Goal: Task Accomplishment & Management: Manage account settings

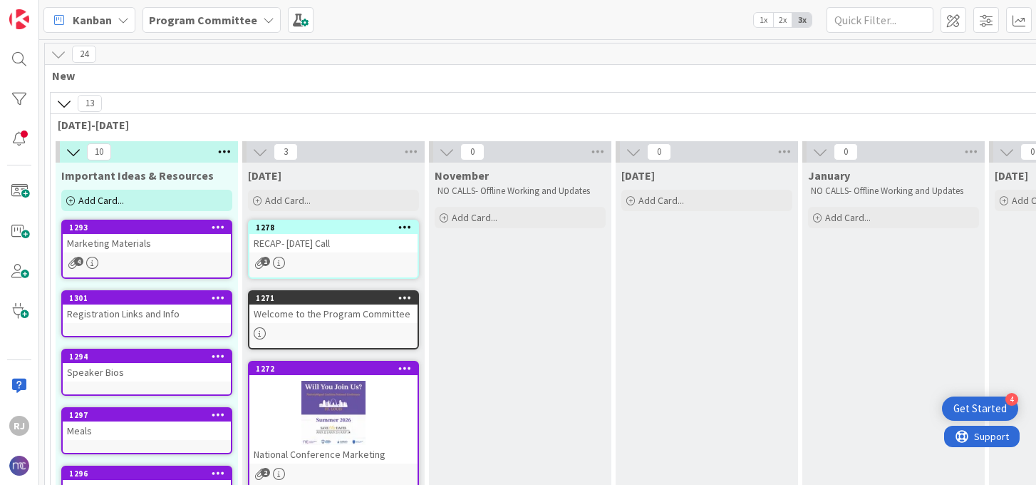
click at [225, 21] on b "Program Committee" at bounding box center [203, 20] width 108 height 14
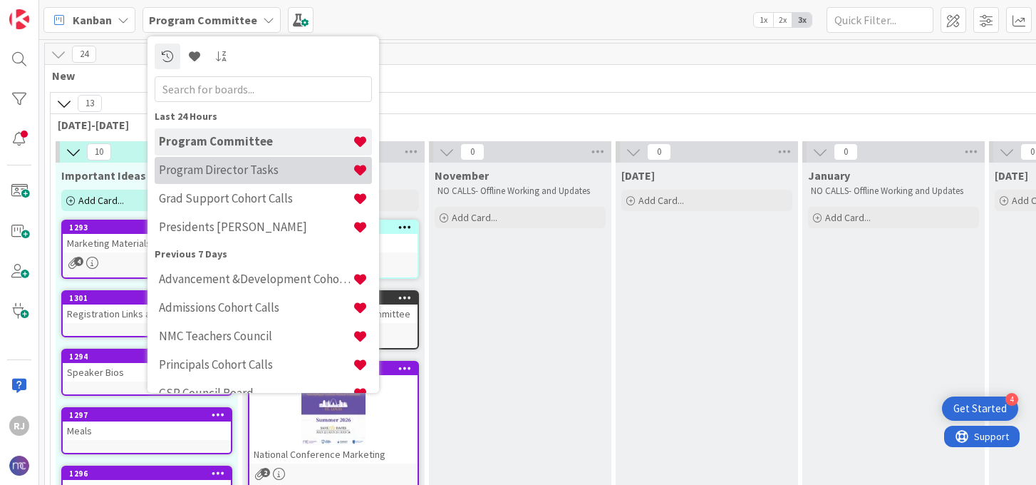
click at [227, 171] on h4 "Program Director Tasks" at bounding box center [256, 170] width 194 height 14
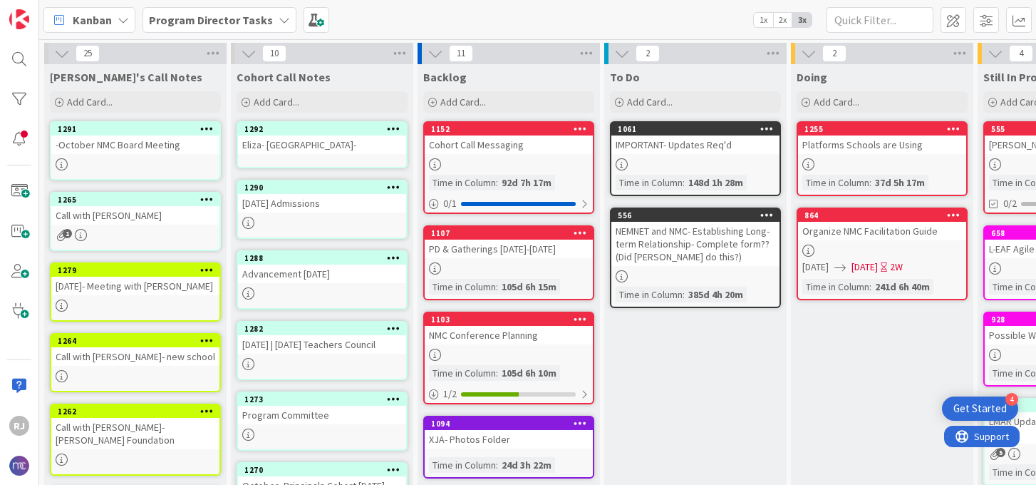
click at [321, 149] on div "Eliza- [GEOGRAPHIC_DATA]-" at bounding box center [322, 144] width 168 height 19
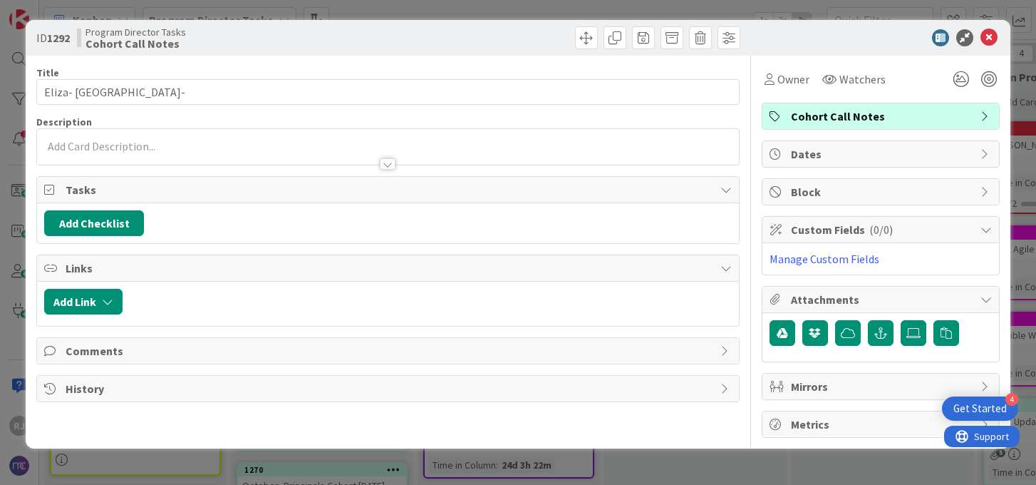
click at [306, 145] on div at bounding box center [387, 147] width 701 height 36
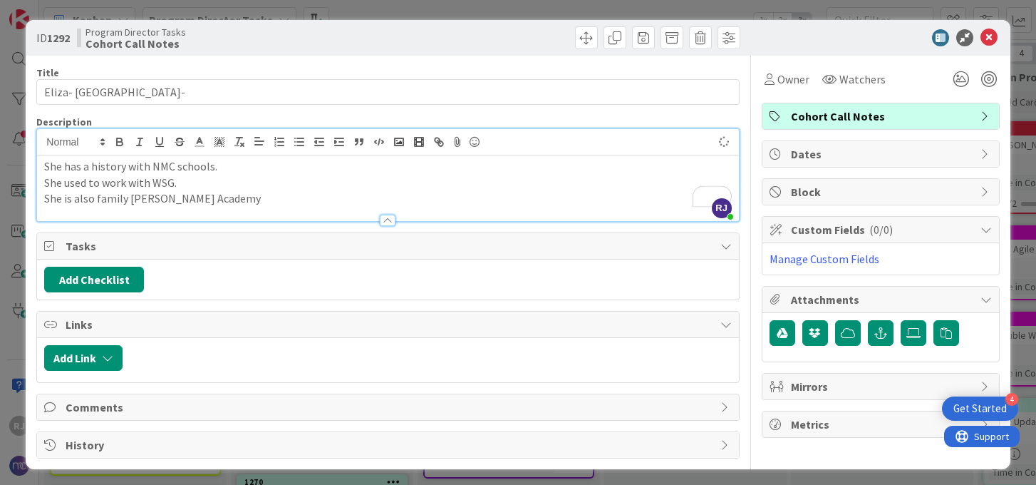
click at [238, 197] on p "She is also family Esperanza Academy" at bounding box center [387, 198] width 687 height 16
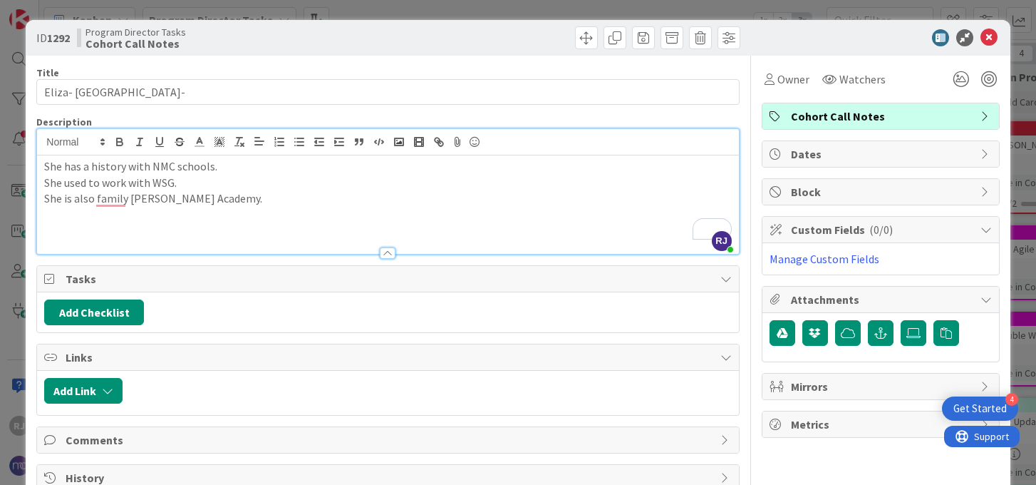
click at [128, 193] on p "She is also family Esperanza Academy." at bounding box center [387, 198] width 687 height 16
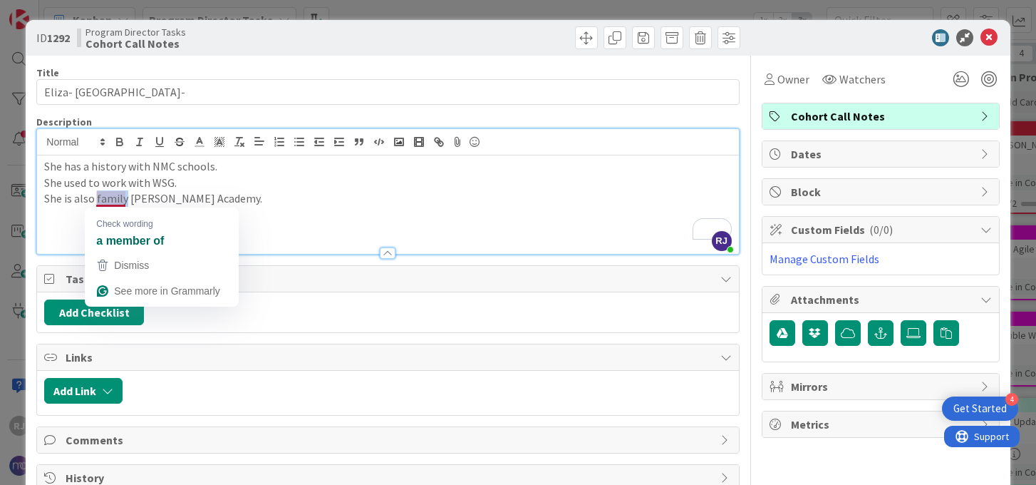
drag, startPoint x: 125, startPoint y: 196, endPoint x: 96, endPoint y: 195, distance: 29.3
click at [96, 195] on p "She is also family Esperanza Academy." at bounding box center [387, 198] width 687 height 16
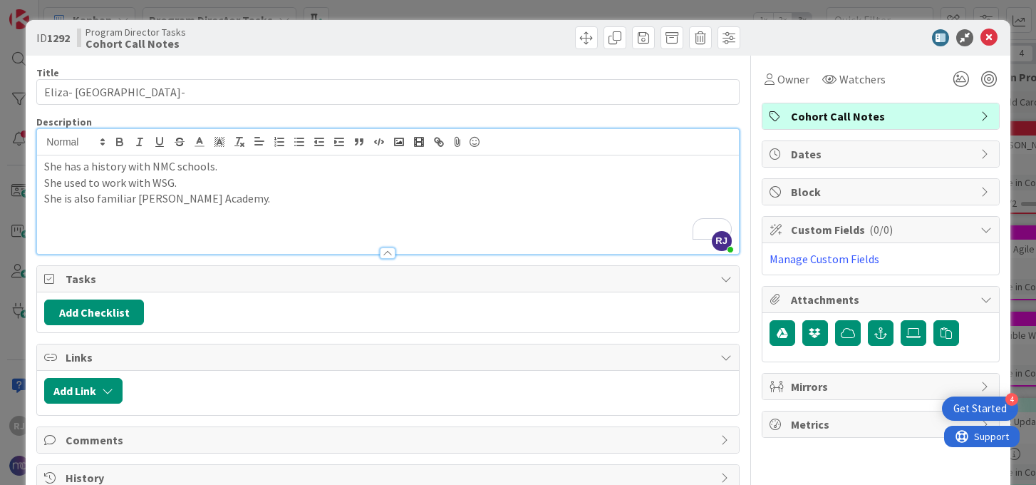
click at [249, 194] on p "She is also familiar Esperanza Academy." at bounding box center [387, 198] width 687 height 16
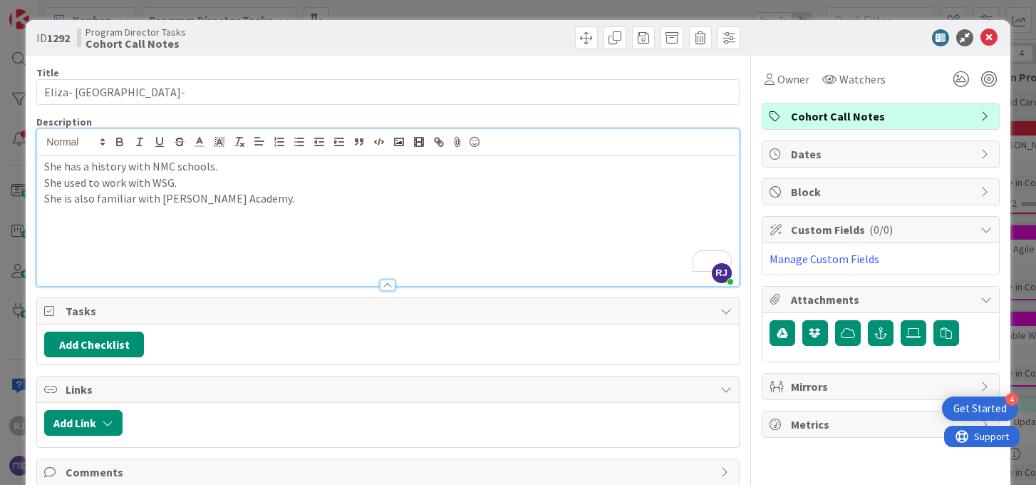
click at [275, 202] on p "She is also familiar with Esperanza Academy." at bounding box center [387, 198] width 687 height 16
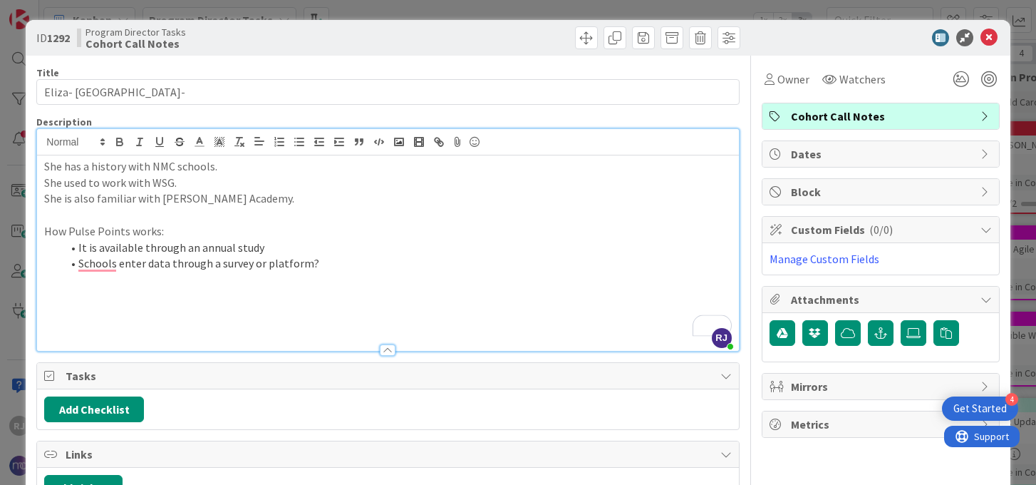
click at [329, 264] on li "Schools enter data through a survey or platform?" at bounding box center [396, 263] width 670 height 16
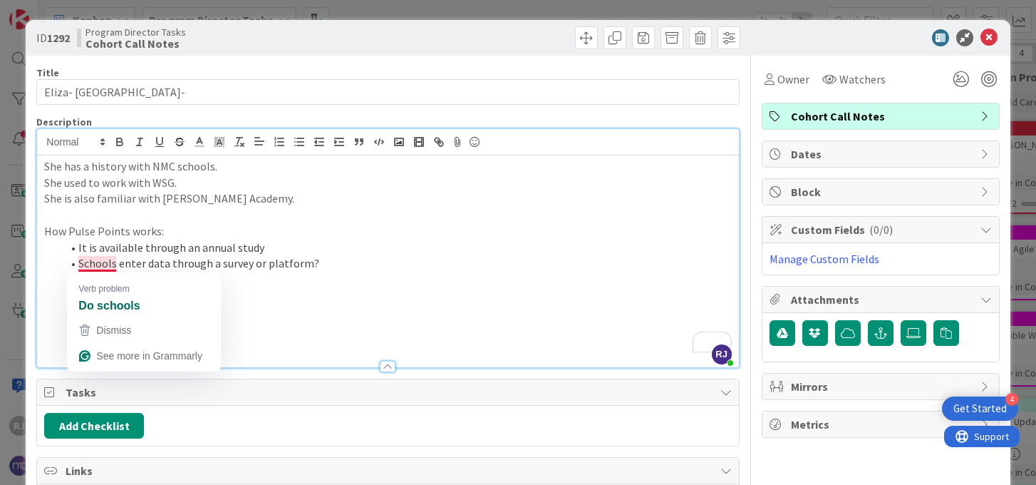
click at [269, 277] on li "To enrich screen reader interactions, please activate Accessibility in Grammarl…" at bounding box center [396, 280] width 670 height 16
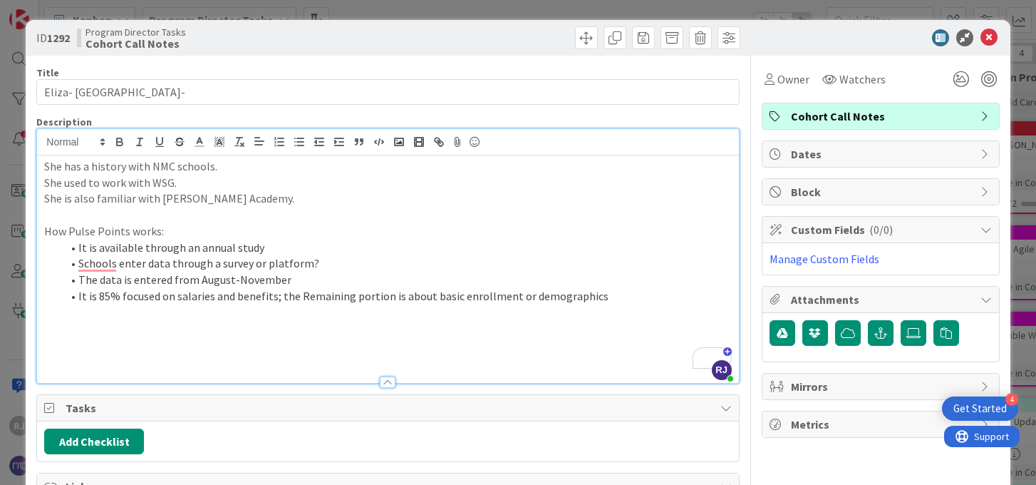
click at [302, 299] on li "It is 85% focused on salaries and benefits; the Remaining portion is about basi…" at bounding box center [396, 296] width 670 height 16
click at [599, 296] on li "It is 85% focused on salaries and benefits; the remaining portion is about basi…" at bounding box center [396, 296] width 670 height 16
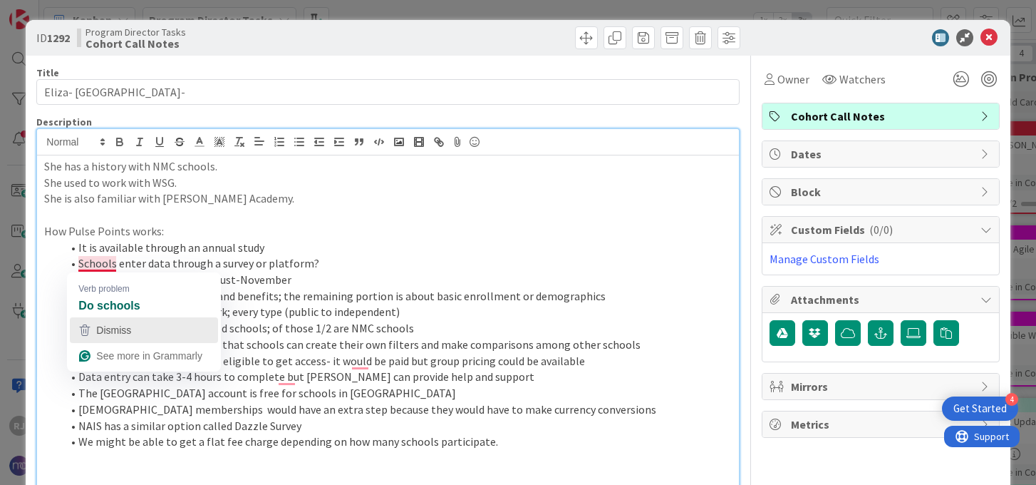
click at [121, 324] on span "Dismiss" at bounding box center [113, 329] width 35 height 11
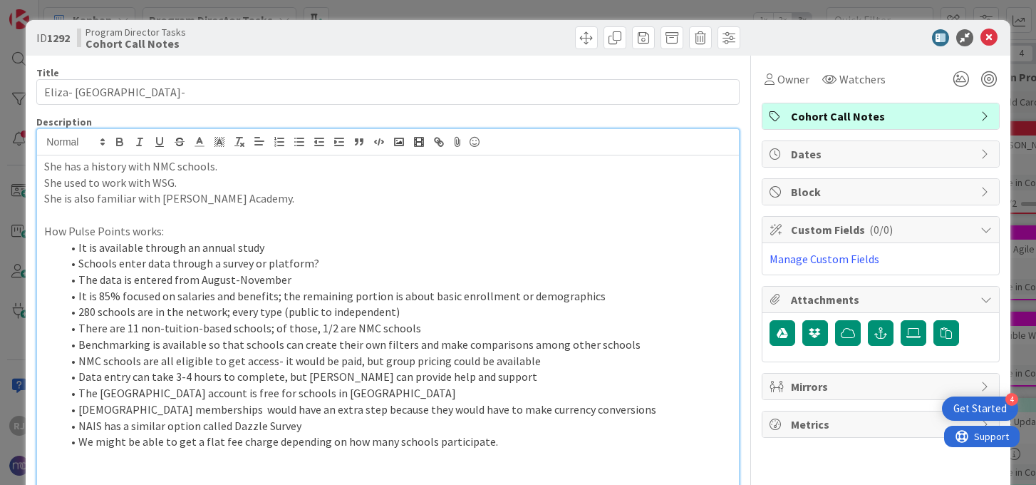
click at [513, 450] on p "To enrich screen reader interactions, please activate Accessibility in Grammarl…" at bounding box center [387, 458] width 687 height 16
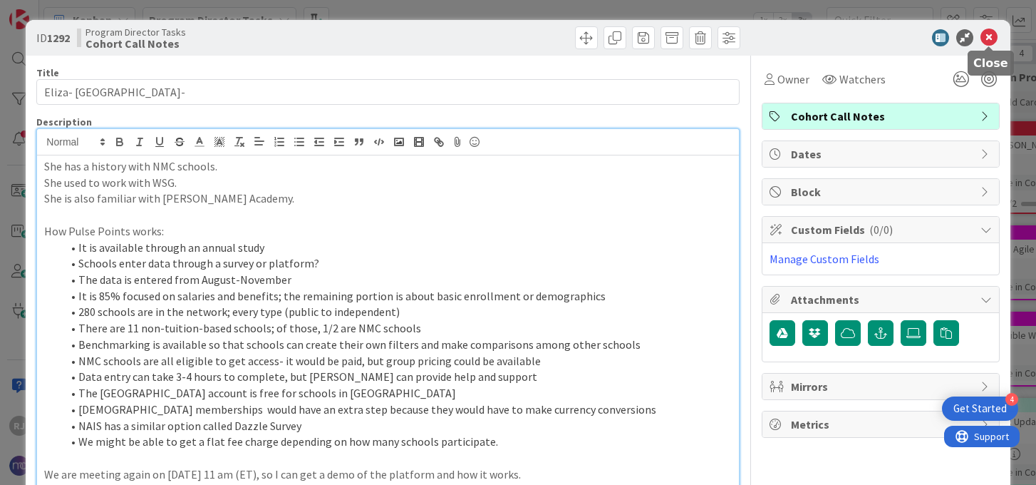
click at [990, 38] on icon at bounding box center [989, 37] width 17 height 17
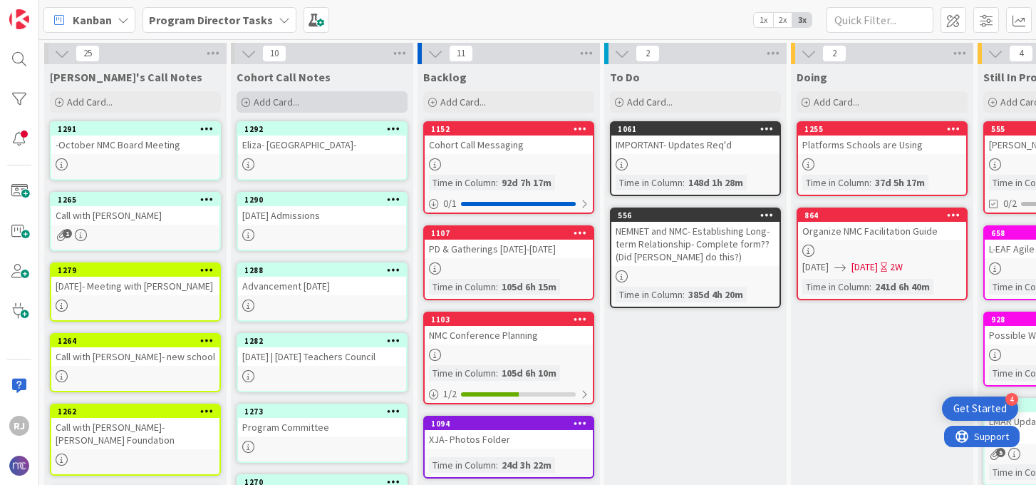
click at [271, 97] on span "Add Card..." at bounding box center [277, 102] width 46 height 13
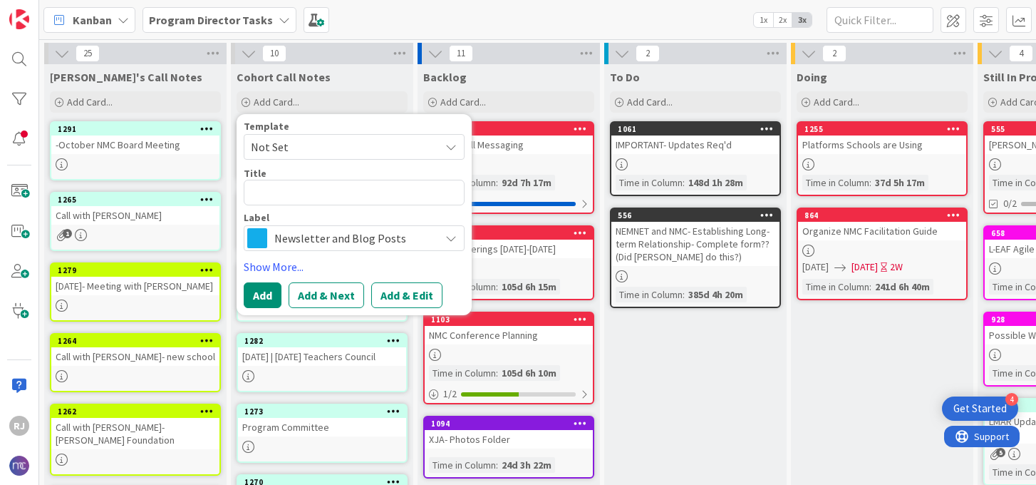
click at [326, 239] on span "Newsletter and Blog Posts" at bounding box center [353, 238] width 158 height 20
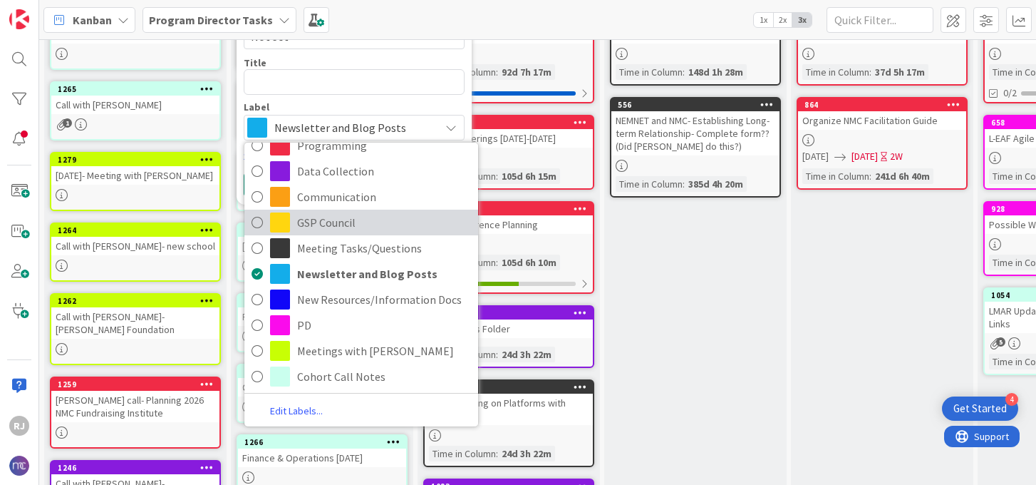
scroll to position [112, 0]
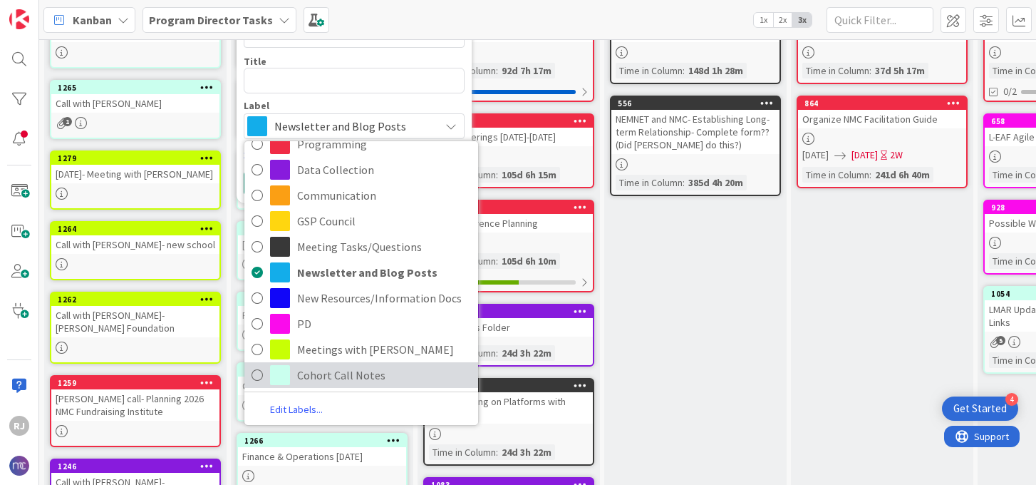
click at [359, 370] on span "Cohort Call Notes" at bounding box center [384, 374] width 174 height 21
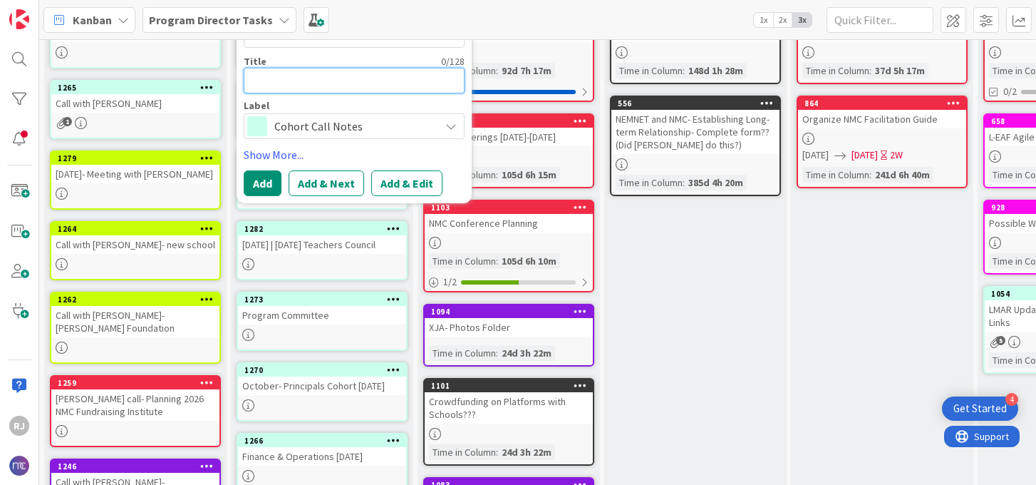
click at [316, 71] on textarea at bounding box center [354, 81] width 221 height 26
type textarea "x"
type textarea "M"
type textarea "x"
type textarea "Me"
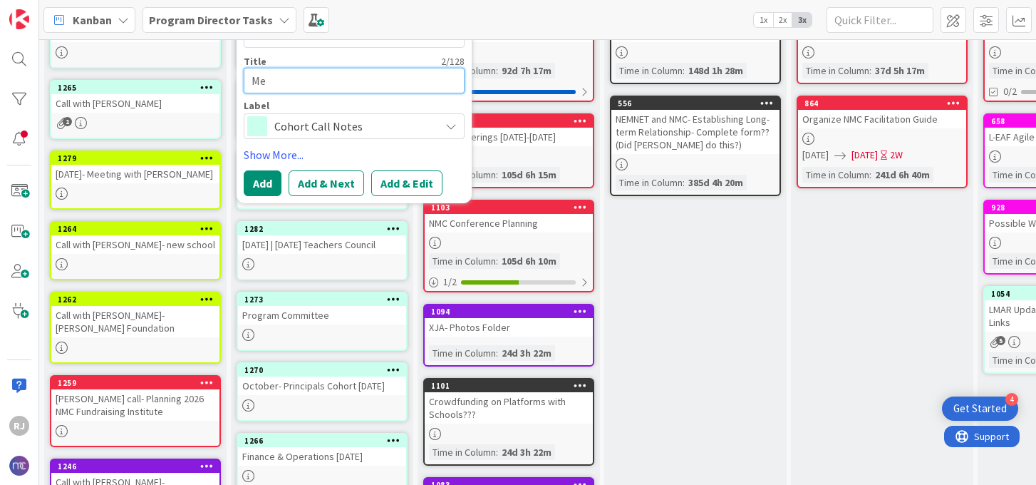
type textarea "x"
type textarea "Mee"
type textarea "x"
type textarea "Meet"
type textarea "x"
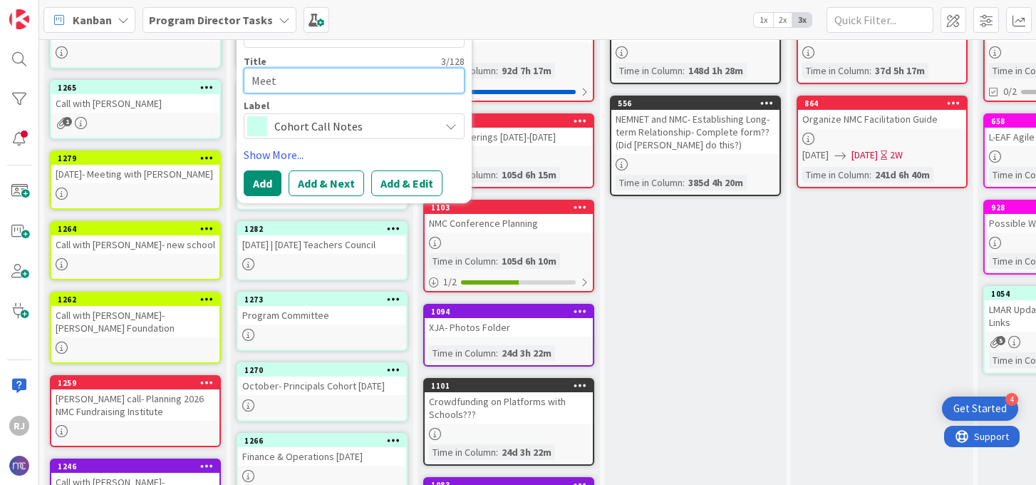
type textarea "Meeti"
type textarea "x"
type textarea "Meetin"
type textarea "x"
type textarea "Meeting"
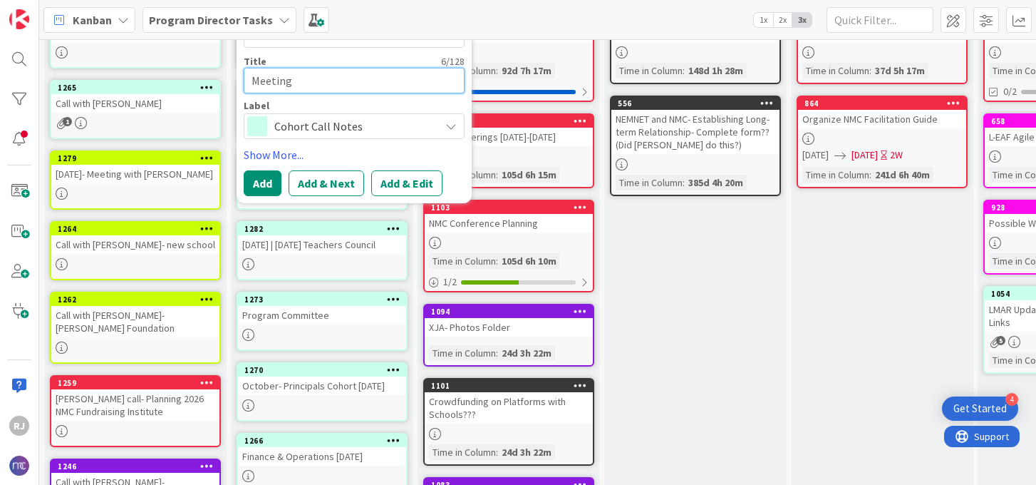
type textarea "x"
type textarea "Meeting"
type textarea "x"
type textarea "Meeting wi"
type textarea "x"
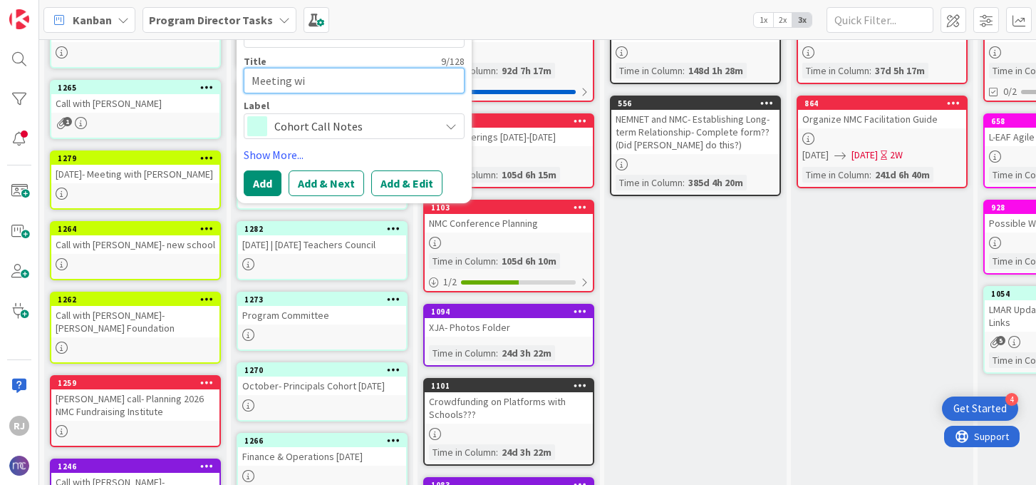
type textarea "Meeting wit"
type textarea "x"
type textarea "Meeting with"
type textarea "x"
type textarea "Meeting with"
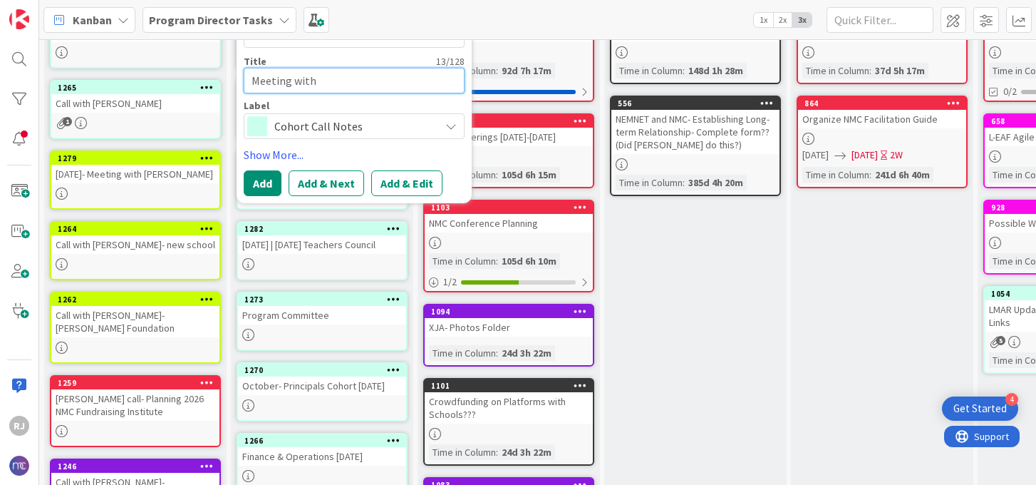
type textarea "x"
type textarea "Meeting with J"
type textarea "x"
type textarea "Meeting with Ja"
type textarea "x"
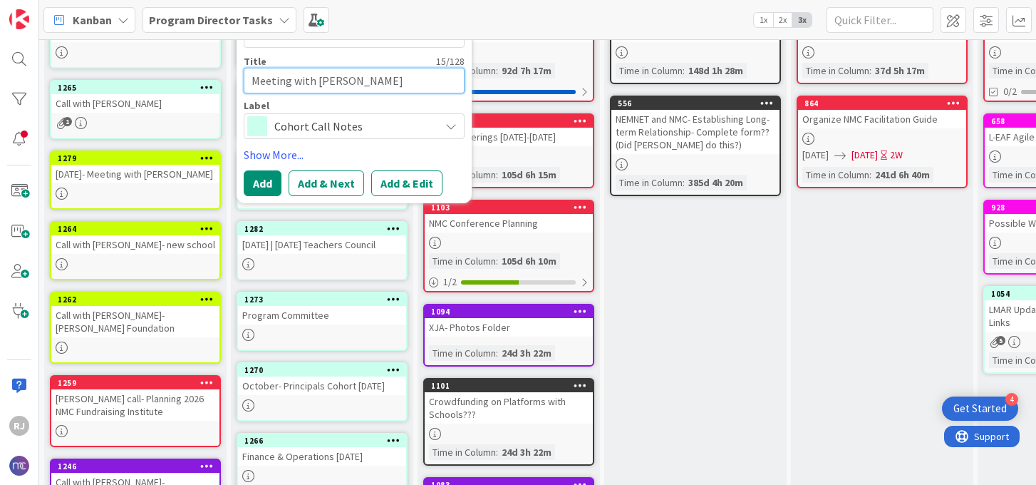
type textarea "Meeting with Jad"
type textarea "x"
type textarea "Meeting with Jadi"
type textarea "x"
type textarea "Meeting with Jadih"
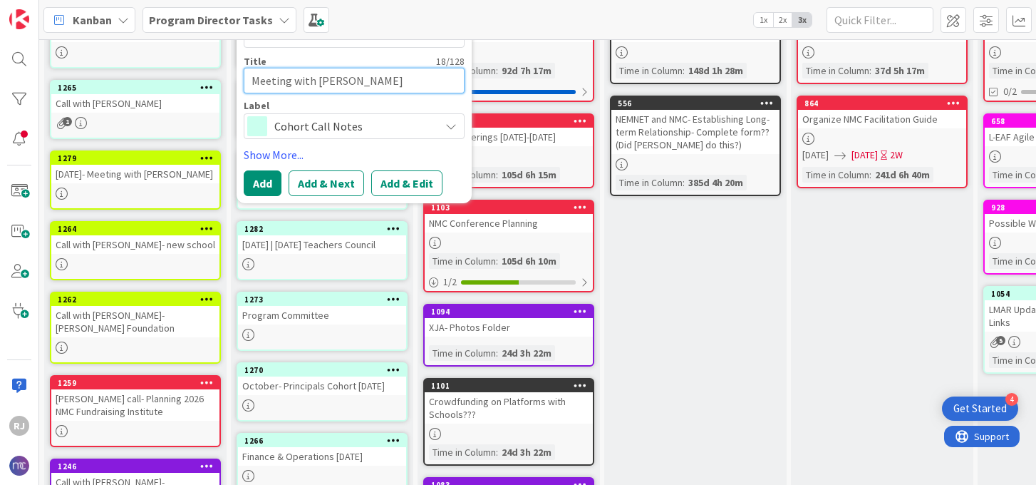
type textarea "x"
type textarea "Meeting with Jadihe"
type textarea "x"
type textarea "Meeting with [PERSON_NAME]"
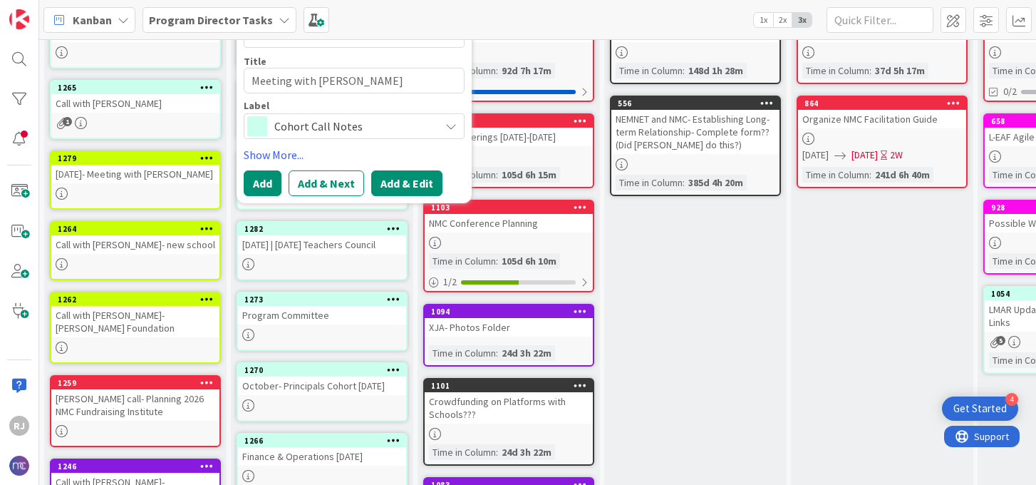
click at [399, 175] on button "Add & Edit" at bounding box center [406, 183] width 71 height 26
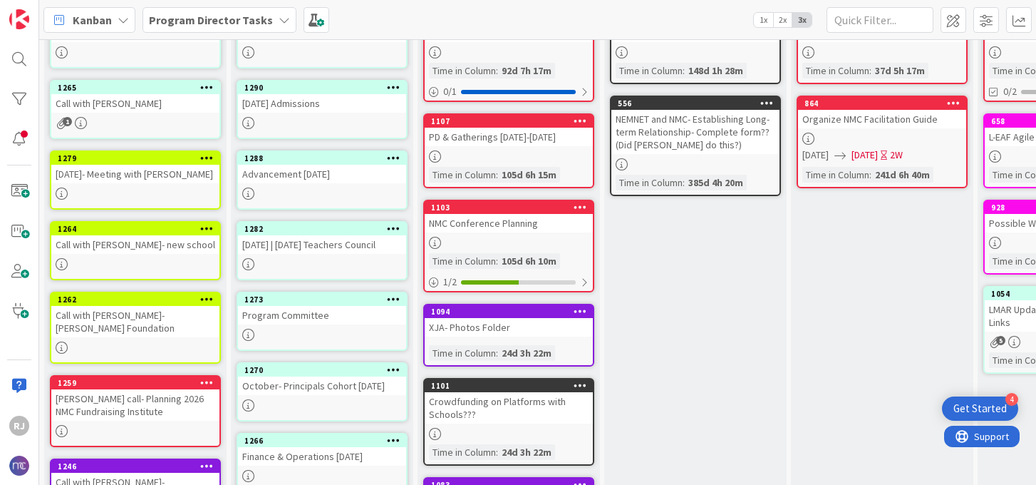
click at [396, 174] on div "Advancement [DATE]" at bounding box center [322, 174] width 168 height 19
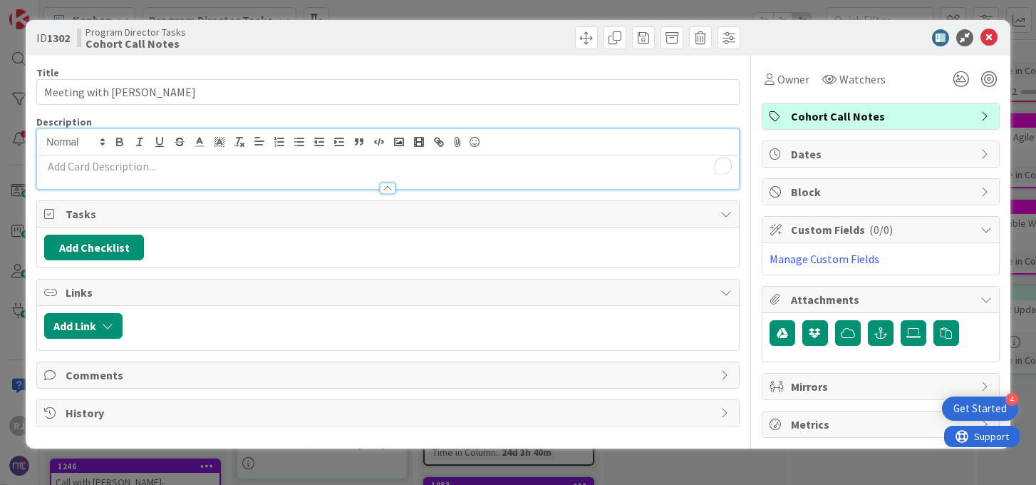
click at [275, 140] on div at bounding box center [387, 159] width 701 height 60
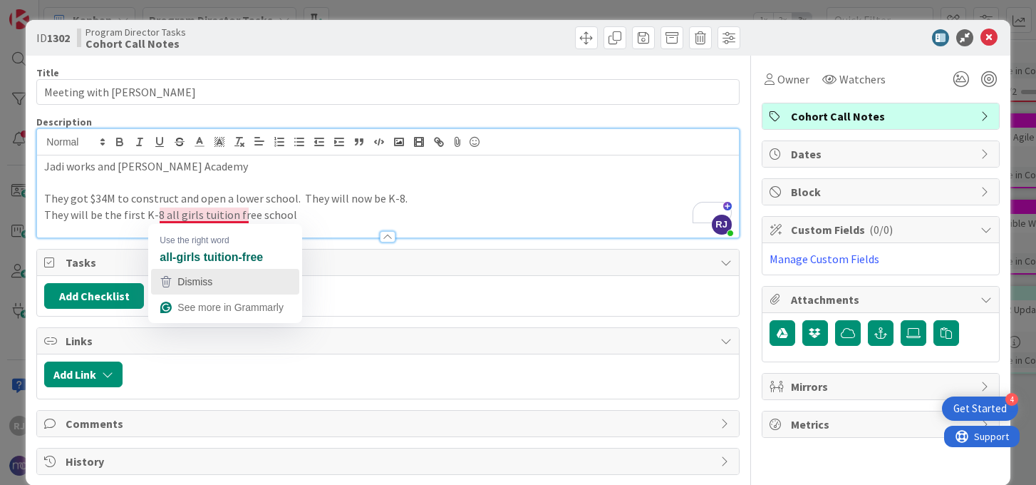
click at [197, 279] on span "Dismiss" at bounding box center [194, 281] width 35 height 11
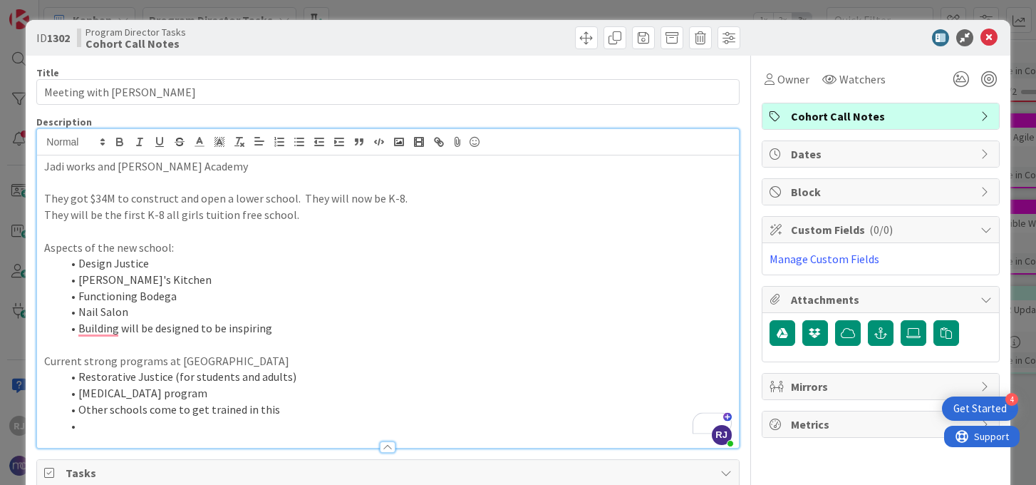
click at [115, 421] on li "To enrich screen reader interactions, please activate Accessibility in Grammarl…" at bounding box center [396, 426] width 670 height 16
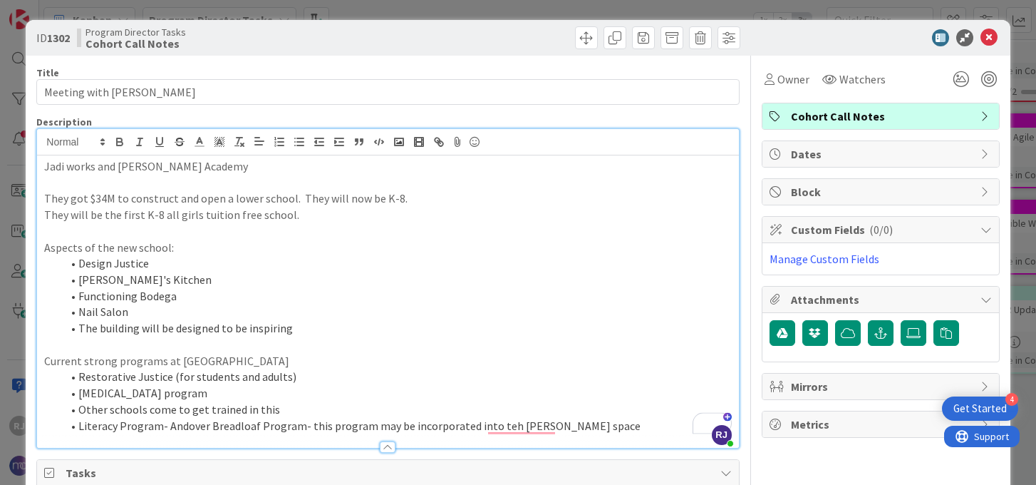
click at [296, 329] on li "The building will be designed to be inspiring" at bounding box center [396, 328] width 670 height 16
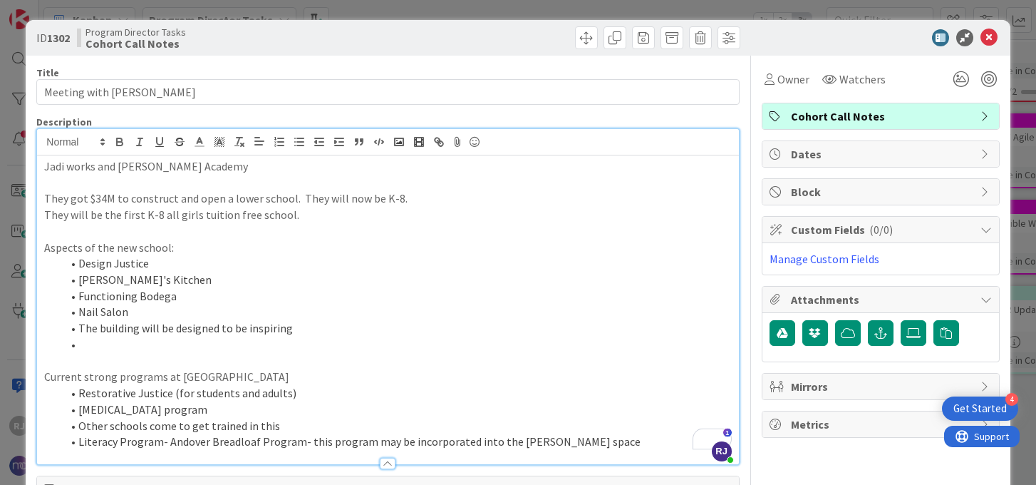
click at [179, 351] on li "To enrich screen reader interactions, please activate Accessibility in Grammarl…" at bounding box center [396, 344] width 670 height 16
click at [303, 326] on li "The building will be designed to be inspiring" at bounding box center [396, 328] width 670 height 16
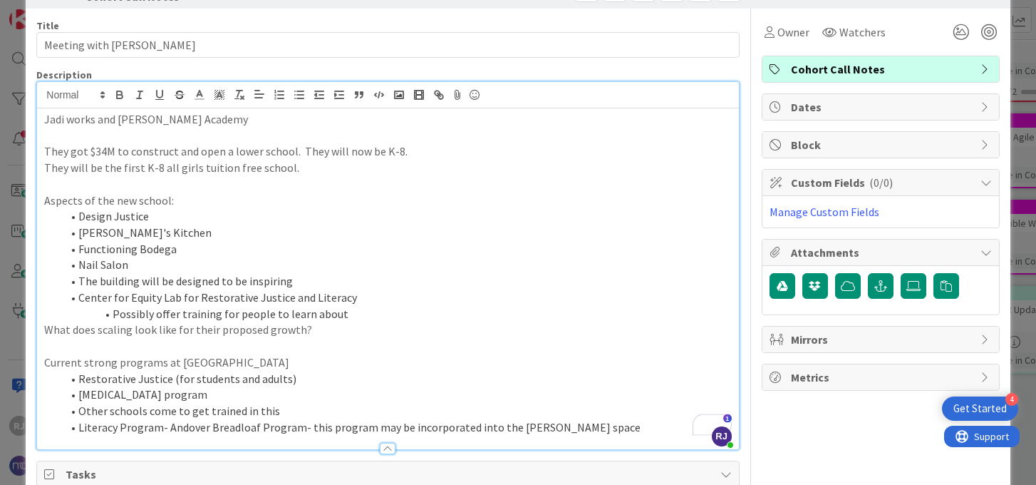
scroll to position [53, 0]
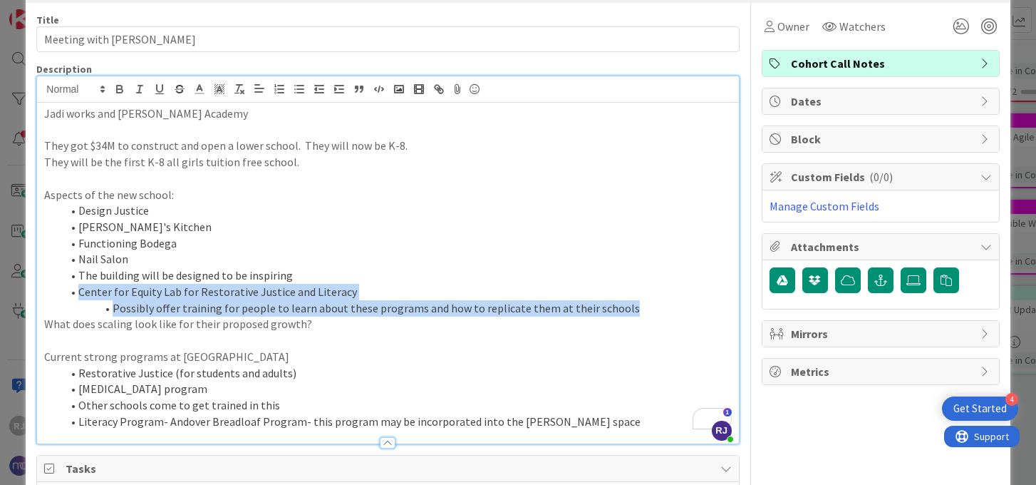
drag, startPoint x: 625, startPoint y: 311, endPoint x: 75, endPoint y: 290, distance: 550.6
click at [75, 290] on ol "Design Justice [PERSON_NAME]'s Kitchen Functioning Bodega Nail Salon The buildi…" at bounding box center [387, 258] width 687 height 113
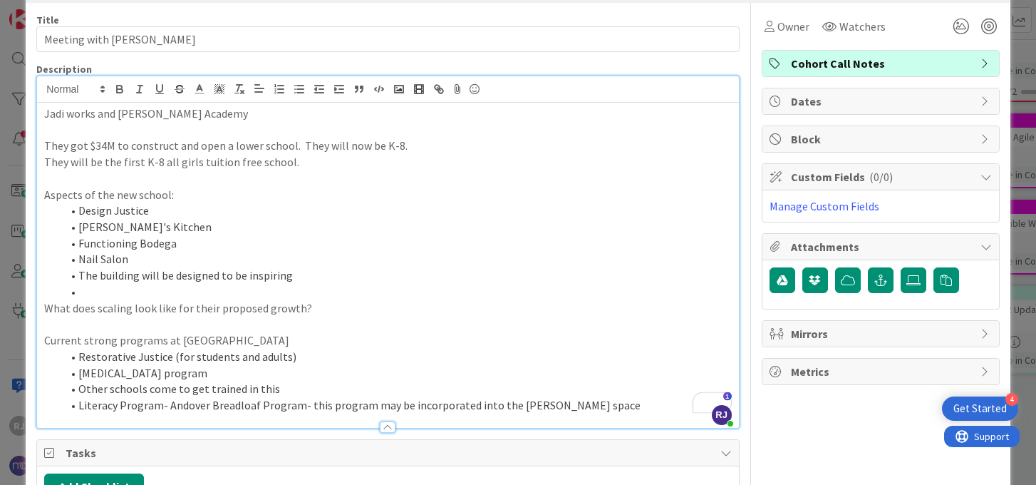
click at [599, 408] on li "Literacy Program- Andover Breadloaf Program- this program may be incorporated i…" at bounding box center [396, 405] width 670 height 16
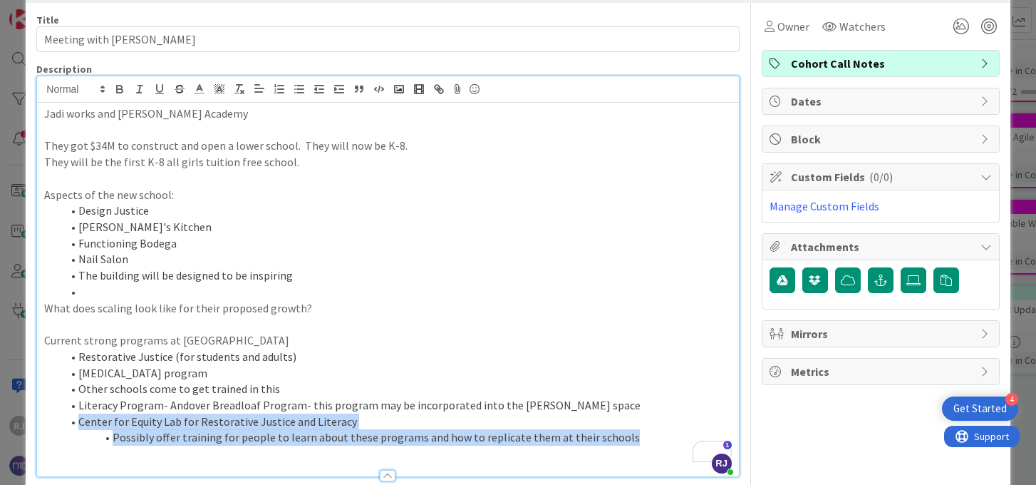
drag, startPoint x: 631, startPoint y: 435, endPoint x: 64, endPoint y: 423, distance: 566.8
click at [64, 423] on ol "Restorative Justice (for students and adults) [MEDICAL_DATA] program Other scho…" at bounding box center [387, 397] width 687 height 97
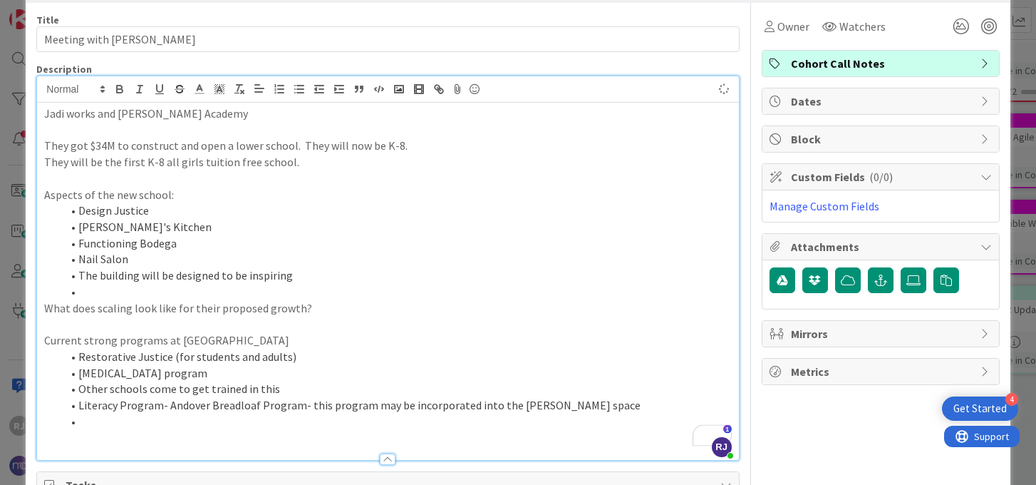
click at [181, 320] on p "To enrich screen reader interactions, please activate Accessibility in Grammarl…" at bounding box center [387, 324] width 687 height 16
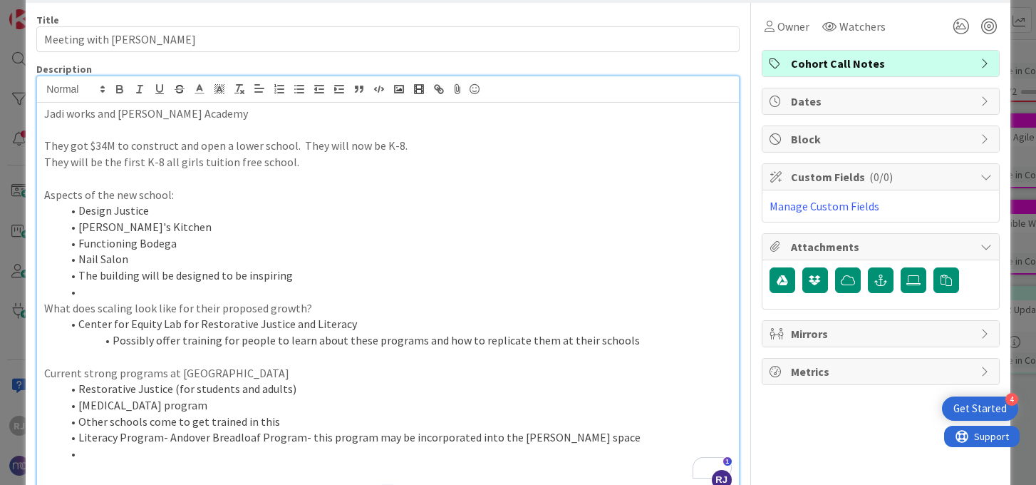
click at [150, 456] on li "To enrich screen reader interactions, please activate Accessibility in Grammarl…" at bounding box center [396, 453] width 670 height 16
click at [152, 474] on p "Jadi is interested in speaking at the conference in July" at bounding box center [387, 470] width 687 height 16
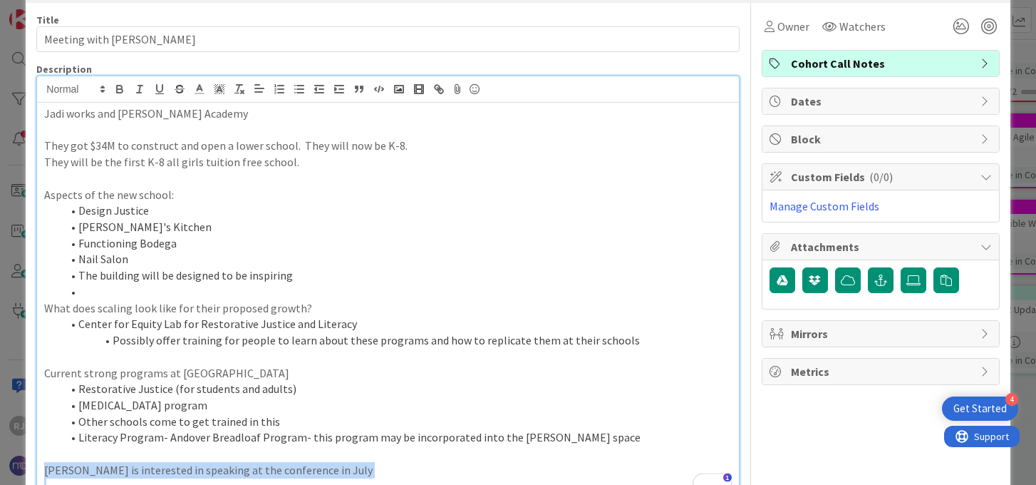
click at [152, 474] on p "Jadi is interested in speaking at the conference in July" at bounding box center [387, 470] width 687 height 16
click at [115, 91] on icon "button" at bounding box center [119, 89] width 13 height 13
click at [202, 87] on icon at bounding box center [199, 89] width 13 height 13
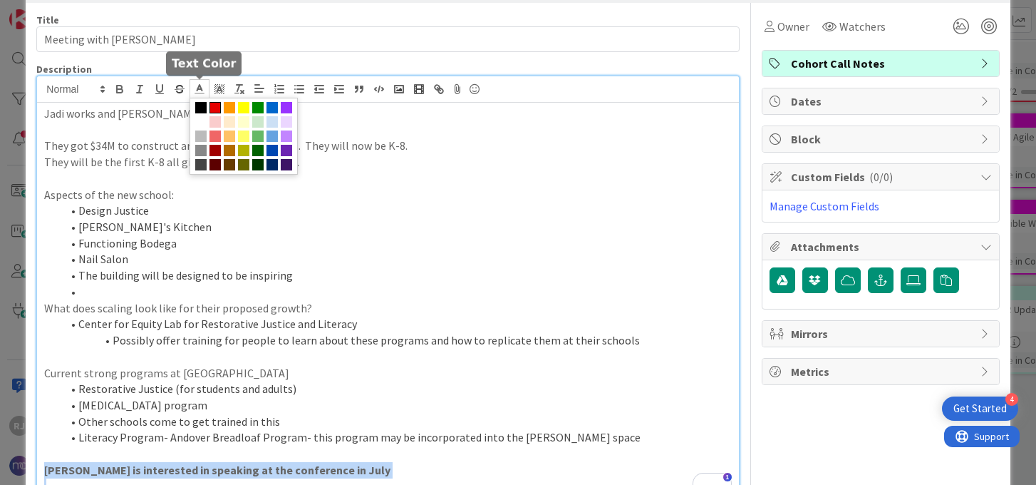
click at [215, 105] on span at bounding box center [215, 107] width 11 height 11
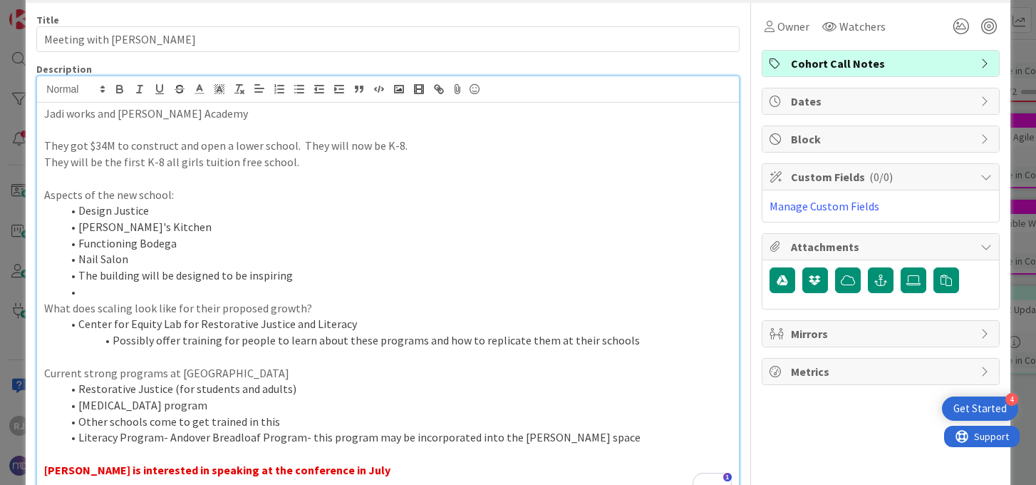
click at [391, 440] on li "Literacy Program- Andover Breadloaf Program- this program may be incorporated i…" at bounding box center [396, 437] width 670 height 16
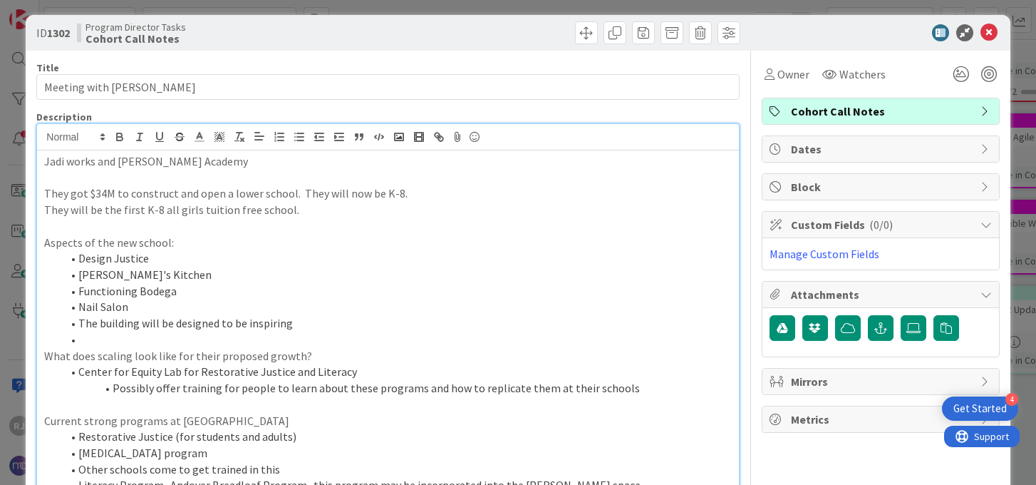
scroll to position [0, 0]
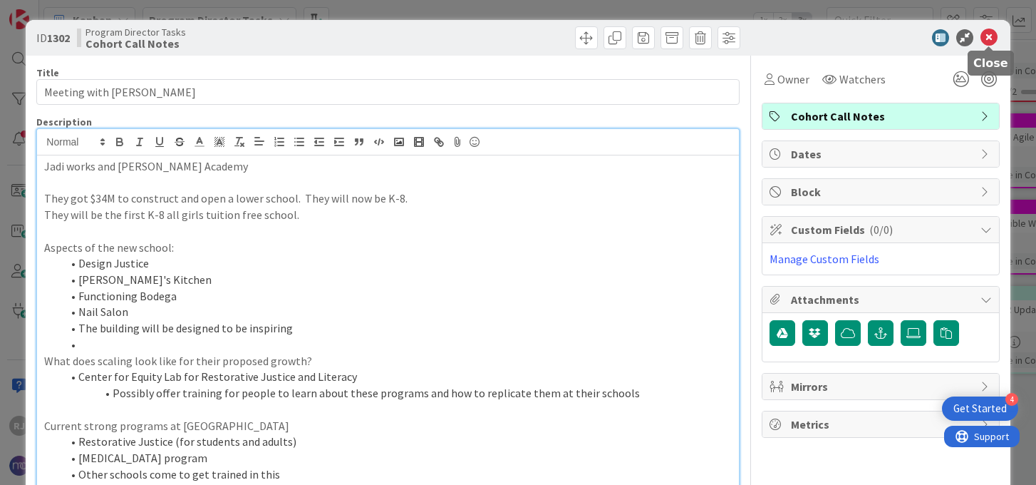
click at [991, 37] on icon at bounding box center [989, 37] width 17 height 17
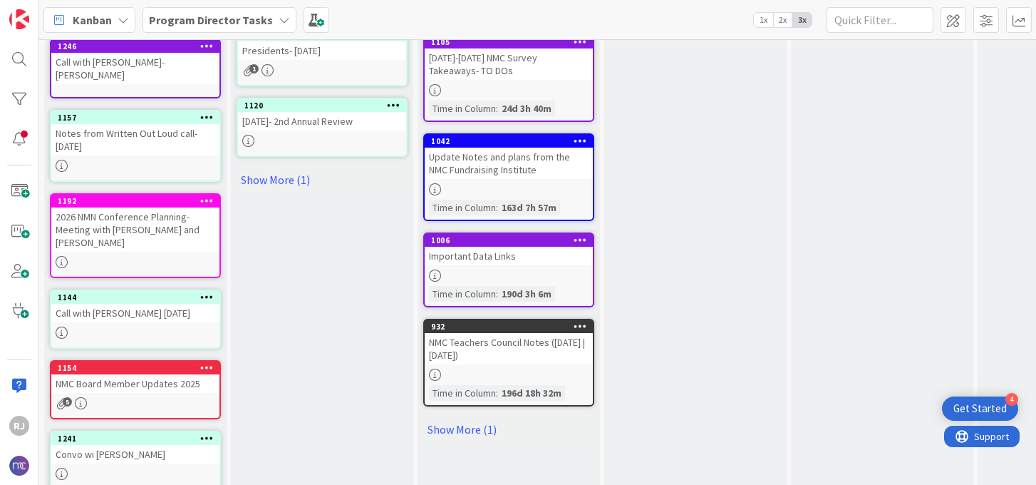
scroll to position [659, 0]
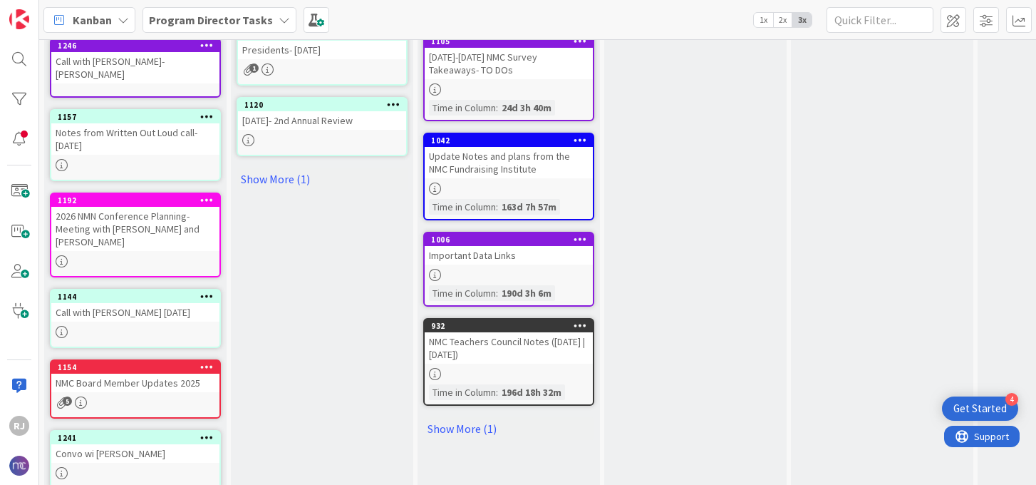
click at [141, 396] on div "5" at bounding box center [135, 402] width 168 height 12
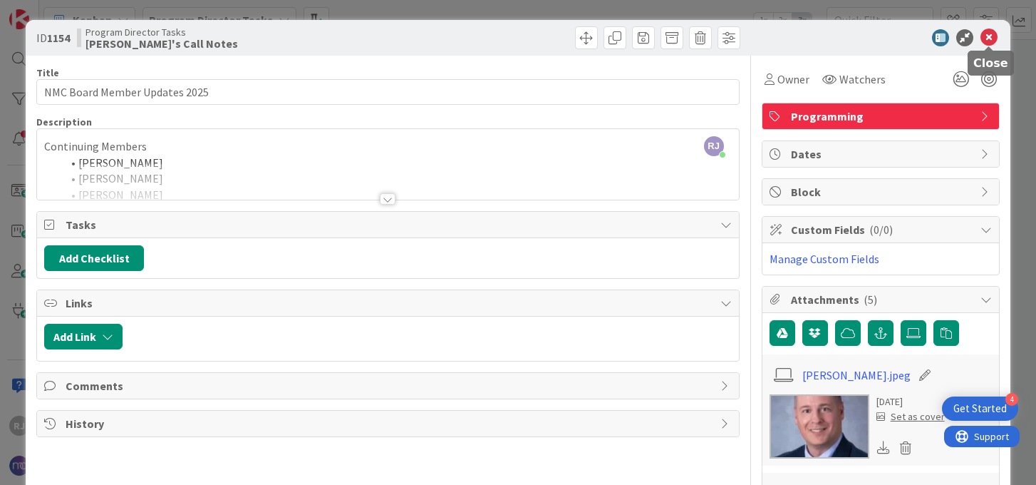
click at [989, 40] on icon at bounding box center [989, 37] width 17 height 17
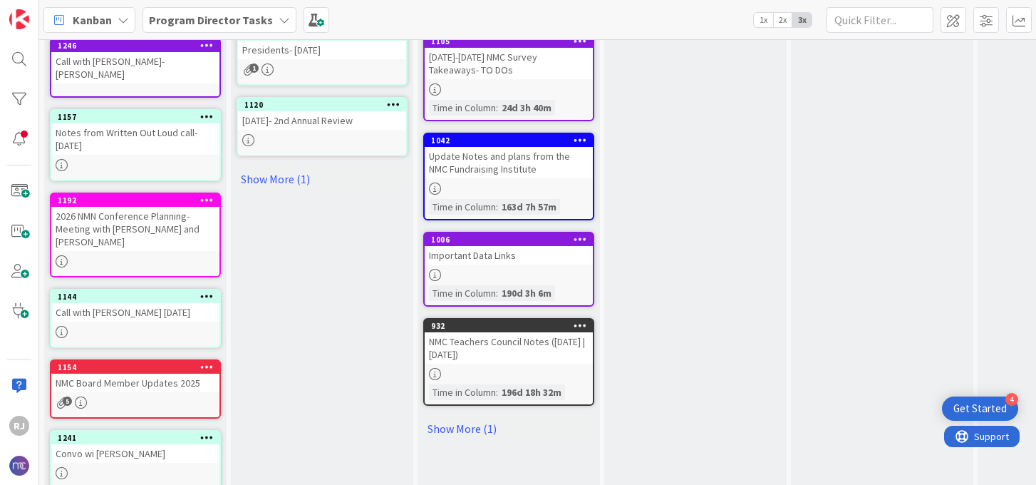
click at [202, 361] on icon at bounding box center [207, 366] width 14 height 10
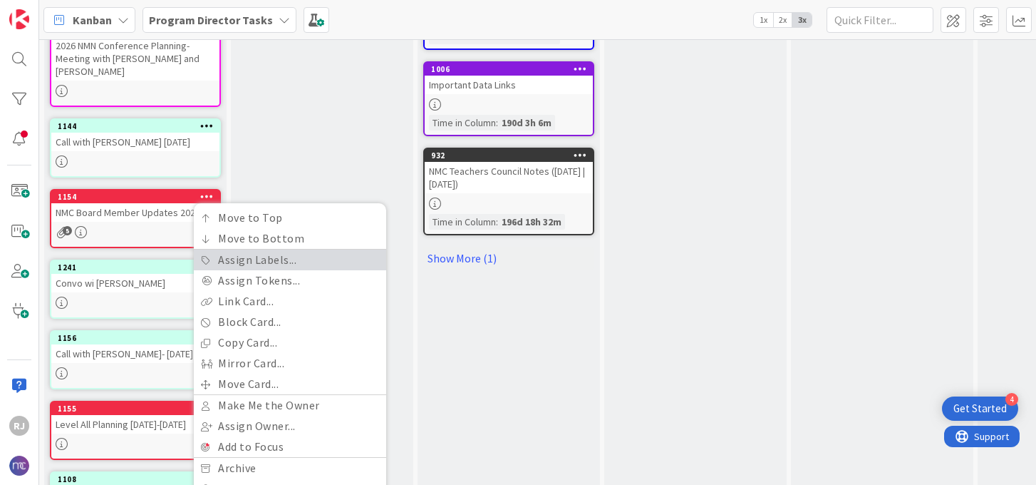
scroll to position [833, 0]
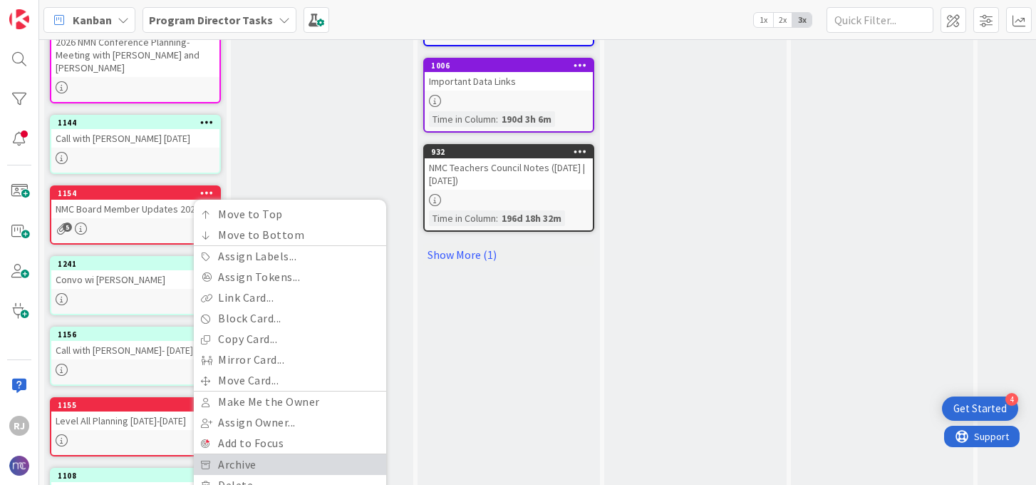
click at [244, 454] on link "Archive" at bounding box center [290, 464] width 192 height 21
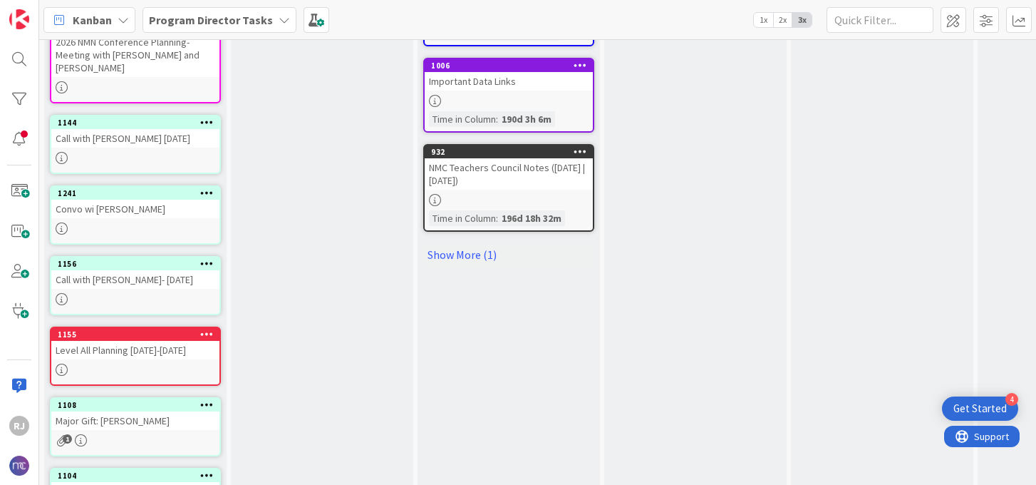
click at [193, 341] on div "Level All Planning 2025-2026" at bounding box center [135, 350] width 168 height 19
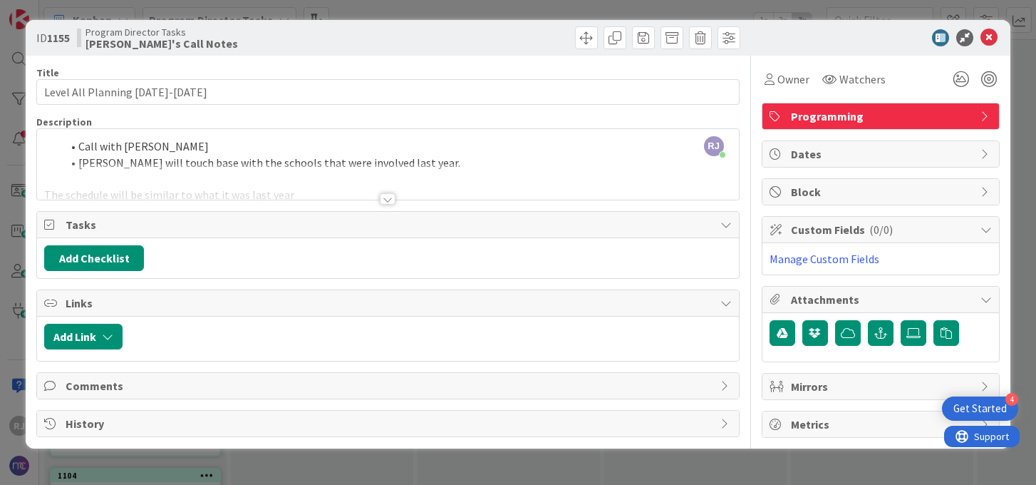
click at [393, 199] on div at bounding box center [388, 198] width 16 height 11
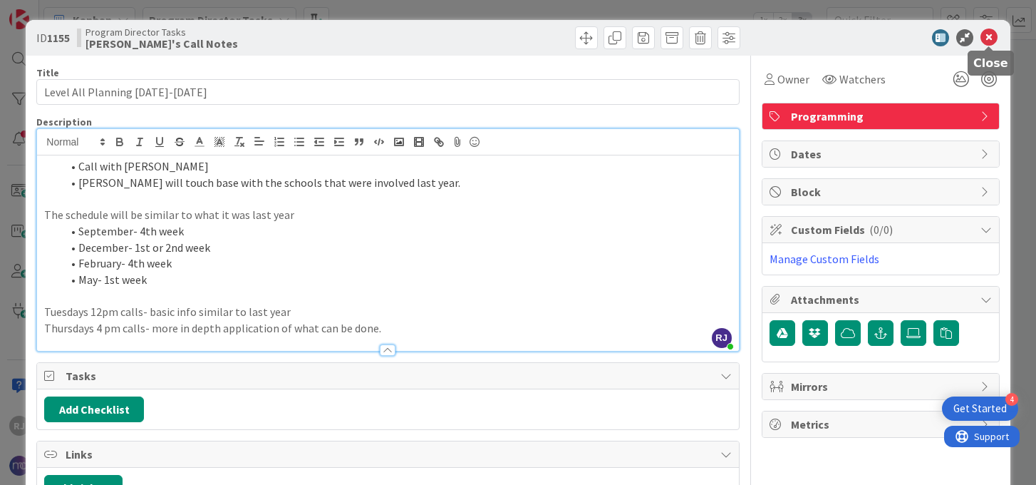
click at [992, 39] on icon at bounding box center [989, 37] width 17 height 17
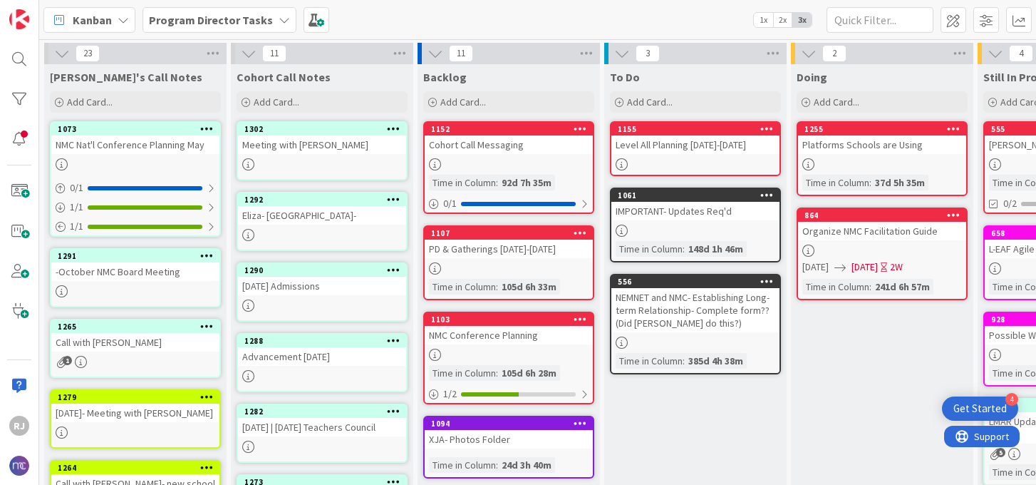
click at [695, 222] on div "1061 IMPORTANT- Updates Req'd Time in Column : 148d 1h 46m" at bounding box center [695, 224] width 171 height 75
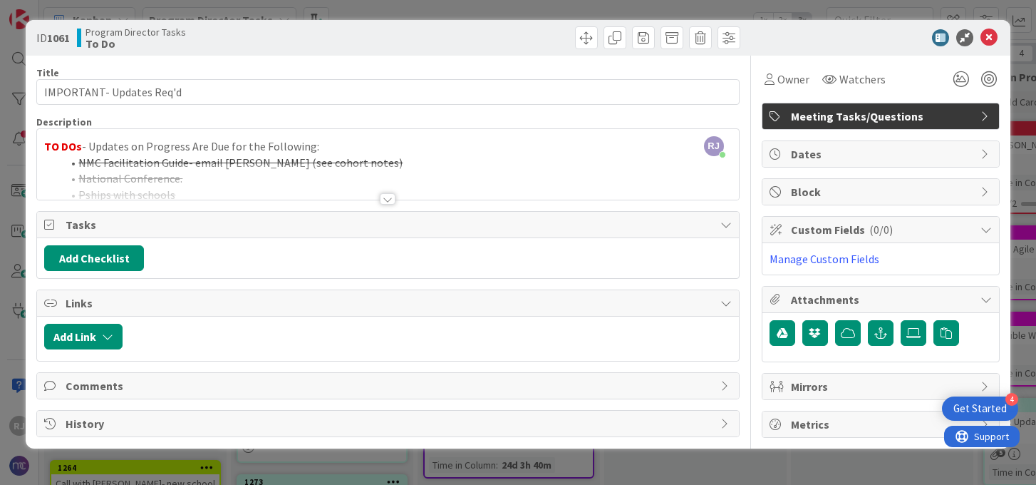
click at [396, 195] on div at bounding box center [387, 181] width 701 height 36
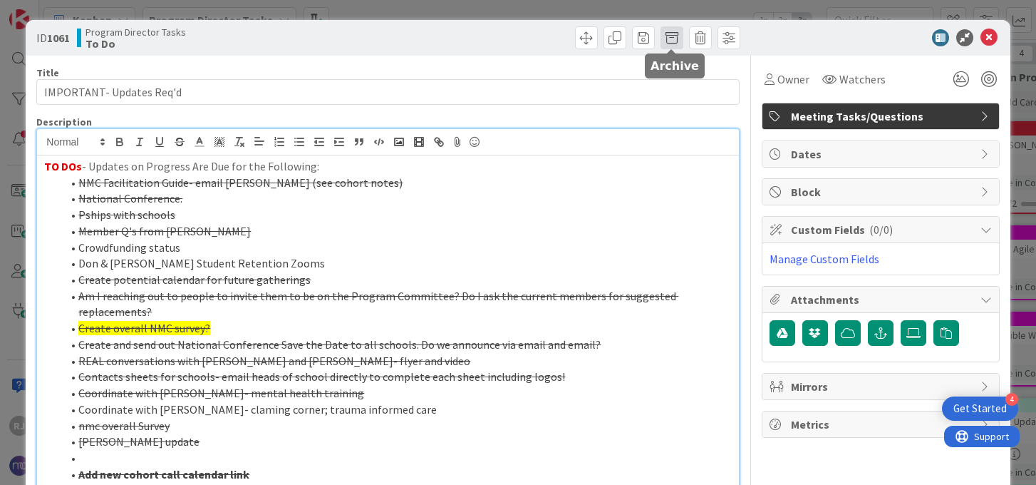
click at [673, 40] on span at bounding box center [672, 37] width 23 height 23
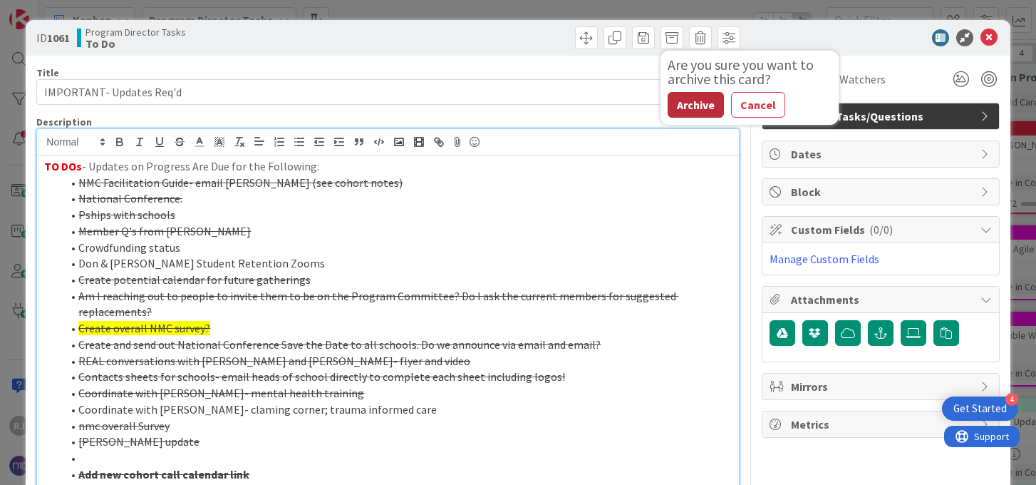
click at [696, 102] on button "Archive" at bounding box center [696, 105] width 56 height 26
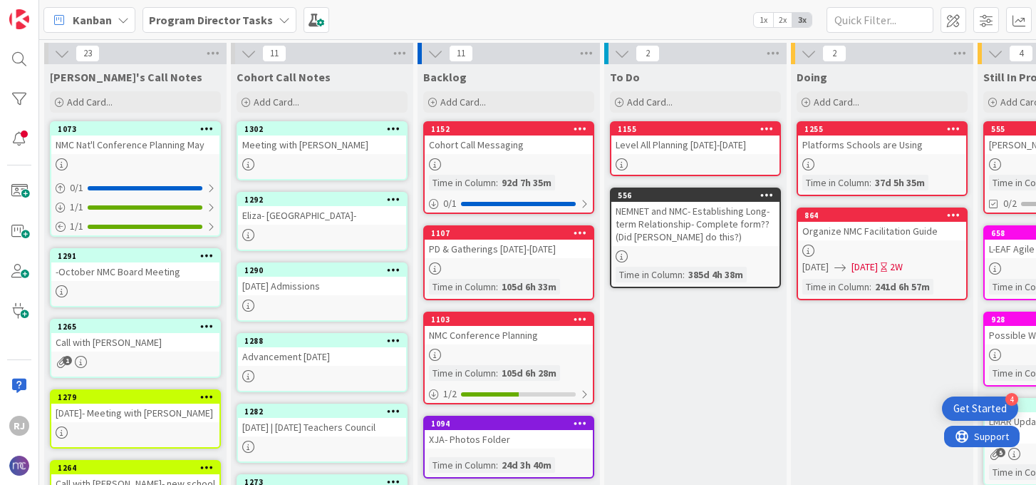
click at [916, 157] on div "1255 Platforms Schools are Using Time in Column : 37d 5h 35m" at bounding box center [882, 158] width 171 height 75
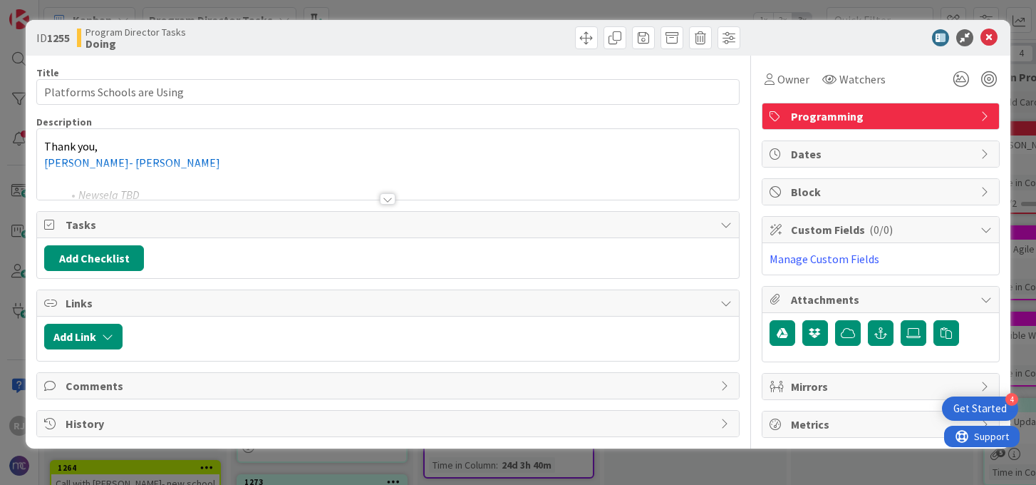
click at [390, 200] on div at bounding box center [388, 198] width 16 height 11
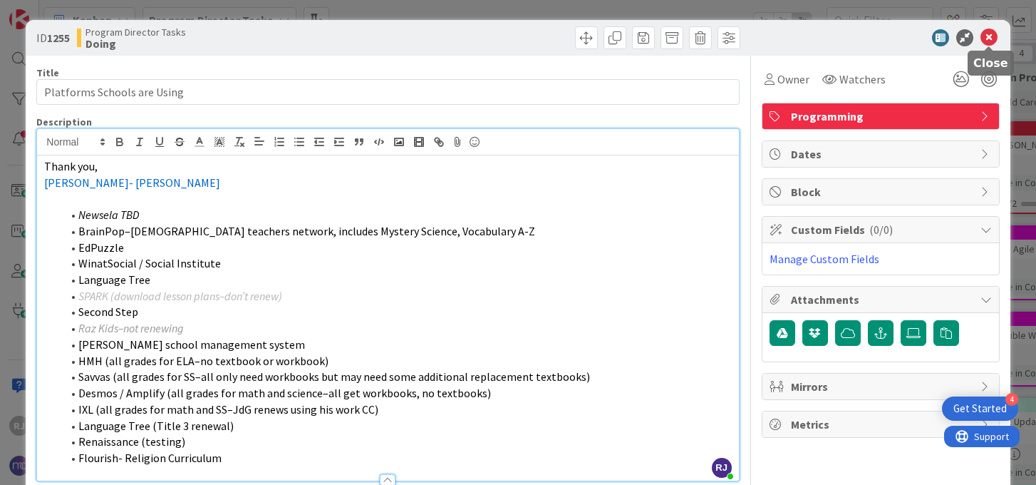
click at [994, 38] on icon at bounding box center [989, 37] width 17 height 17
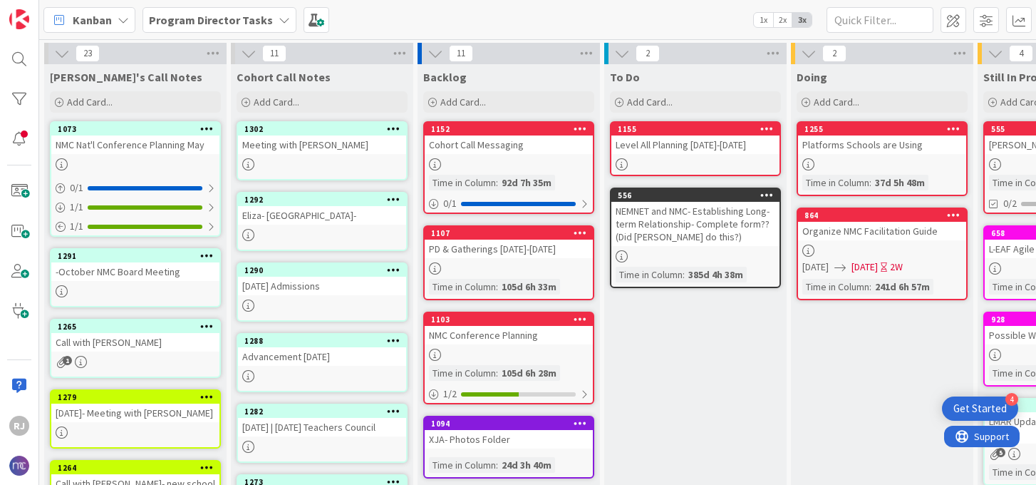
click at [148, 288] on div at bounding box center [135, 291] width 168 height 12
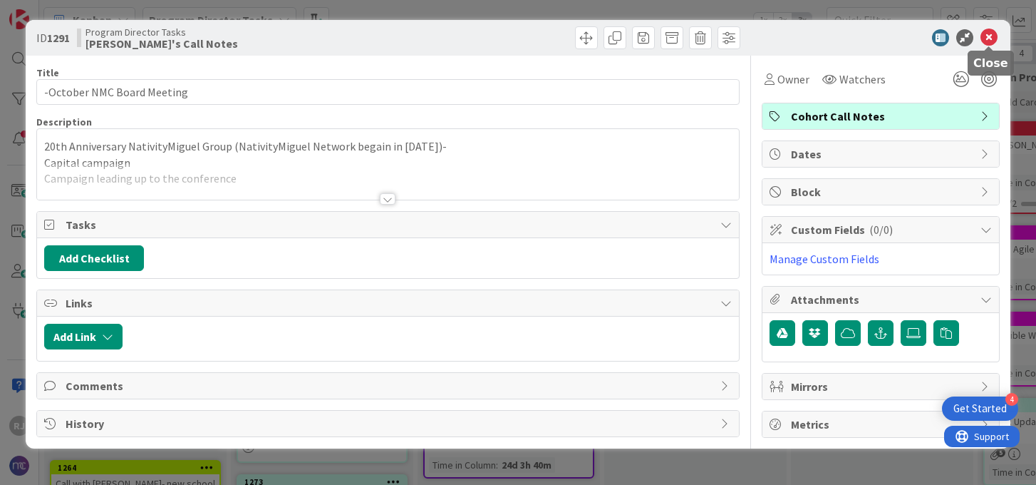
click at [991, 34] on icon at bounding box center [989, 37] width 17 height 17
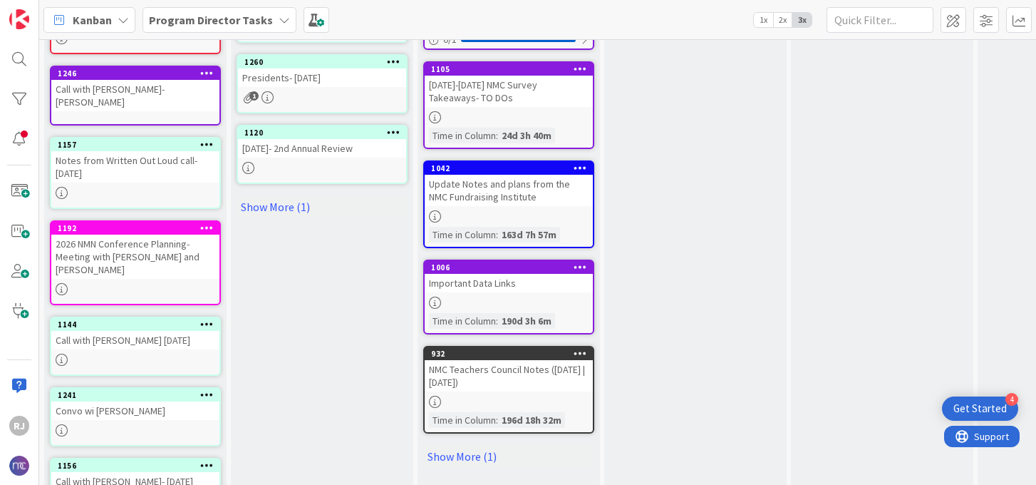
scroll to position [646, 0]
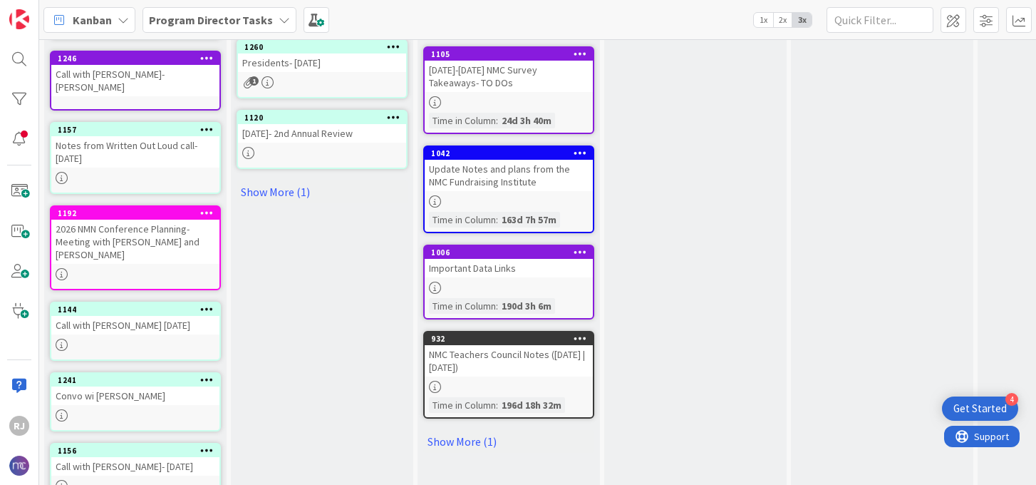
click at [181, 316] on div "Call with Dimitri 6-24-25" at bounding box center [135, 325] width 168 height 19
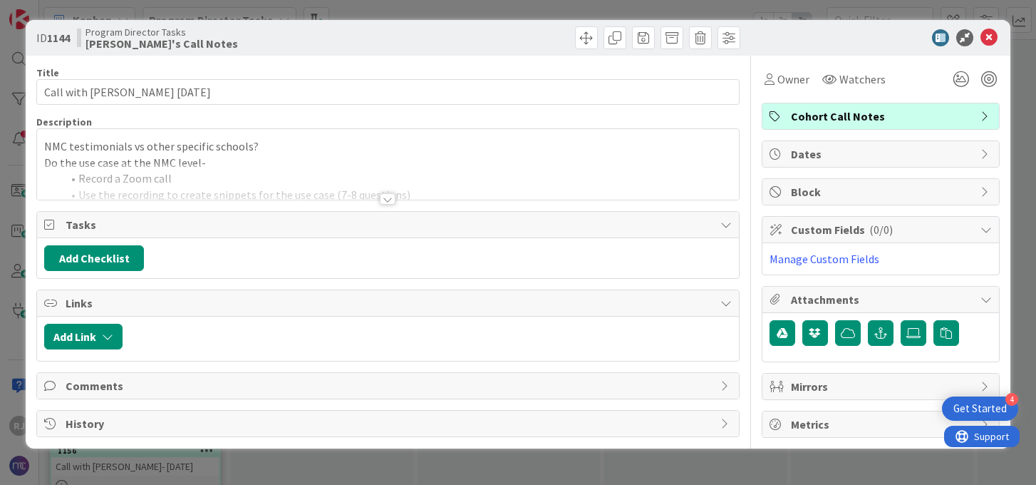
click at [388, 195] on div at bounding box center [388, 198] width 16 height 11
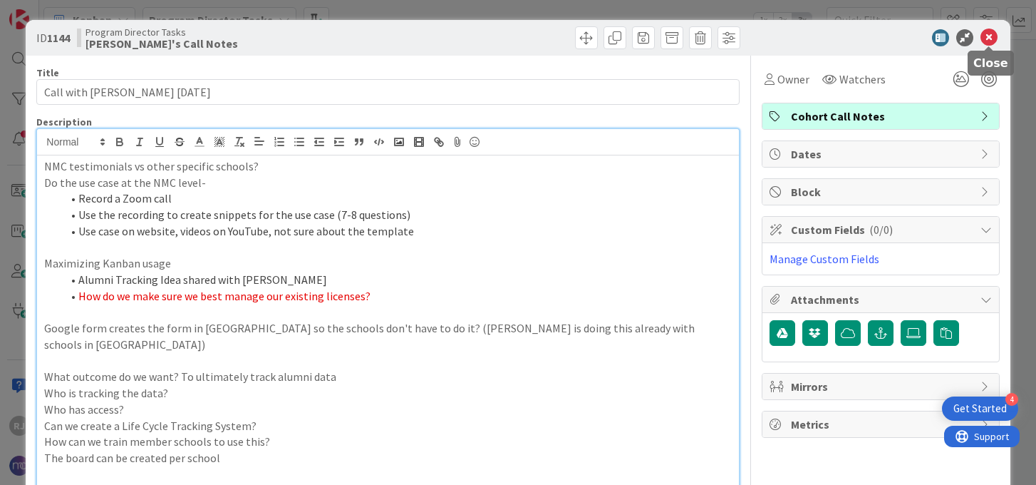
click at [991, 40] on icon at bounding box center [989, 37] width 17 height 17
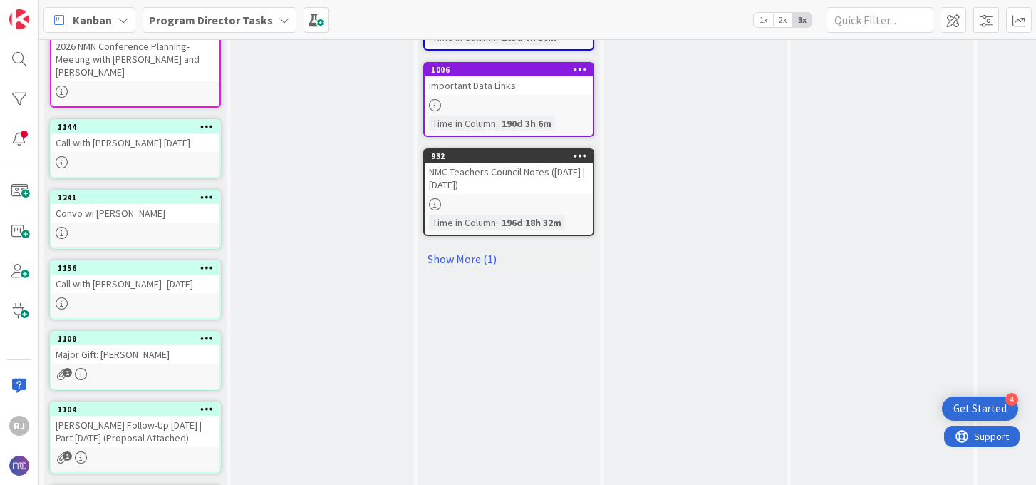
scroll to position [833, 0]
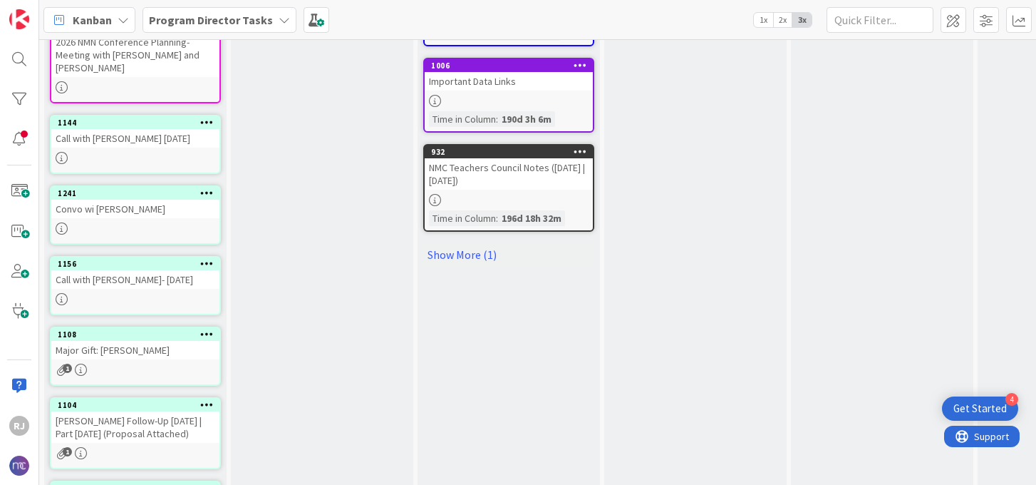
click at [148, 263] on div "1156 Call with Monique- August 5" at bounding box center [135, 285] width 171 height 59
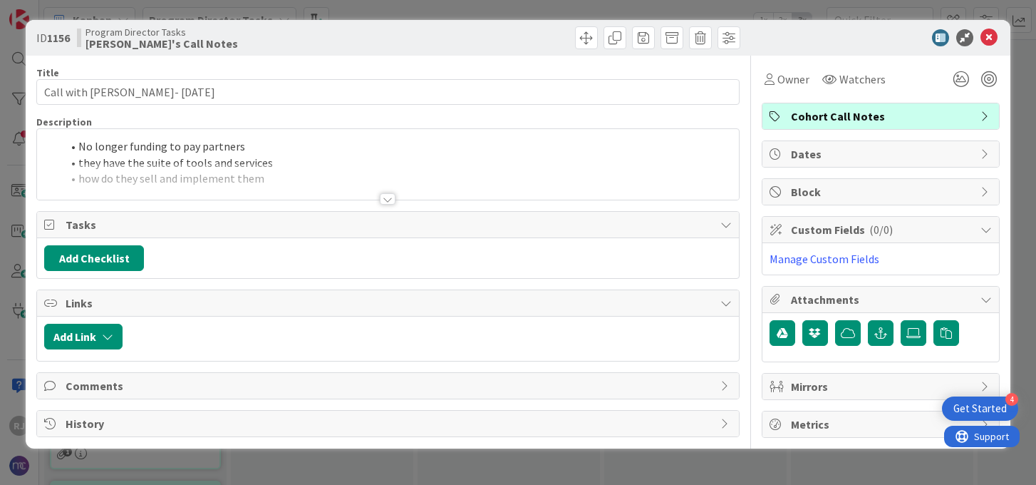
click at [390, 201] on div at bounding box center [388, 198] width 16 height 11
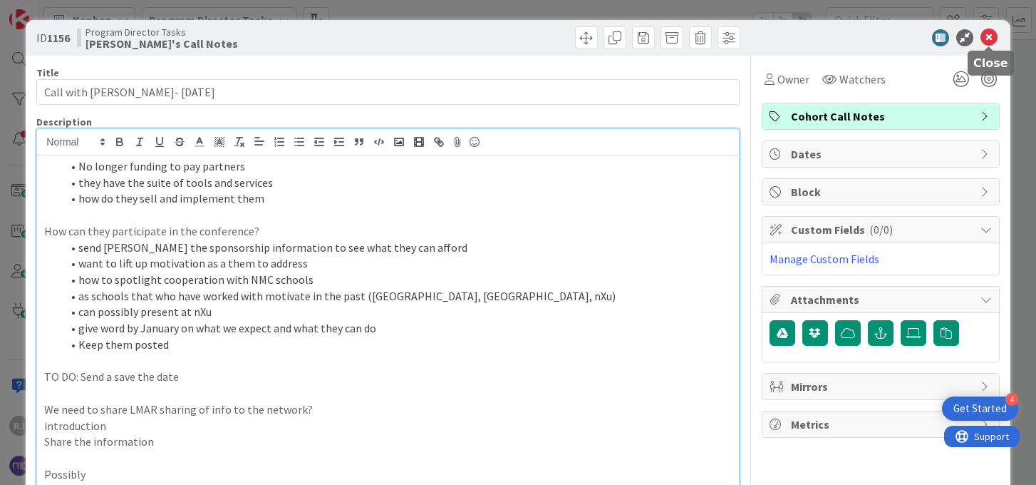
click at [988, 37] on icon at bounding box center [989, 37] width 17 height 17
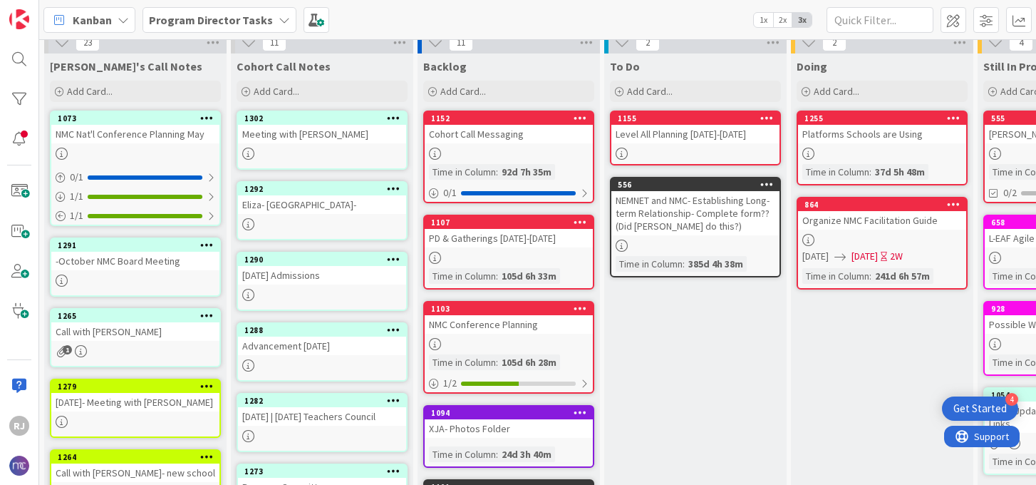
scroll to position [12, 0]
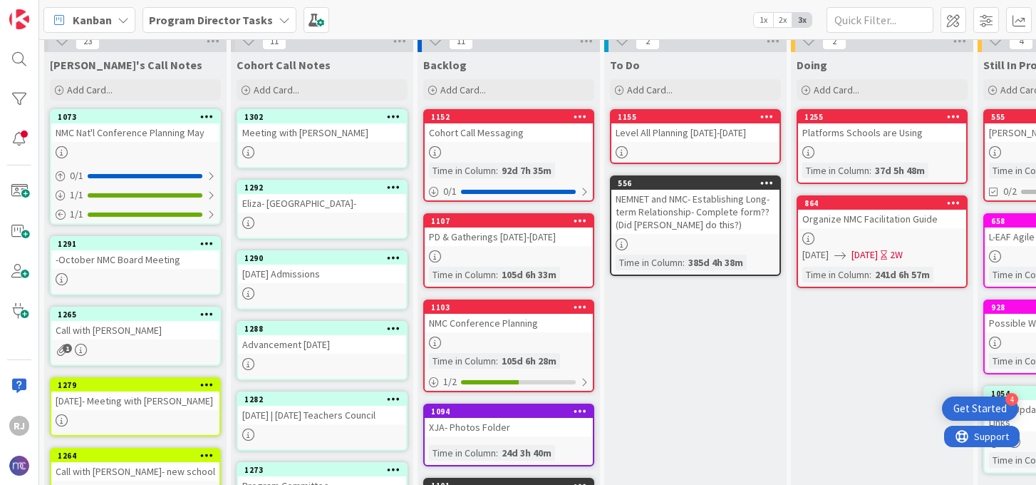
click at [143, 151] on div at bounding box center [135, 152] width 168 height 12
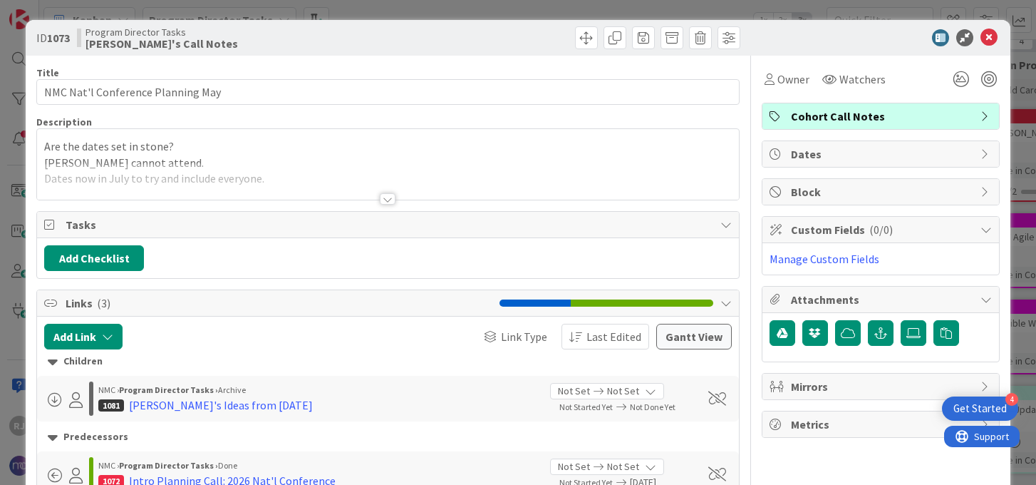
click at [393, 195] on div at bounding box center [388, 198] width 16 height 11
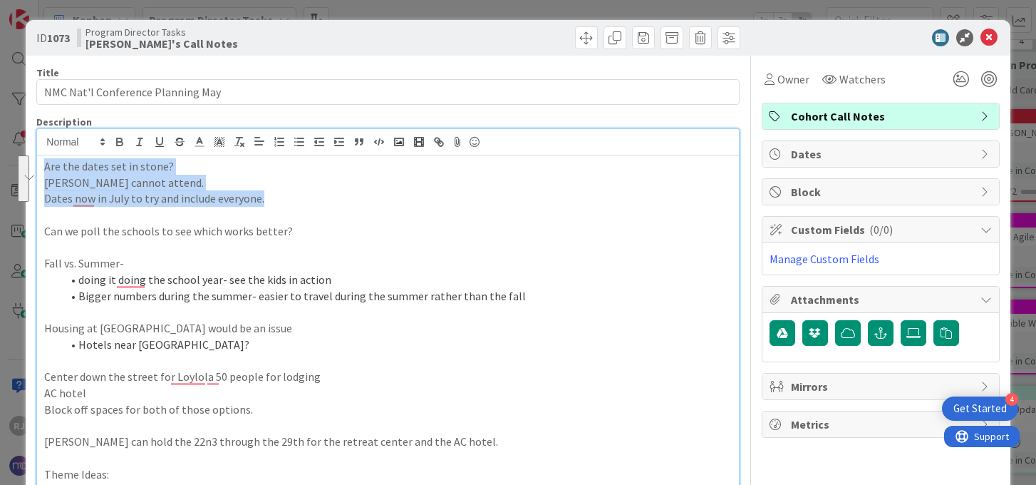
click at [33, 167] on div "ID 1073 Program Director Tasks Ros's Call Notes Title 33 / 128 NMC Nat'l Confer…" at bounding box center [518, 242] width 1036 height 485
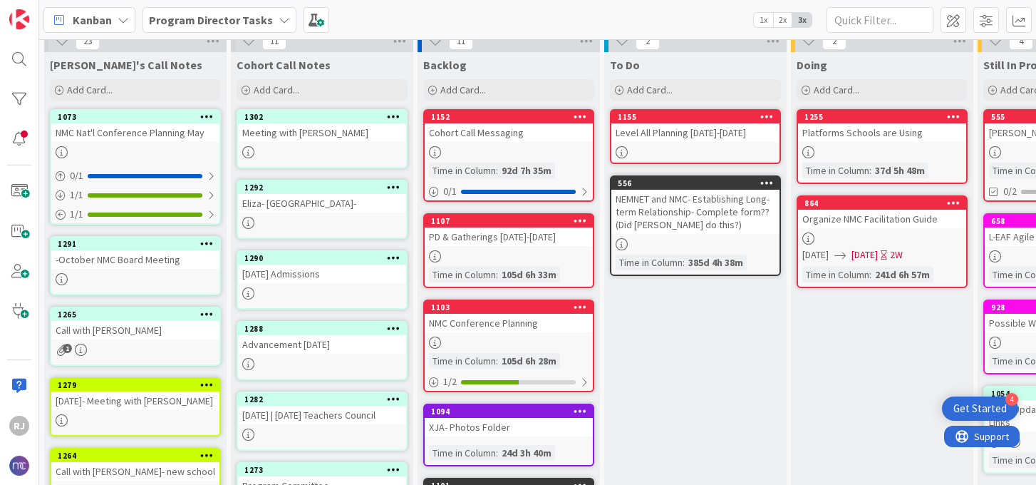
click at [92, 141] on div "NMC Nat'l Conference Planning May" at bounding box center [135, 132] width 168 height 19
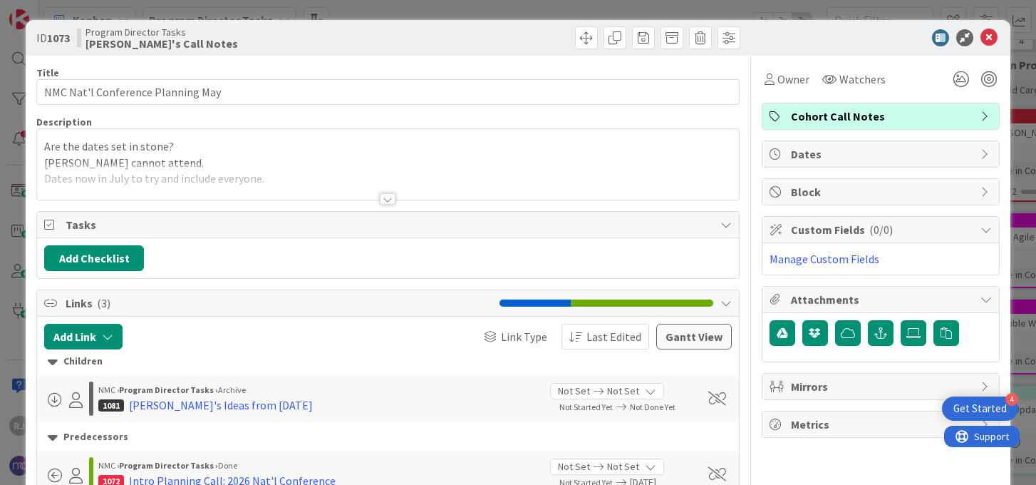
click at [271, 169] on div at bounding box center [387, 181] width 701 height 36
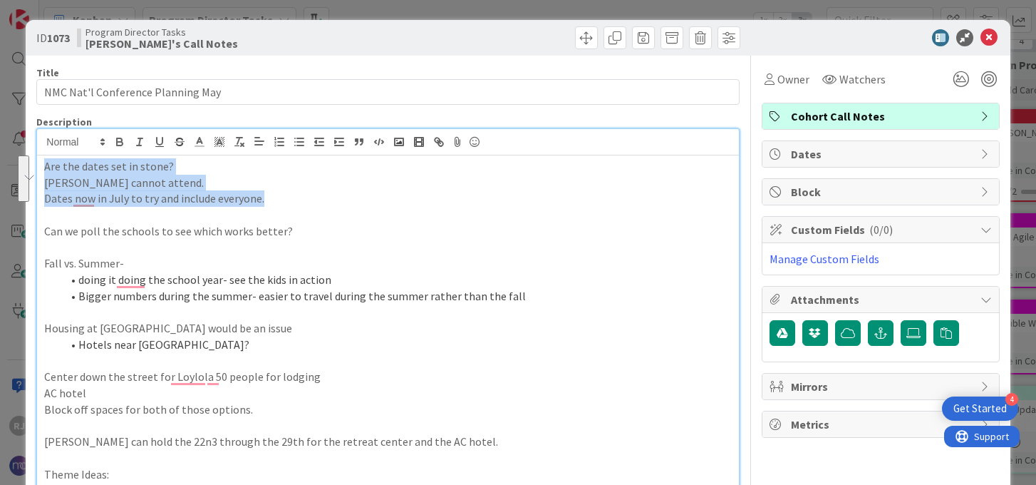
drag, startPoint x: 273, startPoint y: 199, endPoint x: 46, endPoint y: 163, distance: 229.4
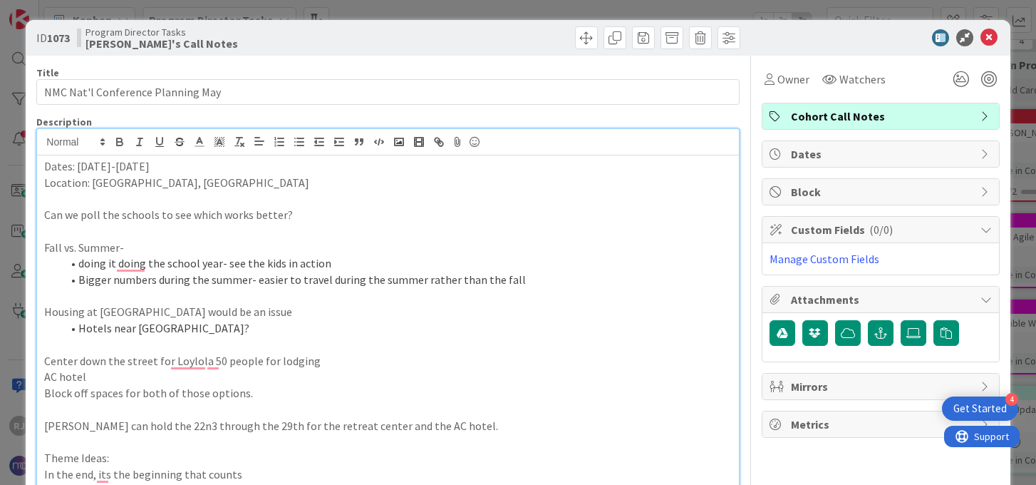
click at [180, 214] on p "Can we poll the schools to see which works better?" at bounding box center [387, 215] width 687 height 16
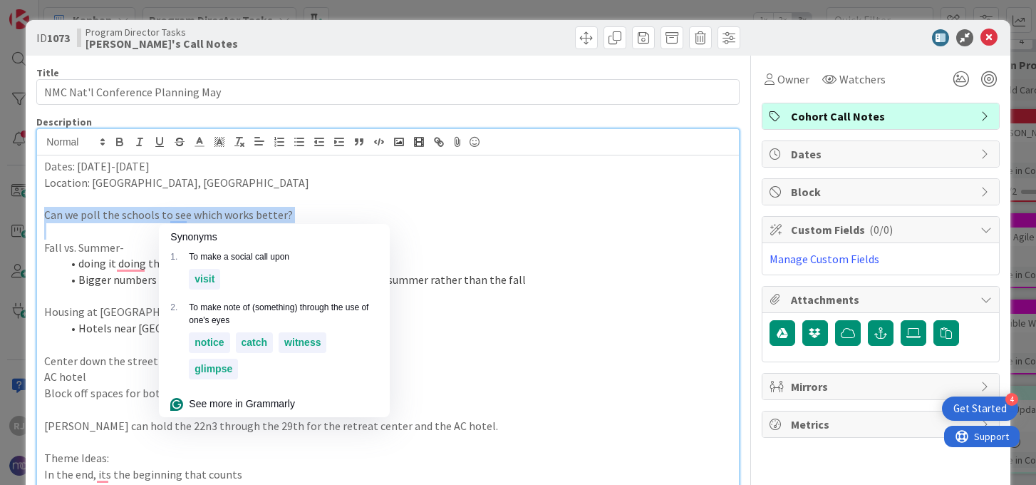
click at [180, 214] on p "Can we poll the schools to see which works better?" at bounding box center [387, 215] width 687 height 16
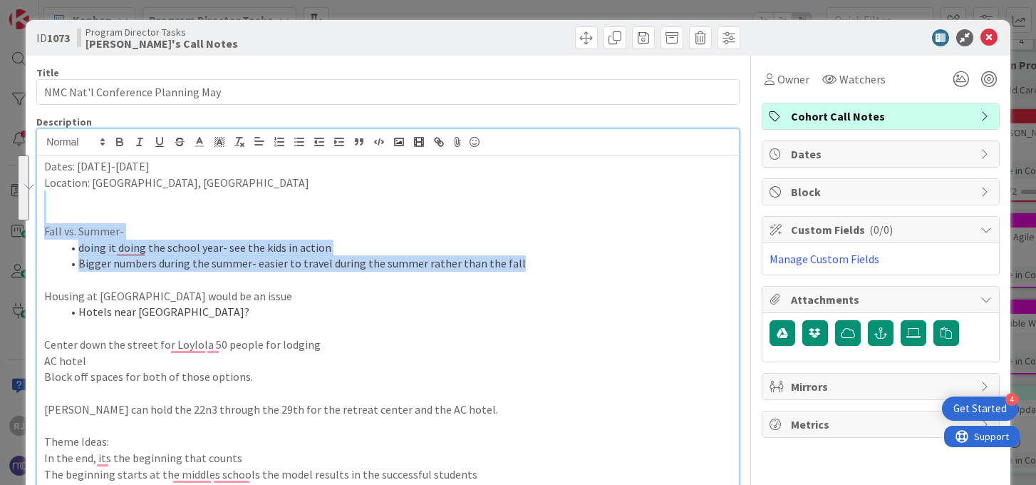
drag, startPoint x: 528, startPoint y: 261, endPoint x: 102, endPoint y: 205, distance: 429.8
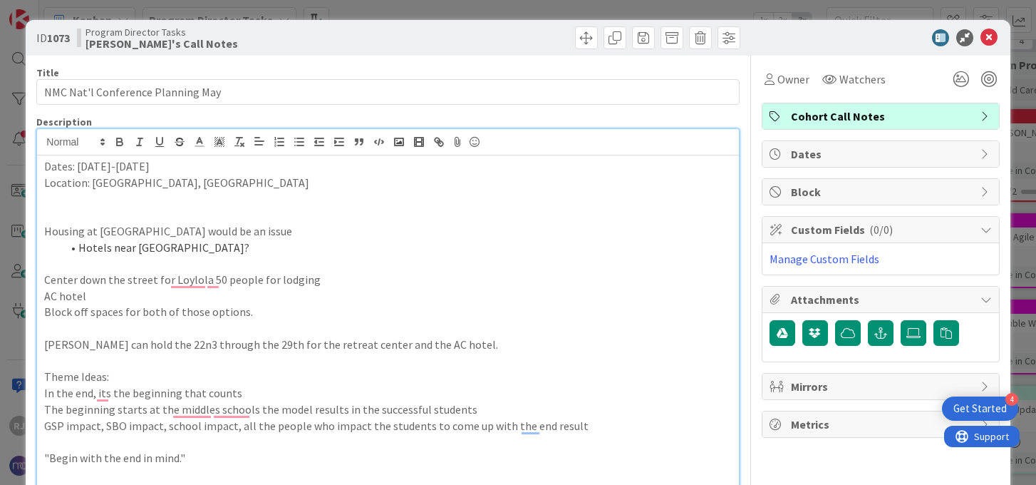
click at [210, 246] on li "Hotels near Montesaro?" at bounding box center [396, 247] width 670 height 16
click at [157, 218] on p "To enrich screen reader interactions, please activate Accessibility in Grammarl…" at bounding box center [387, 215] width 687 height 16
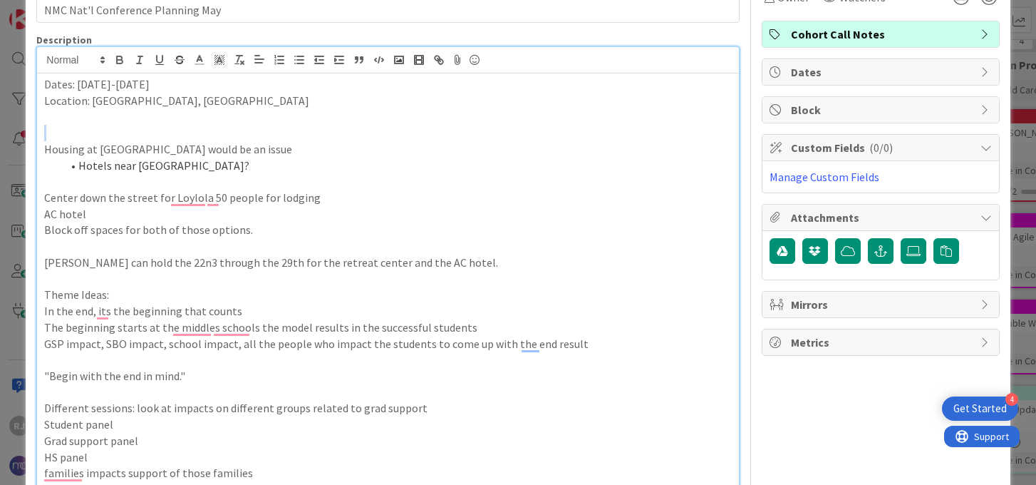
scroll to position [85, 0]
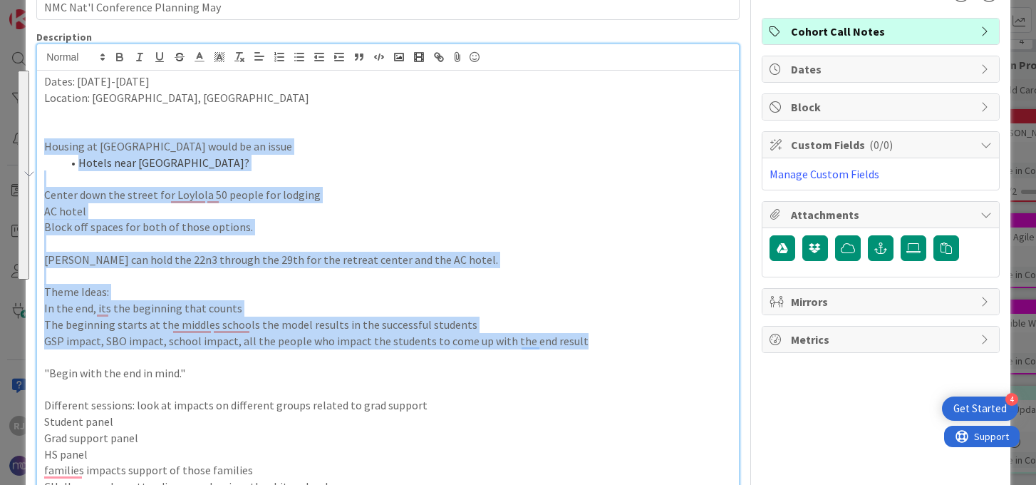
drag, startPoint x: 580, startPoint y: 344, endPoint x: 46, endPoint y: 144, distance: 570.6
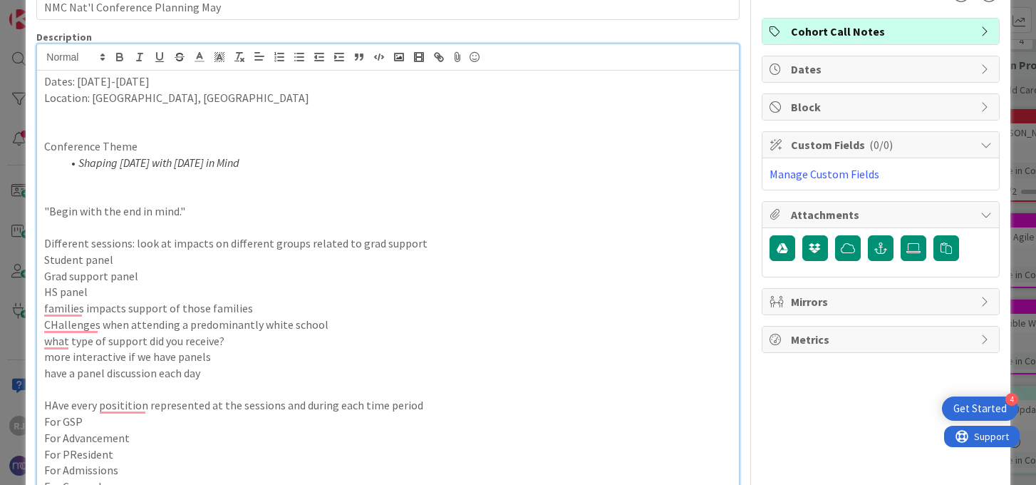
click at [118, 133] on p "To enrich screen reader interactions, please activate Accessibility in Grammarl…" at bounding box center [387, 130] width 687 height 16
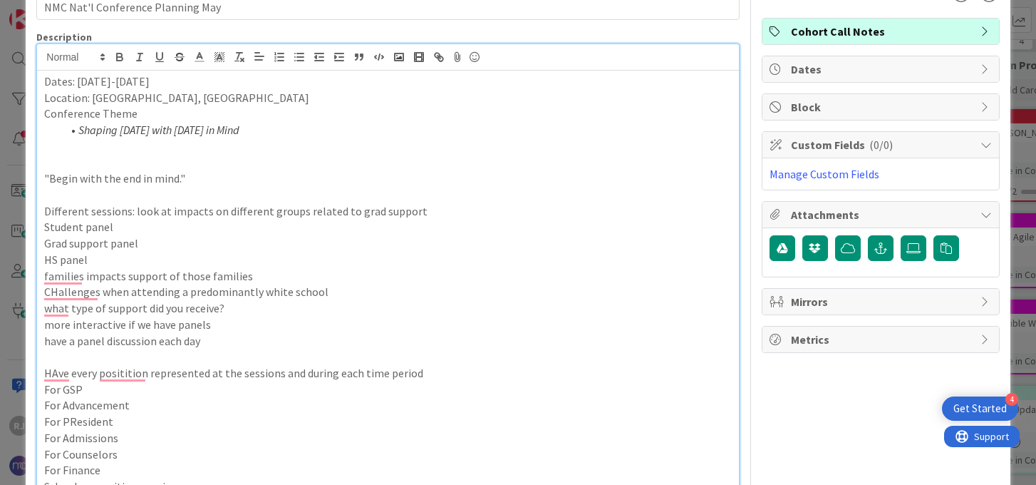
click at [136, 159] on p "To enrich screen reader interactions, please activate Accessibility in Grammarl…" at bounding box center [387, 163] width 687 height 16
drag, startPoint x: 195, startPoint y: 178, endPoint x: 43, endPoint y: 176, distance: 152.5
click at [43, 176] on div "Dates: July 22-24 Location: St. Louis, MO Conference Theme Shaping Today with T…" at bounding box center [387, 403] width 701 height 665
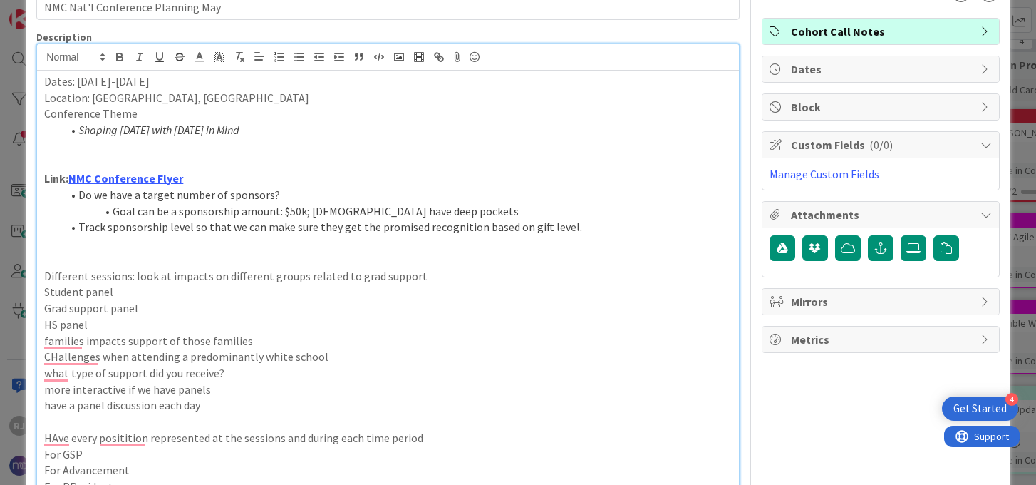
click at [106, 151] on p "To enrich screen reader interactions, please activate Accessibility in Grammarl…" at bounding box center [387, 146] width 687 height 16
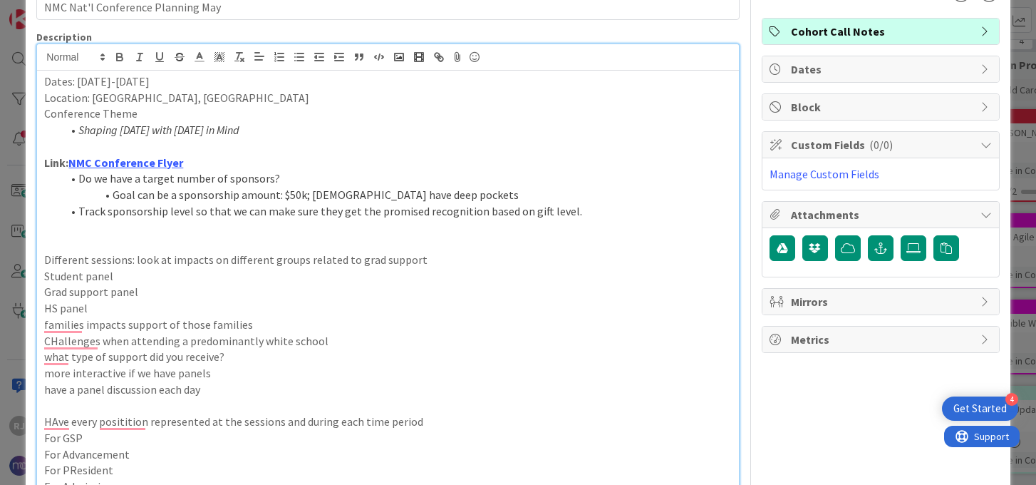
click at [135, 230] on p "To enrich screen reader interactions, please activate Accessibility in Grammarl…" at bounding box center [387, 227] width 687 height 16
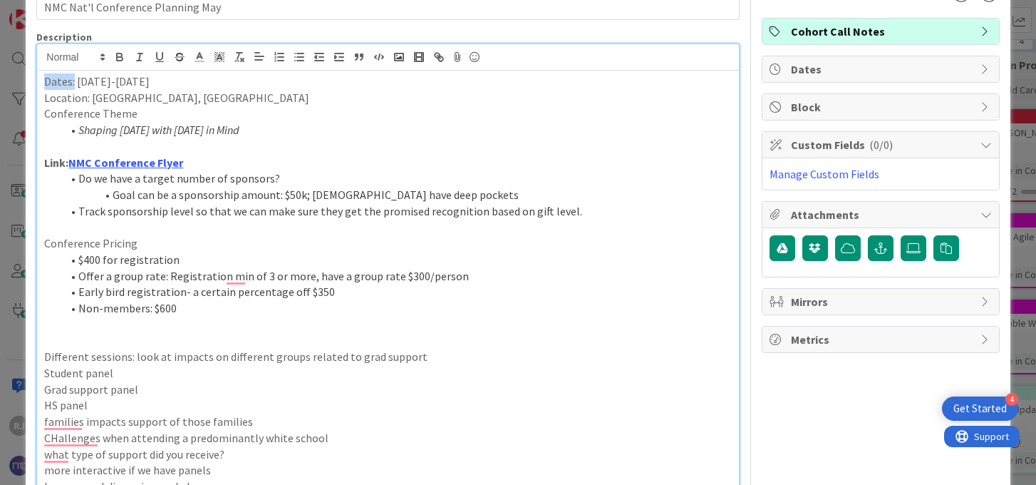
drag, startPoint x: 73, startPoint y: 84, endPoint x: 42, endPoint y: 83, distance: 30.7
click at [42, 83] on div "Dates: July 22-24 Location: St. Louis, MO Conference Theme Shaping Today with T…" at bounding box center [387, 476] width 701 height 810
click at [118, 56] on icon "button" at bounding box center [119, 57] width 13 height 13
click at [65, 118] on p "Conference Theme" at bounding box center [387, 113] width 687 height 16
drag, startPoint x: 90, startPoint y: 96, endPoint x: 44, endPoint y: 96, distance: 45.6
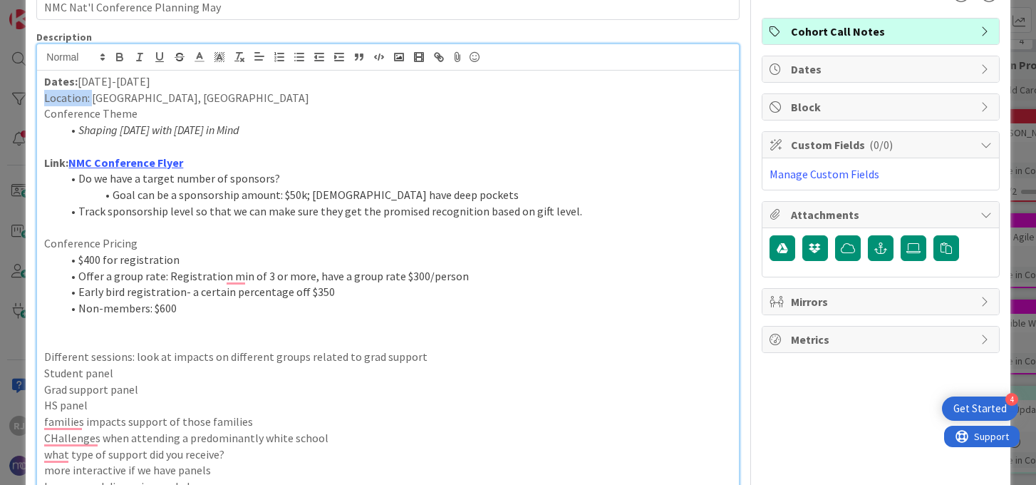
click at [44, 96] on p "Location: St. Louis, MO" at bounding box center [387, 98] width 687 height 16
click at [113, 58] on icon "button" at bounding box center [119, 57] width 13 height 13
click at [209, 120] on p "Conference Theme" at bounding box center [387, 113] width 687 height 16
drag, startPoint x: 135, startPoint y: 115, endPoint x: 42, endPoint y: 112, distance: 93.4
click at [42, 112] on div "ID 1073 Program Director Tasks Ros's Call Notes Title 33 / 128 NMC Nat'l Confer…" at bounding box center [518, 242] width 1036 height 485
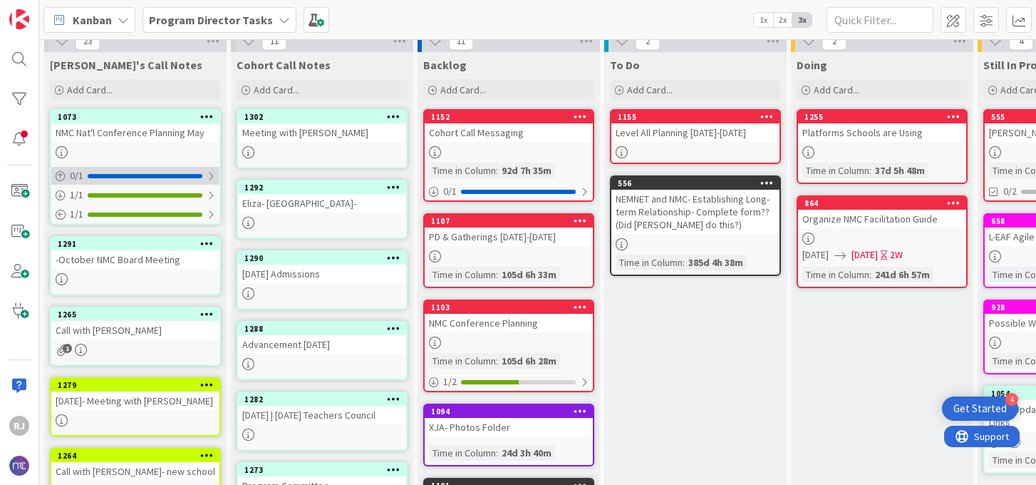
click at [153, 167] on div "0 / 1" at bounding box center [135, 176] width 168 height 18
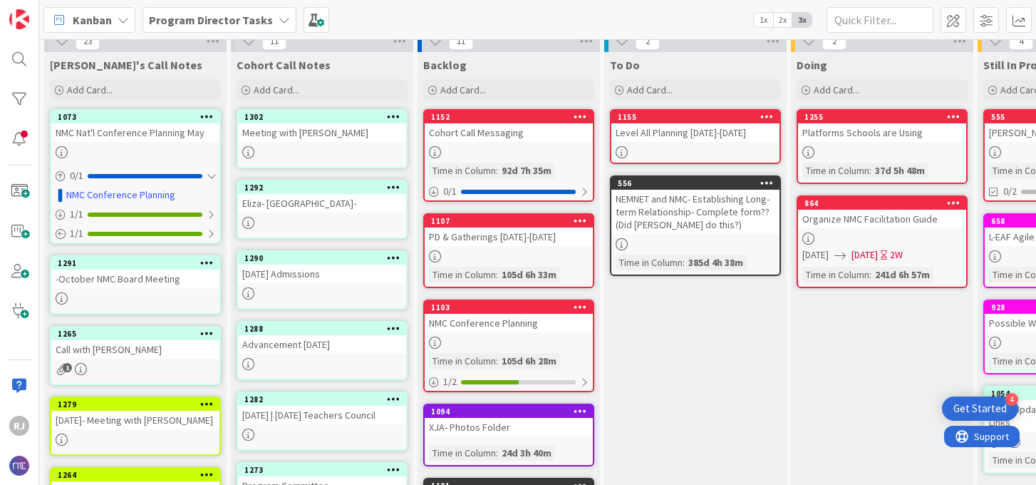
click at [149, 150] on div at bounding box center [135, 152] width 168 height 12
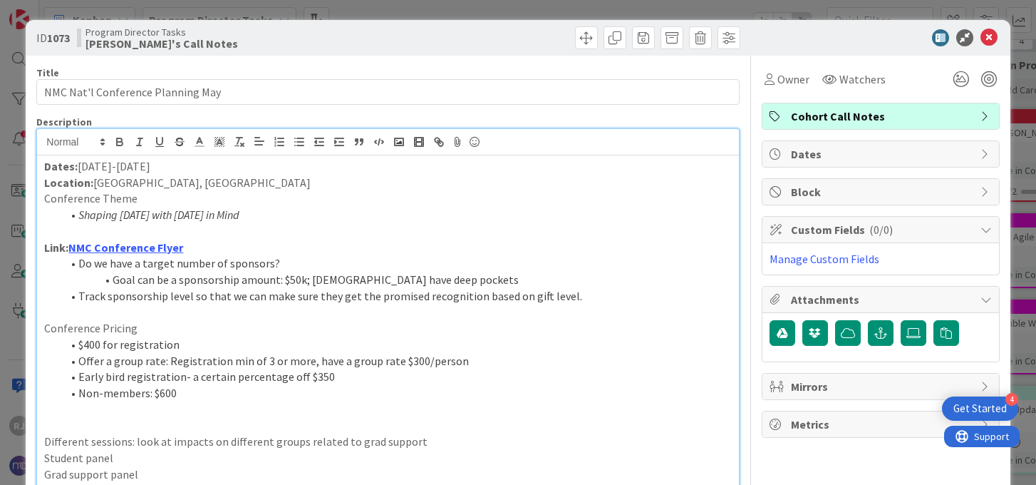
drag, startPoint x: 138, startPoint y: 199, endPoint x: 46, endPoint y: 195, distance: 92.0
click at [46, 195] on p "Conference Theme" at bounding box center [387, 198] width 687 height 16
click at [122, 139] on icon "button" at bounding box center [119, 140] width 5 height 4
click at [78, 222] on li "Shaping Today with Tomorrow in Mind" at bounding box center [396, 215] width 670 height 16
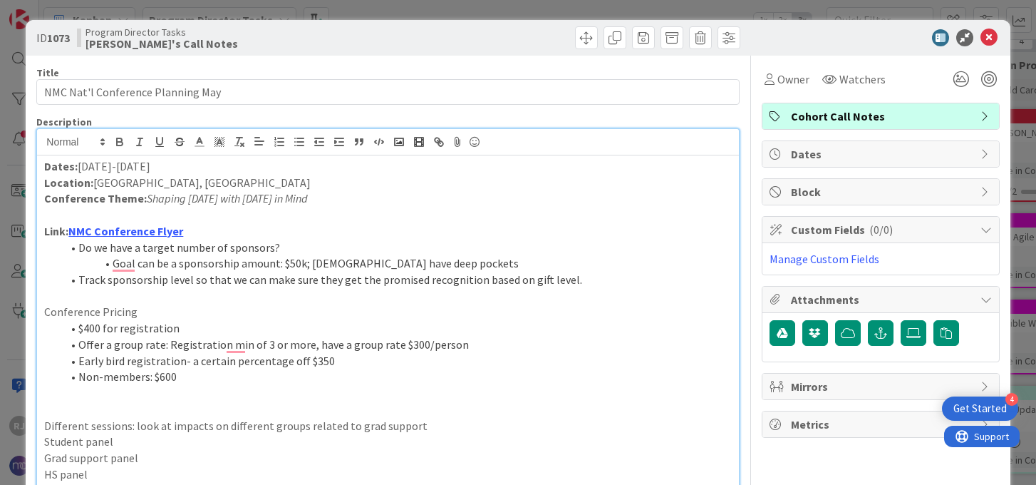
click at [170, 217] on p "To enrich screen reader interactions, please activate Accessibility in Grammarl…" at bounding box center [387, 215] width 687 height 16
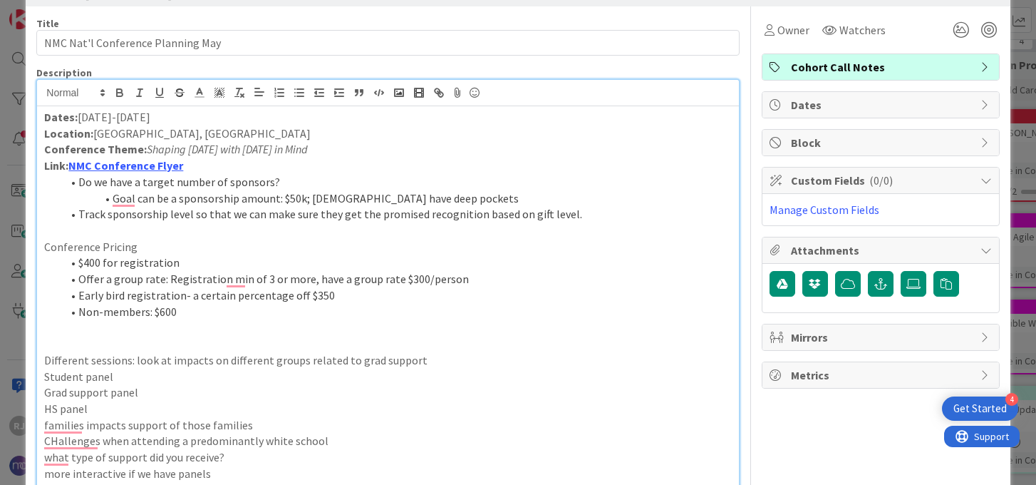
scroll to position [54, 0]
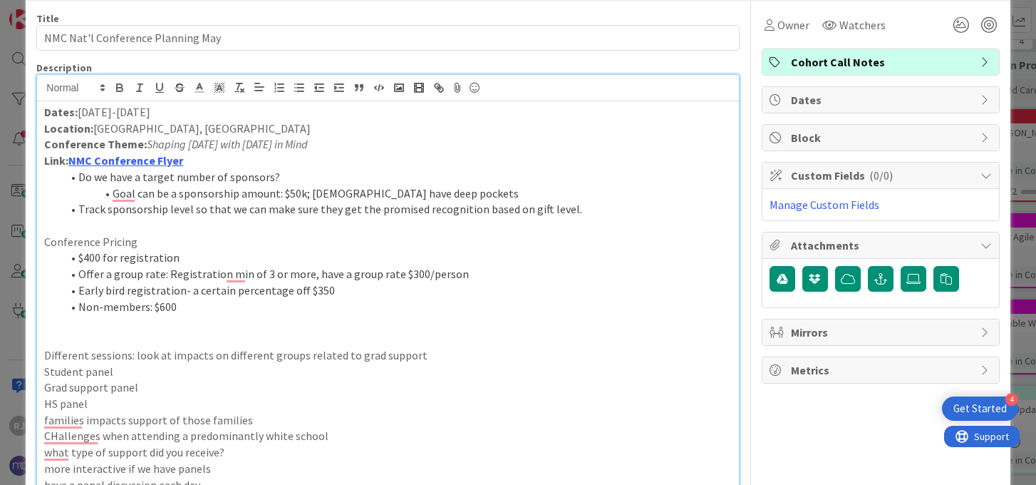
click at [44, 163] on strong "Link: NMC Conference Flyer" at bounding box center [113, 160] width 139 height 14
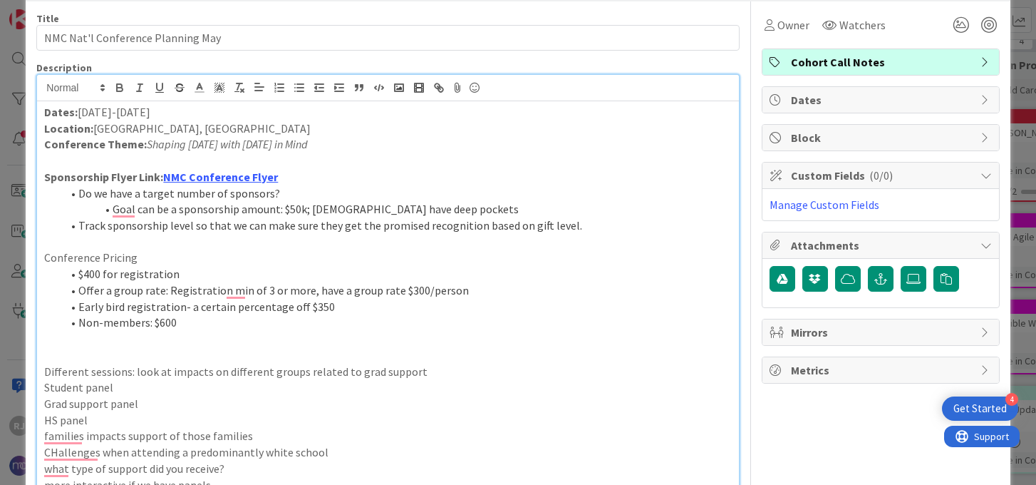
drag, startPoint x: 277, startPoint y: 195, endPoint x: 185, endPoint y: 192, distance: 92.7
click at [274, 195] on li "Do we have a target number of sponsors?" at bounding box center [396, 193] width 670 height 16
drag, startPoint x: 185, startPoint y: 192, endPoint x: 79, endPoint y: 194, distance: 105.5
click at [79, 194] on li "Do we have a target number of sponsors?" at bounding box center [396, 193] width 670 height 16
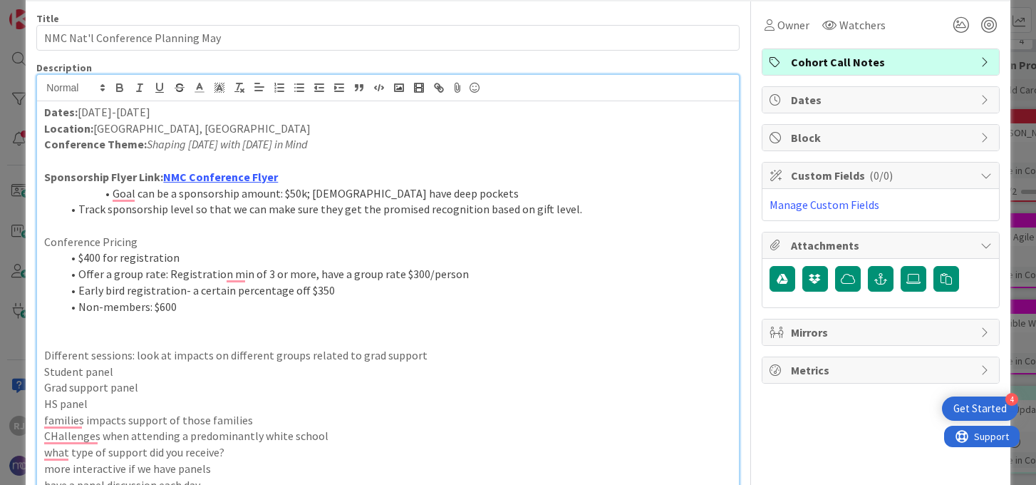
click at [113, 197] on li "Goal can be a sponsorship amount: $50k; Jesuits have deep pockets" at bounding box center [396, 193] width 670 height 16
click at [320, 86] on icon "button" at bounding box center [319, 87] width 13 height 13
drag, startPoint x: 426, startPoint y: 190, endPoint x: 299, endPoint y: 194, distance: 126.9
click at [299, 194] on li "The goal can be a sponsorship amount: $50k; Jesuits have deep pockets" at bounding box center [396, 193] width 670 height 16
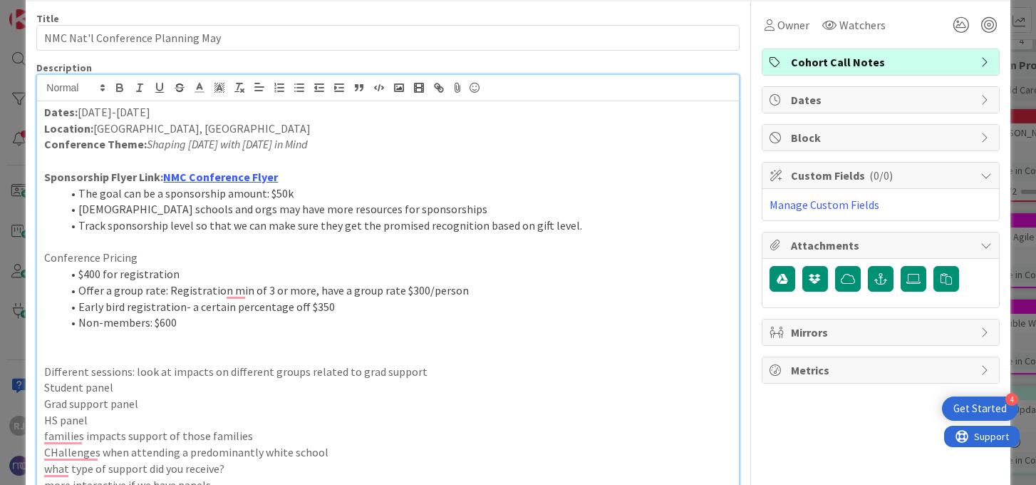
click at [168, 225] on li "Track sponsorship level so that we can make sure they get the promised recognit…" at bounding box center [396, 225] width 670 height 16
click at [441, 227] on li "Track sponsorship level so that we can make sure they get the promised recognit…" at bounding box center [396, 225] width 670 height 16
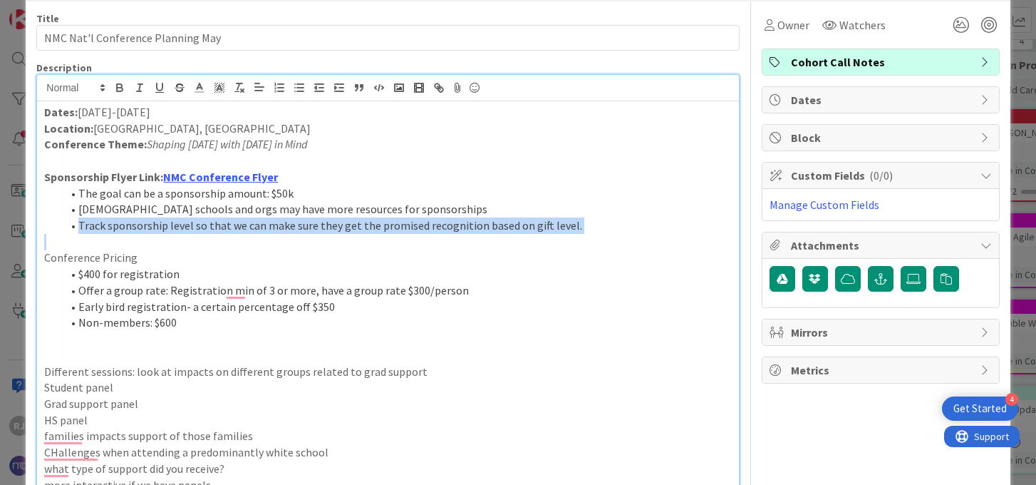
click at [441, 227] on li "Track sponsorship level so that we can make sure they get the promised recognit…" at bounding box center [396, 225] width 670 height 16
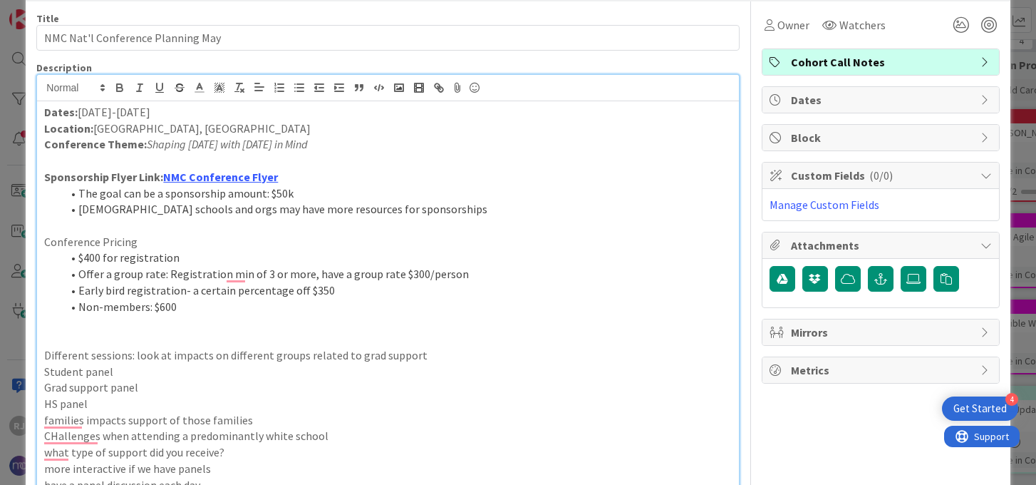
click at [120, 239] on p "Conference Pricing" at bounding box center [387, 242] width 687 height 16
click at [120, 88] on icon "button" at bounding box center [120, 90] width 6 height 4
click at [219, 227] on p "To enrich screen reader interactions, please activate Accessibility in Grammarl…" at bounding box center [387, 225] width 687 height 16
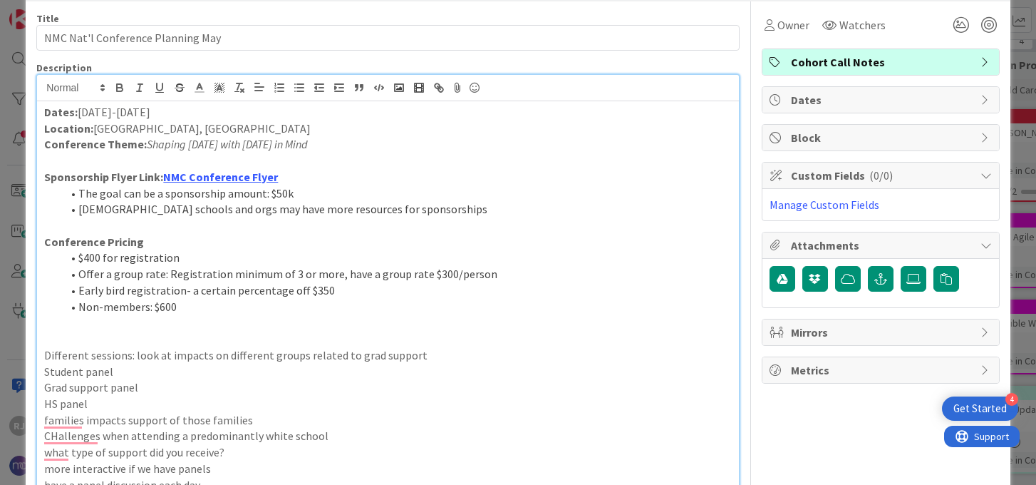
click at [118, 258] on li "$400 for registration" at bounding box center [396, 257] width 670 height 16
click at [175, 256] on li "$400 registration" at bounding box center [396, 257] width 670 height 16
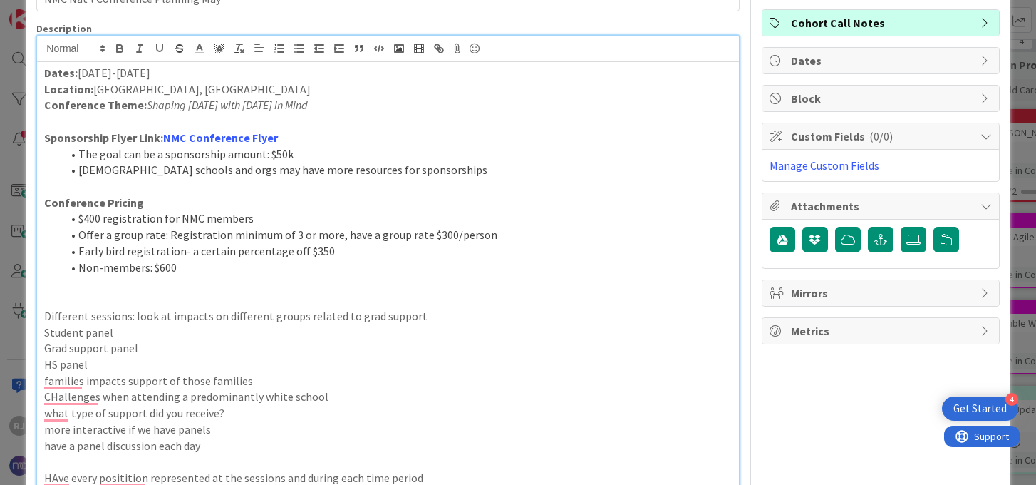
click at [158, 296] on p "To enrich screen reader interactions, please activate Accessibility in Grammarl…" at bounding box center [387, 300] width 687 height 16
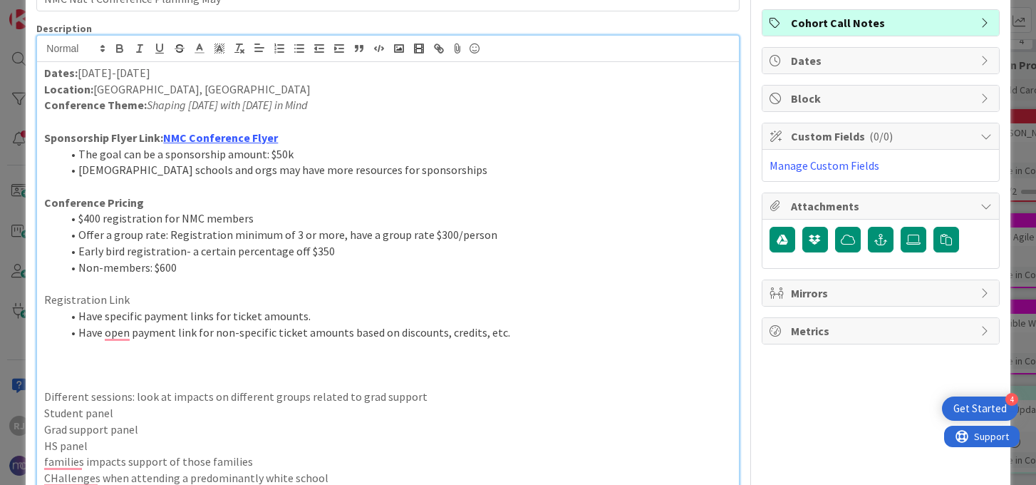
click at [61, 299] on p "Registration Link" at bounding box center [387, 300] width 687 height 16
click at [124, 46] on icon "button" at bounding box center [119, 48] width 13 height 13
click at [233, 373] on p "To enrich screen reader interactions, please activate Accessibility in Grammarl…" at bounding box center [387, 381] width 687 height 16
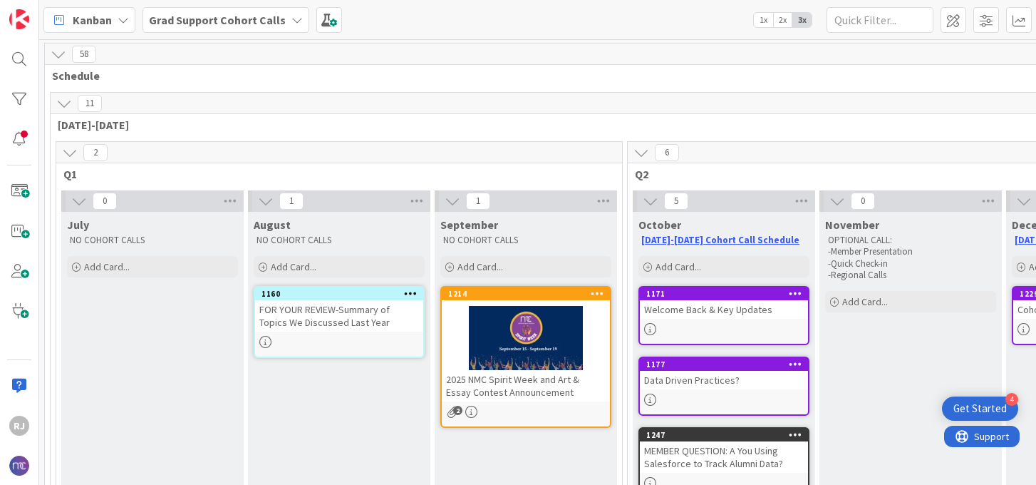
scroll to position [150, 14]
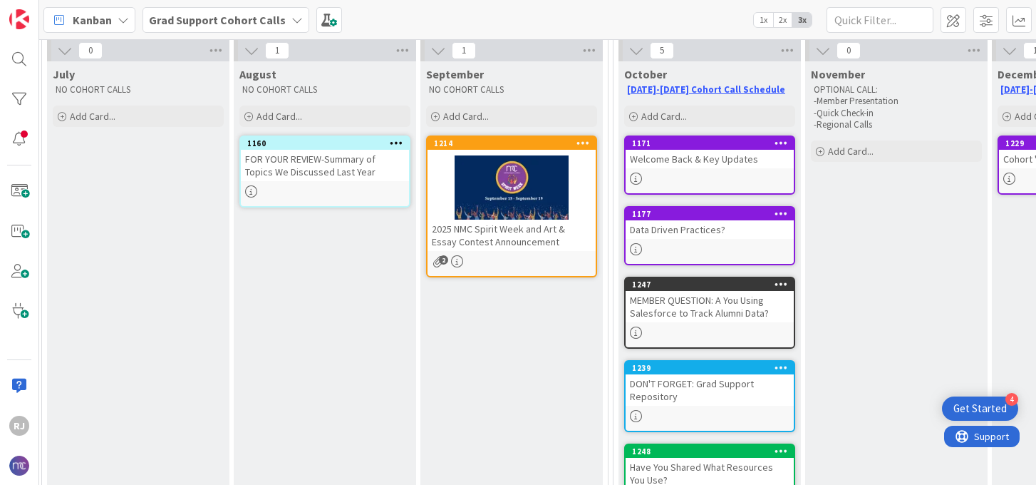
click at [229, 18] on b "Grad Support Cohort Calls" at bounding box center [217, 20] width 137 height 14
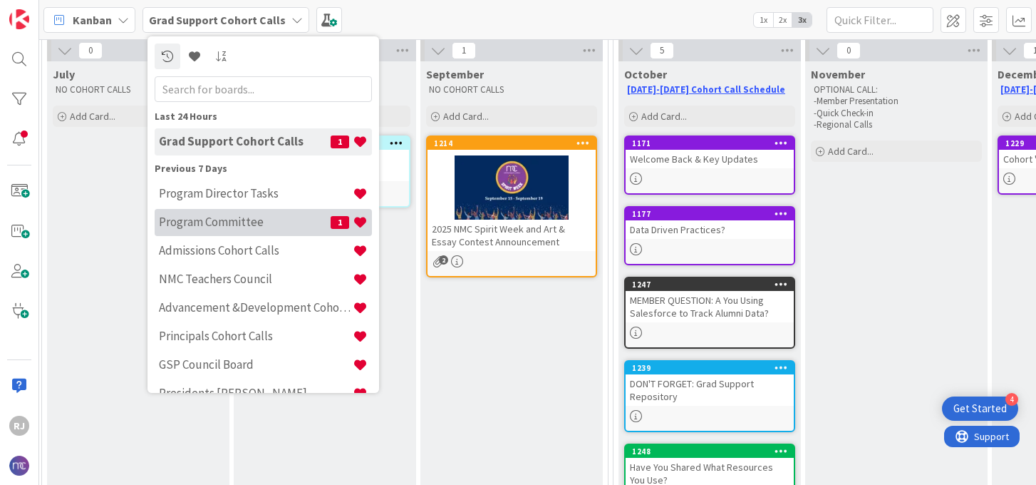
click at [206, 230] on div "Program Committee 1" at bounding box center [263, 222] width 217 height 27
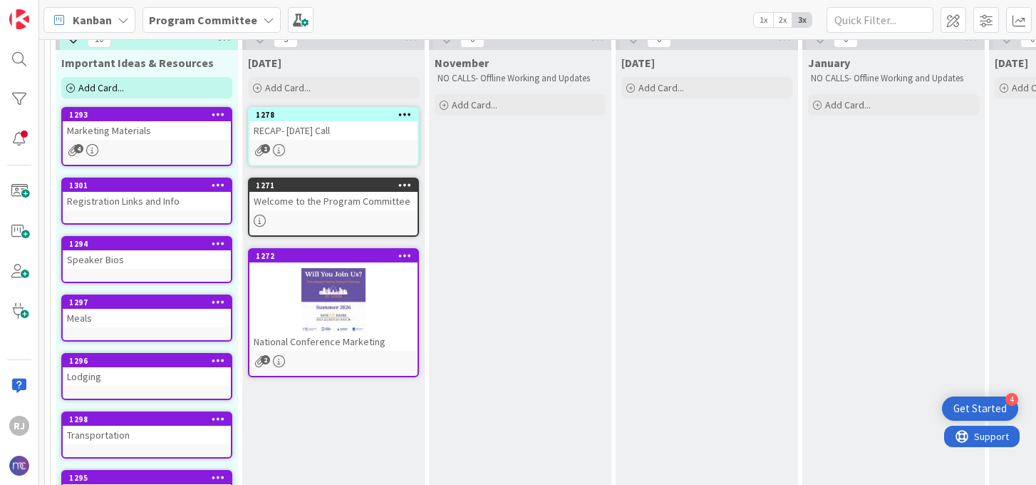
scroll to position [111, 0]
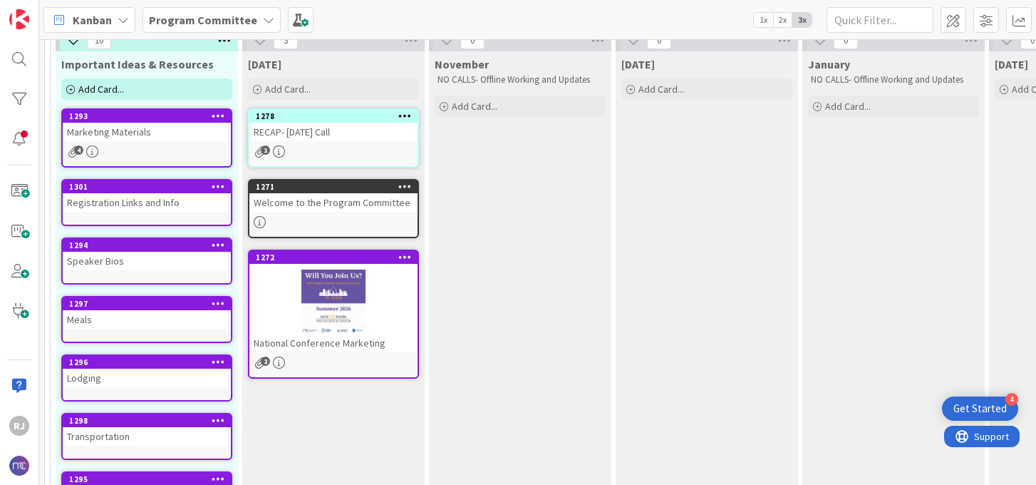
click at [125, 96] on div "Add Card..." at bounding box center [146, 88] width 171 height 21
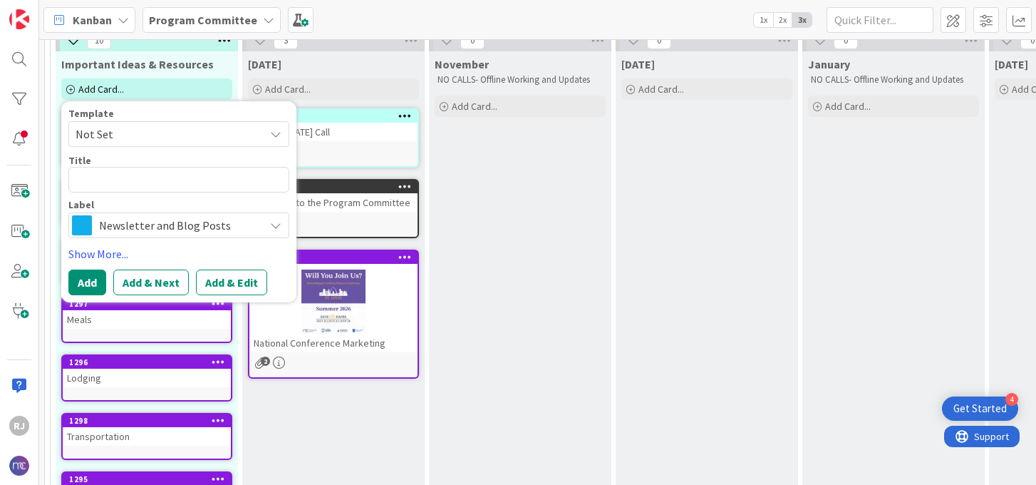
click at [148, 224] on span "Newsletter and Blog Posts" at bounding box center [178, 225] width 158 height 20
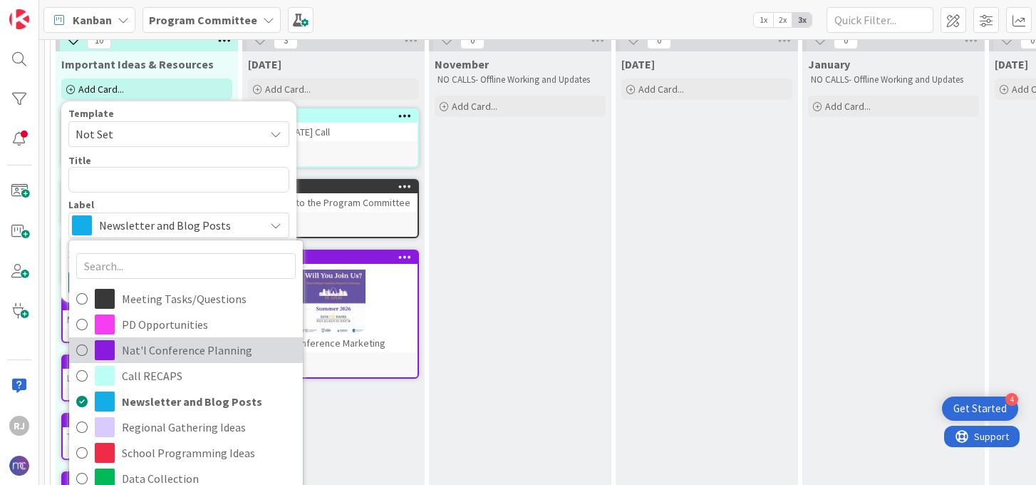
click at [166, 348] on span "Nat'l Conference Planning" at bounding box center [209, 349] width 174 height 21
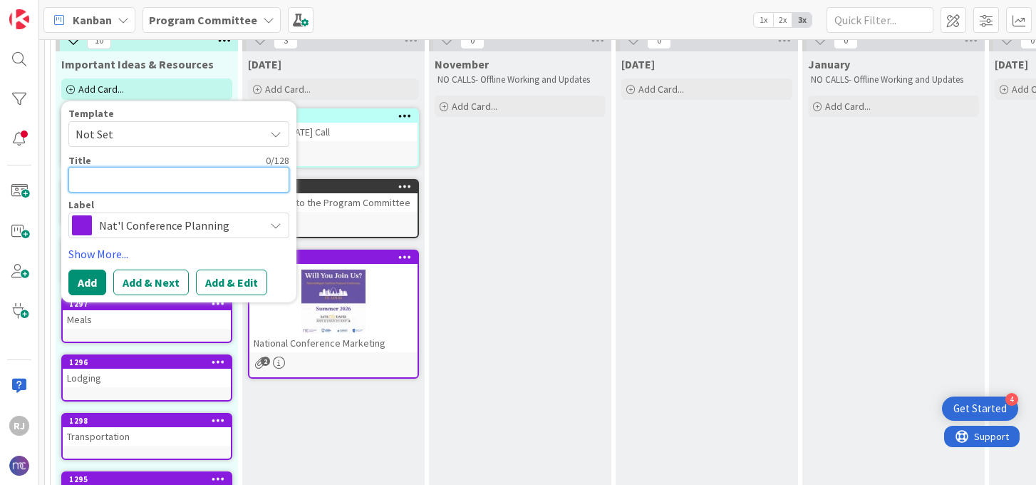
click at [147, 181] on textarea at bounding box center [178, 180] width 221 height 26
type textarea "x"
type textarea "S"
type textarea "x"
type textarea "P"
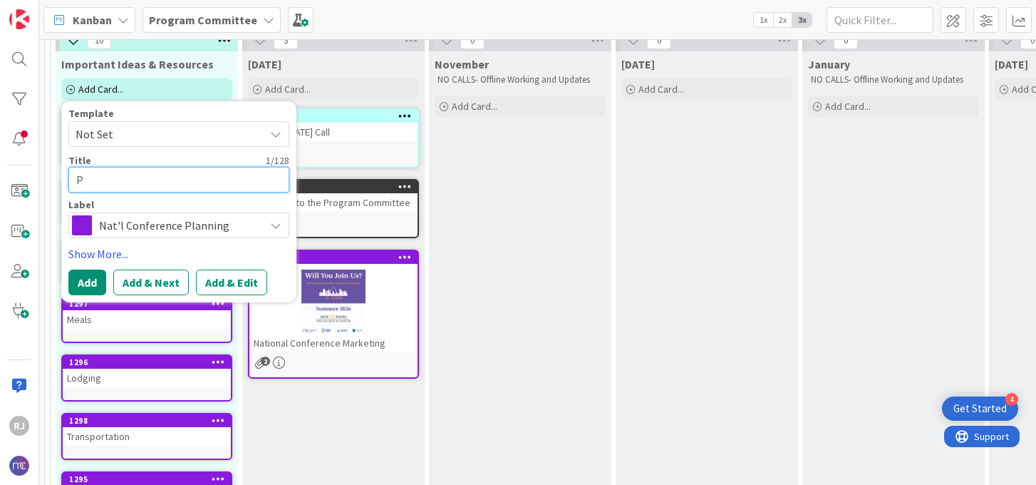
type textarea "x"
type textarea "Po"
type textarea "x"
type textarea "Pot"
type textarea "x"
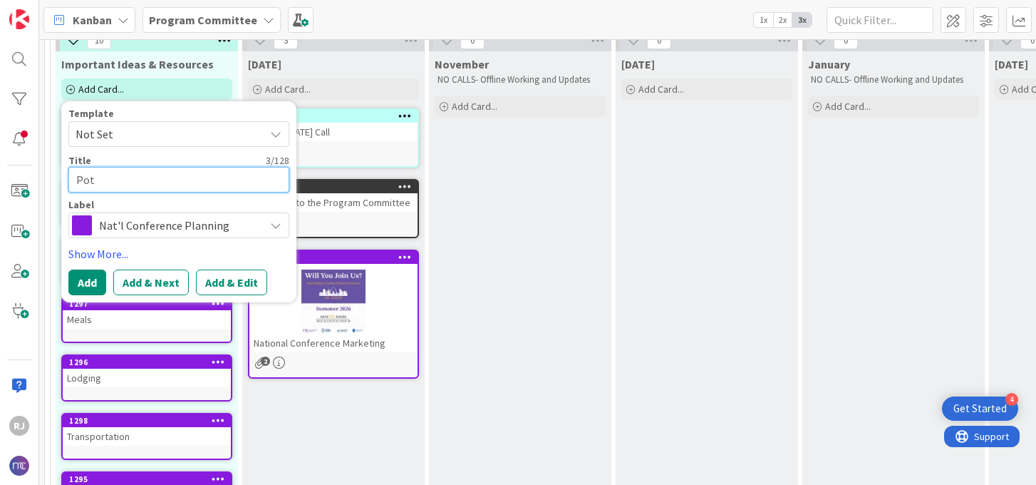
type textarea "Potn"
type textarea "x"
type textarea "Pot"
type textarea "x"
type textarea "Po"
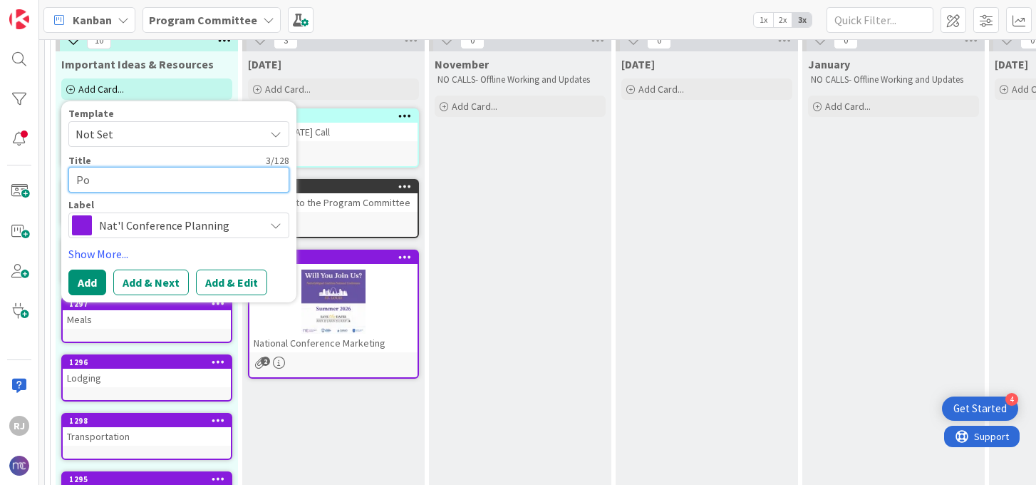
type textarea "x"
type textarea "P"
type textarea "x"
type textarea "S"
type textarea "x"
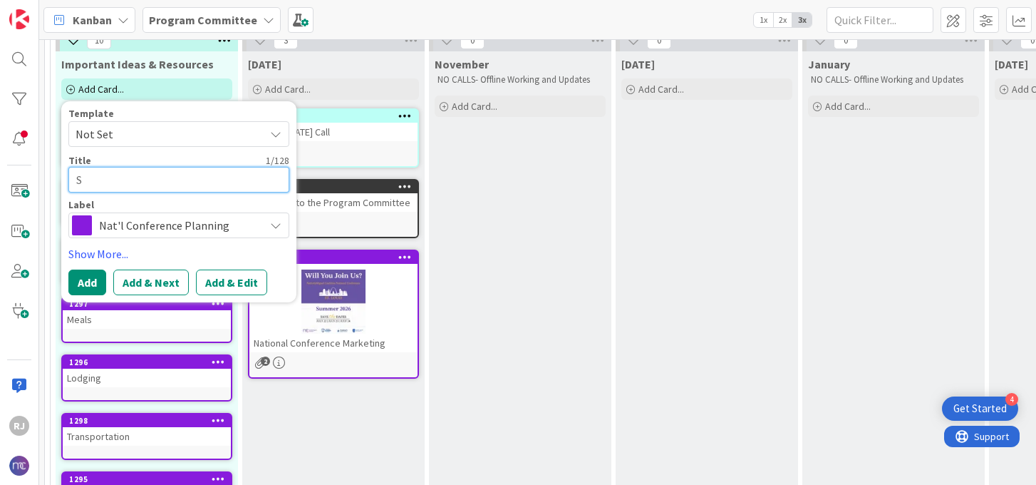
type textarea "Sp"
type textarea "x"
type textarea "Spon"
type textarea "x"
type textarea "Spons"
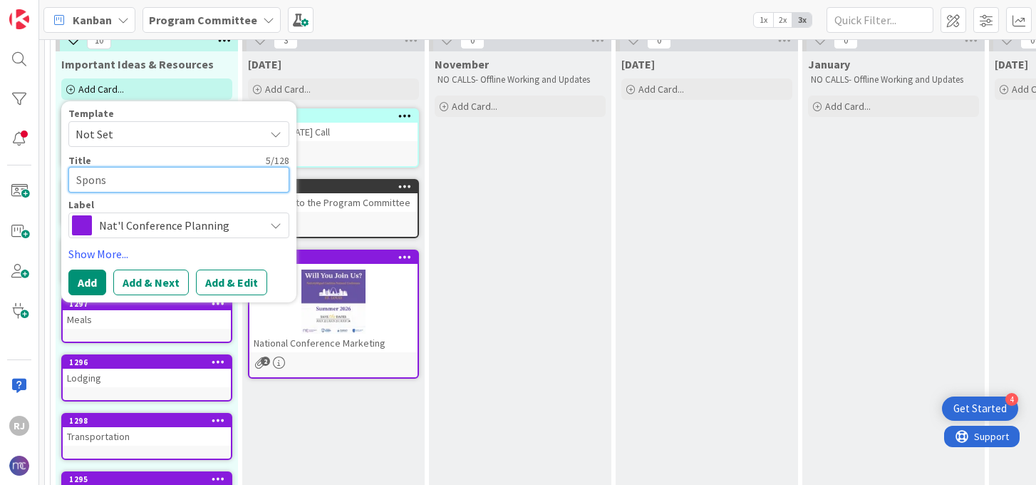
type textarea "x"
type textarea "Sponso"
type textarea "x"
type textarea "Sponsor"
type textarea "x"
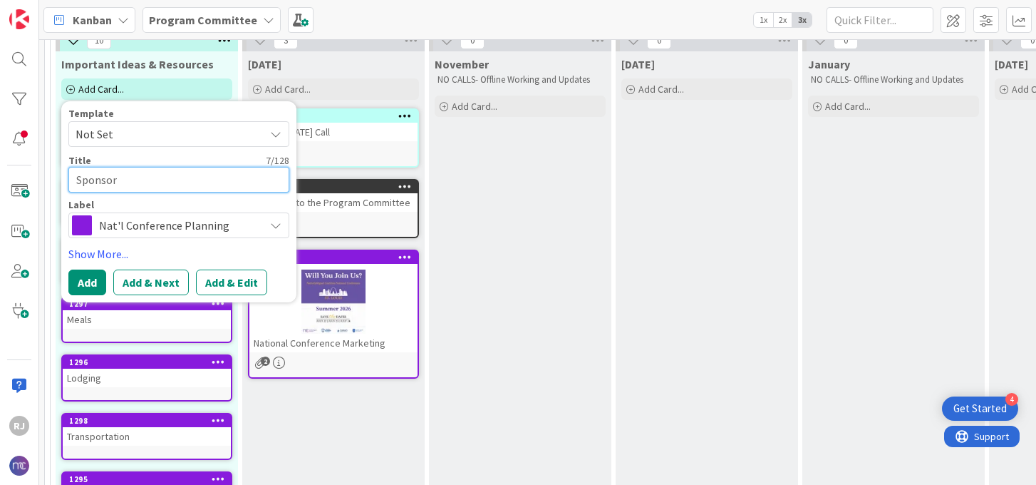
type textarea "Sponsors"
type textarea "x"
type textarea "Sponsors-"
type textarea "x"
type textarea "Sponsors-"
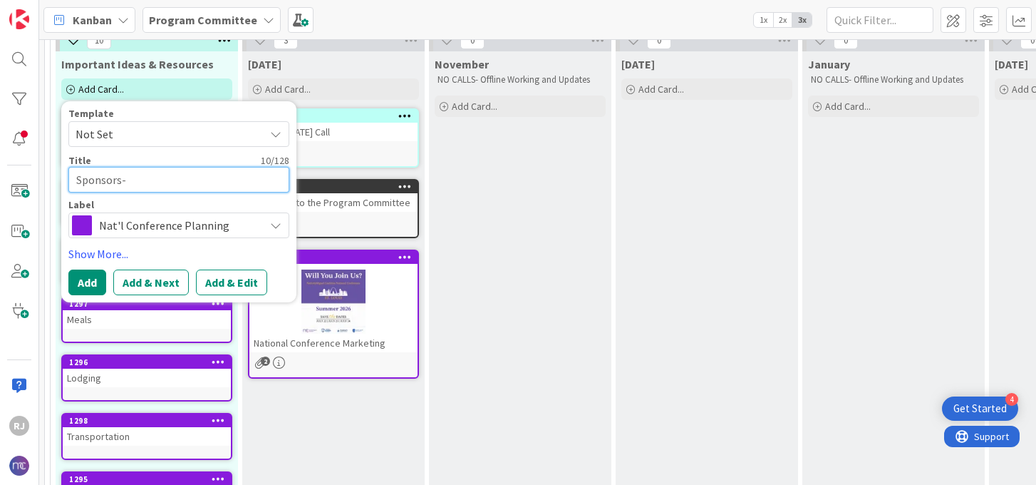
type textarea "x"
type textarea "Sponsors- P"
type textarea "x"
type textarea "Sponsors- Po"
type textarea "x"
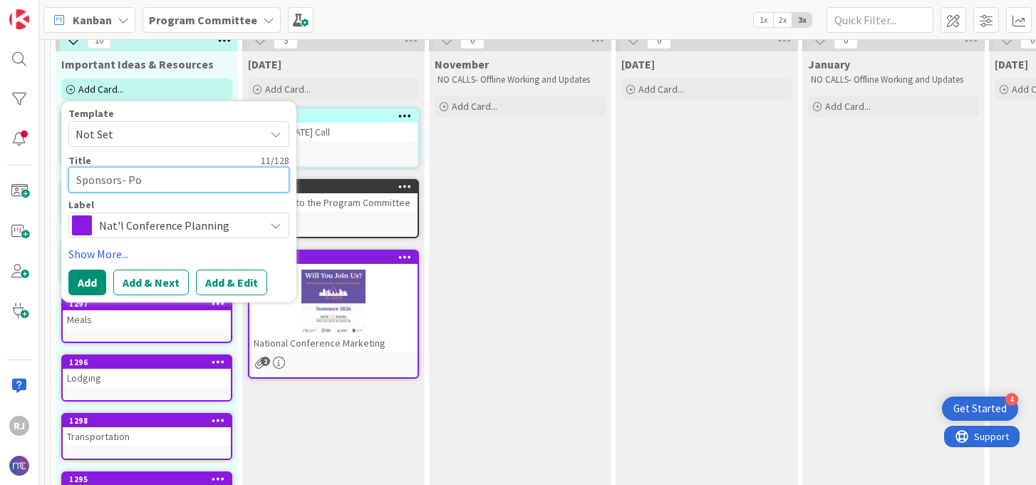
type textarea "Sponsors- Pot"
type textarea "x"
type textarea "Sponsors- Pote"
type textarea "x"
type textarea "Sponsors- Poten"
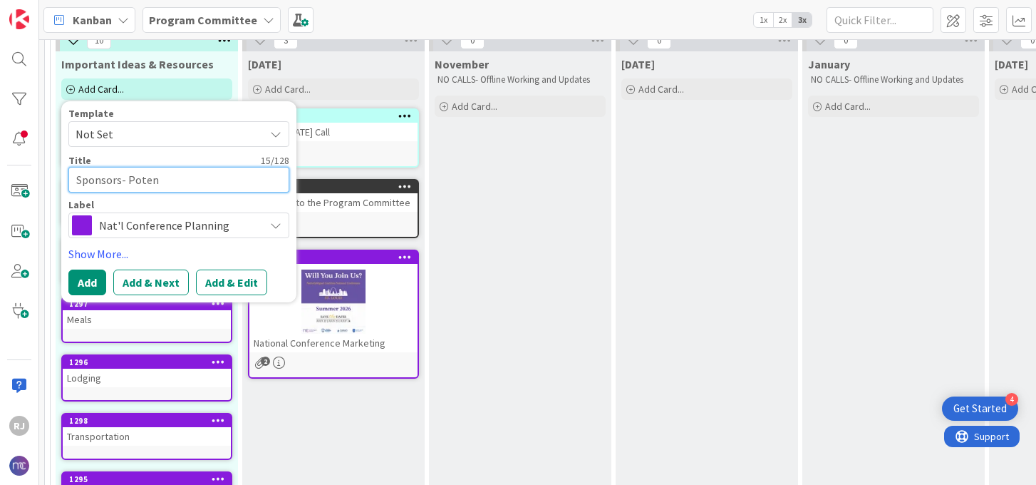
type textarea "x"
type textarea "Sponsors- Potent"
type textarea "x"
type textarea "Sponsors- Potenti"
type textarea "x"
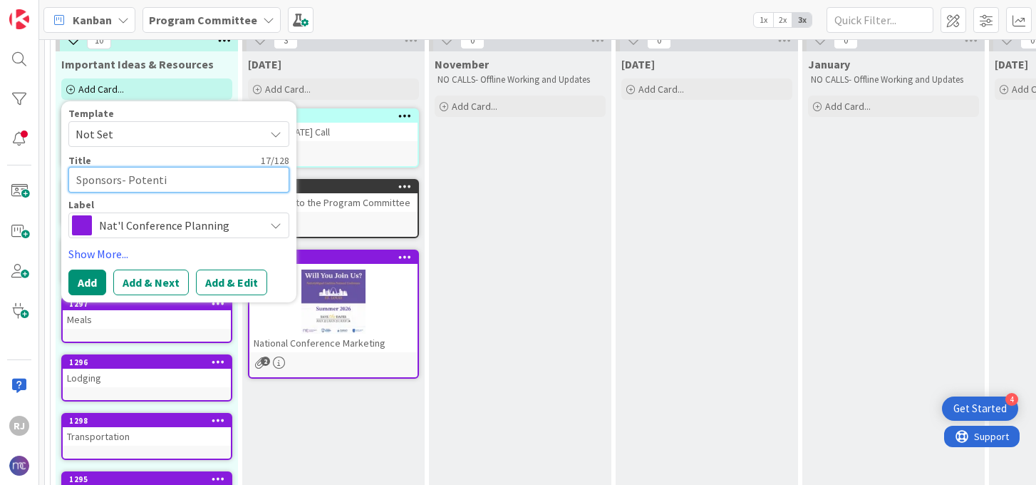
type textarea "Sponsors- Potentia"
type textarea "x"
type textarea "Sponsors- Potential"
type textarea "x"
type textarea "Sponsors- Potential"
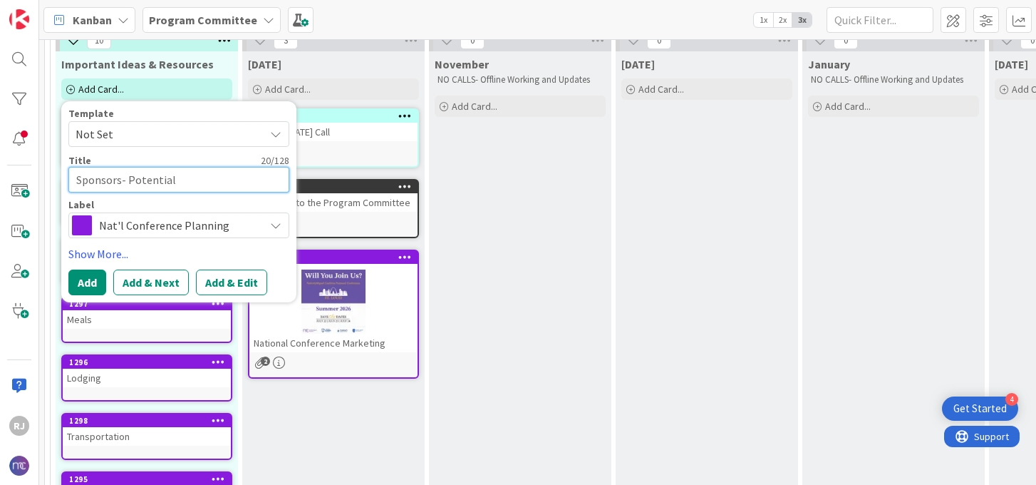
type textarea "x"
type textarea "Sponsors- Potential a"
type textarea "x"
type textarea "Sponsors- Potential an"
type textarea "x"
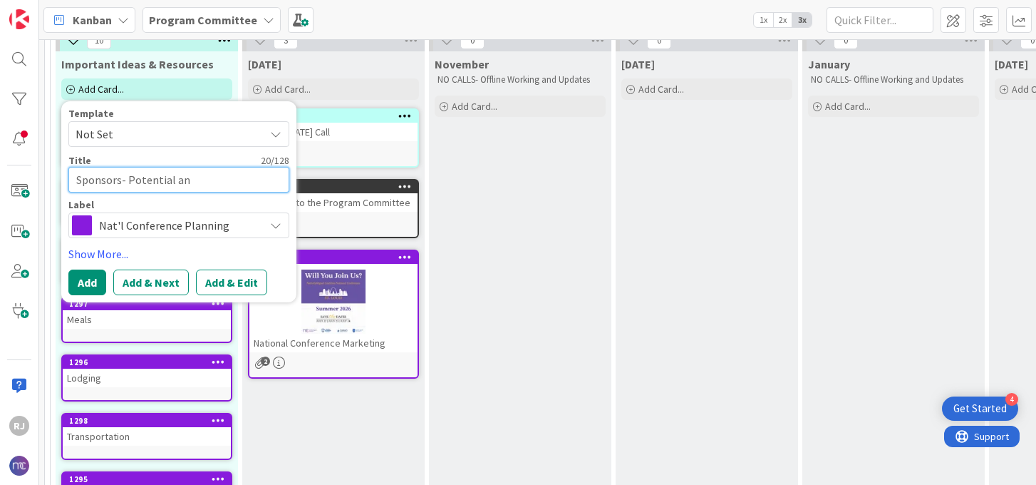
type textarea "Sponsors- Potential and"
type textarea "x"
type textarea "Sponsors- Potential and"
type textarea "x"
type textarea "Sponsors- Potential and C"
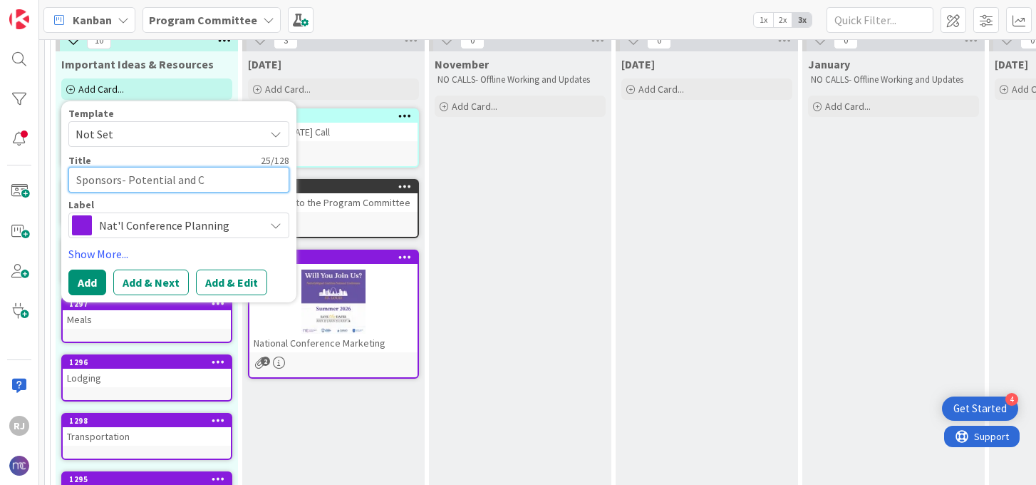
type textarea "x"
type textarea "Sponsors- Potential and Co"
type textarea "x"
type textarea "Sponsors- Potential and Con"
type textarea "x"
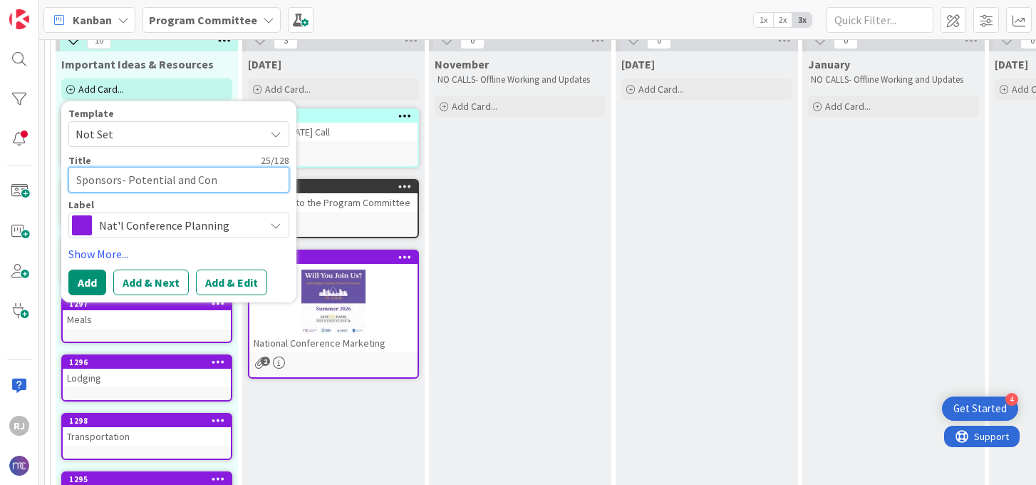
type textarea "Sponsors- Potential and Conf"
type textarea "x"
type textarea "Sponsors- Potential and Confir"
type textarea "x"
type textarea "Sponsors- Potential and Confirm"
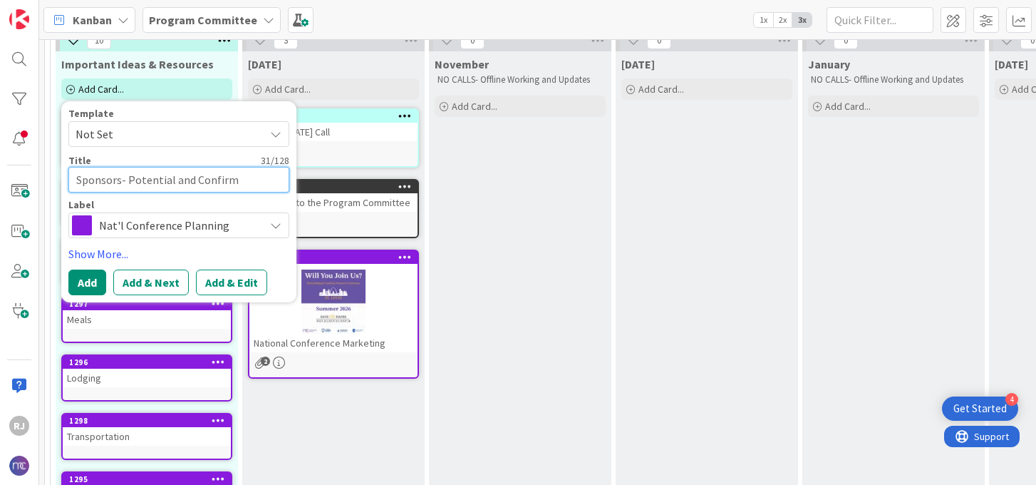
type textarea "x"
type textarea "Sponsors- Potential and Confirme"
type textarea "x"
type textarea "Sponsors- Potential and Confirmed"
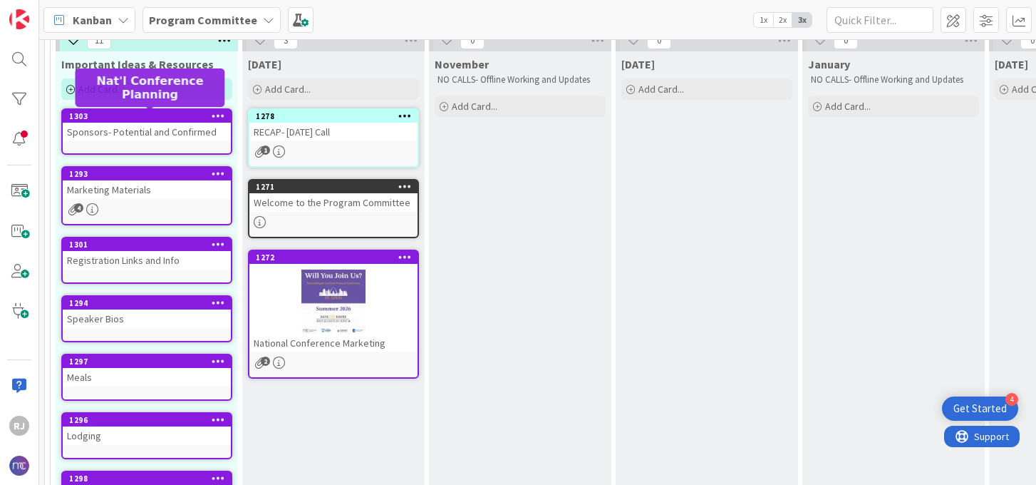
click at [140, 117] on div "1303" at bounding box center [150, 116] width 162 height 10
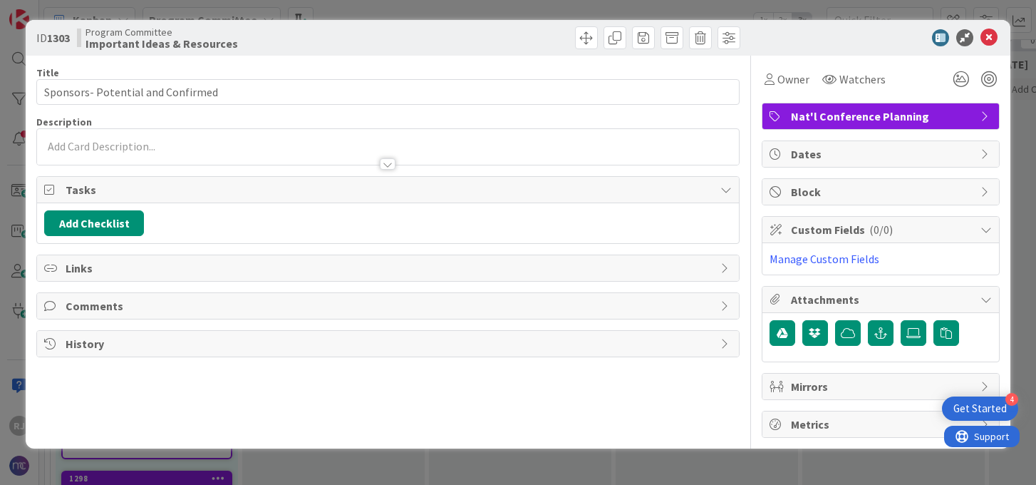
click at [341, 144] on div at bounding box center [387, 147] width 701 height 36
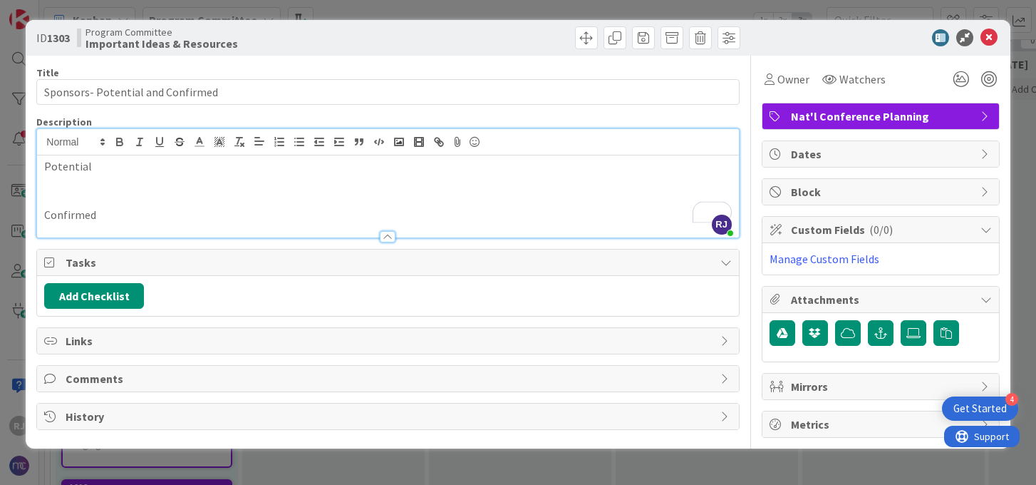
click at [96, 168] on p "Potential" at bounding box center [387, 166] width 687 height 16
drag, startPoint x: 93, startPoint y: 165, endPoint x: 28, endPoint y: 165, distance: 64.9
click at [28, 165] on div "ID 1303 Program Committee Important Ideas & Resources Title 33 / 128 Sponsors- …" at bounding box center [518, 234] width 984 height 428
click at [124, 142] on icon "button" at bounding box center [119, 141] width 13 height 13
drag, startPoint x: 102, startPoint y: 213, endPoint x: 41, endPoint y: 215, distance: 60.6
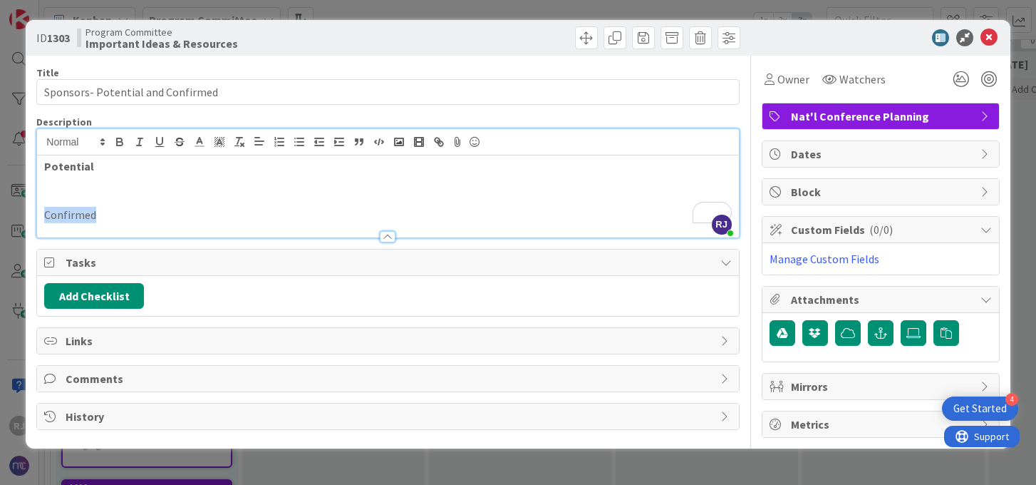
click at [41, 215] on div "Potential Confirmed" at bounding box center [387, 196] width 701 height 82
click at [125, 139] on icon "button" at bounding box center [119, 141] width 13 height 13
click at [78, 178] on p "To enrich screen reader interactions, please activate Accessibility in Grammarl…" at bounding box center [387, 183] width 687 height 16
click at [302, 140] on icon "button" at bounding box center [299, 141] width 13 height 13
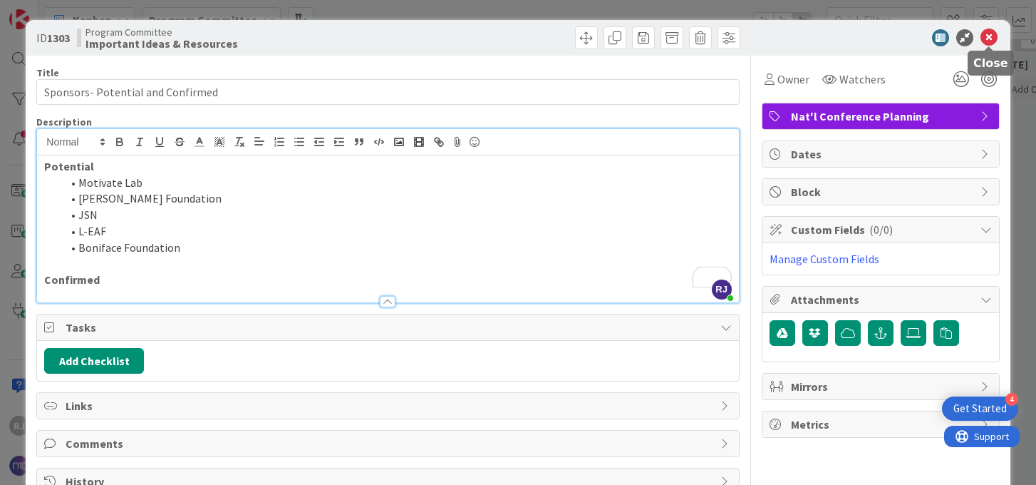
click at [991, 38] on icon at bounding box center [989, 37] width 17 height 17
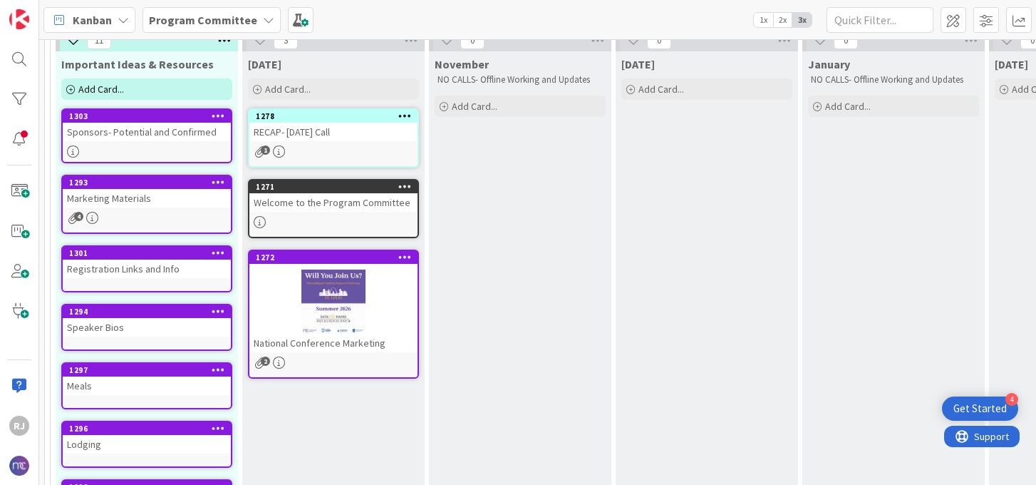
click at [263, 19] on icon at bounding box center [268, 19] width 11 height 11
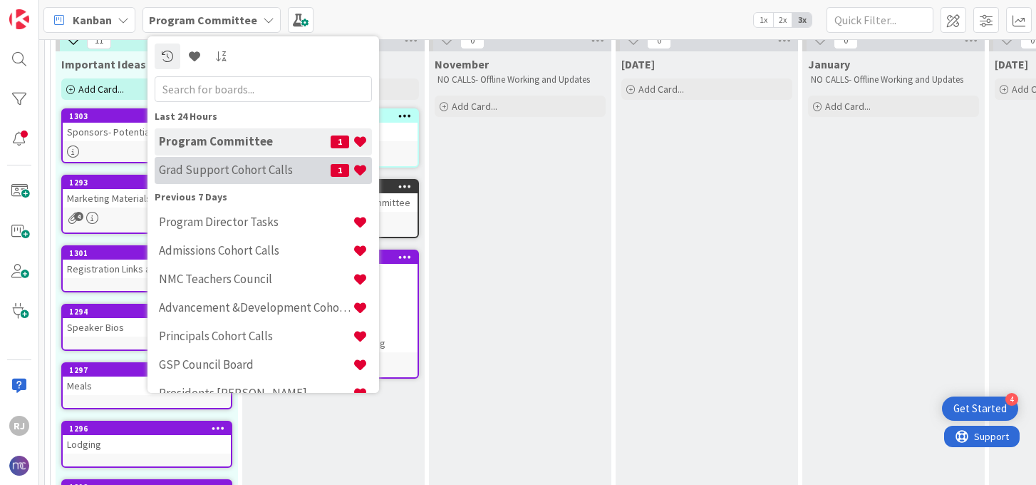
click at [222, 175] on h4 "Grad Support Cohort Calls" at bounding box center [245, 170] width 172 height 14
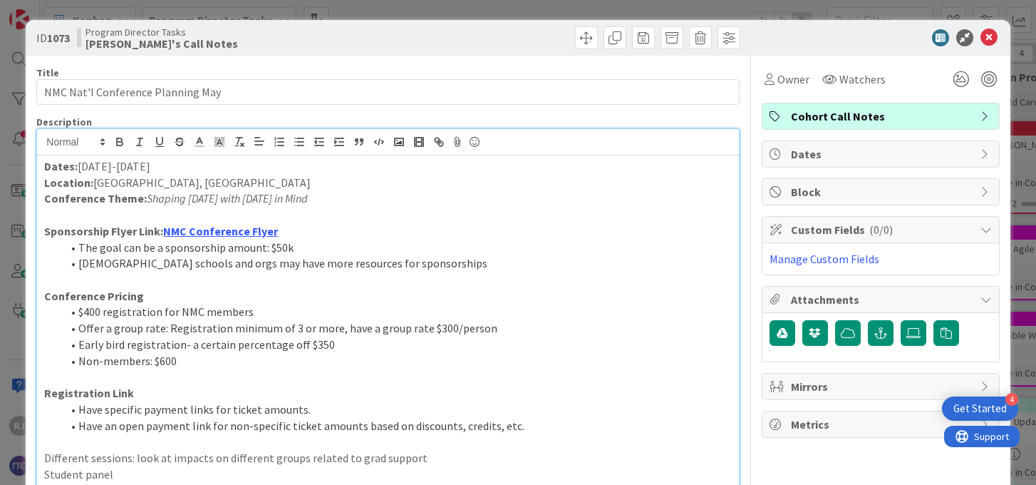
scroll to position [93, 0]
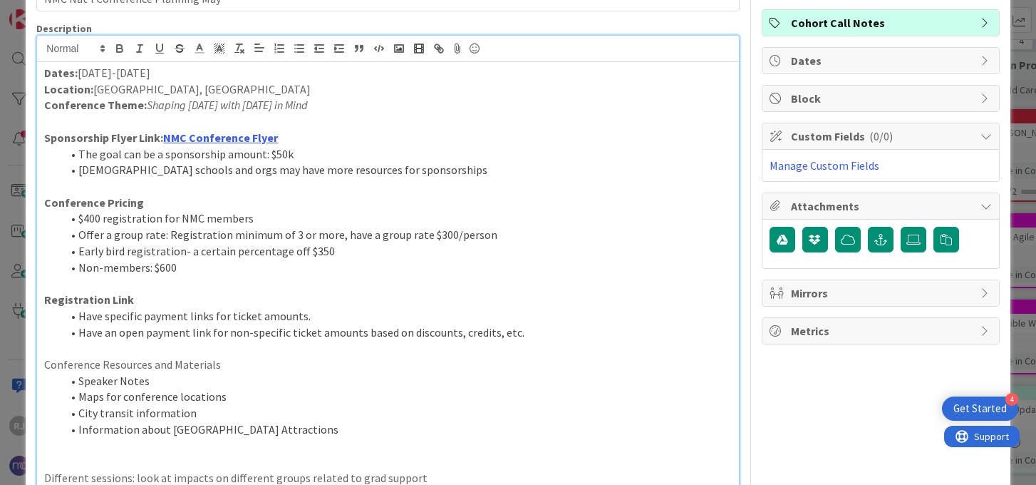
click at [185, 364] on p "Conference Resources and Materials" at bounding box center [387, 364] width 687 height 16
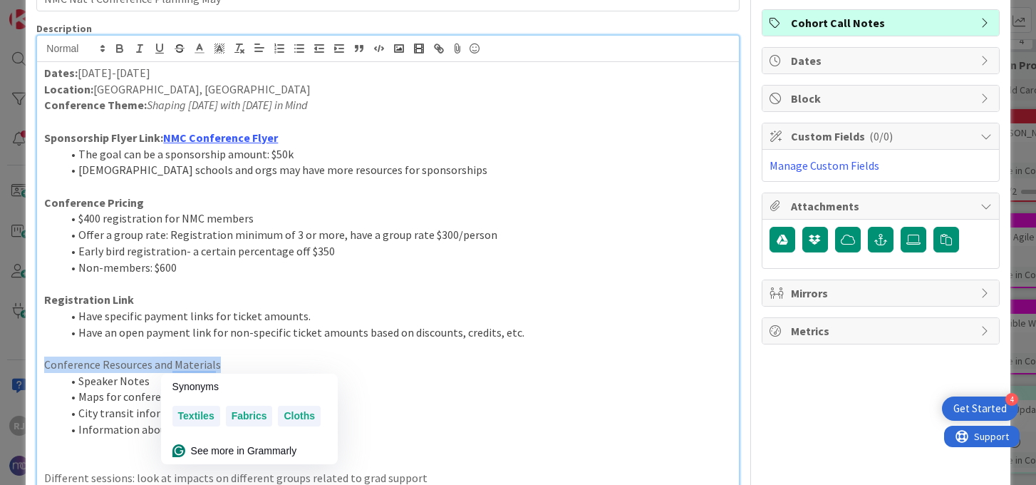
click at [185, 364] on p "Conference Resources and Materials" at bounding box center [387, 364] width 687 height 16
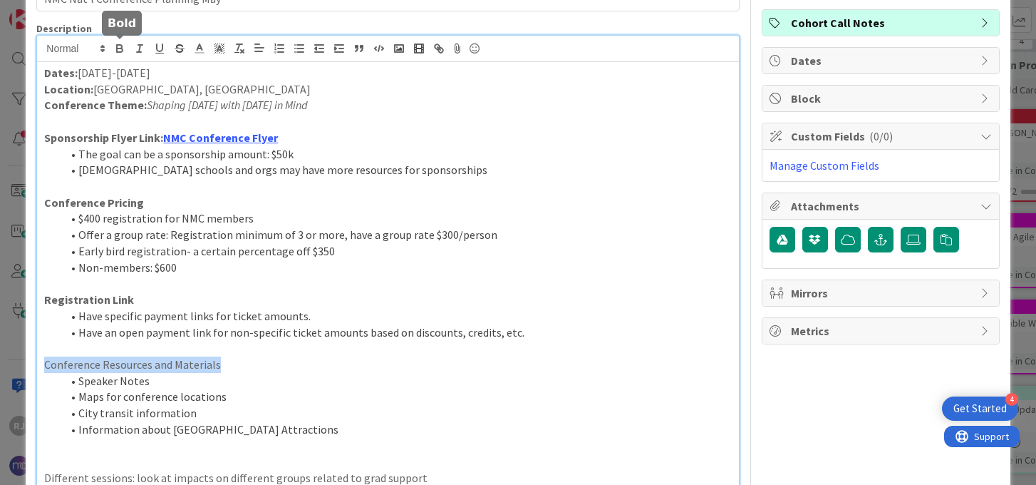
click at [121, 51] on icon "button" at bounding box center [119, 48] width 13 height 13
click at [371, 415] on li "City transit information" at bounding box center [396, 413] width 670 height 16
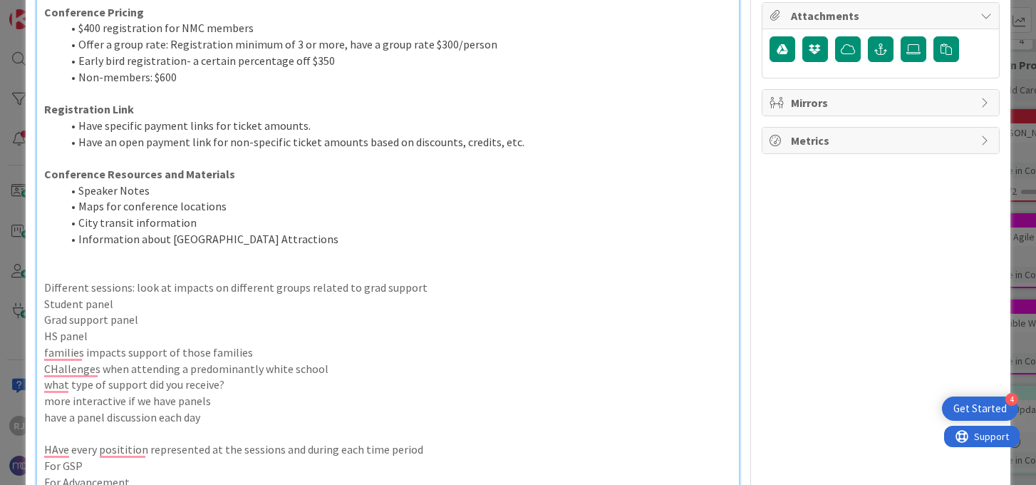
scroll to position [289, 0]
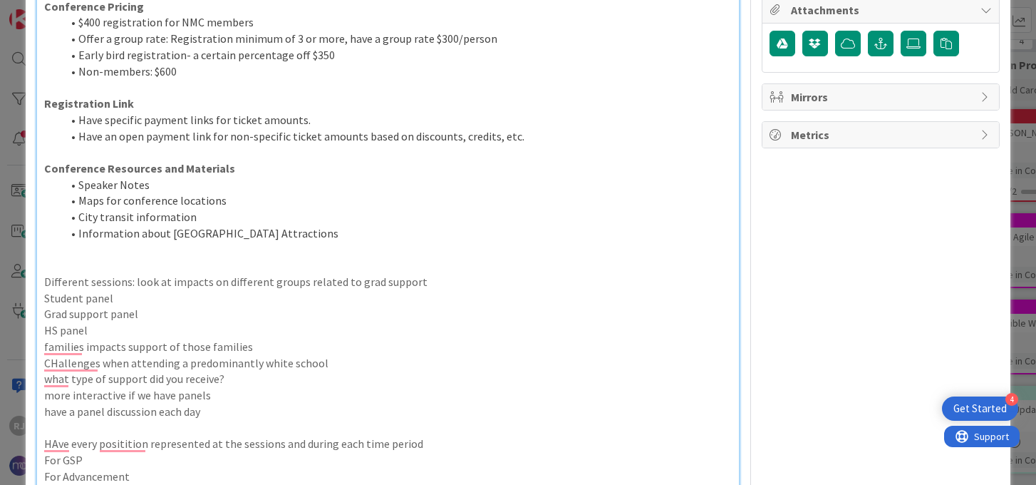
click at [150, 253] on p "To enrich screen reader interactions, please activate Accessibility in Grammarl…" at bounding box center [387, 250] width 687 height 16
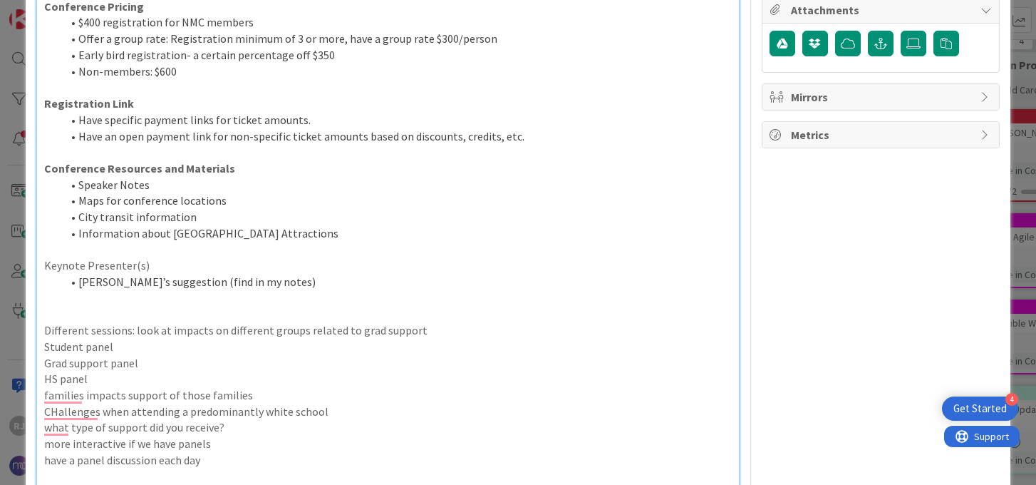
click at [86, 265] on p "Keynote Presenter(s)" at bounding box center [387, 265] width 687 height 16
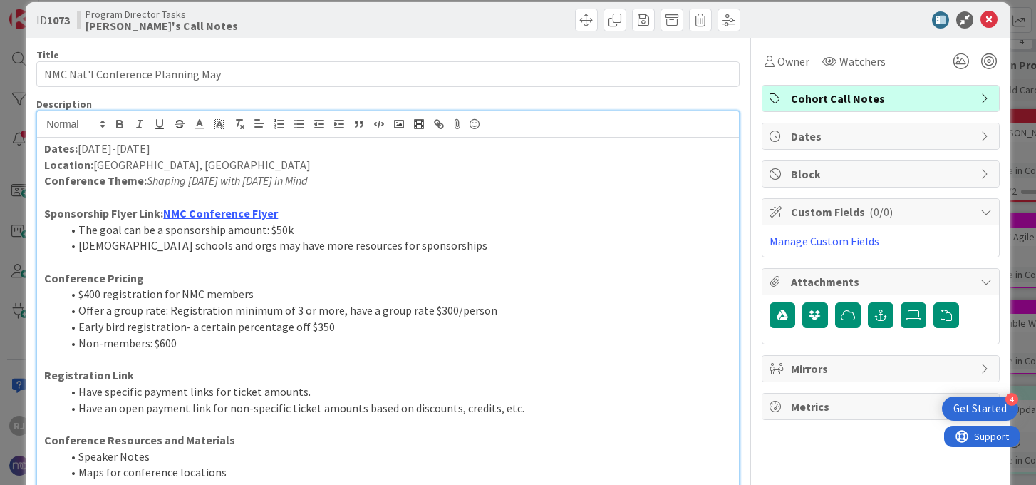
scroll to position [11, 0]
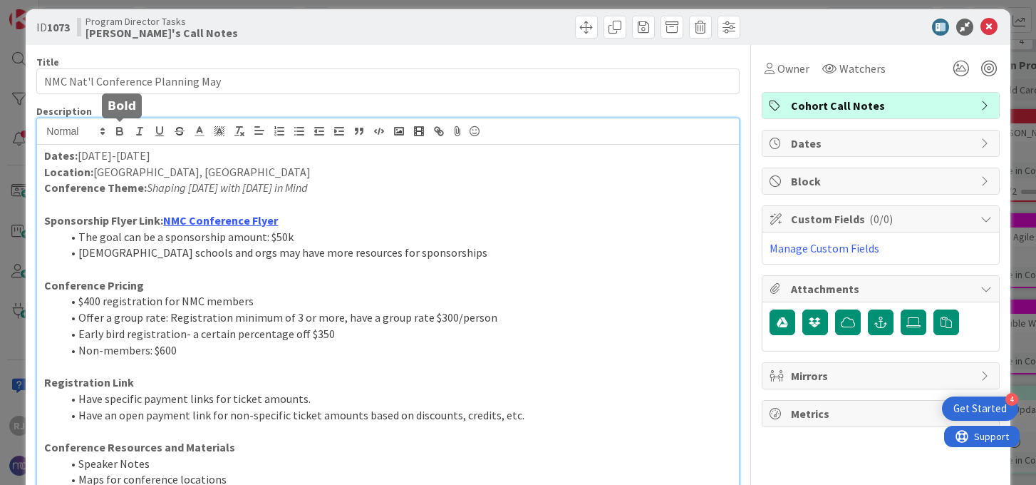
click at [125, 128] on icon "button" at bounding box center [119, 131] width 13 height 13
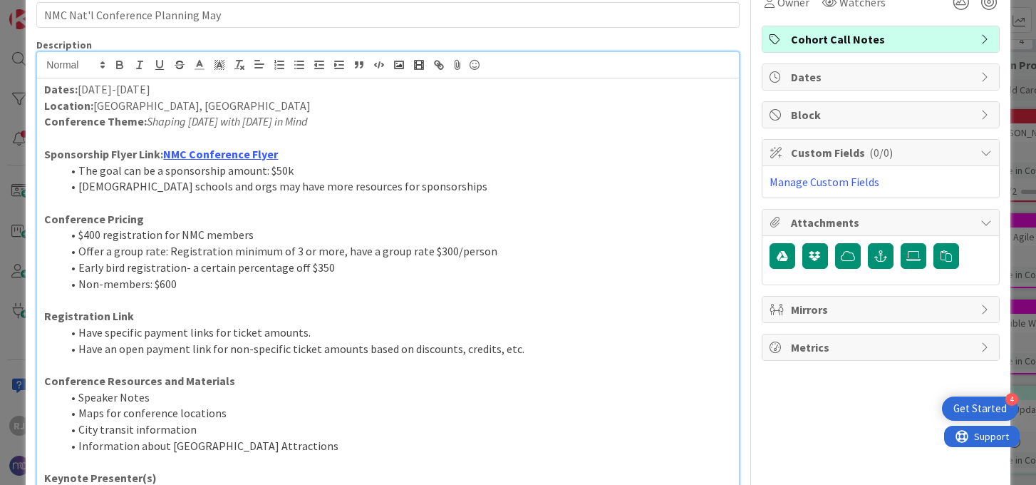
click at [326, 366] on p "To enrich screen reader interactions, please activate Accessibility in Grammarl…" at bounding box center [387, 364] width 687 height 16
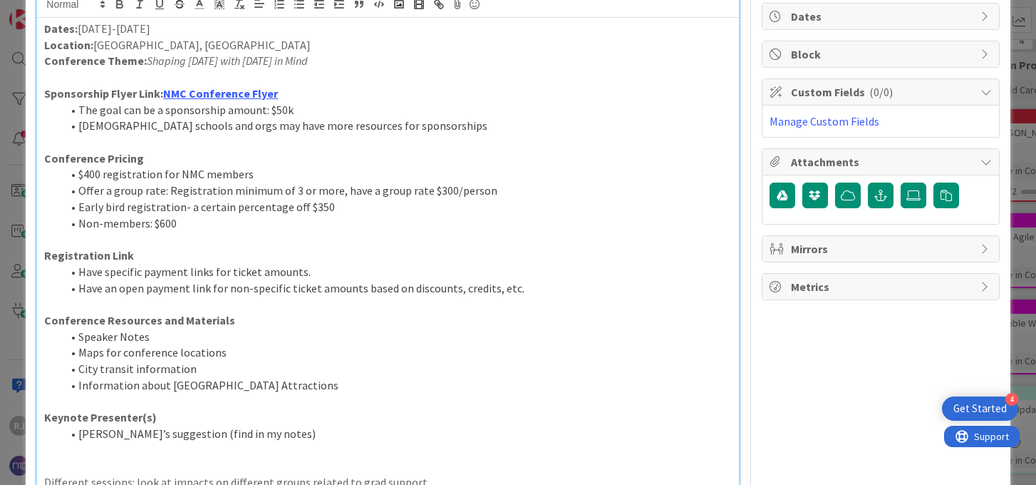
scroll to position [0, 0]
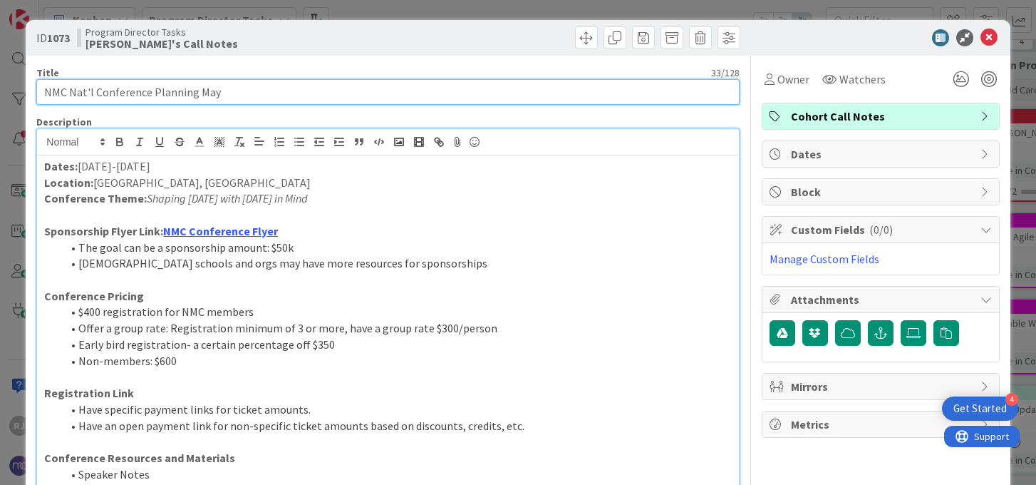
drag, startPoint x: 223, startPoint y: 93, endPoint x: 196, endPoint y: 93, distance: 27.1
click at [196, 93] on input "NMC Nat'l Conference Planning May" at bounding box center [387, 92] width 703 height 26
drag, startPoint x: 233, startPoint y: 92, endPoint x: 44, endPoint y: 91, distance: 188.9
click at [44, 91] on input "NMC Nat'l Conference Planning Card" at bounding box center [387, 92] width 703 height 26
type input "NMC NATIONAL CONFERENCE PLANNING- ST. LOUIS 2026"
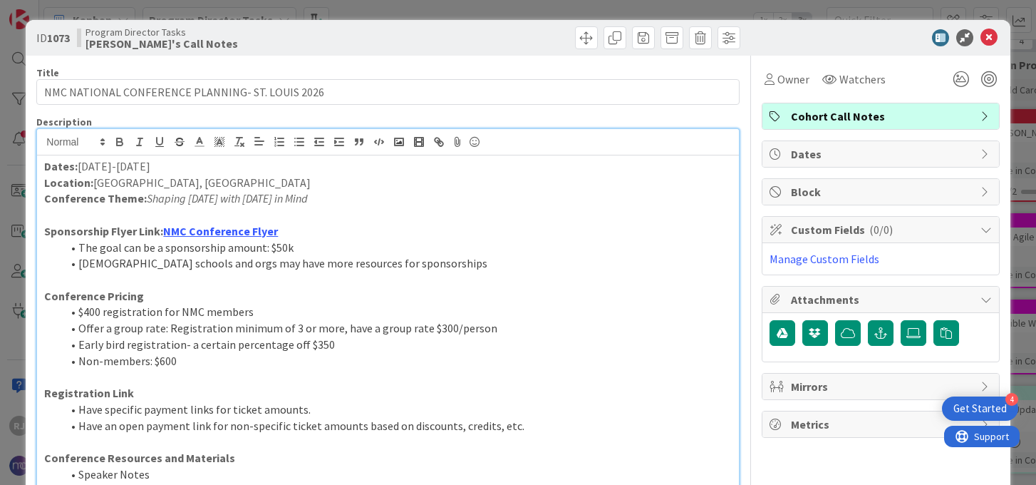
click at [398, 274] on p "To enrich screen reader interactions, please activate Accessibility in Grammarl…" at bounding box center [387, 280] width 687 height 16
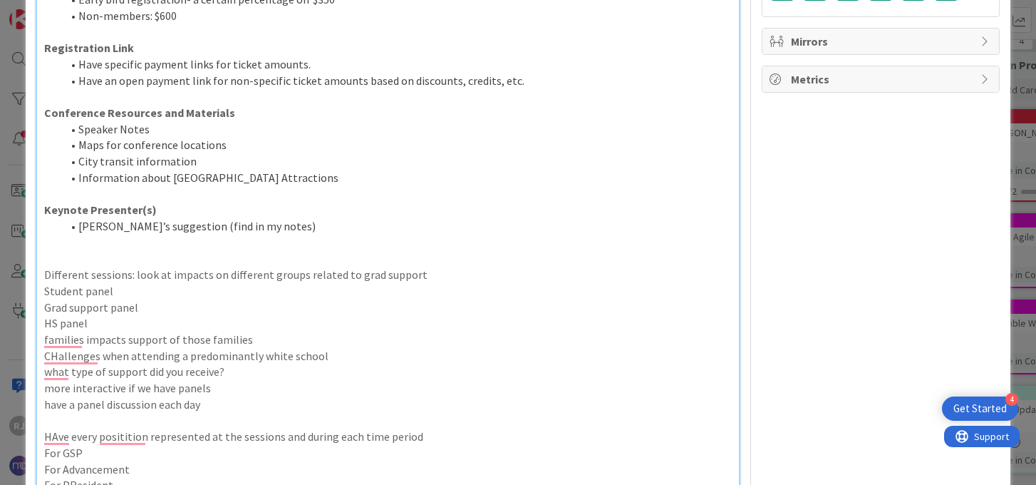
scroll to position [347, 0]
click at [170, 242] on p "To enrich screen reader interactions, please activate Accessibility in Grammarl…" at bounding box center [387, 240] width 687 height 16
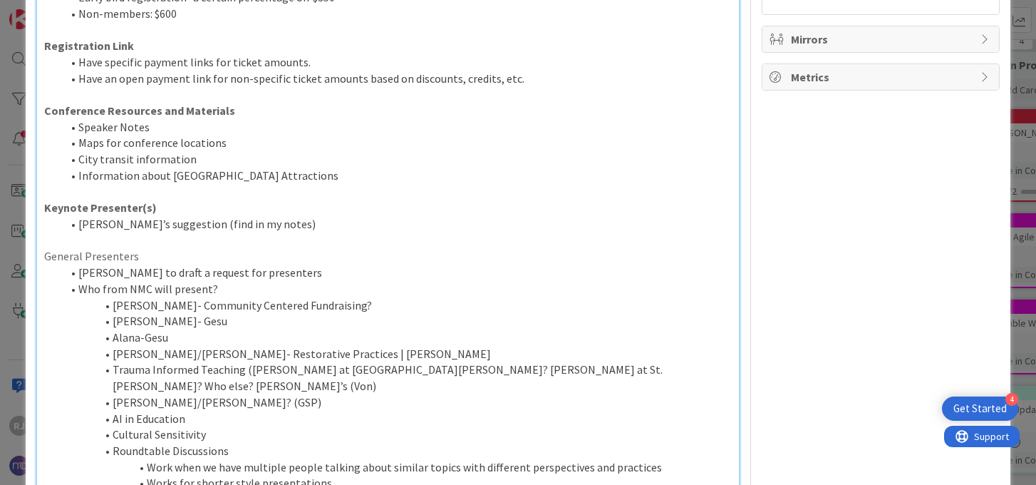
scroll to position [385, 0]
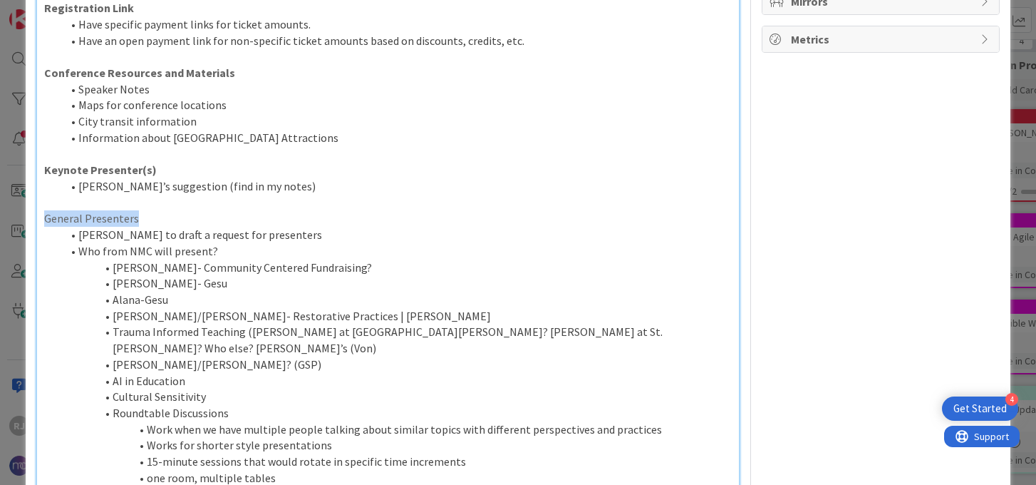
drag, startPoint x: 145, startPoint y: 216, endPoint x: 33, endPoint y: 215, distance: 111.2
click at [33, 215] on div "ID 1073 Program Director Tasks Ros's Call Notes Title 48 / 128 NMC NATIONAL CON…" at bounding box center [518, 242] width 1036 height 485
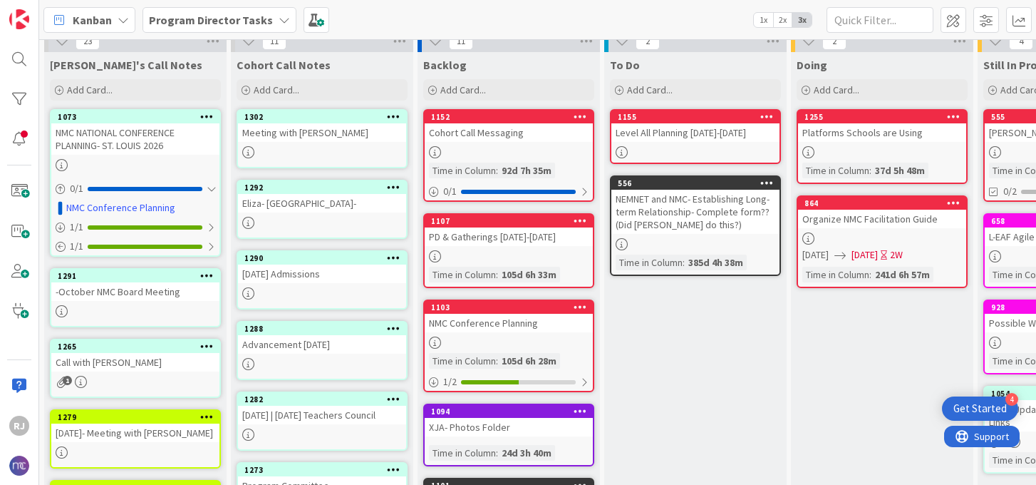
click at [125, 150] on div "NMC NATIONAL CONFERENCE PLANNING- ST. LOUIS 2026" at bounding box center [135, 138] width 168 height 31
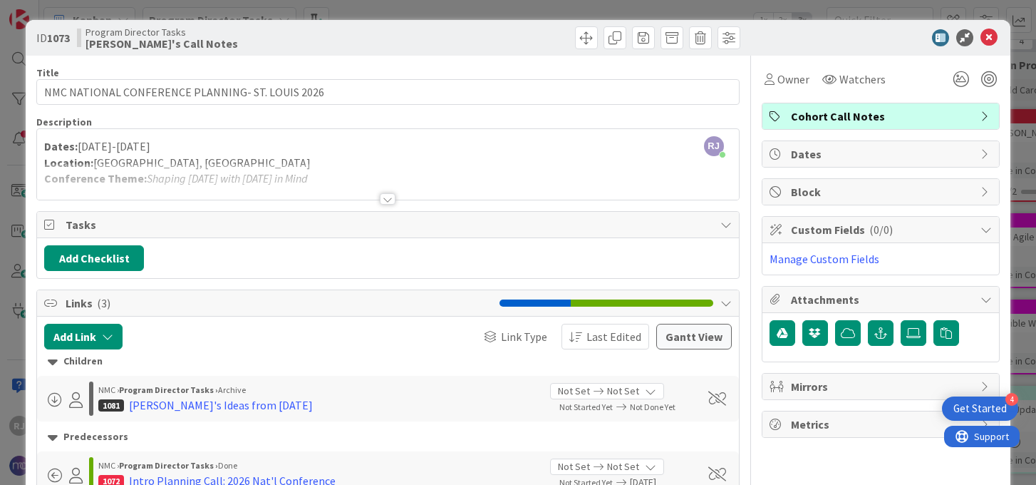
click at [390, 197] on div at bounding box center [388, 198] width 16 height 11
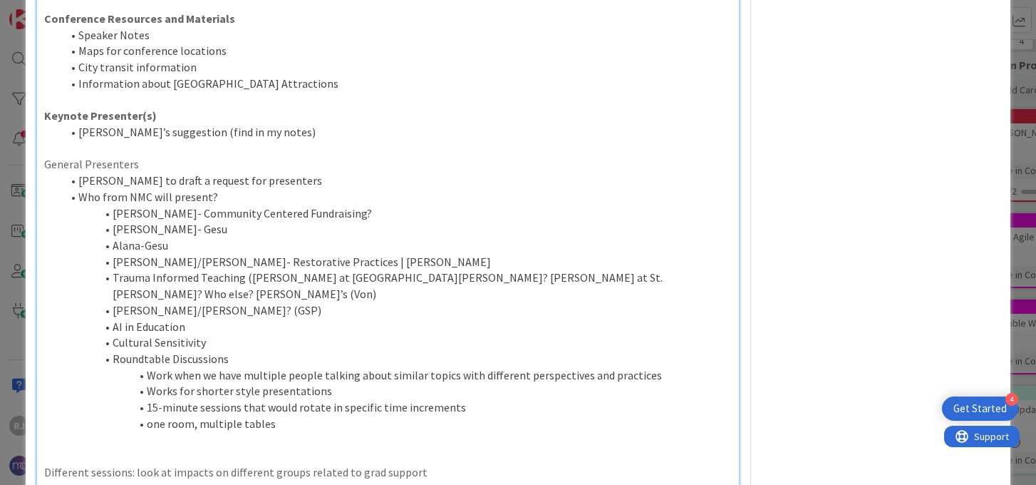
scroll to position [458, 0]
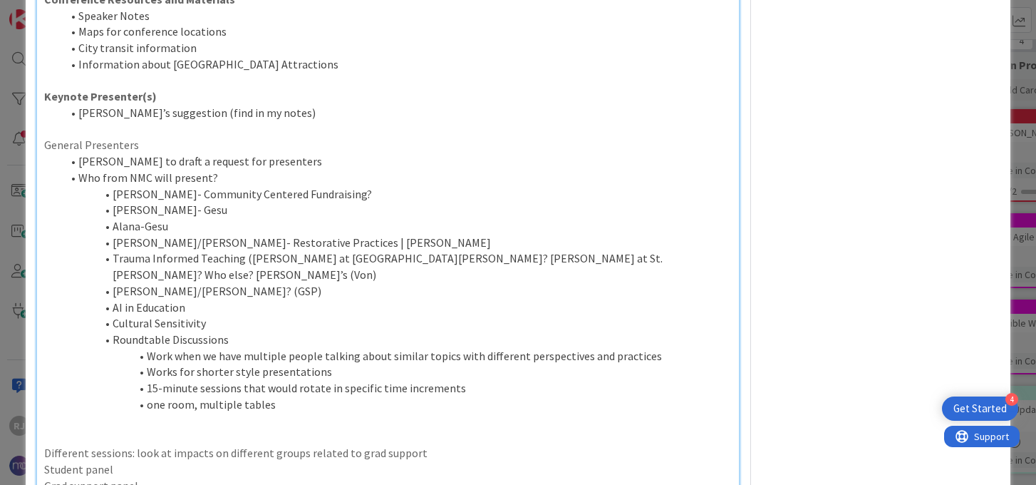
click at [113, 147] on p "General Presenters" at bounding box center [387, 145] width 687 height 16
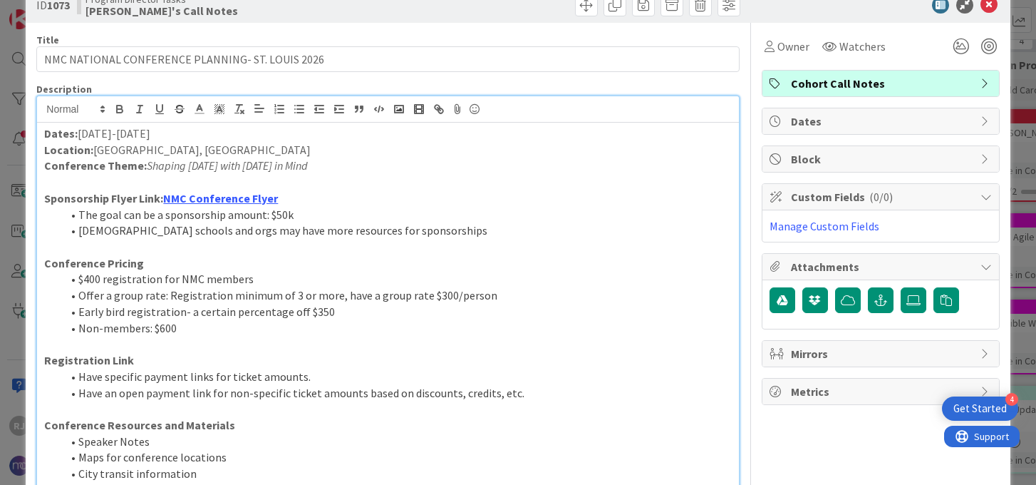
scroll to position [0, 0]
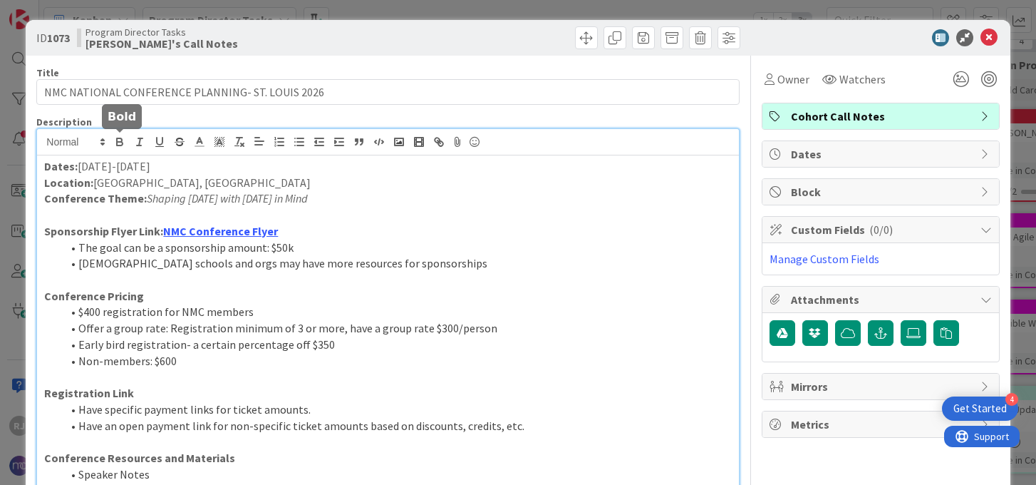
click at [125, 138] on icon "button" at bounding box center [119, 141] width 13 height 13
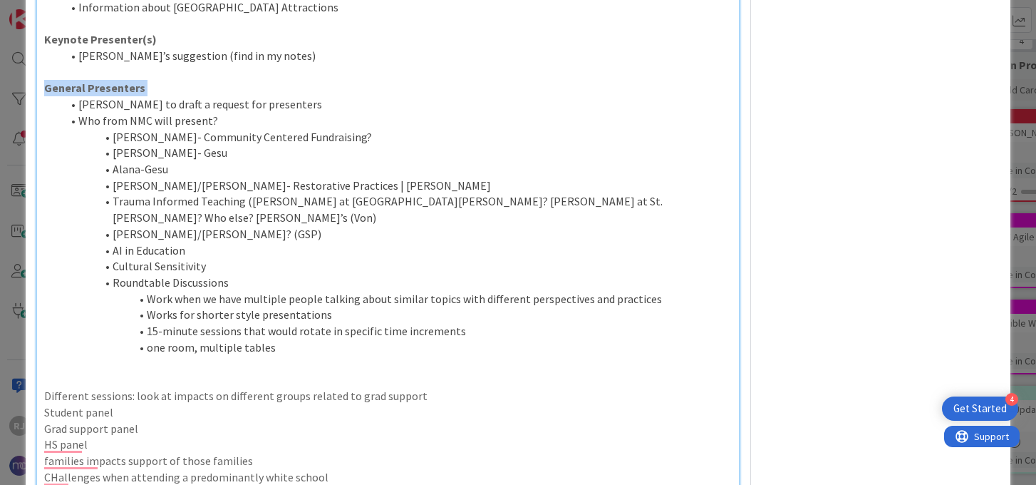
scroll to position [530, 0]
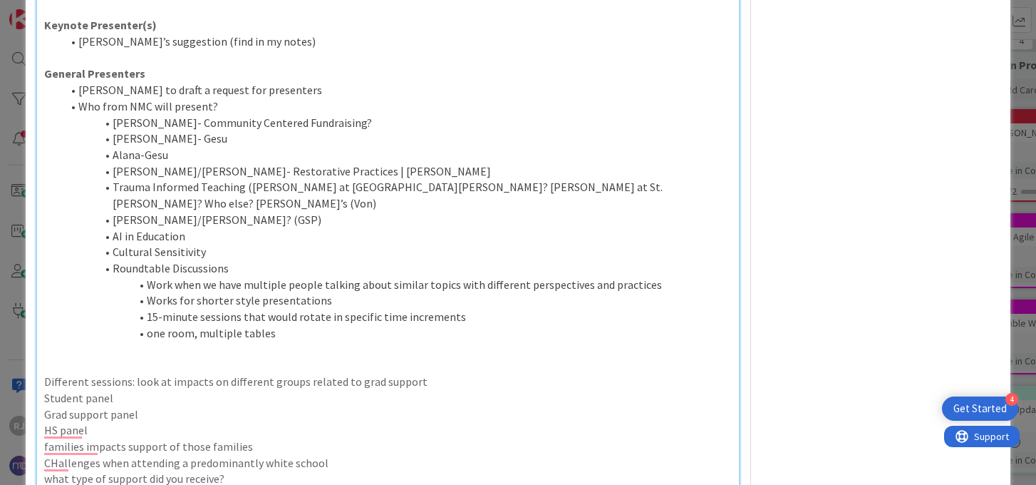
click at [276, 357] on p "To enrich screen reader interactions, please activate Accessibility in Grammarl…" at bounding box center [387, 365] width 687 height 16
click at [78, 92] on li "Ros to draft a request for presenters" at bounding box center [396, 90] width 670 height 16
drag, startPoint x: 77, startPoint y: 95, endPoint x: 44, endPoint y: 93, distance: 32.9
click at [44, 93] on p "TO DO: Ros to draft a request for presenters" at bounding box center [387, 90] width 687 height 16
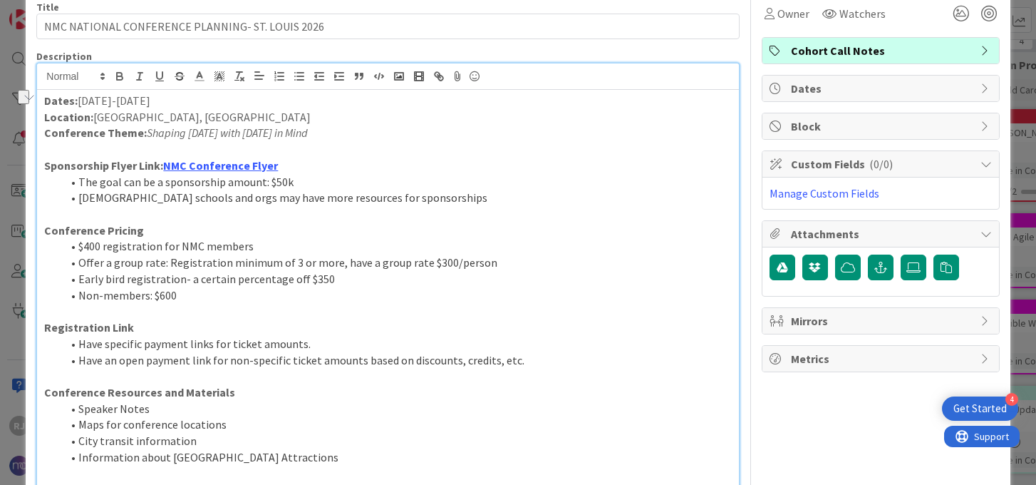
scroll to position [0, 0]
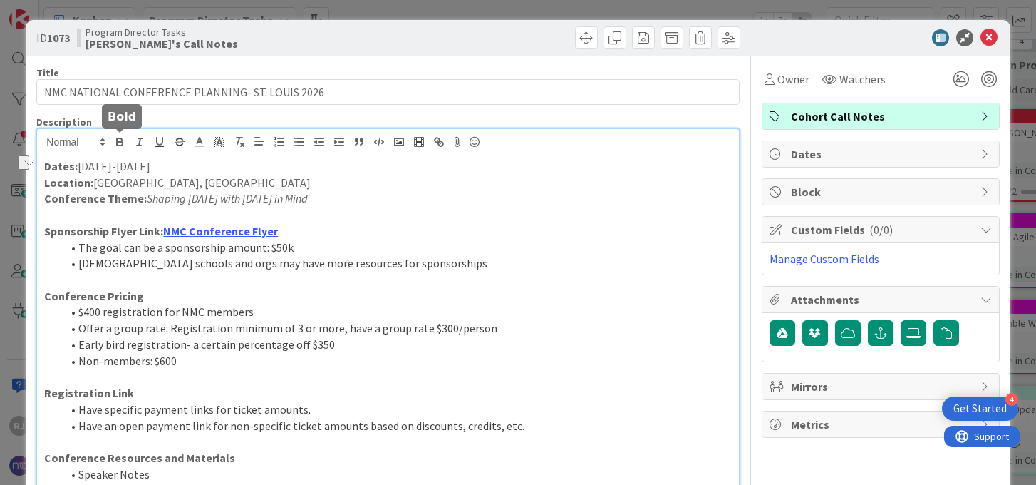
click at [118, 144] on icon "button" at bounding box center [119, 141] width 13 height 13
click at [201, 145] on icon at bounding box center [199, 141] width 13 height 13
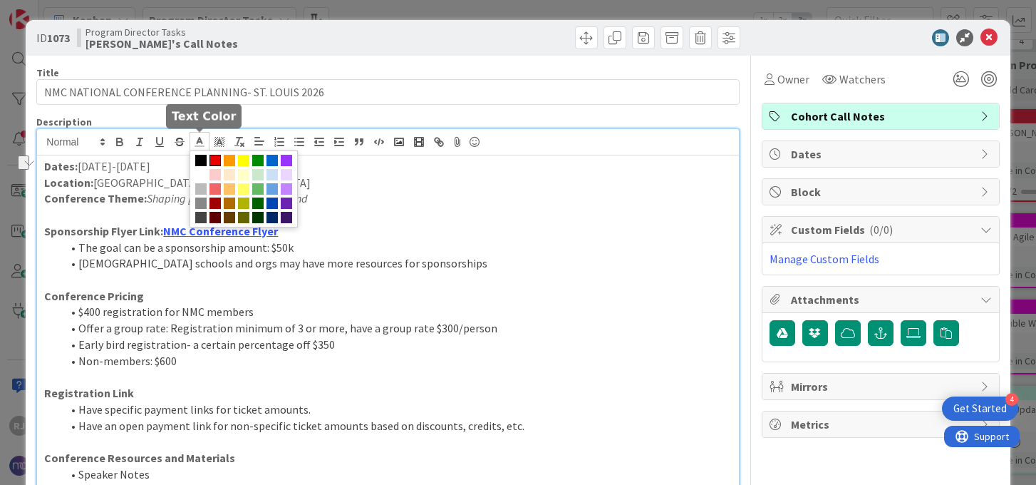
click at [215, 155] on span at bounding box center [215, 160] width 11 height 11
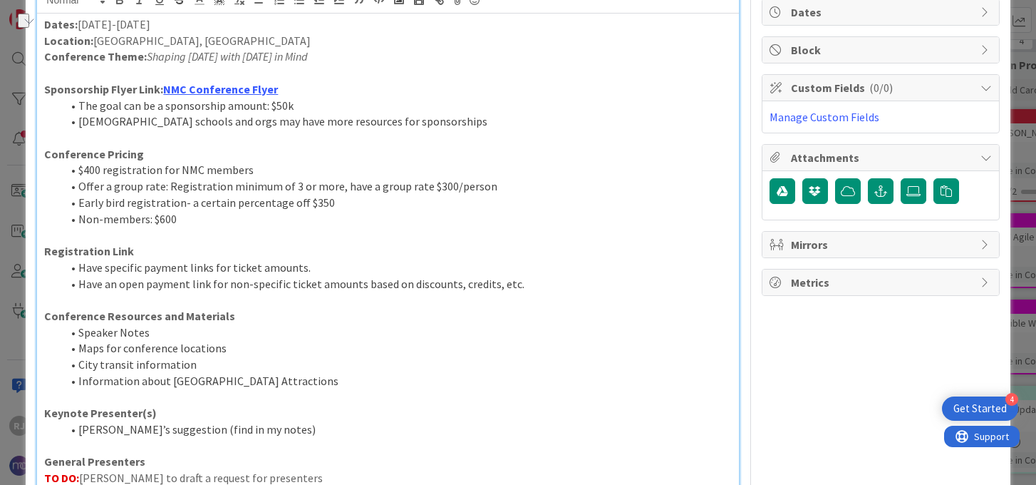
click at [325, 373] on li "Information about St. Louis Attractions" at bounding box center [396, 381] width 670 height 16
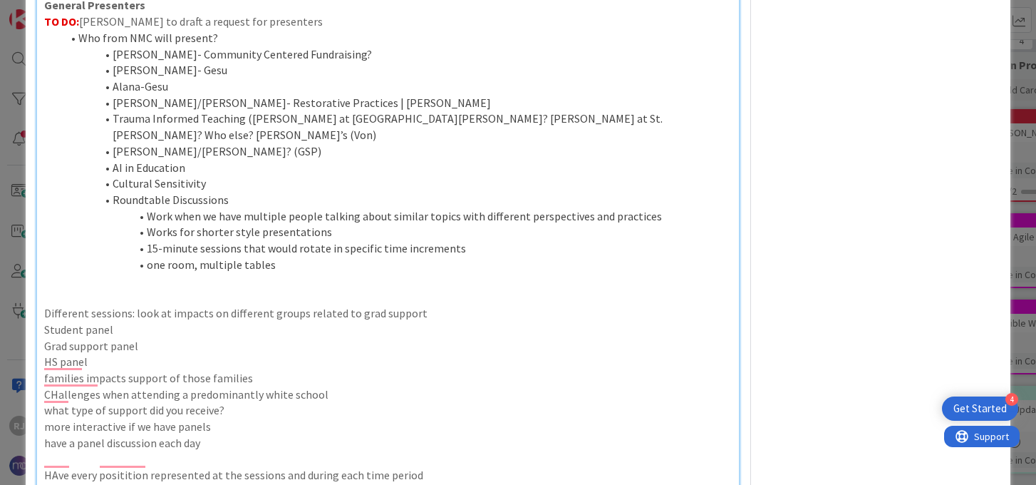
scroll to position [588, 0]
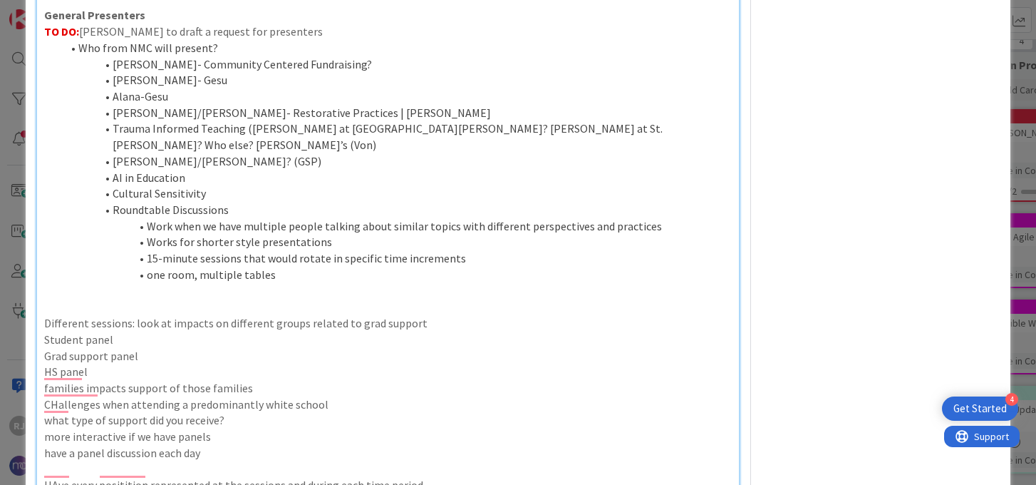
click at [288, 267] on li "one room, multiple tables" at bounding box center [396, 275] width 670 height 16
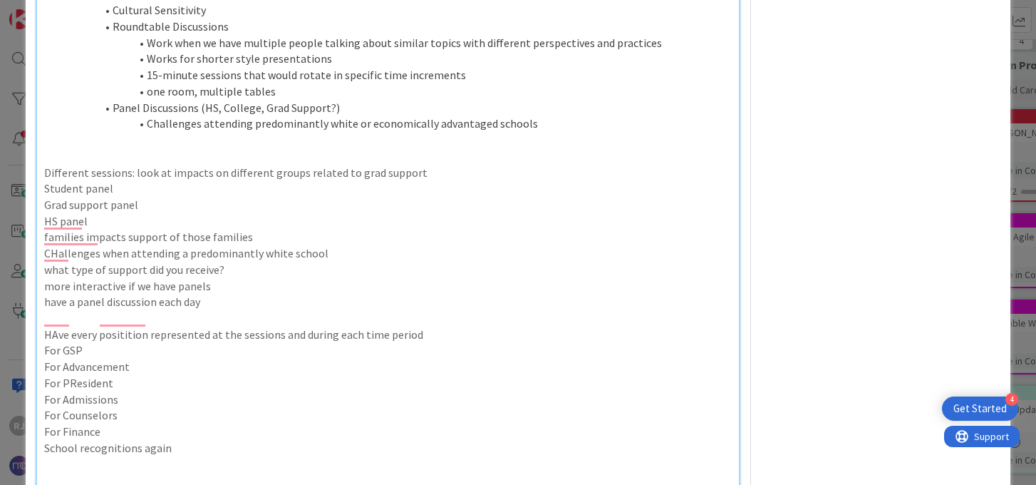
scroll to position [774, 0]
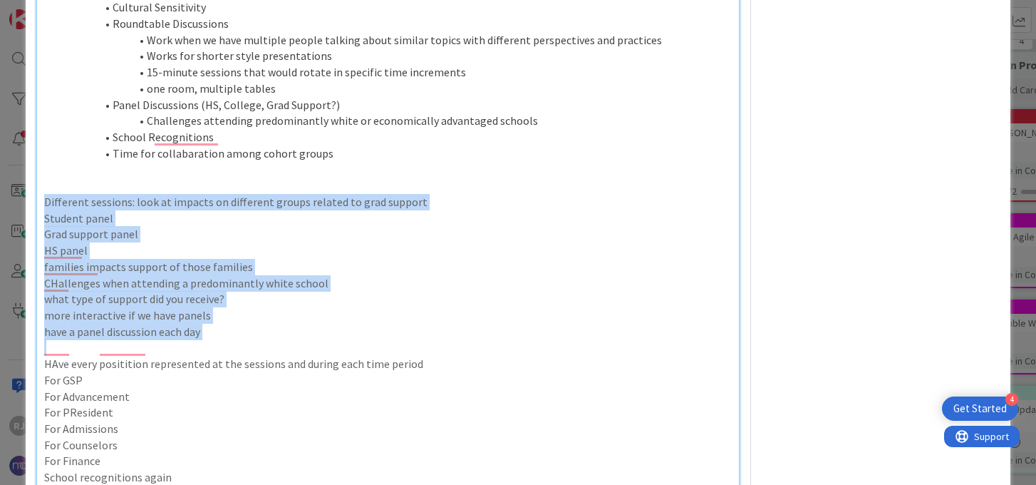
drag, startPoint x: 212, startPoint y: 324, endPoint x: 45, endPoint y: 184, distance: 218.6
click at [45, 184] on div "Dates: July 22-24 Location: St. Louis, MO Conference Theme: Shaping Today with …" at bounding box center [387, 53] width 701 height 1345
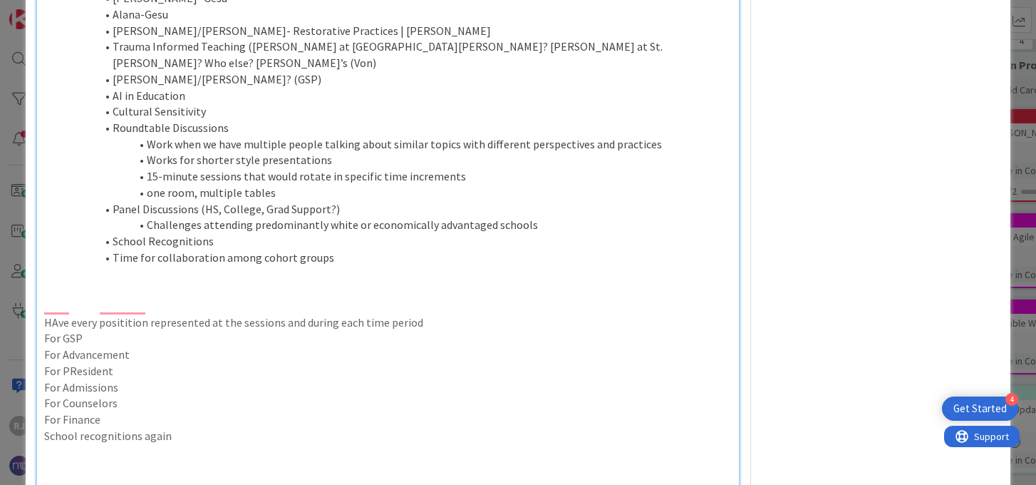
scroll to position [666, 0]
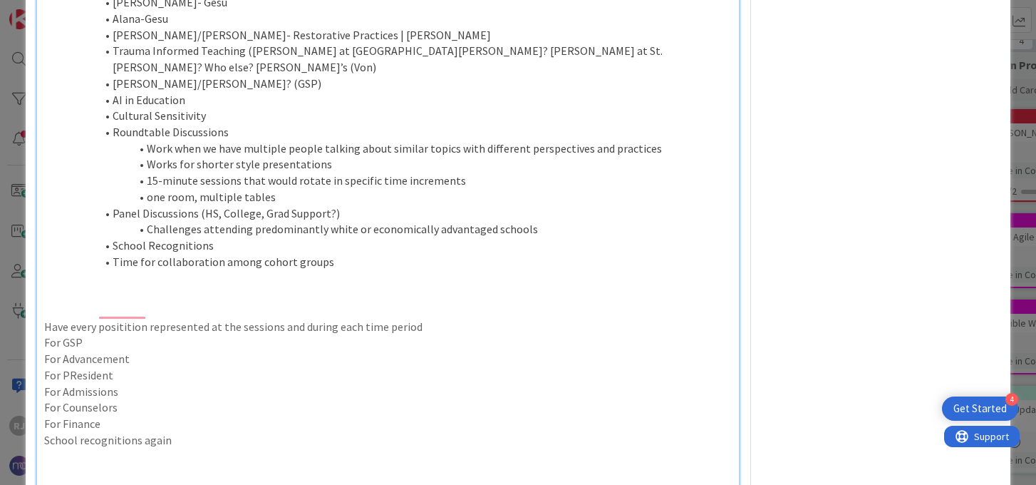
click at [123, 367] on p "For PResident" at bounding box center [387, 375] width 687 height 16
click at [197, 319] on p "Have every position represented at the sessions and during each time period" at bounding box center [387, 327] width 687 height 16
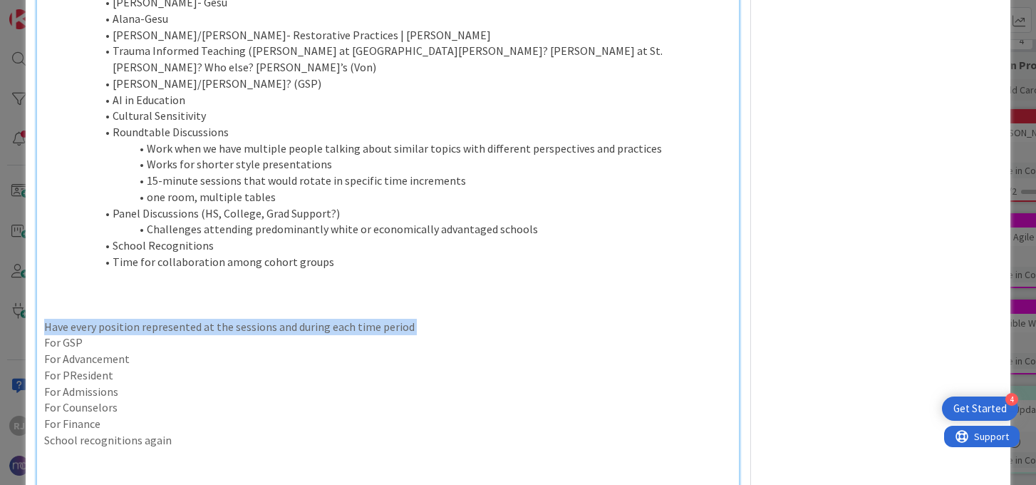
click at [197, 319] on p "Have every position represented at the sessions and during each time period" at bounding box center [387, 327] width 687 height 16
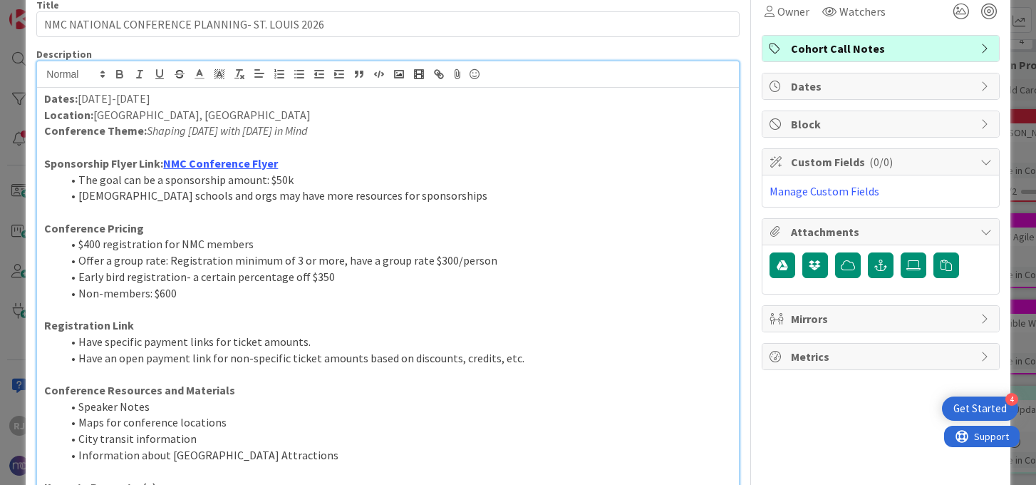
scroll to position [0, 0]
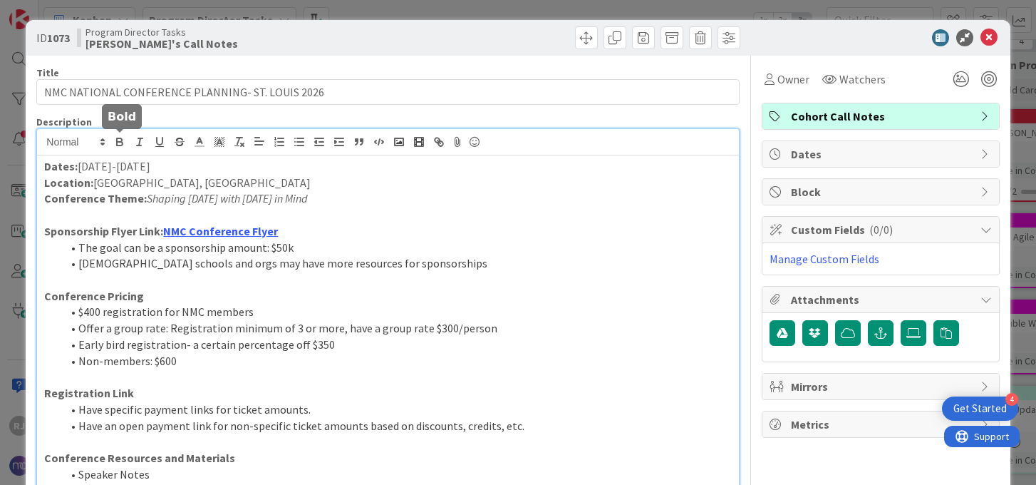
click at [118, 142] on icon "button" at bounding box center [120, 144] width 6 height 4
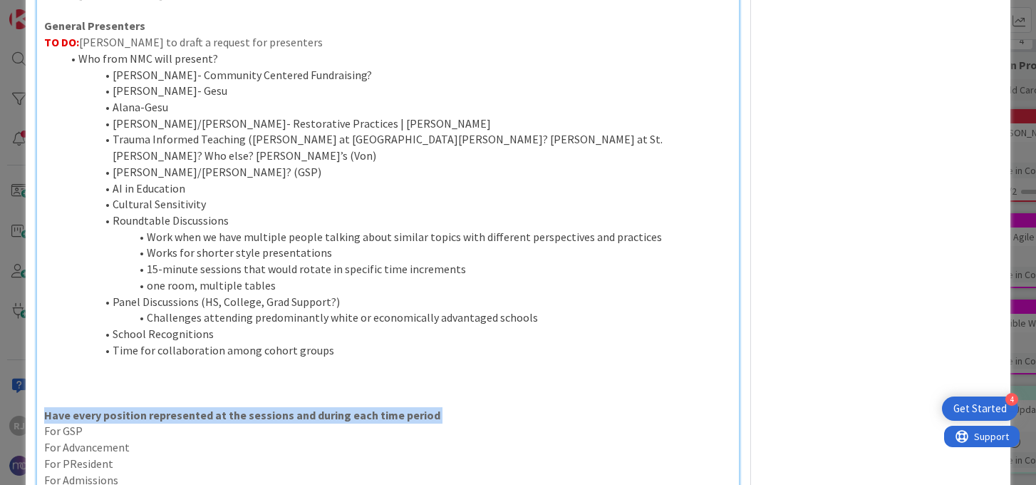
scroll to position [579, 0]
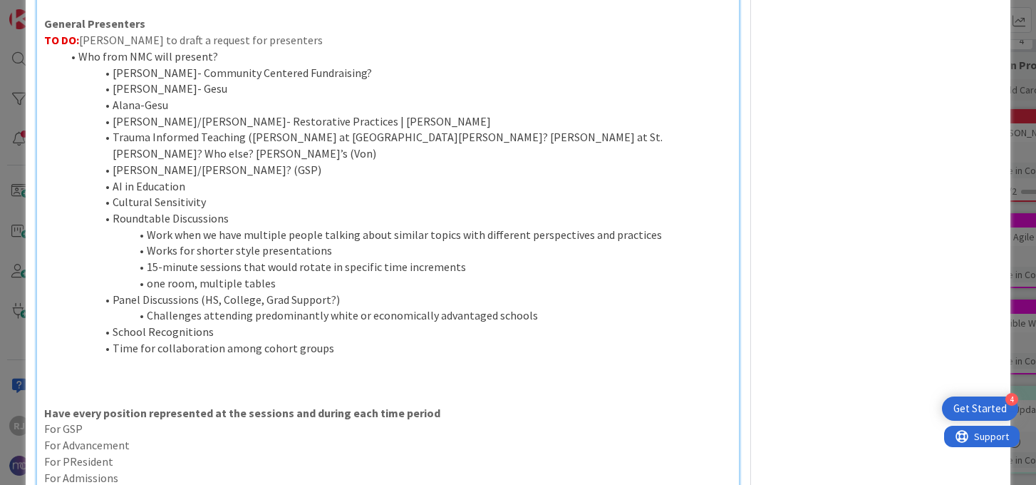
click at [205, 372] on p "To enrich screen reader interactions, please activate Accessibility in Grammarl…" at bounding box center [387, 380] width 687 height 16
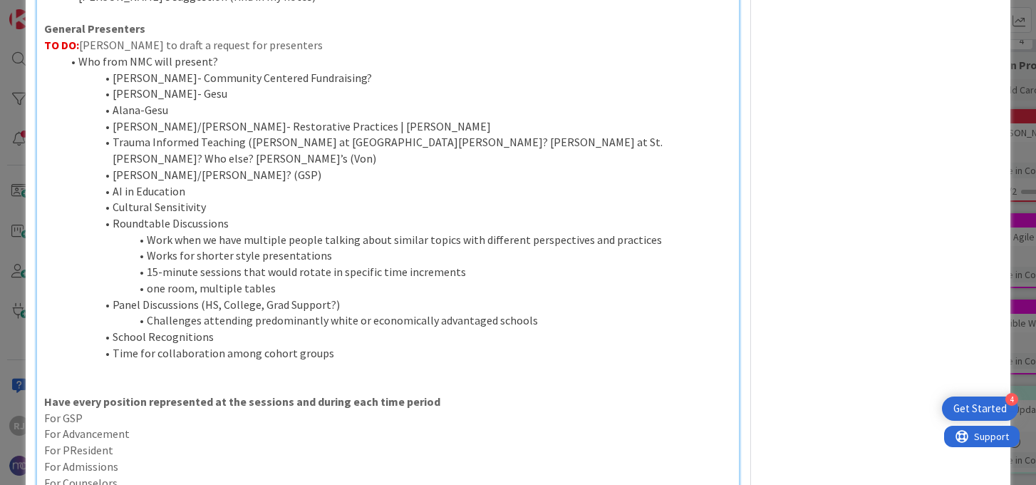
scroll to position [575, 0]
click at [330, 344] on li "Time for collaboration among cohort groups" at bounding box center [396, 352] width 670 height 16
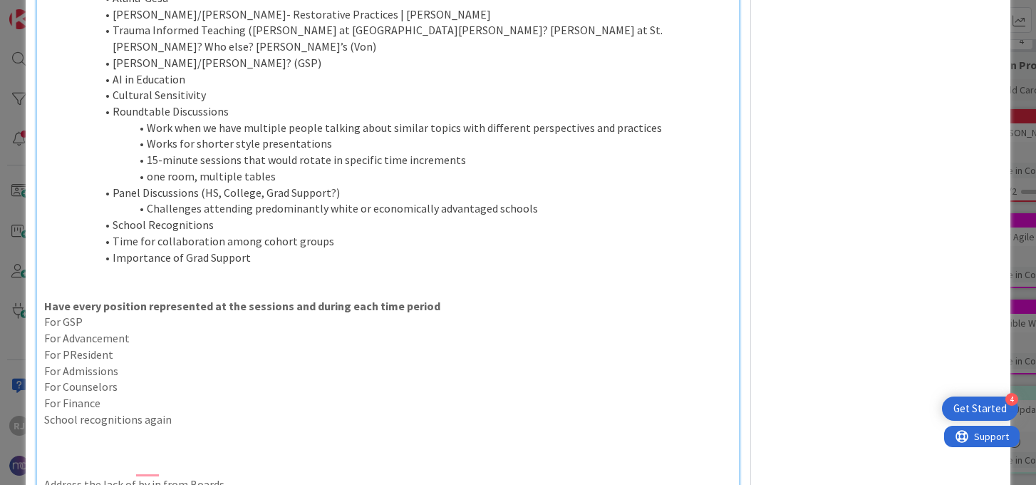
scroll to position [696, 0]
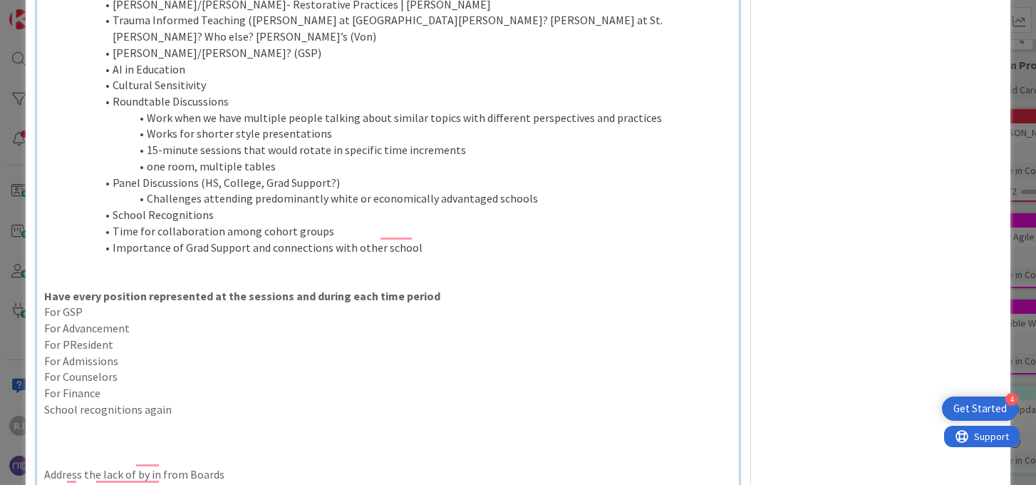
click at [426, 239] on li "Importance of Grad Support and connections with other school" at bounding box center [396, 247] width 670 height 16
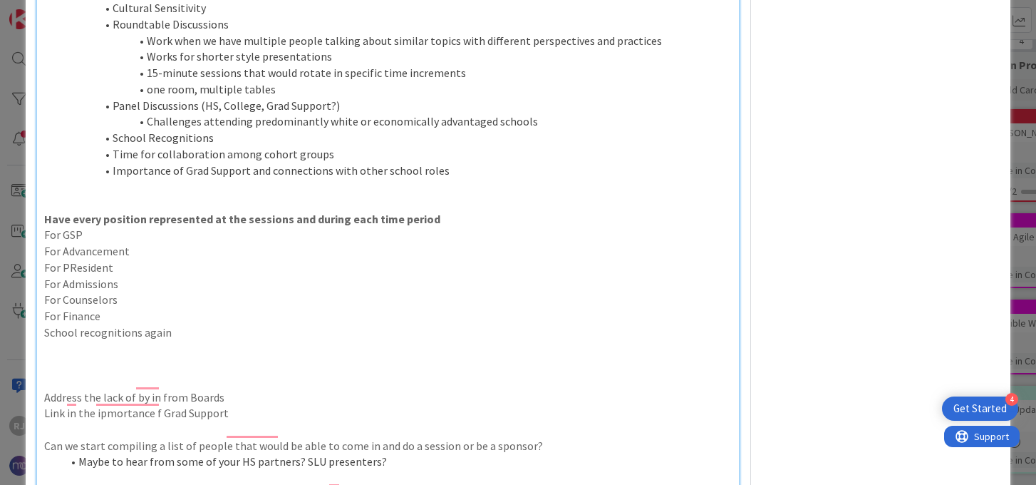
scroll to position [772, 0]
drag, startPoint x: 213, startPoint y: 123, endPoint x: 115, endPoint y: 123, distance: 98.4
click at [115, 131] on li "School Recognitions" at bounding box center [396, 139] width 670 height 16
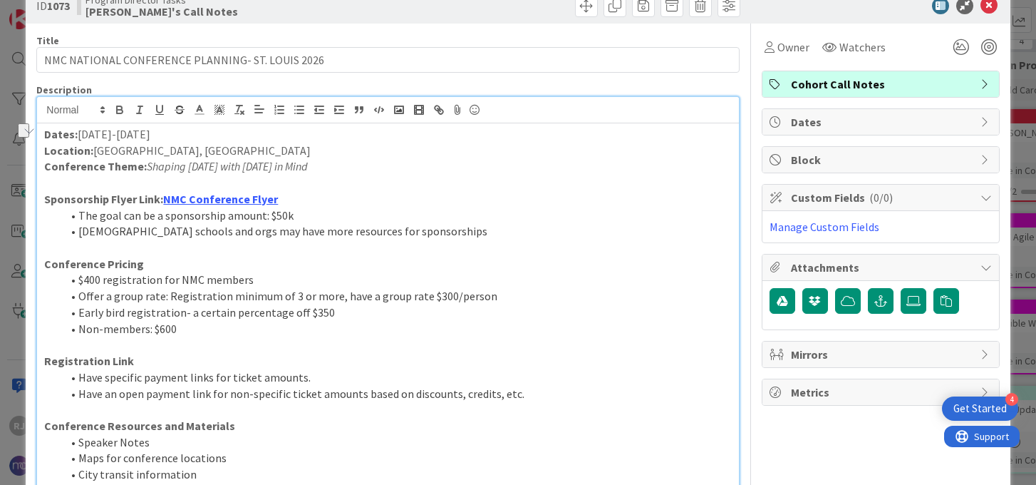
scroll to position [33, 0]
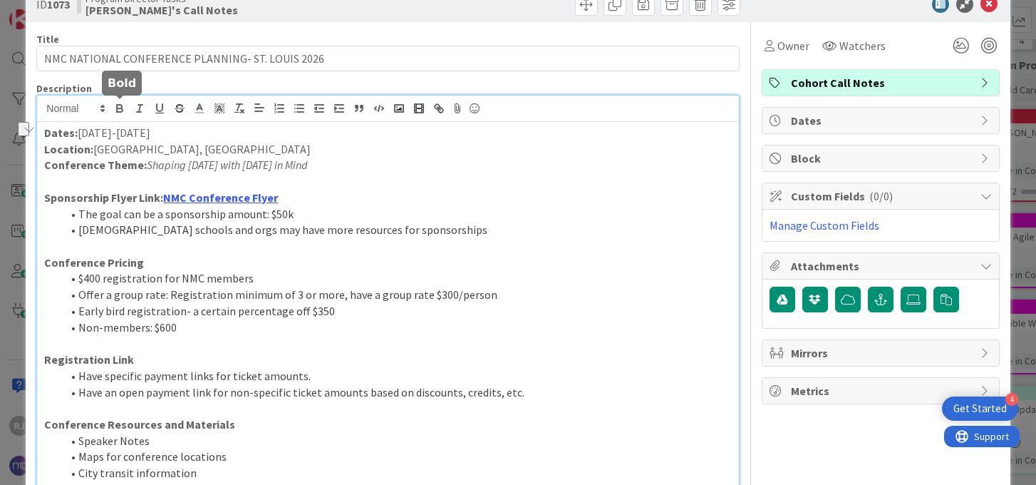
click at [120, 107] on icon "button" at bounding box center [119, 108] width 13 height 13
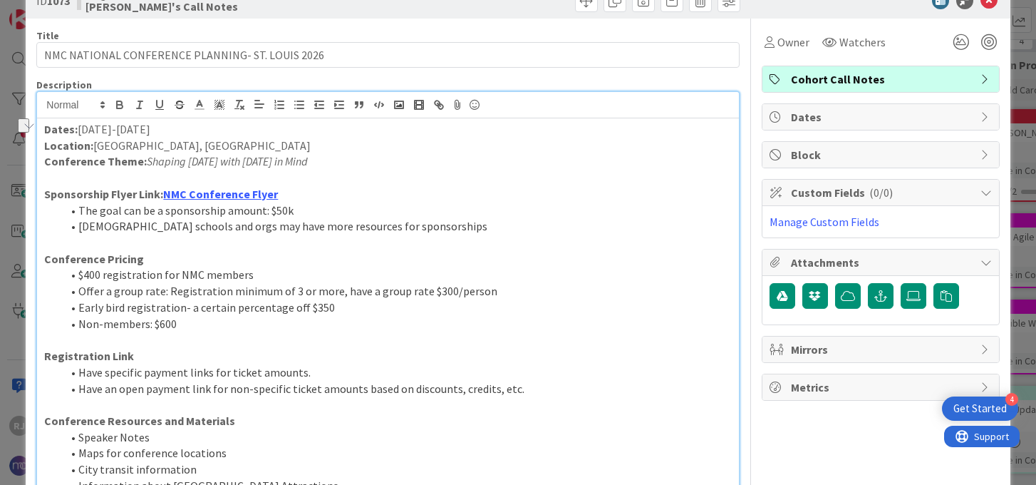
scroll to position [0, 0]
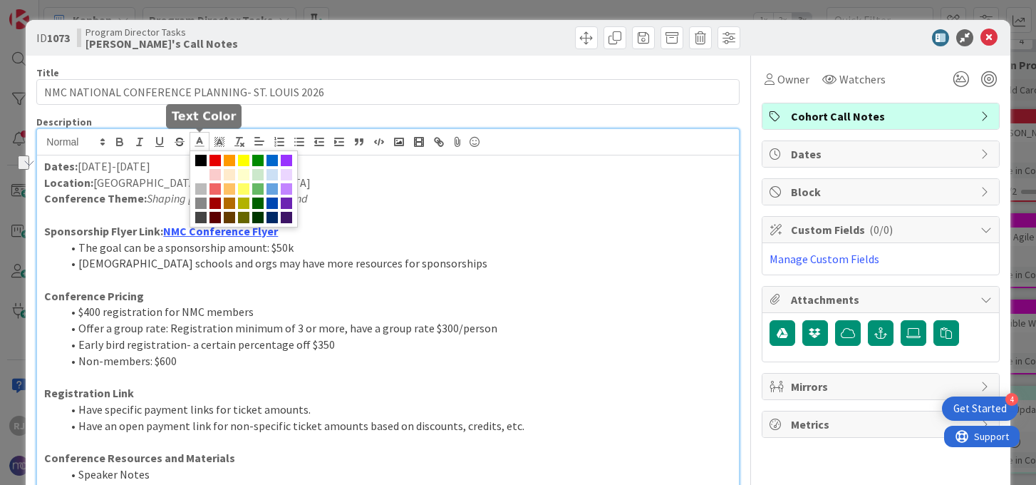
click at [202, 144] on icon at bounding box center [199, 141] width 13 height 13
click at [271, 156] on span at bounding box center [272, 160] width 11 height 11
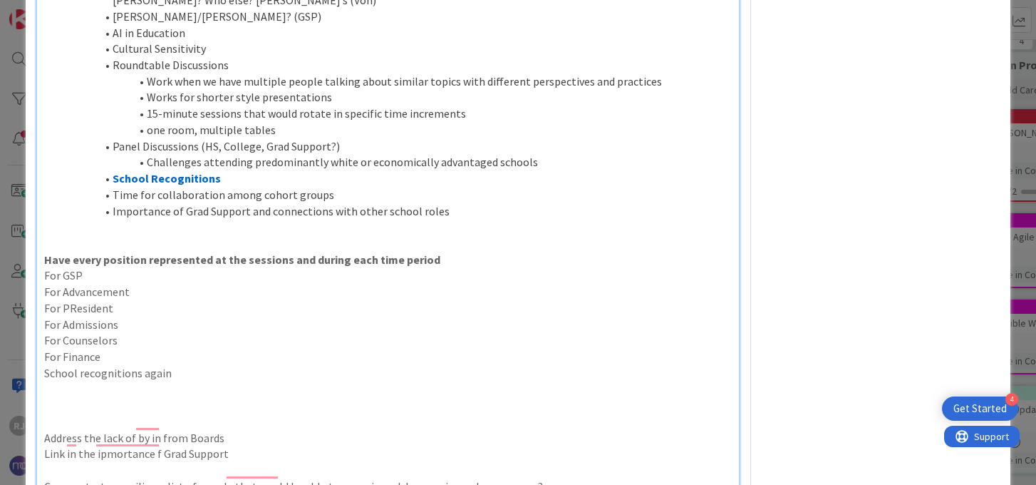
scroll to position [738, 0]
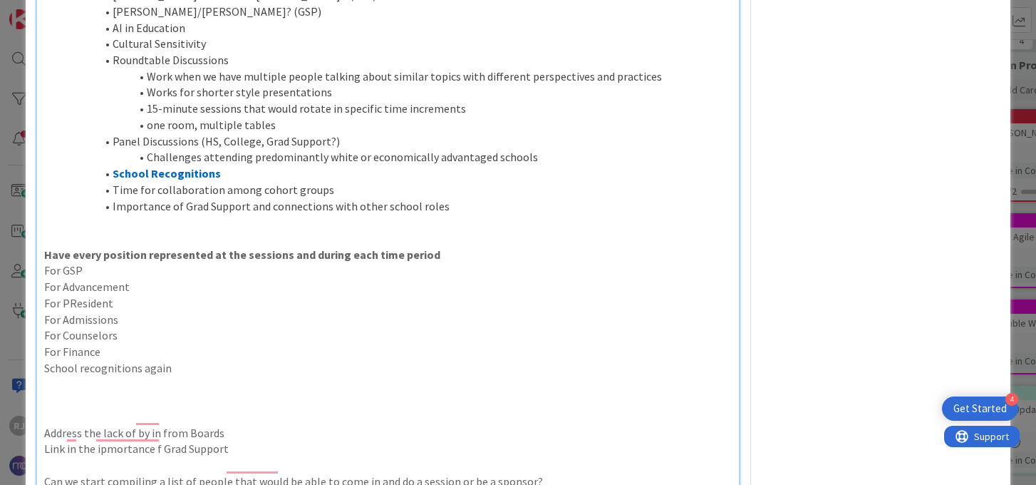
click at [357, 230] on p "To enrich screen reader interactions, please activate Accessibility in Grammarl…" at bounding box center [387, 238] width 687 height 16
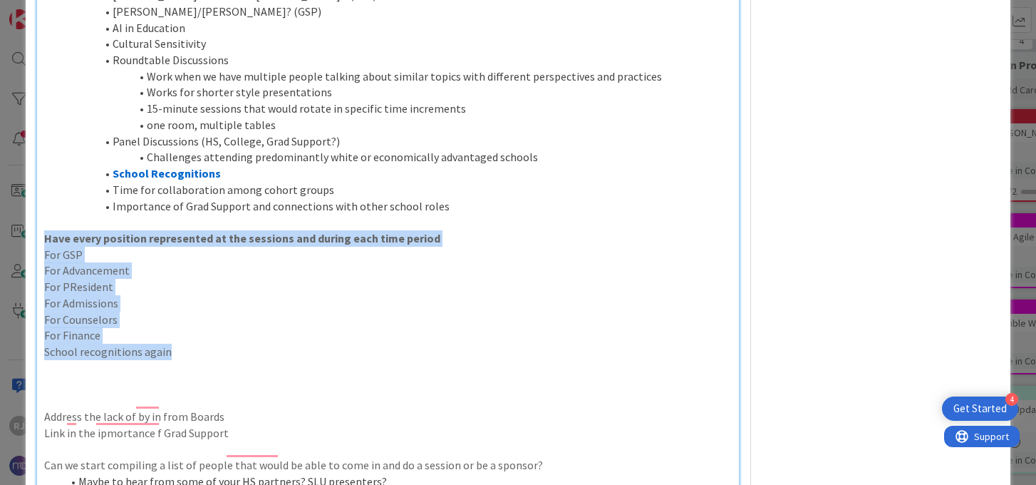
drag, startPoint x: 187, startPoint y: 339, endPoint x: 46, endPoint y: 222, distance: 182.8
click at [46, 222] on div "Dates: July 22-24 Location: St. Louis, MO Conference Theme: Shaping Today with …" at bounding box center [387, 9] width 701 height 1183
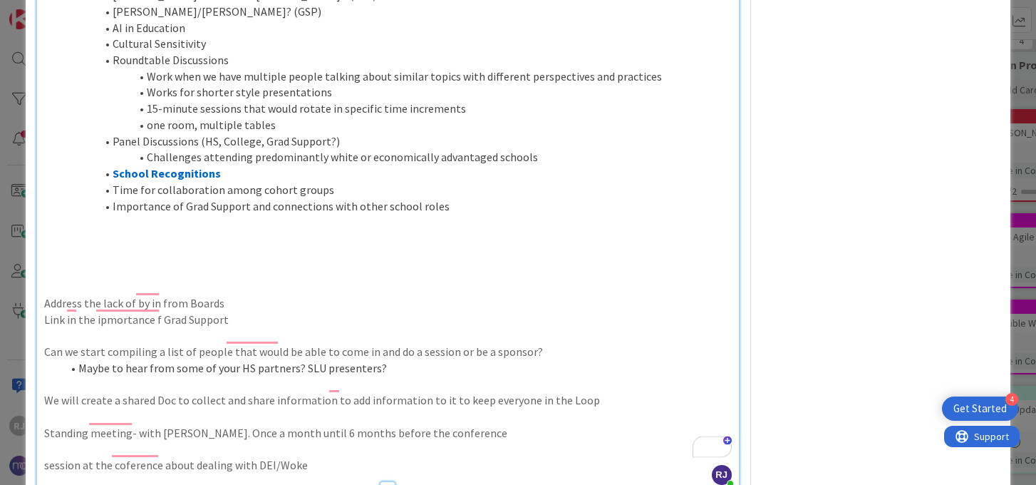
click at [72, 279] on p "To enrich screen reader interactions, please activate Accessibility in Grammarl…" at bounding box center [387, 287] width 687 height 16
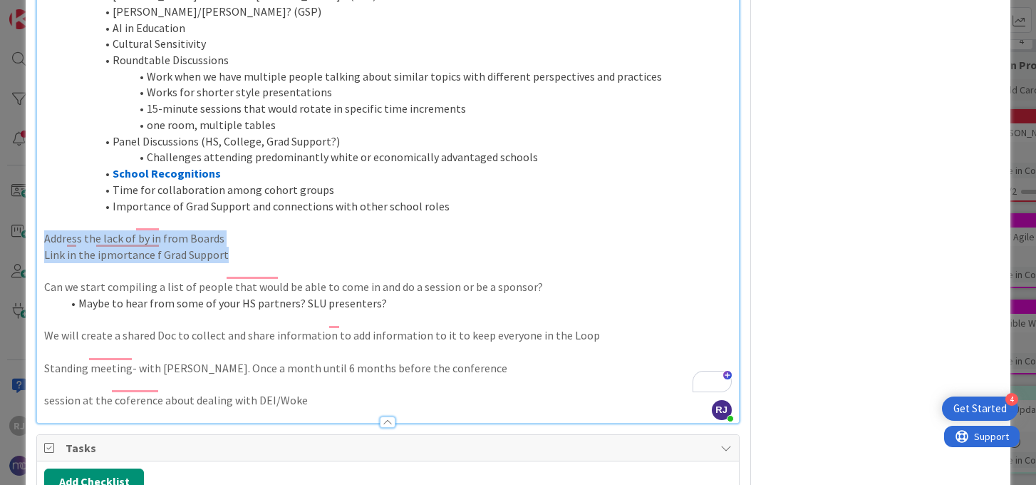
drag, startPoint x: 230, startPoint y: 239, endPoint x: 43, endPoint y: 226, distance: 187.2
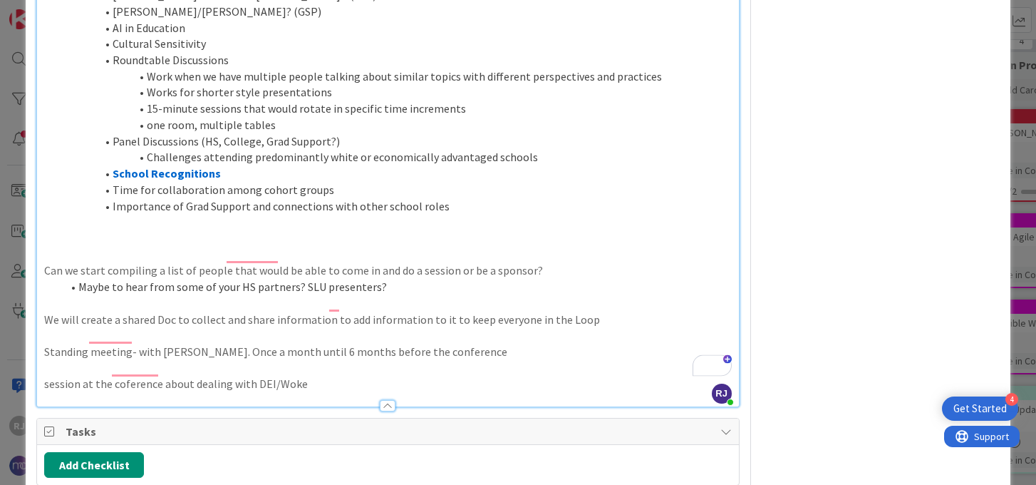
click at [81, 247] on p "To enrich screen reader interactions, please activate Accessibility in Grammarl…" at bounding box center [387, 255] width 687 height 16
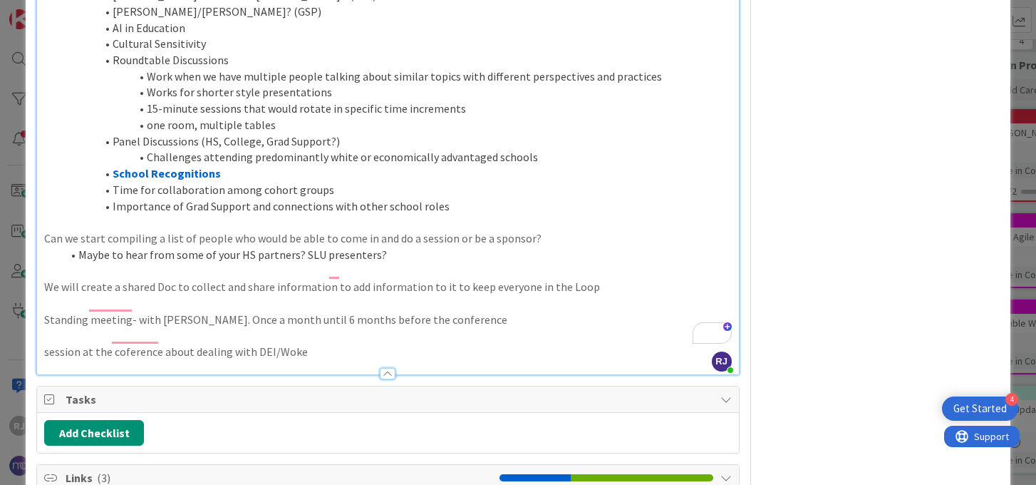
click at [451, 198] on li "Importance of Grad Support and connections with other school roles" at bounding box center [396, 206] width 670 height 16
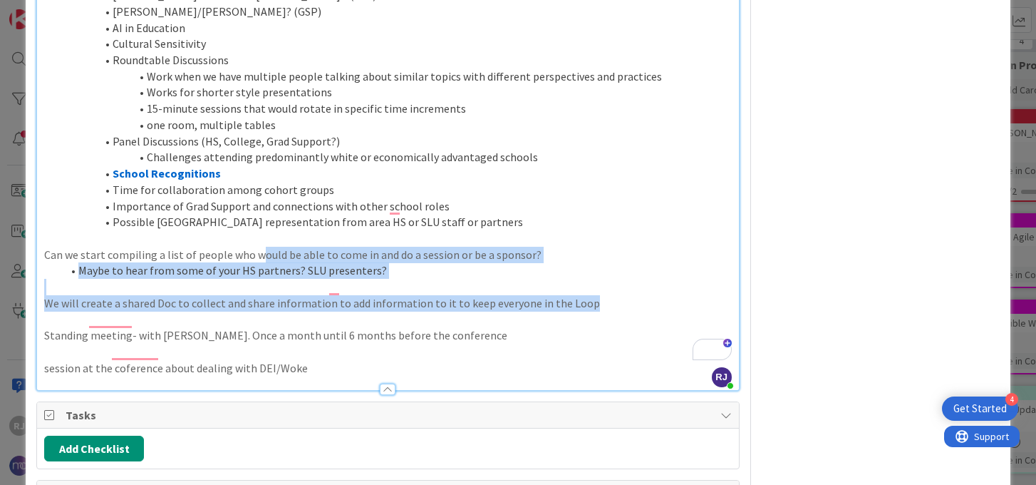
drag, startPoint x: 604, startPoint y: 291, endPoint x: 258, endPoint y: 236, distance: 350.0
click at [401, 262] on li "Maybe to hear from some of your HS partners? SLU presenters?" at bounding box center [396, 270] width 670 height 16
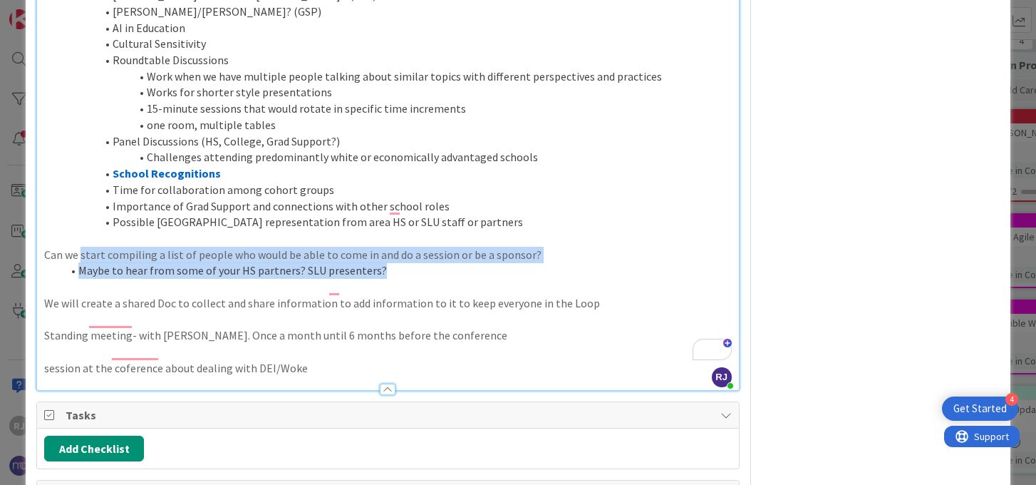
drag, startPoint x: 381, startPoint y: 253, endPoint x: 83, endPoint y: 232, distance: 299.4
drag, startPoint x: 398, startPoint y: 263, endPoint x: 106, endPoint y: 224, distance: 294.1
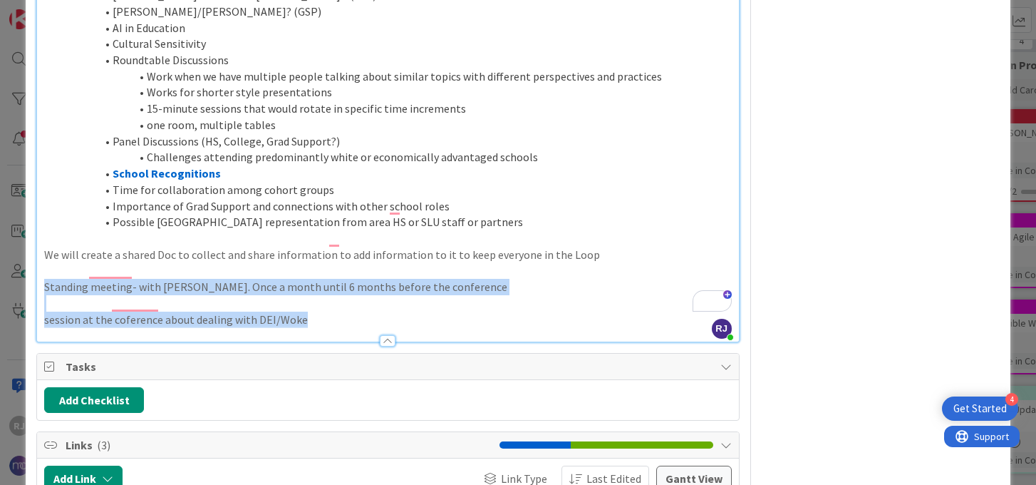
drag, startPoint x: 331, startPoint y: 308, endPoint x: 45, endPoint y: 267, distance: 288.7
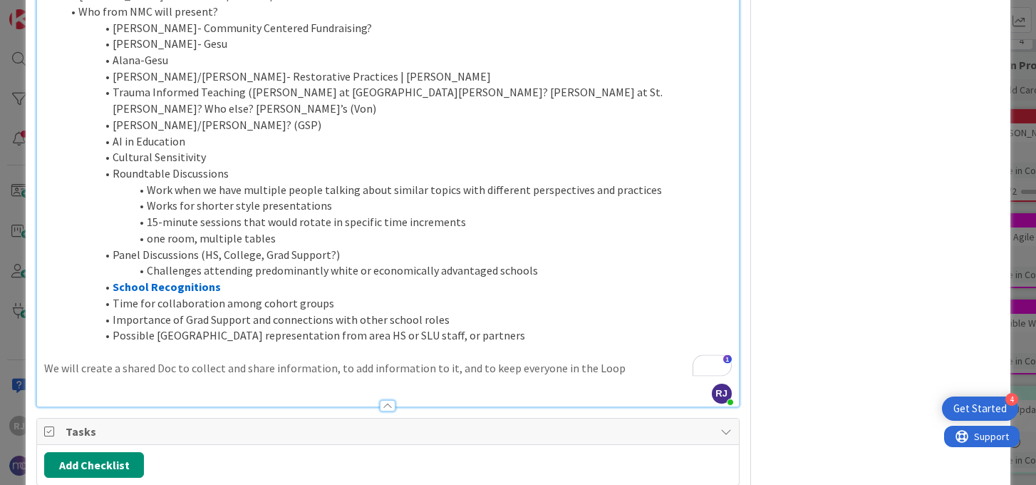
scroll to position [728, 0]
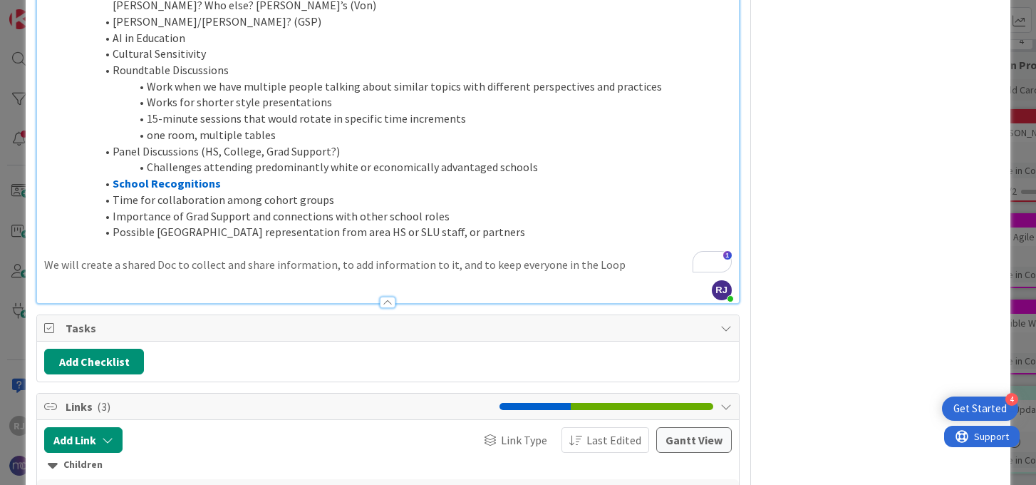
click at [510, 257] on p "We will create a shared Doc to collect and share information, to add informatio…" at bounding box center [387, 265] width 687 height 16
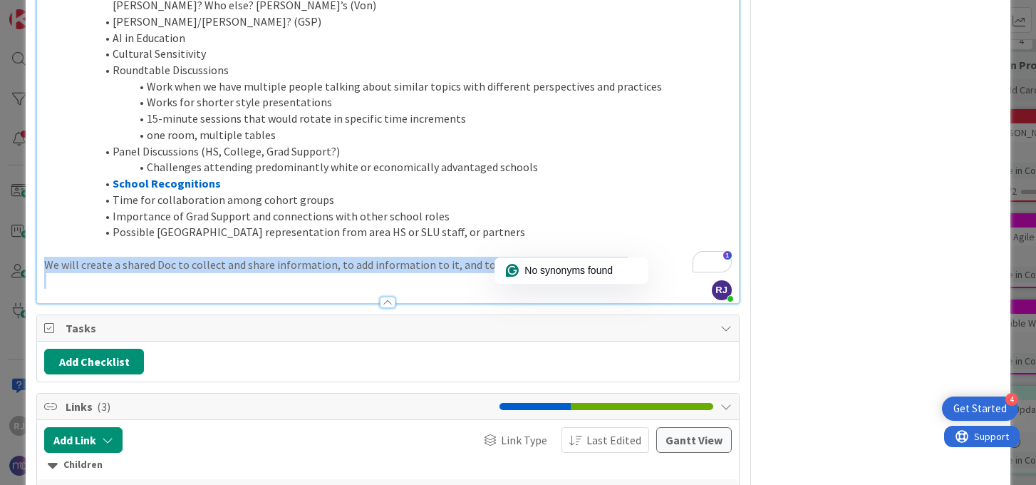
click at [510, 257] on p "We will create a shared Doc to collect and share information, to add informatio…" at bounding box center [387, 265] width 687 height 16
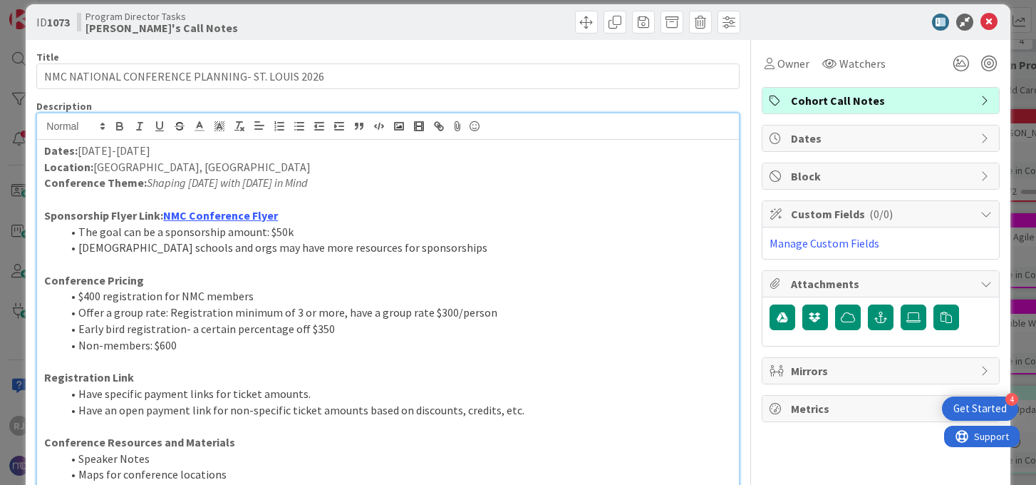
scroll to position [0, 0]
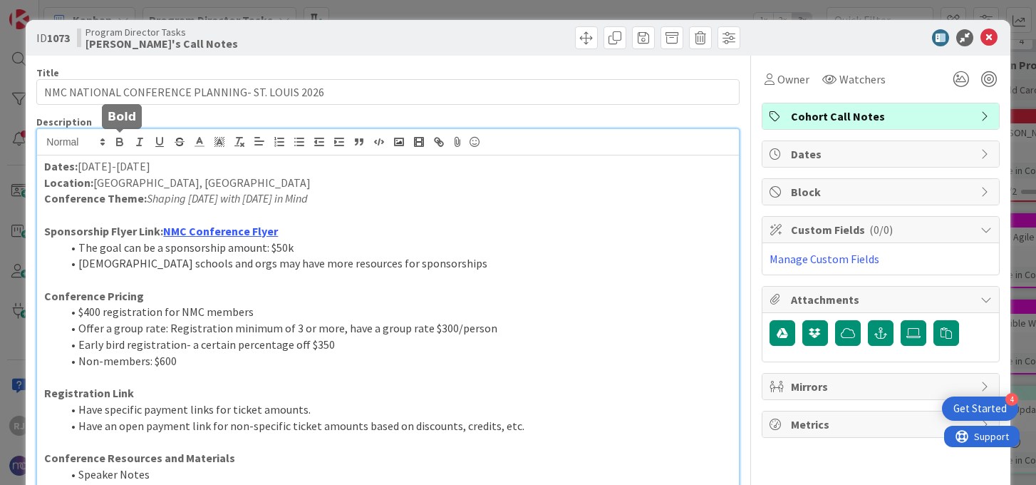
click at [120, 142] on icon "button" at bounding box center [120, 144] width 6 height 4
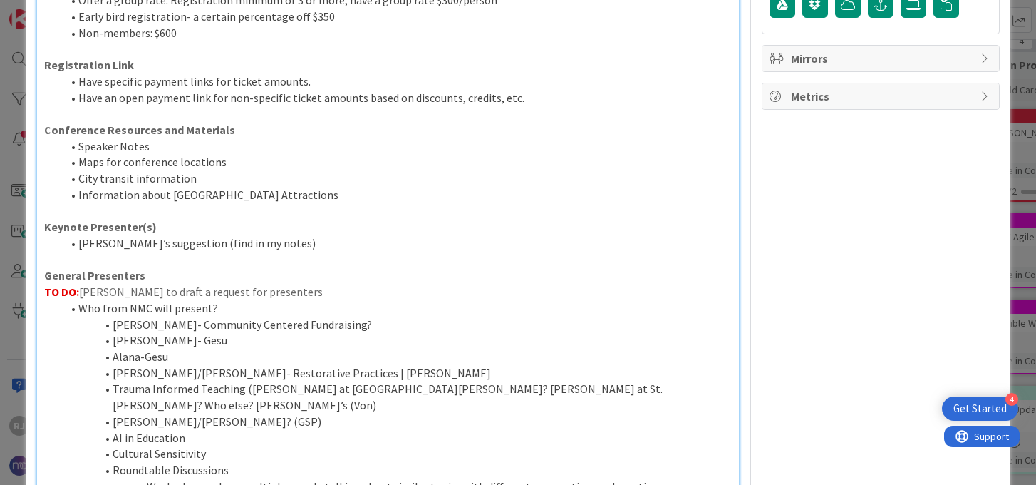
scroll to position [324, 0]
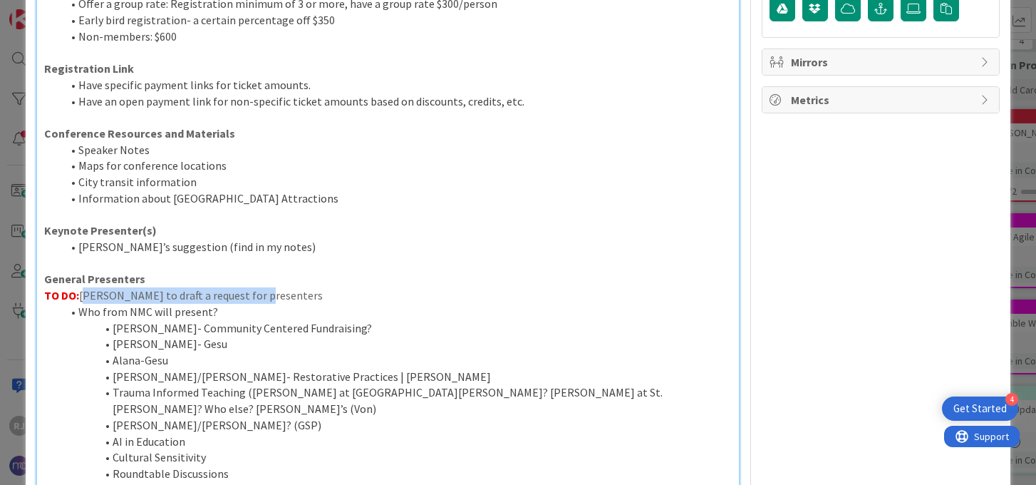
drag, startPoint x: 256, startPoint y: 297, endPoint x: 83, endPoint y: 295, distance: 172.5
click at [83, 295] on p "TO DO: Ros to draft a request for presenters" at bounding box center [387, 295] width 687 height 16
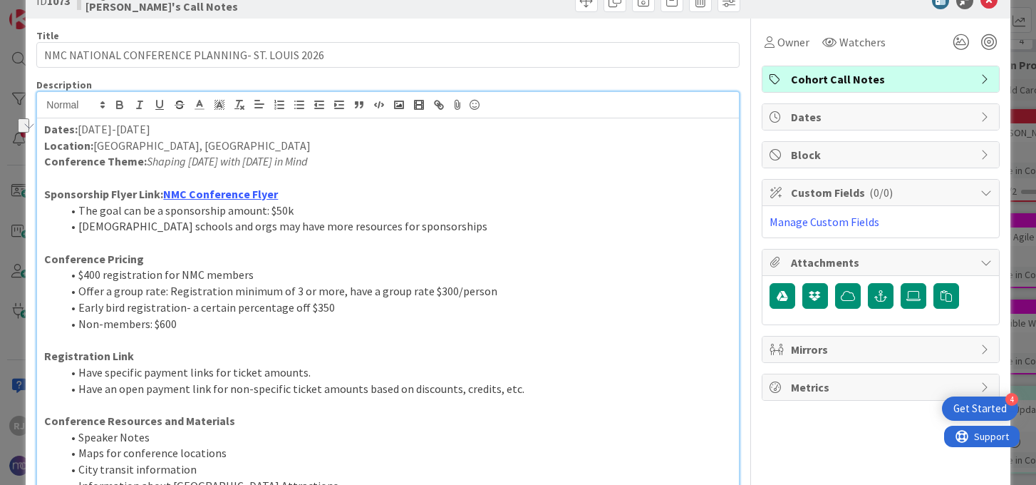
scroll to position [36, 0]
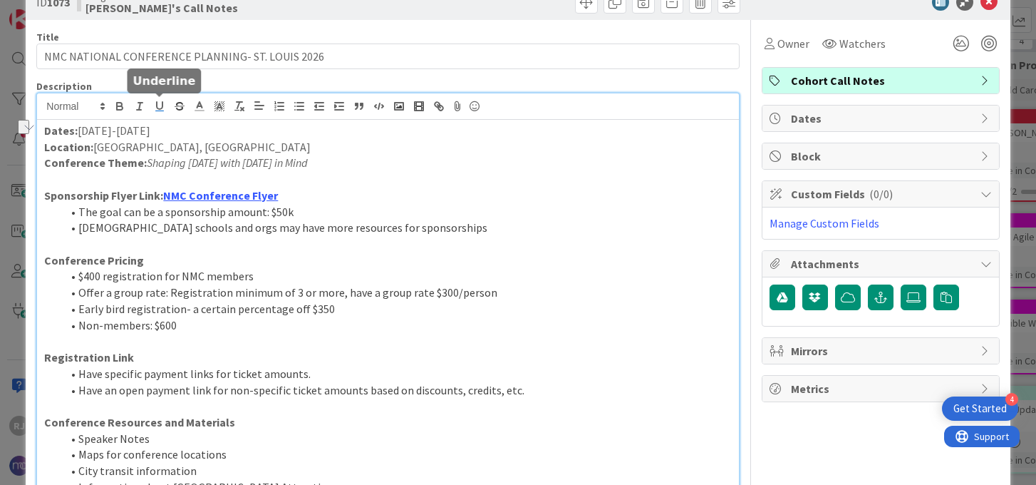
click at [158, 106] on icon "button" at bounding box center [159, 106] width 13 height 13
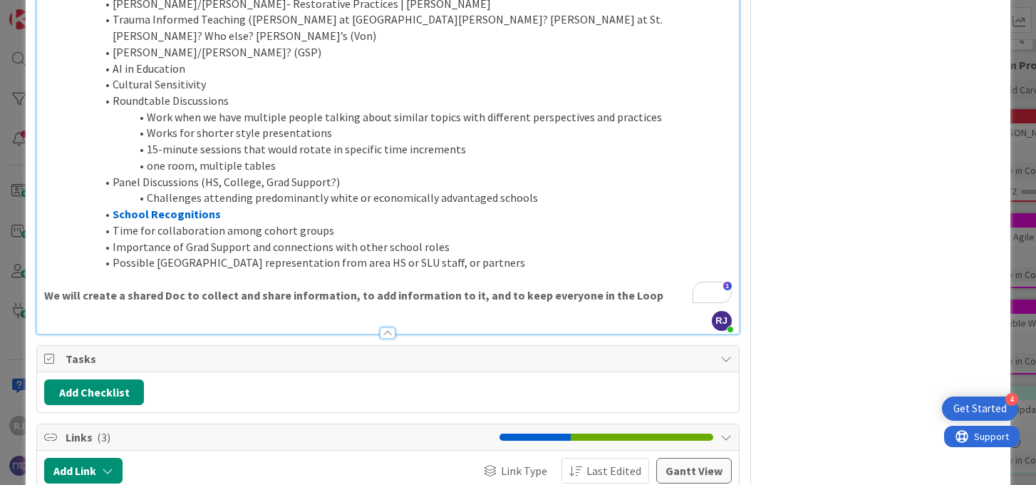
scroll to position [707, 0]
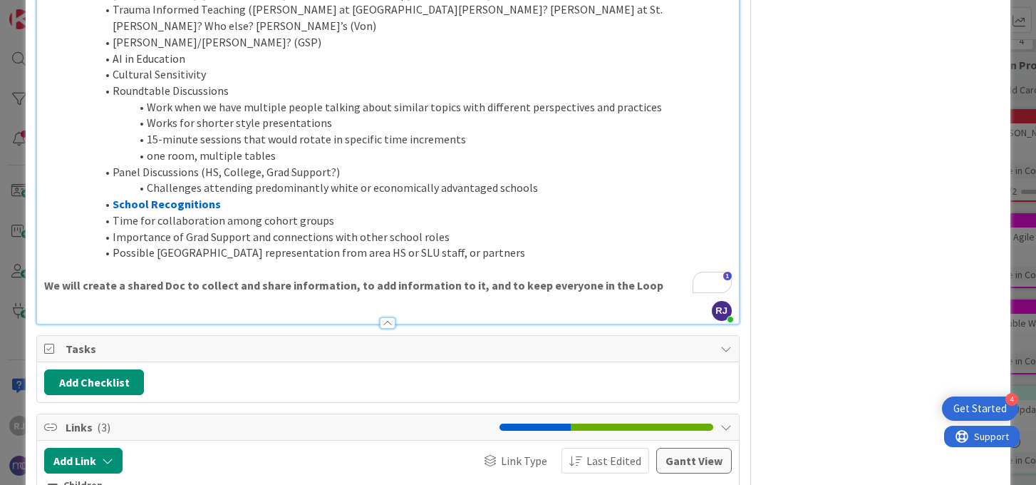
click at [654, 277] on p "We will create a shared Doc to collect and share information, to add informatio…" at bounding box center [387, 285] width 687 height 16
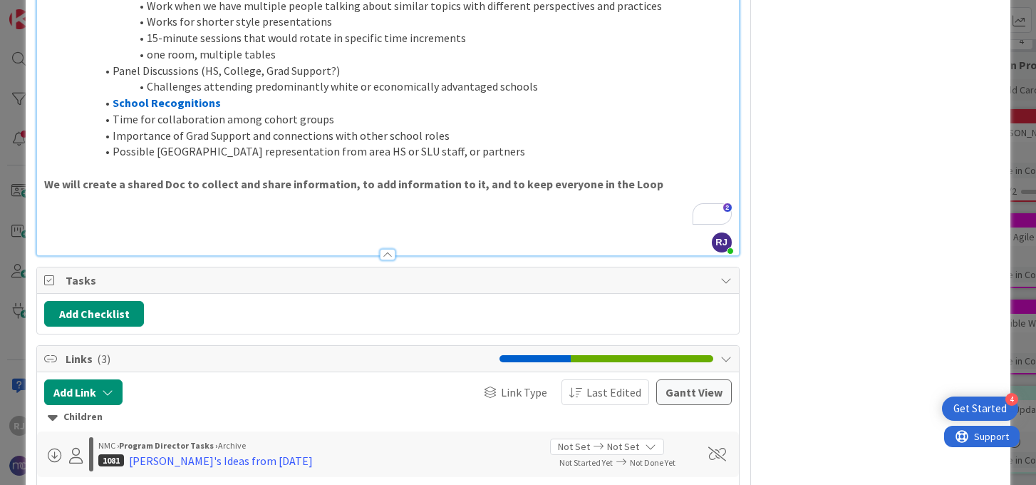
scroll to position [805, 0]
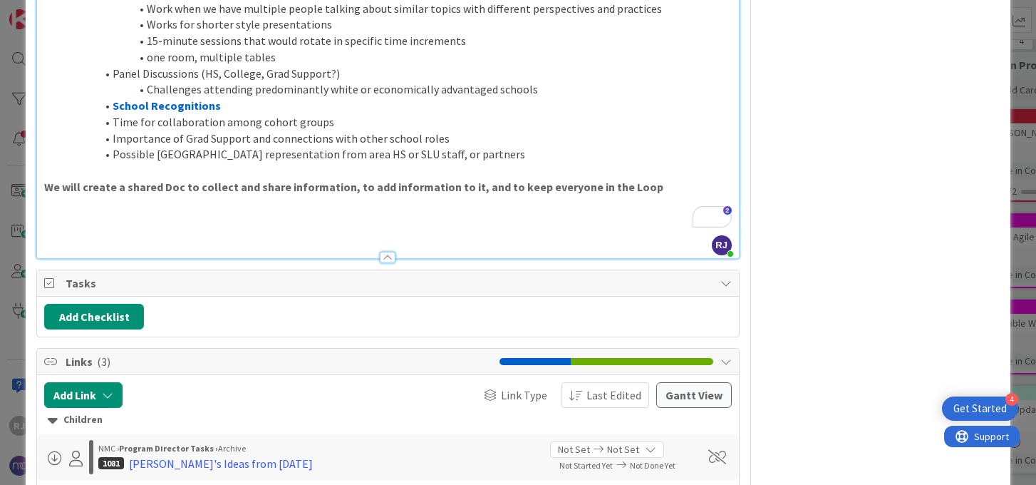
click at [583, 163] on p "To enrich screen reader interactions, please activate Accessibility in Grammarl…" at bounding box center [387, 171] width 687 height 16
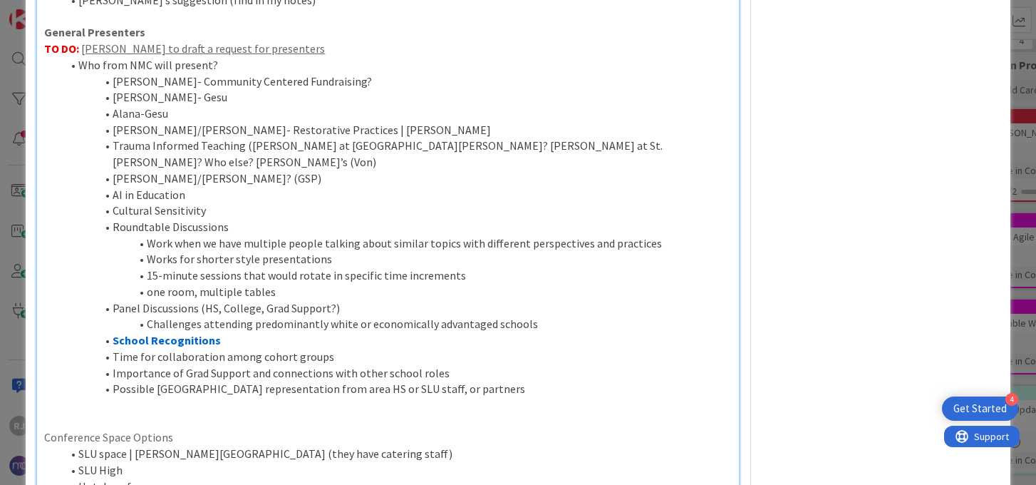
scroll to position [579, 0]
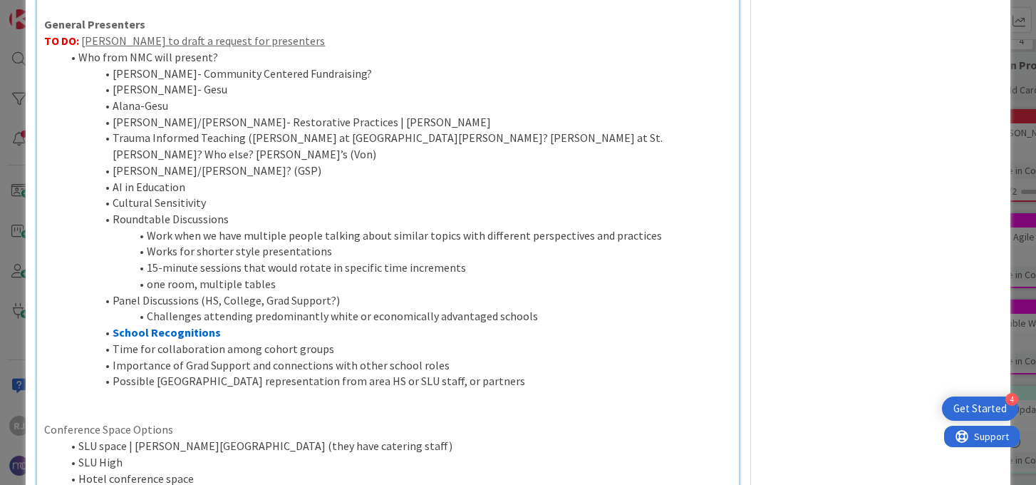
click at [133, 389] on p "To enrich screen reader interactions, please activate Accessibility in Grammarl…" at bounding box center [387, 397] width 687 height 16
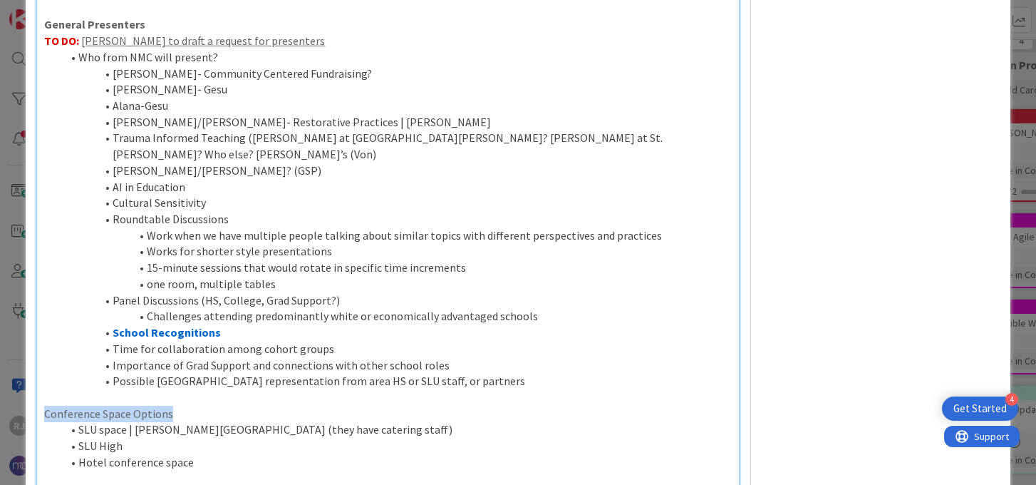
drag, startPoint x: 177, startPoint y: 398, endPoint x: 46, endPoint y: 395, distance: 131.2
click at [46, 406] on p "Conference Space Options" at bounding box center [387, 414] width 687 height 16
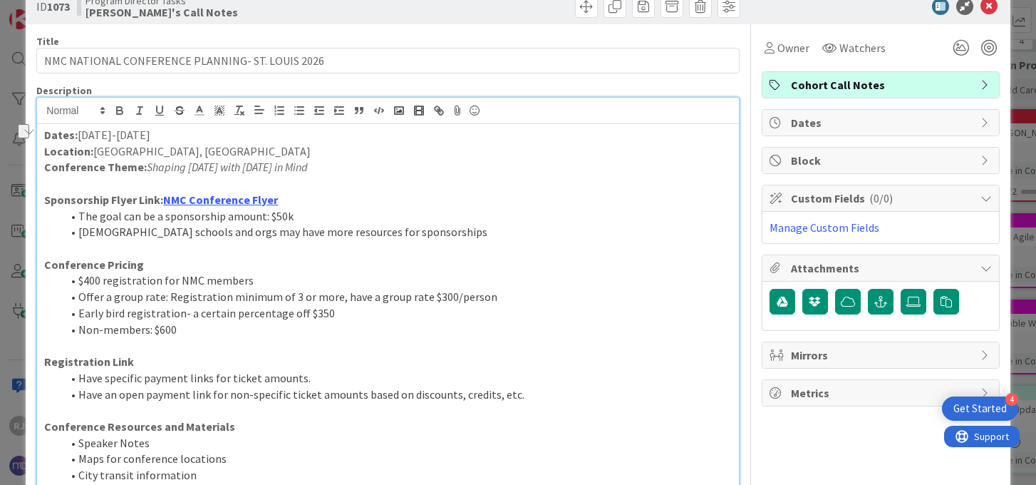
scroll to position [29, 0]
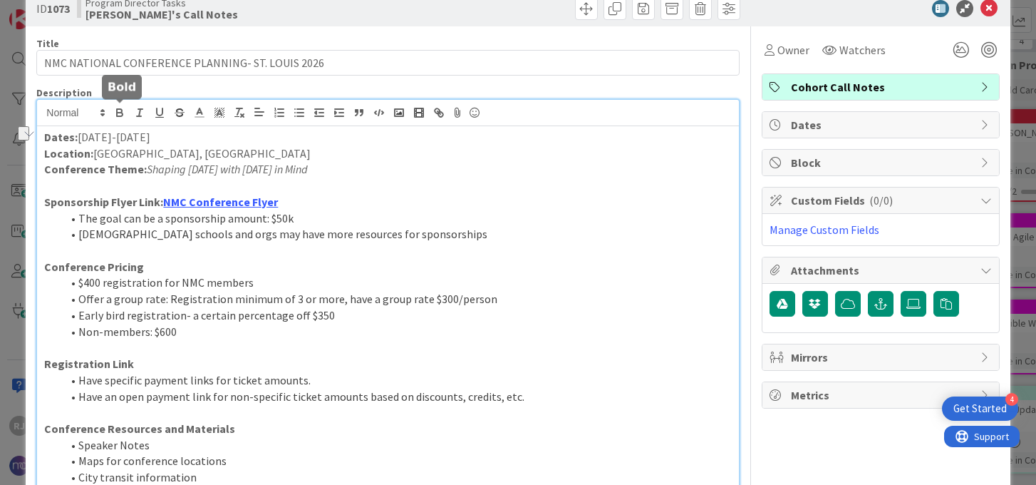
click at [120, 110] on icon "button" at bounding box center [119, 112] width 13 height 13
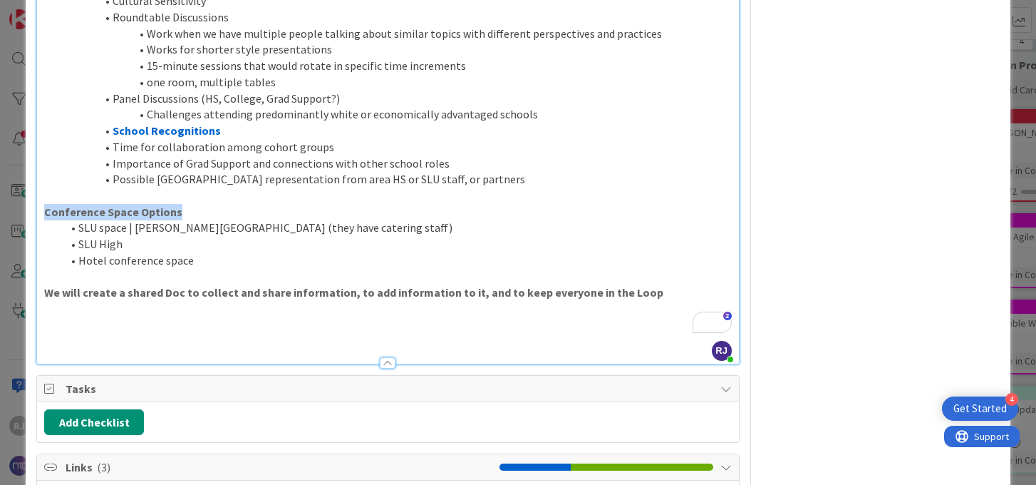
scroll to position [824, 0]
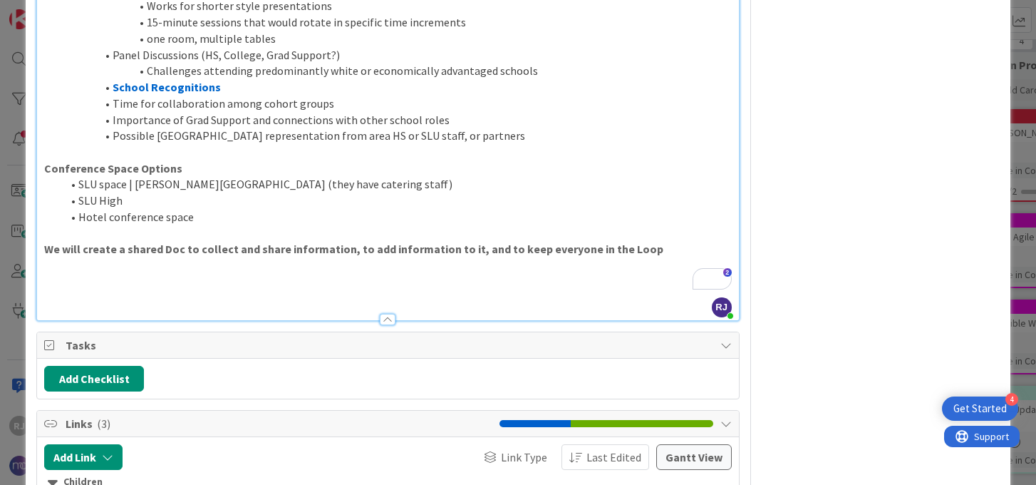
click at [207, 209] on li "Hotel conference space" at bounding box center [396, 217] width 670 height 16
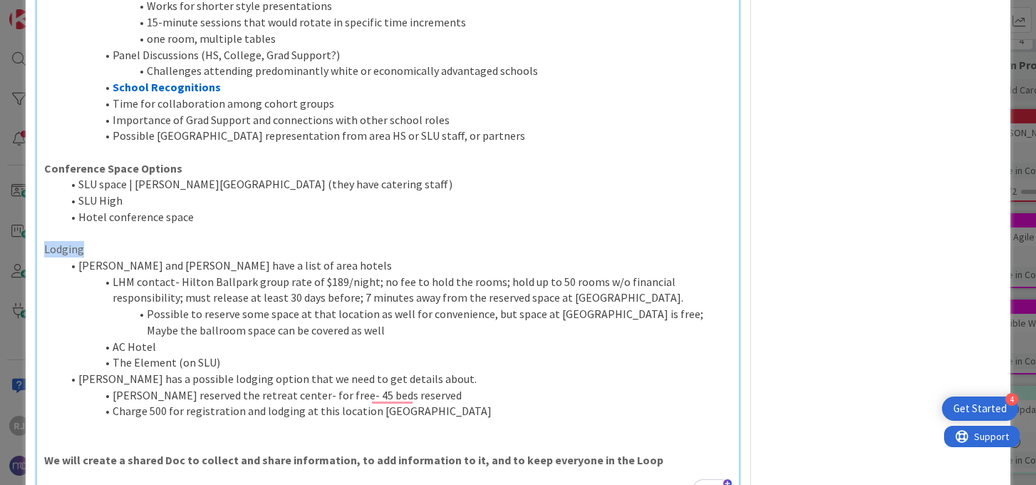
drag, startPoint x: 88, startPoint y: 232, endPoint x: 44, endPoint y: 232, distance: 43.5
click at [44, 241] on p "Lodging" at bounding box center [387, 249] width 687 height 16
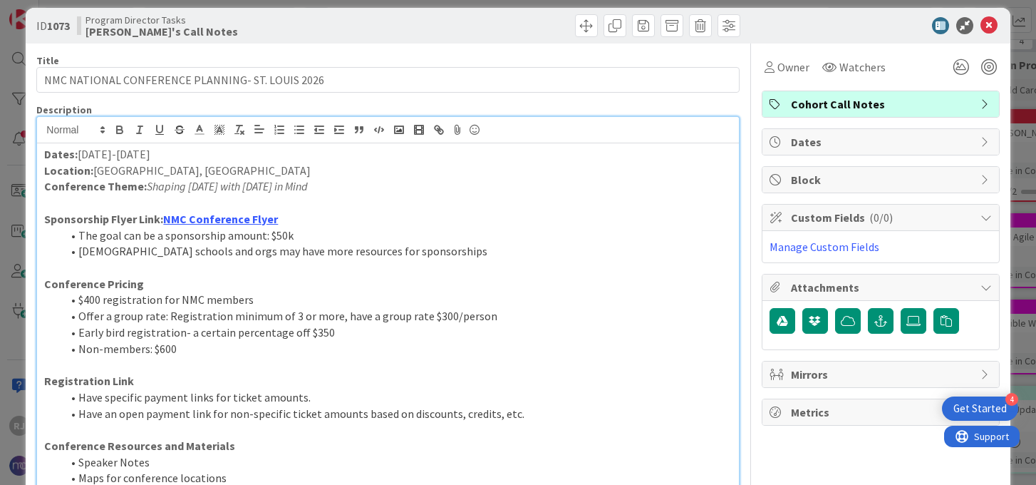
scroll to position [0, 0]
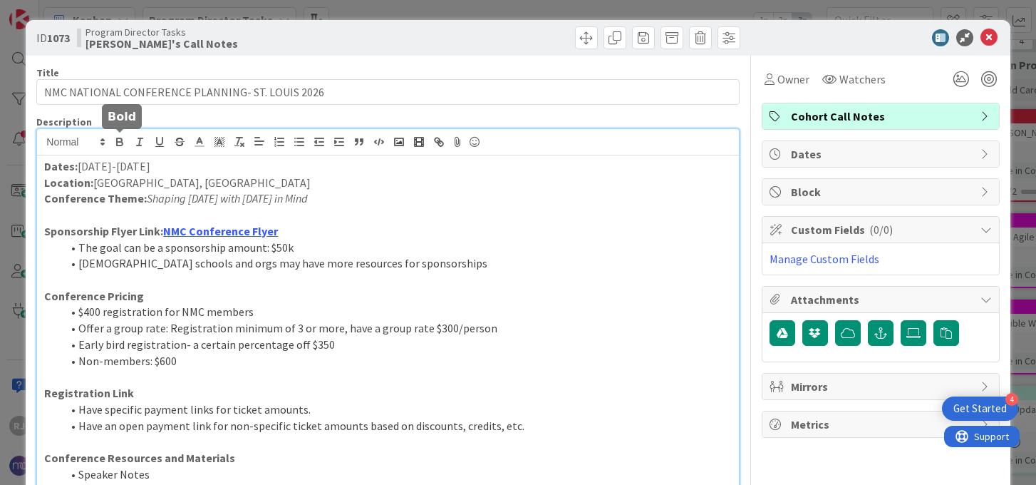
click at [120, 136] on icon "button" at bounding box center [119, 141] width 13 height 13
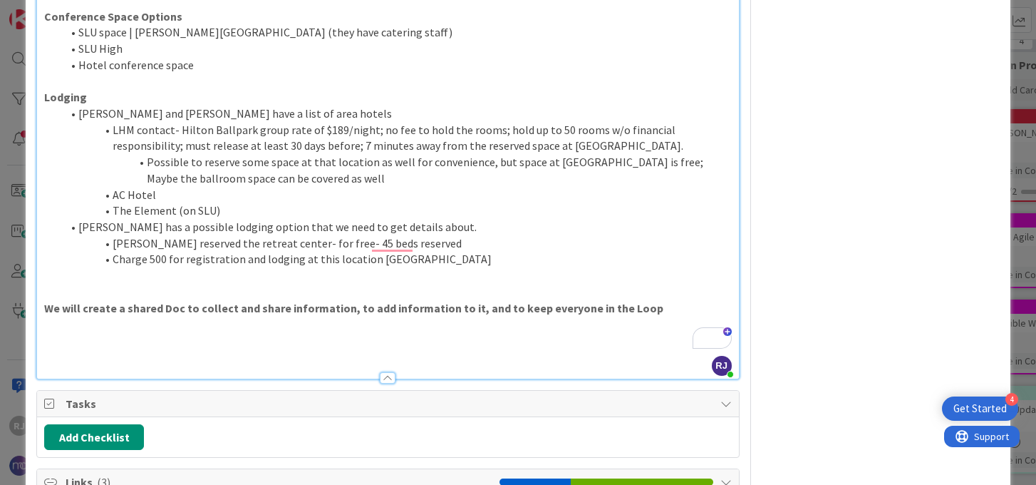
scroll to position [969, 0]
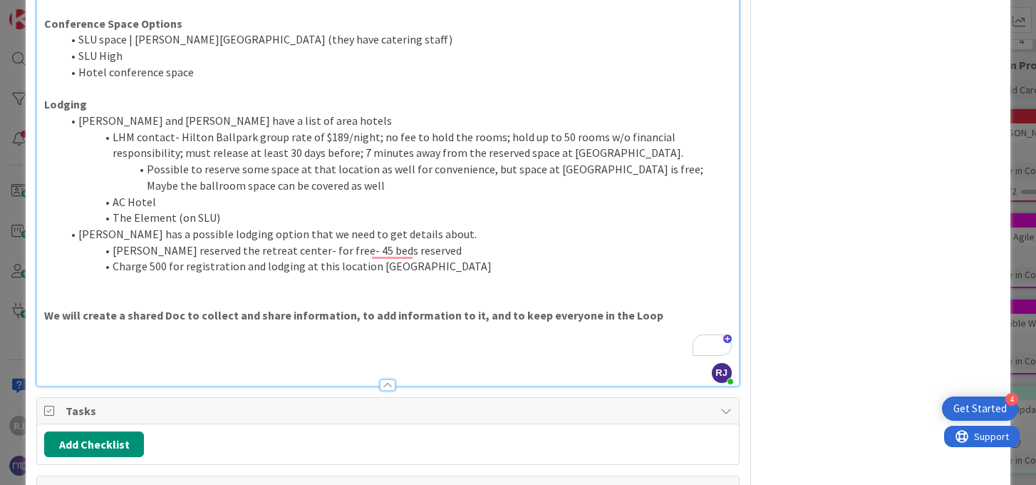
click at [267, 339] on p "To enrich screen reader interactions, please activate Accessibility in Grammarl…" at bounding box center [387, 347] width 687 height 16
click at [79, 113] on li "Nick and Tamara have a list of area hotels" at bounding box center [396, 121] width 670 height 16
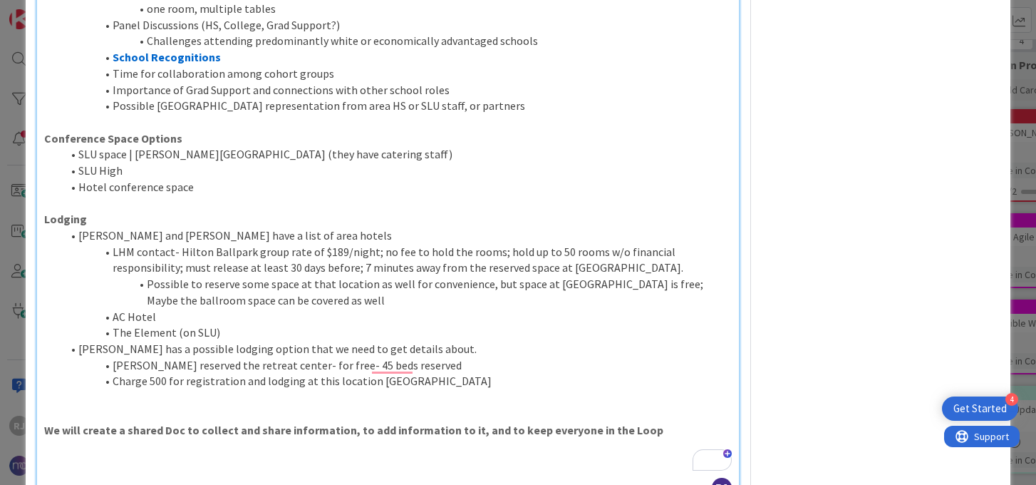
scroll to position [954, 0]
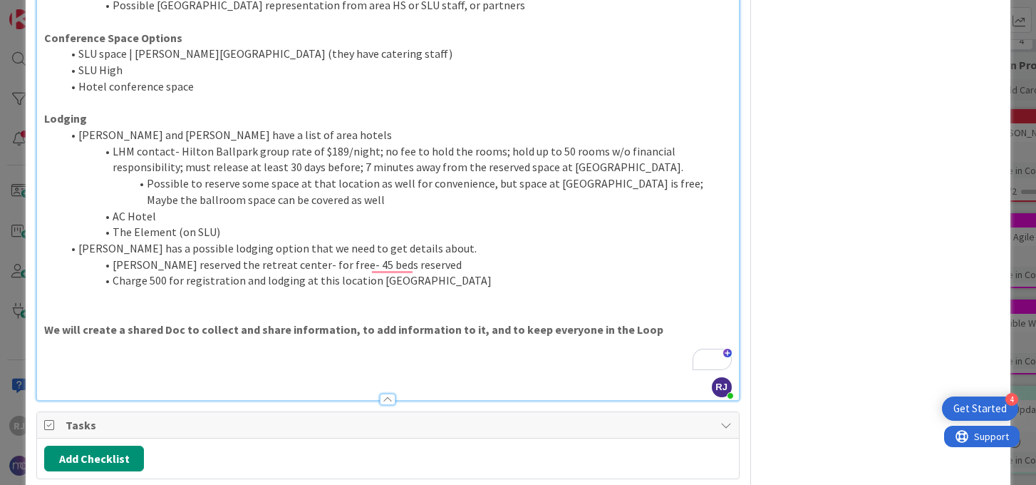
click at [221, 305] on p "To enrich screen reader interactions, please activate Accessibility in Grammarl…" at bounding box center [387, 313] width 687 height 16
drag, startPoint x: 495, startPoint y: 263, endPoint x: 66, endPoint y: 123, distance: 450.8
click at [66, 127] on ol "Nick and Tamara have a list of area hotels LHM contact- Hilton Ballpark group r…" at bounding box center [387, 208] width 687 height 162
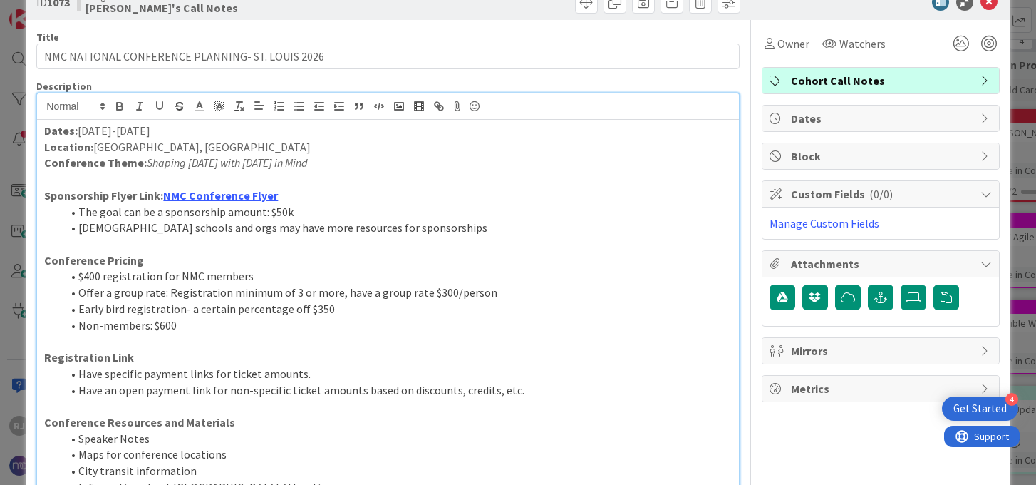
scroll to position [13, 0]
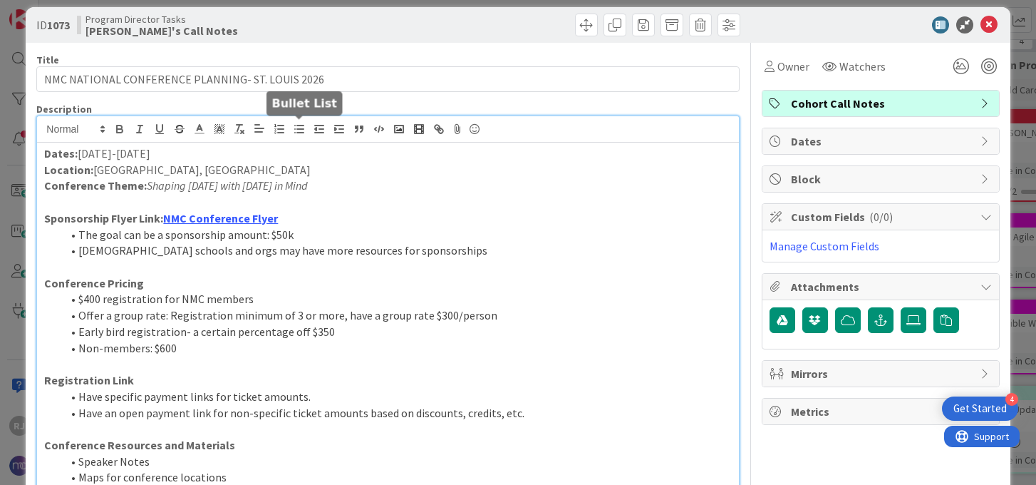
click at [299, 129] on icon "button" at bounding box center [299, 129] width 13 height 13
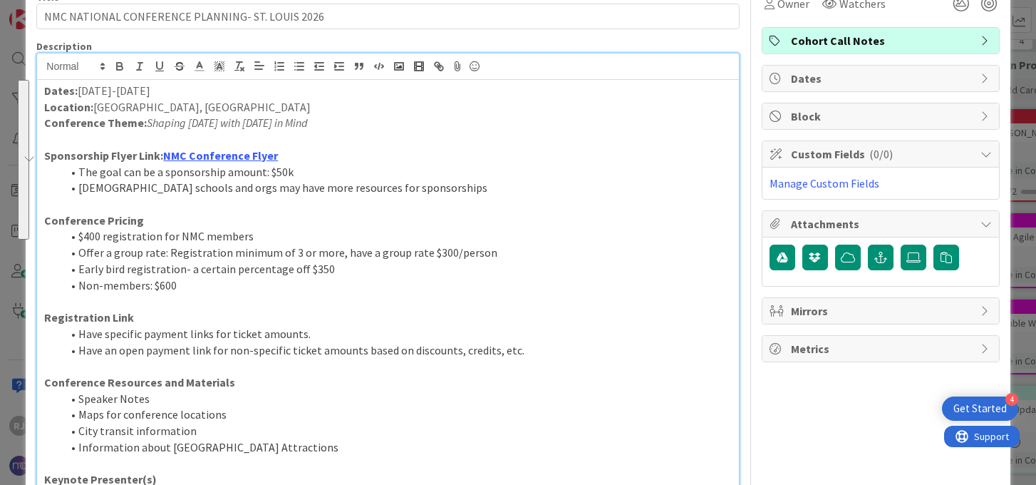
scroll to position [47, 0]
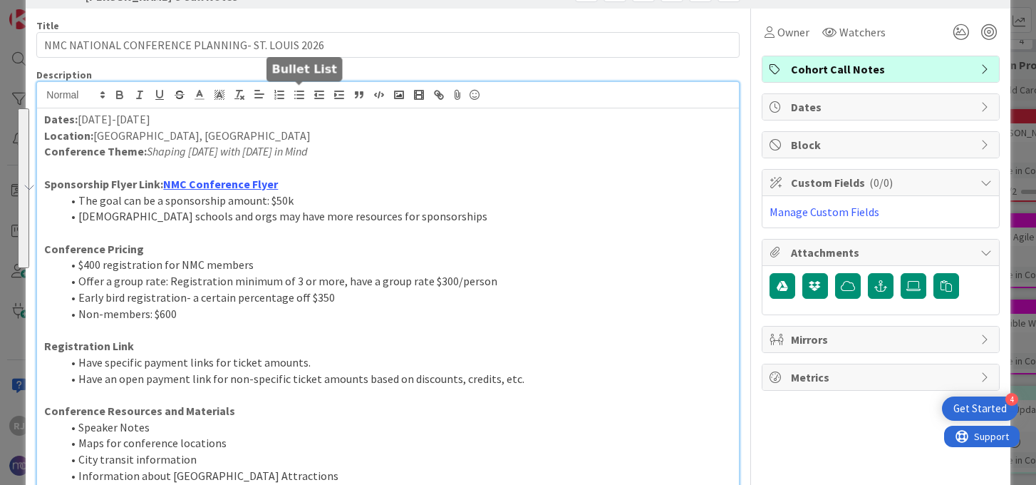
click at [301, 96] on icon "button" at bounding box center [299, 94] width 13 height 13
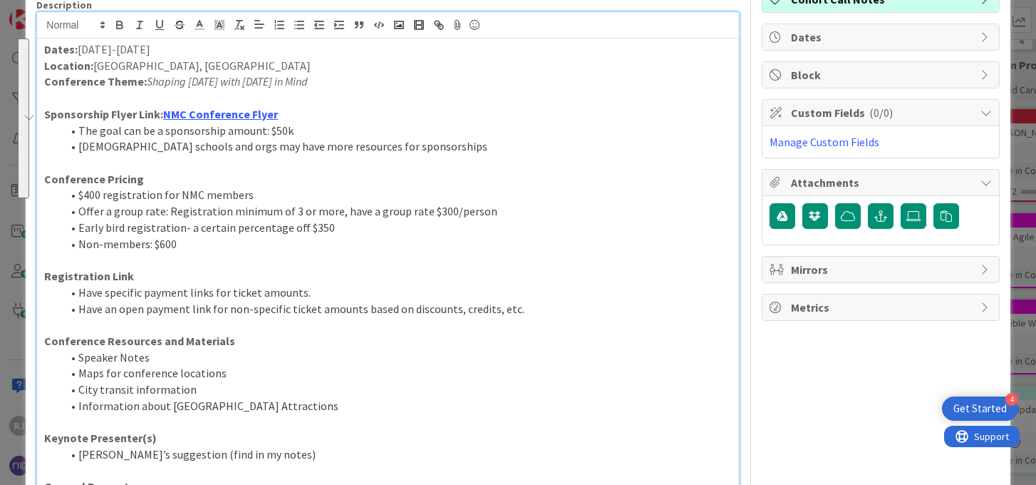
scroll to position [108, 0]
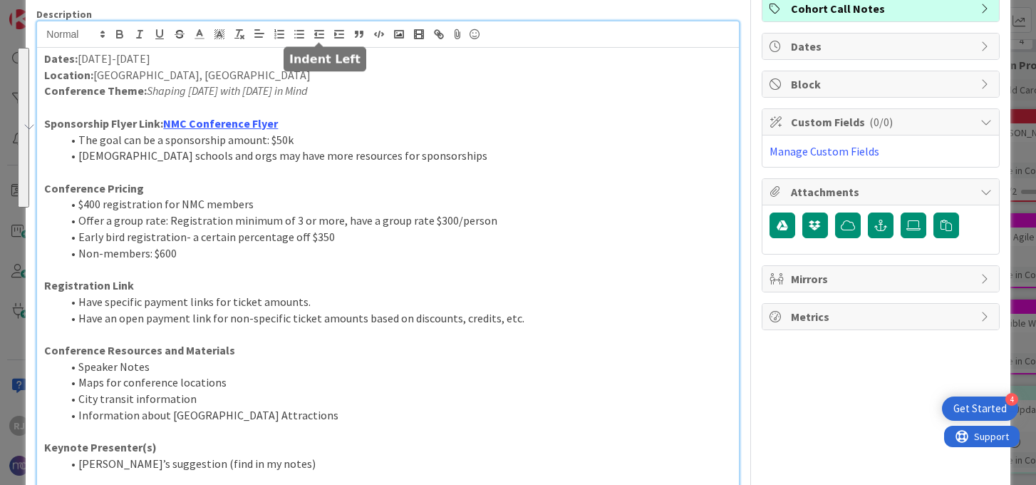
click at [315, 38] on line "button" at bounding box center [319, 38] width 9 height 0
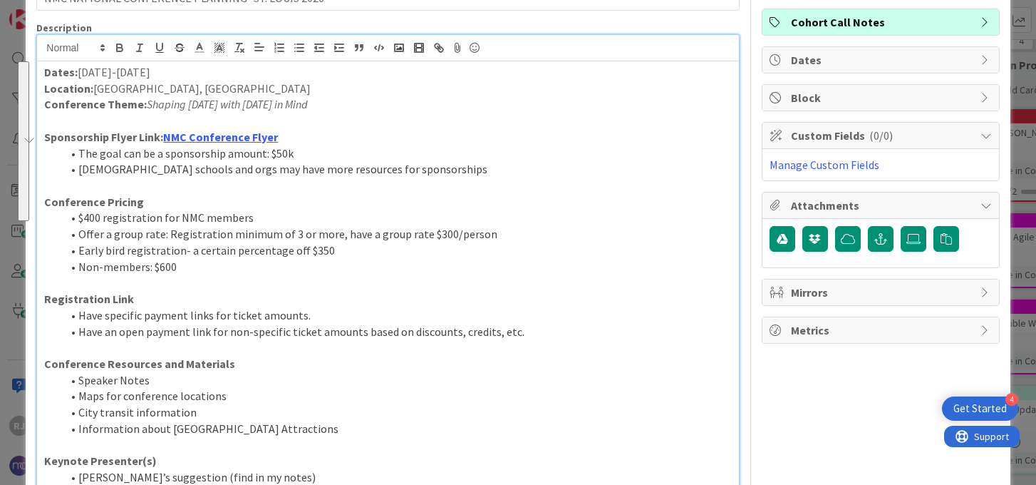
scroll to position [67, 0]
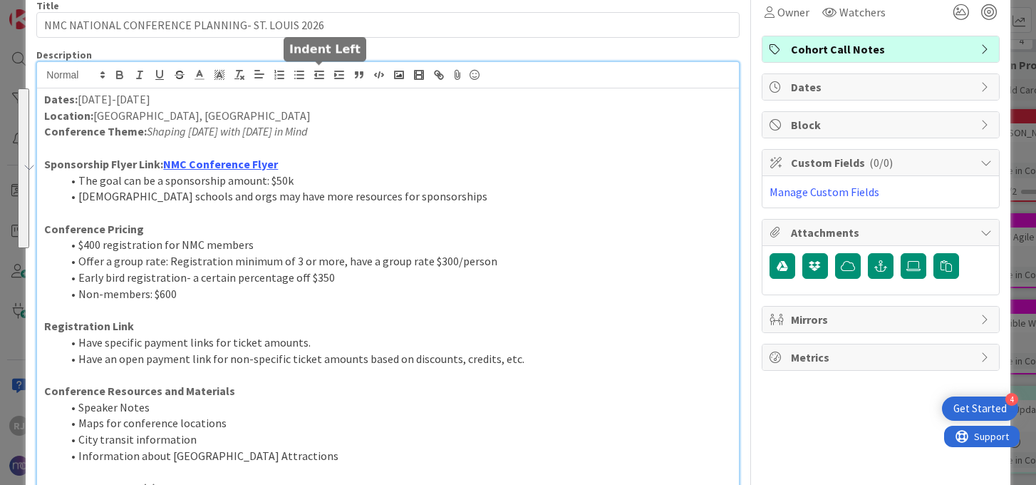
click at [323, 71] on line "button" at bounding box center [319, 71] width 9 height 0
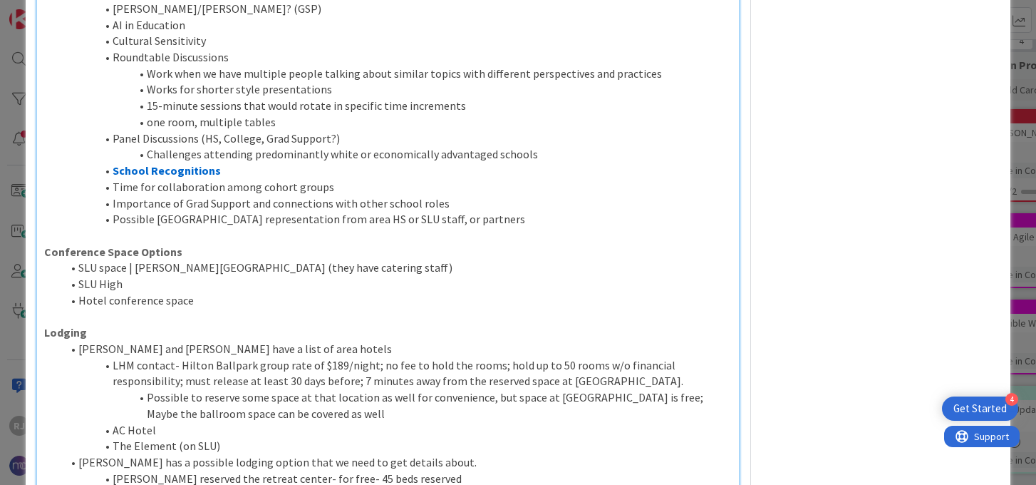
click at [114, 357] on li "LHM contact- Hilton Ballpark group rate of $189/night; no fee to hold the rooms…" at bounding box center [396, 373] width 670 height 32
click at [148, 389] on li "Possible to reserve some space at that location as well for convenience, but sp…" at bounding box center [396, 405] width 670 height 32
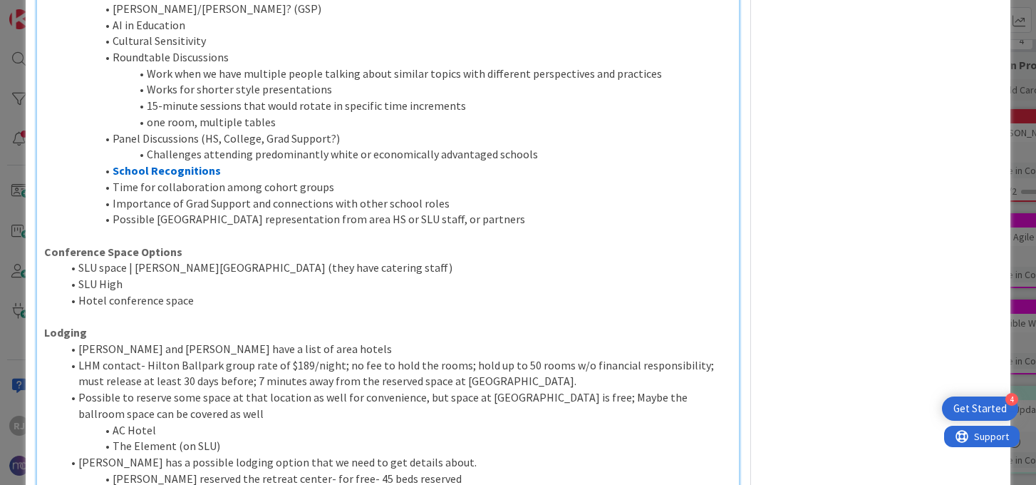
click at [113, 422] on li "AC Hotel" at bounding box center [396, 430] width 670 height 16
click at [114, 438] on li "The Element (on SLU)" at bounding box center [396, 446] width 670 height 16
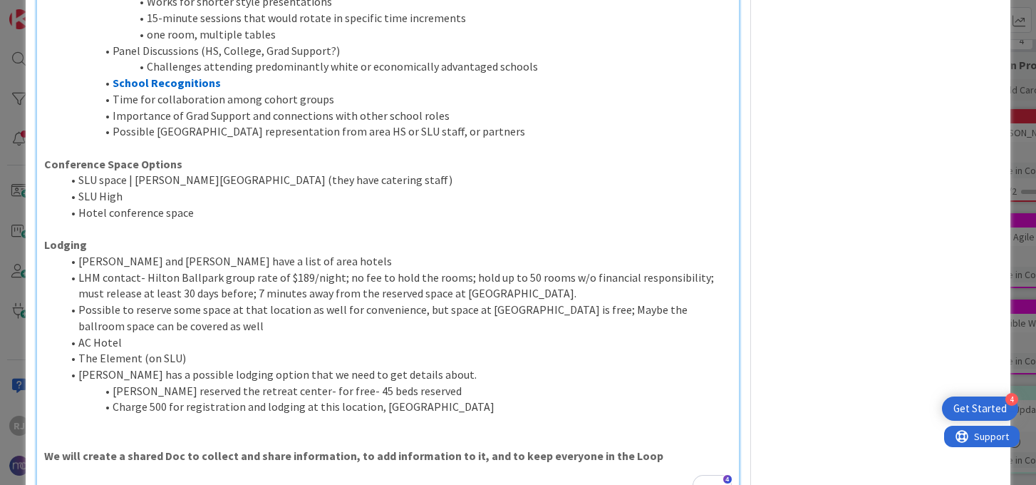
scroll to position [831, 0]
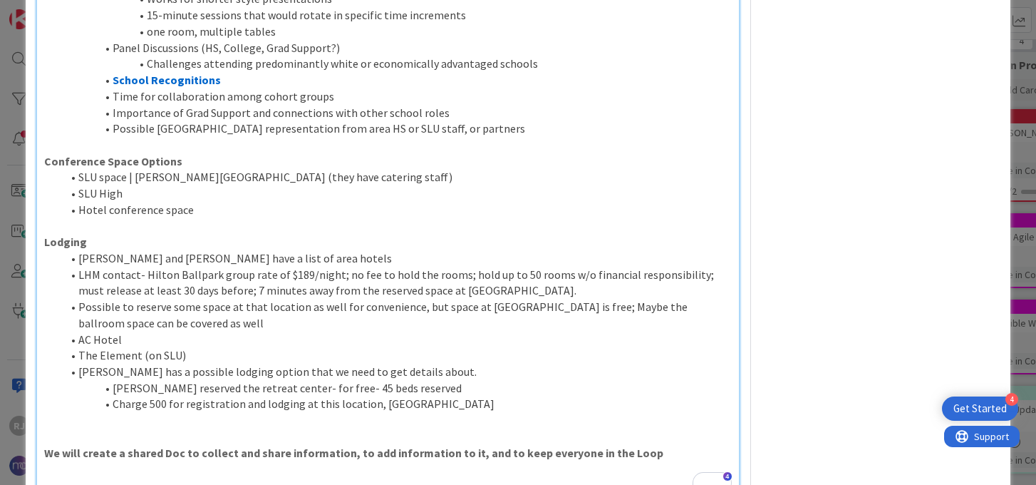
click at [114, 380] on li "Nick reserved the retreat center- for free- 45 beds reserved" at bounding box center [396, 388] width 670 height 16
click at [115, 396] on li "Charge 500 for registration and lodging at this location, Manresa Retreat Center" at bounding box center [396, 404] width 670 height 16
click at [468, 396] on li "Charge 500 for registration and lodging at this location, Manresa Retreat Center" at bounding box center [396, 404] width 670 height 16
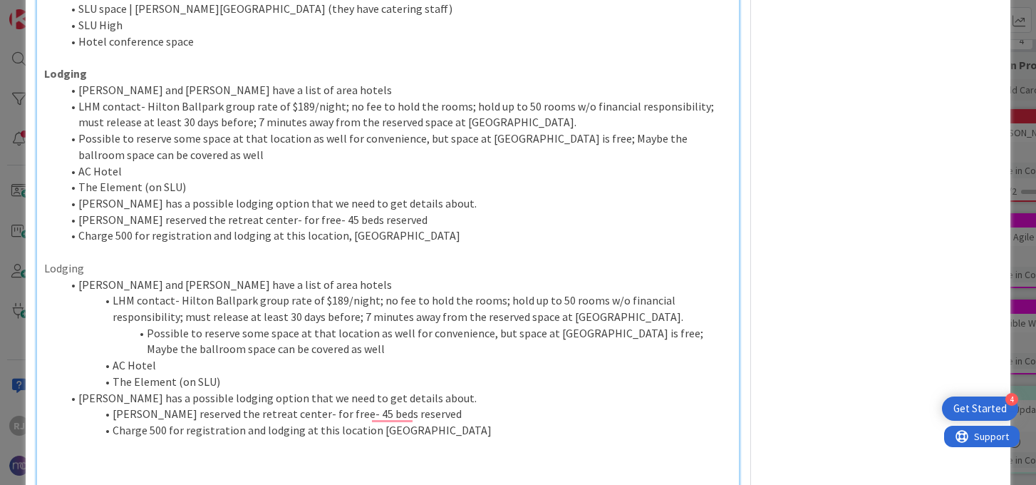
scroll to position [993, 0]
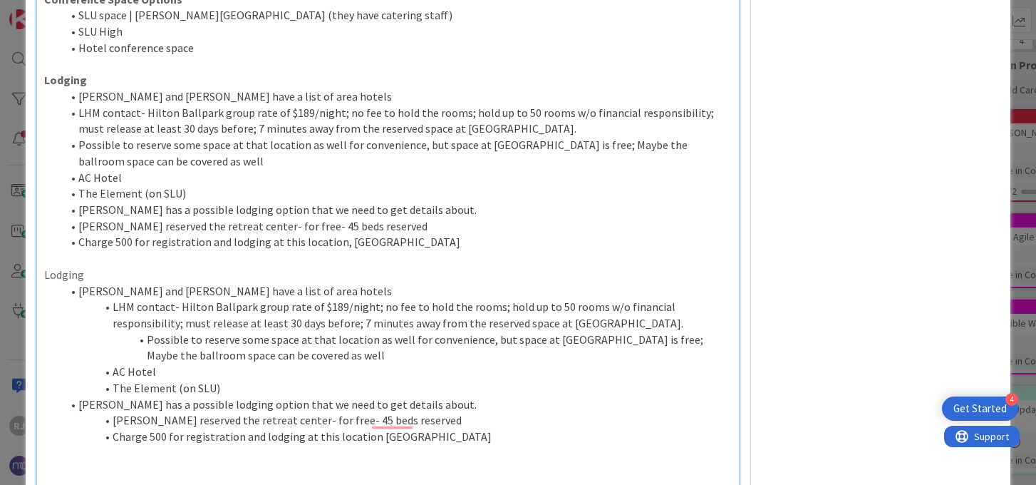
drag, startPoint x: 490, startPoint y: 421, endPoint x: 44, endPoint y: 258, distance: 474.2
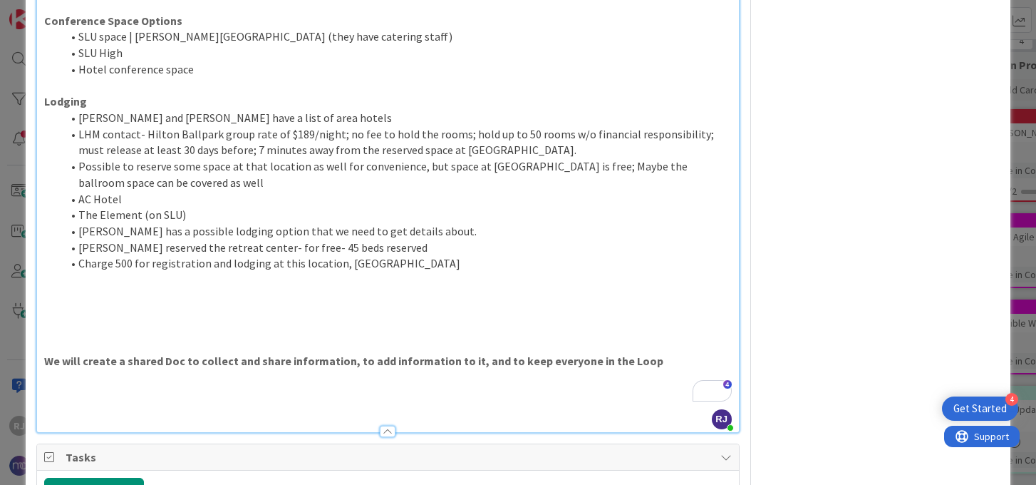
scroll to position [976, 0]
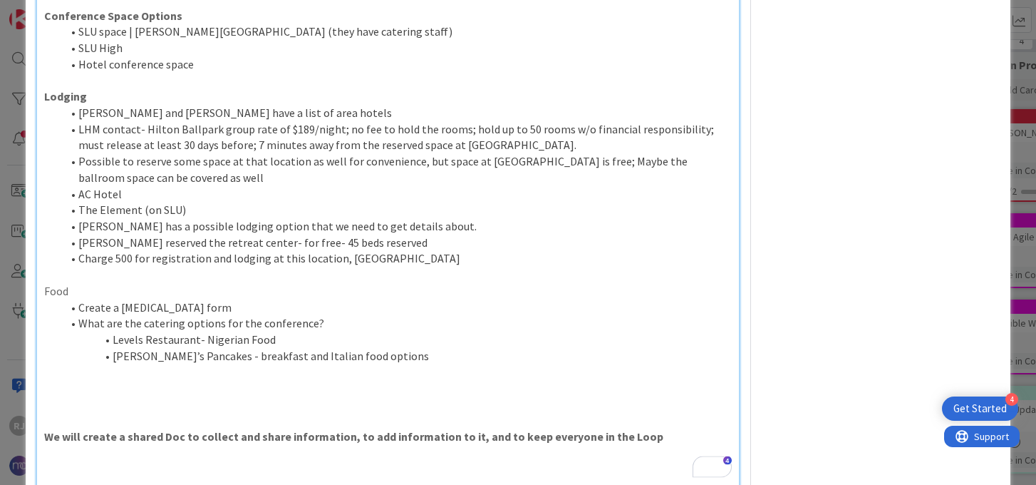
click at [78, 299] on li "Create a food allergy form" at bounding box center [396, 307] width 670 height 16
click at [79, 315] on li "What are the catering options for the conference?" at bounding box center [396, 323] width 670 height 16
click at [112, 331] on li "Levels Restaurant- Nigerian Food" at bounding box center [396, 339] width 670 height 16
click at [112, 348] on li "Chris’s Pancakes - breakfast and Italian food options" at bounding box center [396, 356] width 670 height 16
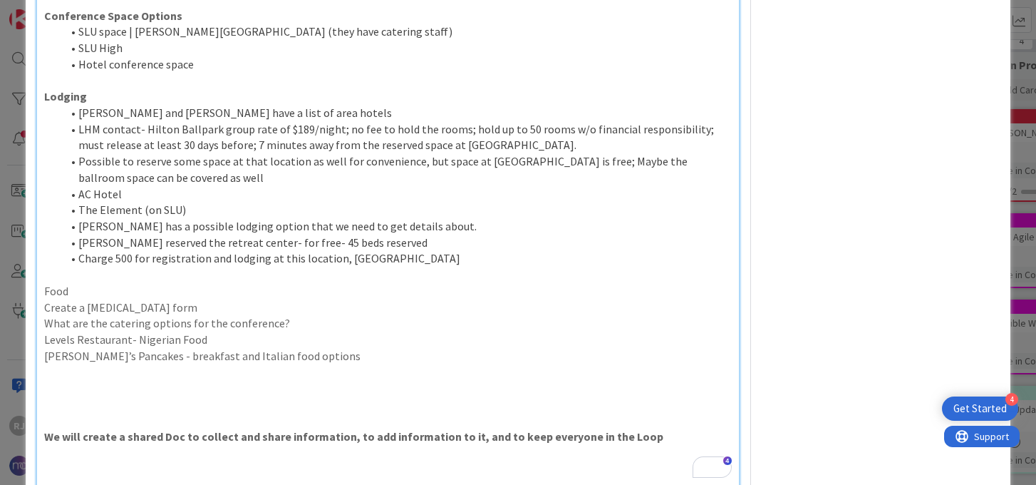
click at [61, 283] on p "Food" at bounding box center [387, 291] width 687 height 16
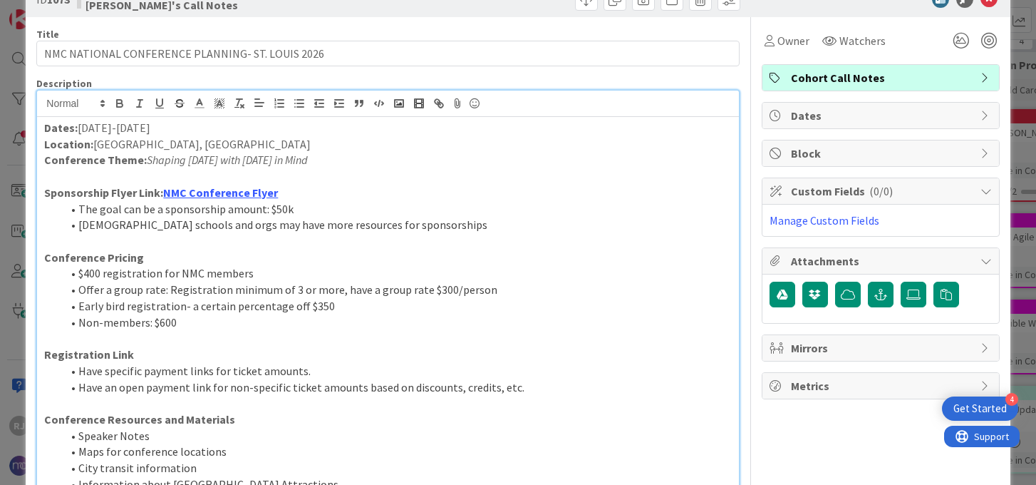
scroll to position [0, 0]
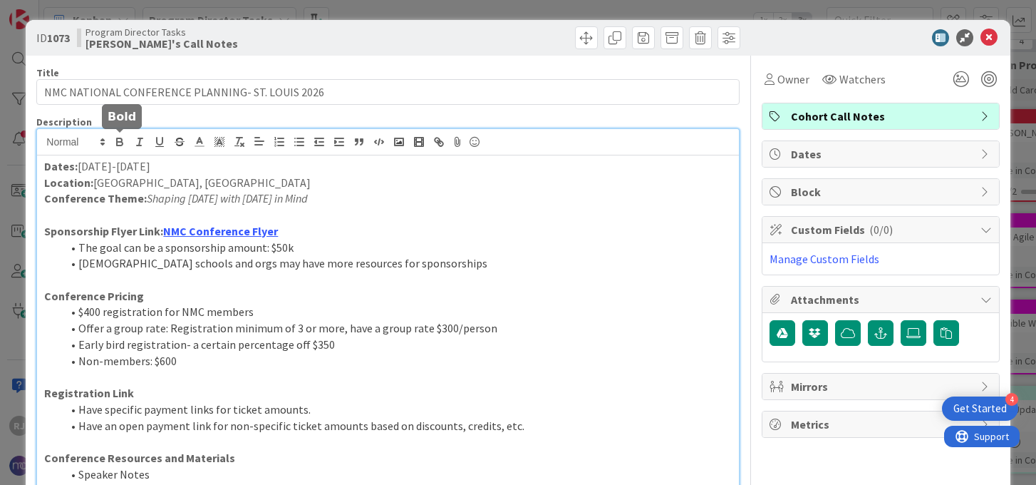
click at [125, 139] on icon "button" at bounding box center [119, 141] width 13 height 13
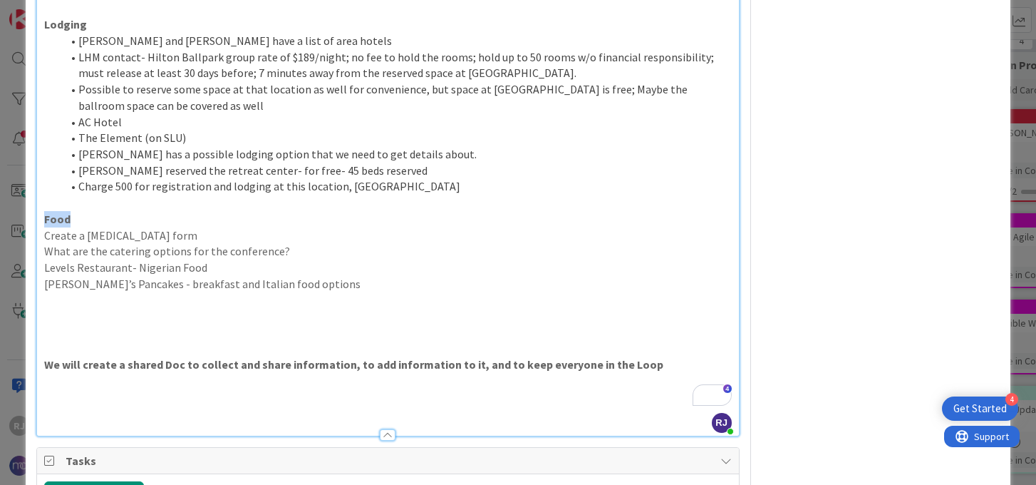
scroll to position [1057, 0]
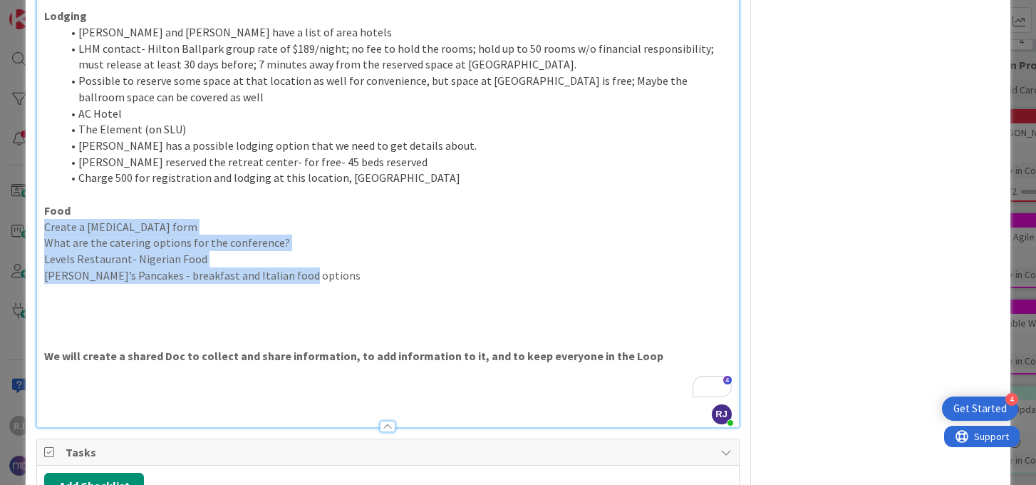
drag, startPoint x: 295, startPoint y: 259, endPoint x: 46, endPoint y: 213, distance: 253.0
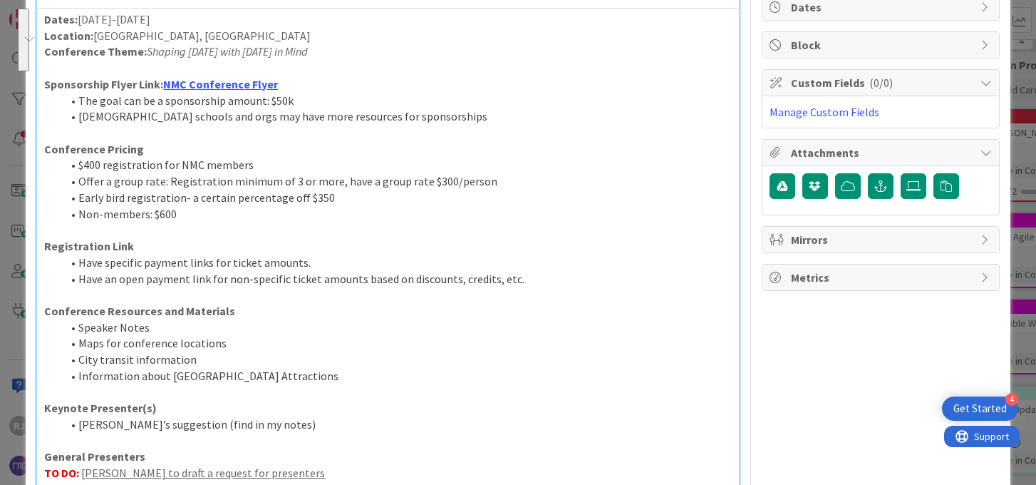
scroll to position [0, 0]
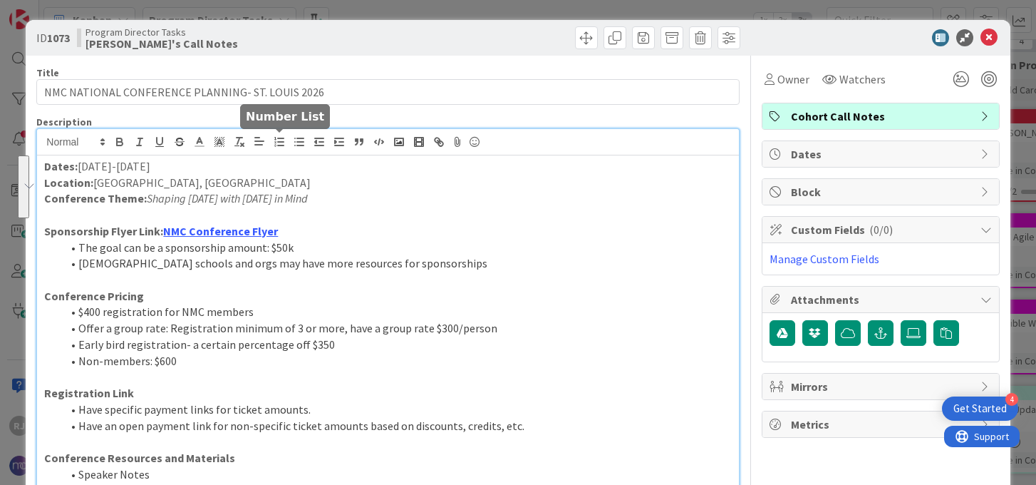
click at [278, 142] on line "button" at bounding box center [281, 142] width 6 height 0
click at [299, 143] on icon "button" at bounding box center [299, 141] width 13 height 13
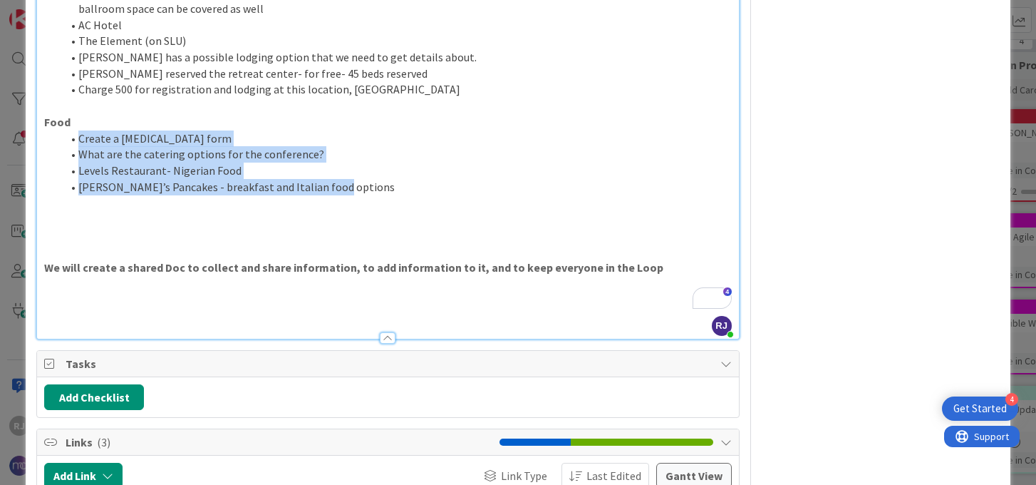
scroll to position [1136, 0]
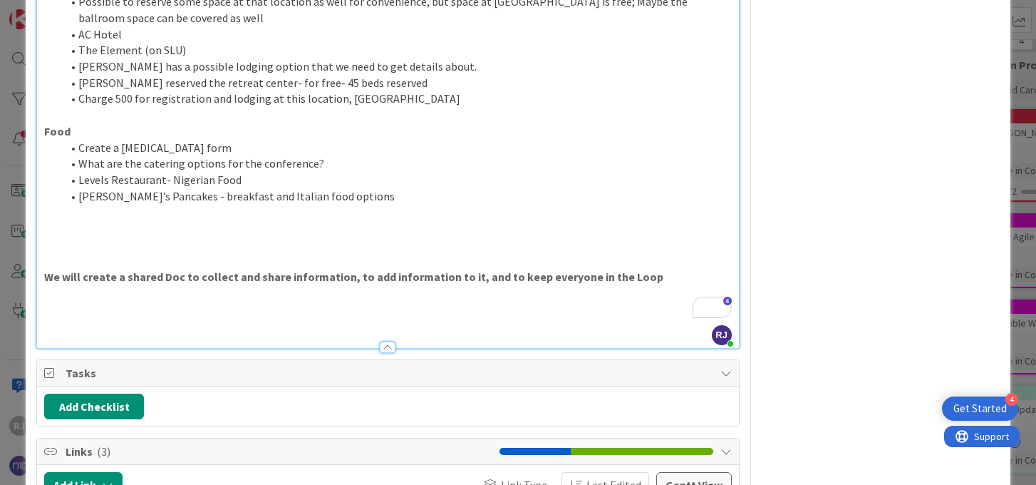
click at [289, 237] on p "To enrich screen reader interactions, please activate Accessibility in Grammarl…" at bounding box center [387, 245] width 687 height 16
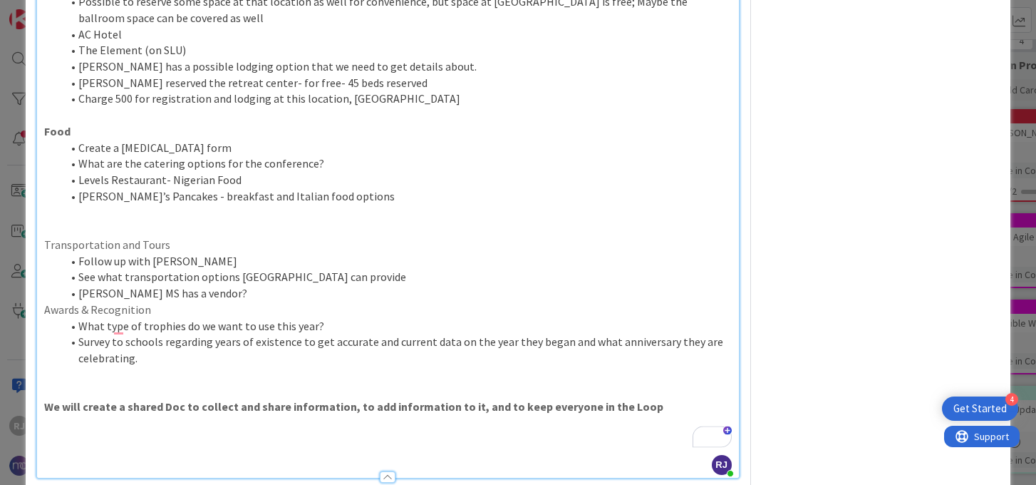
click at [159, 237] on p "Transportation and Tours" at bounding box center [387, 245] width 687 height 16
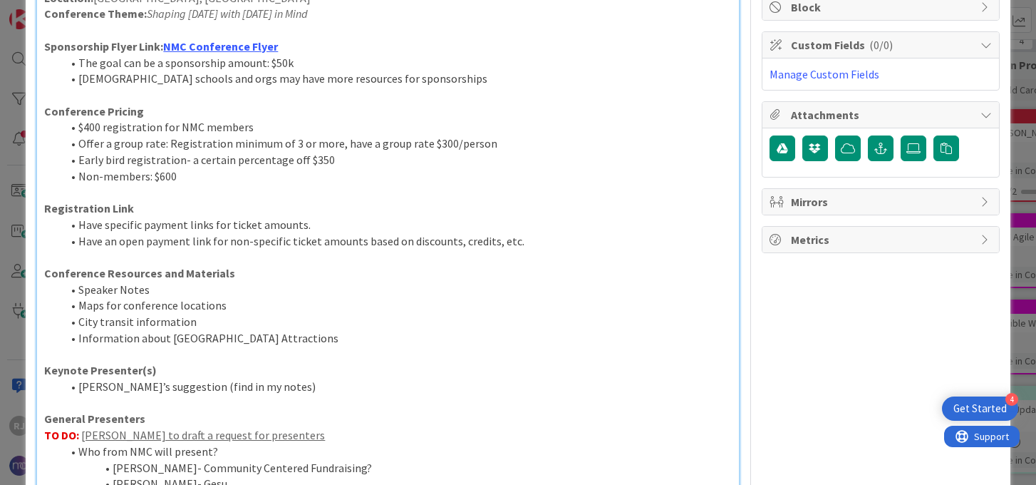
scroll to position [0, 0]
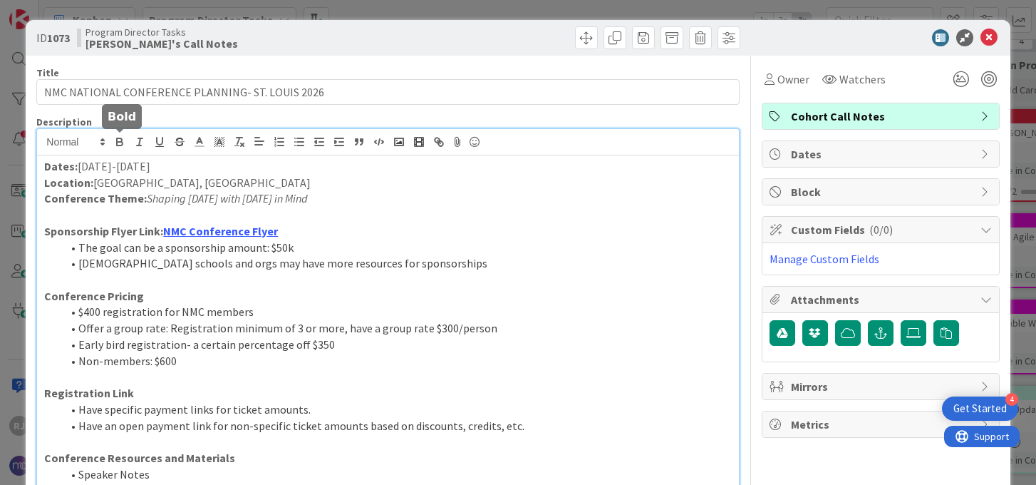
click at [122, 142] on icon "button" at bounding box center [120, 144] width 6 height 4
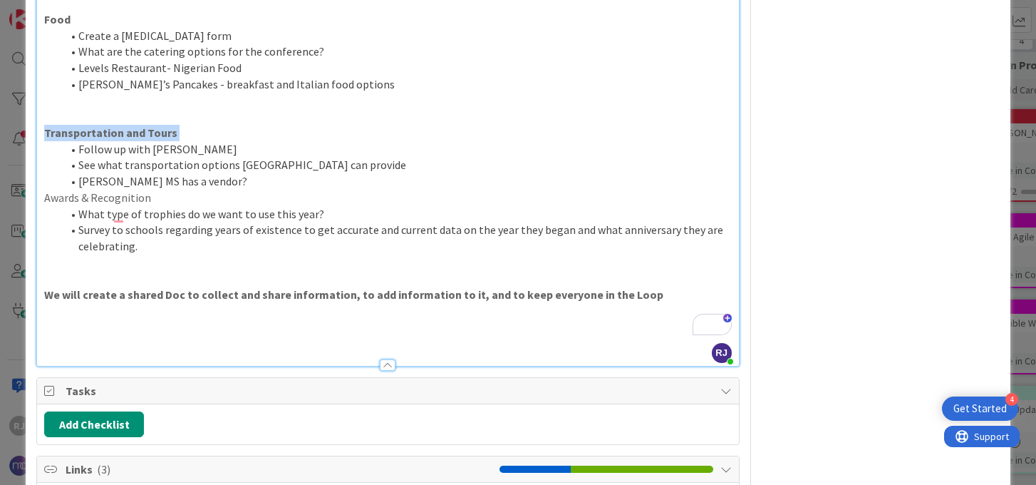
scroll to position [1236, 0]
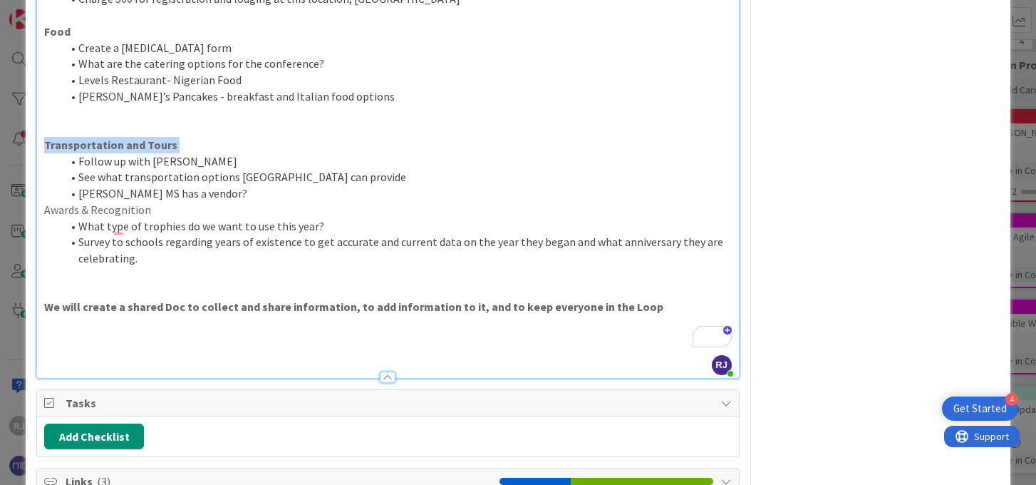
click at [130, 202] on p "Awards & Recognition" at bounding box center [387, 210] width 687 height 16
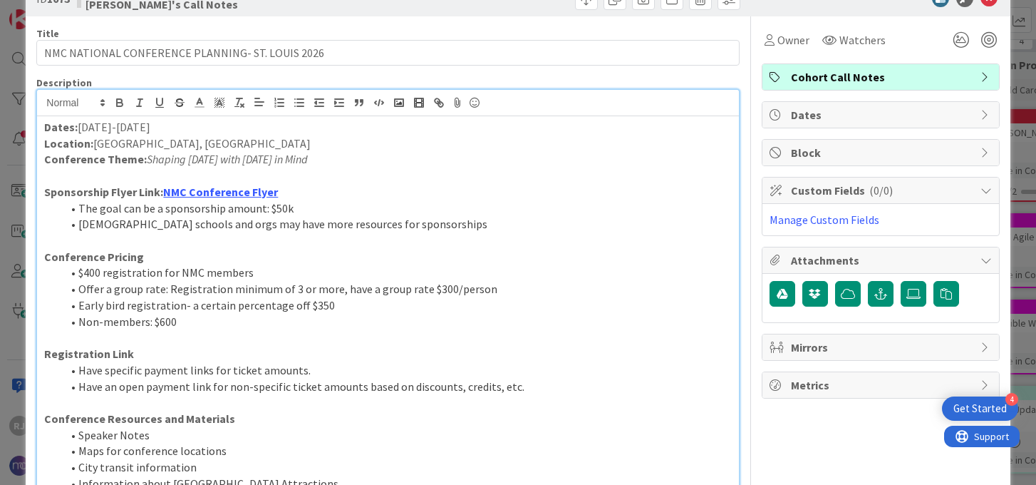
scroll to position [0, 0]
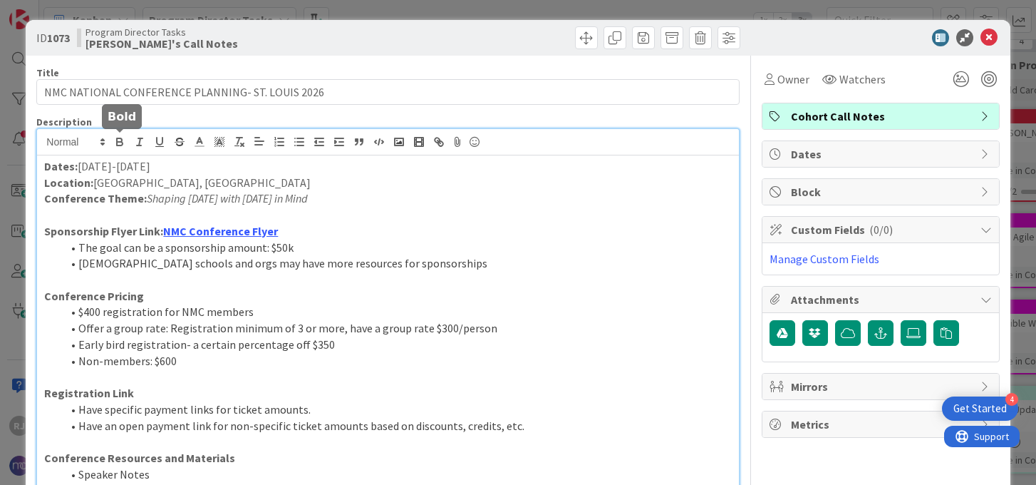
click at [122, 143] on icon "button" at bounding box center [120, 144] width 6 height 4
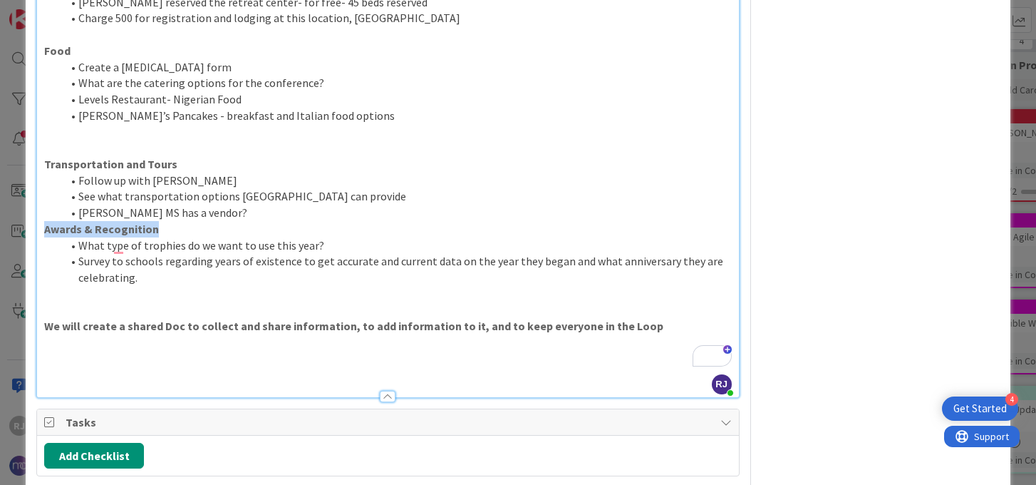
scroll to position [1216, 0]
click at [208, 205] on li "Marian MS has a vendor?" at bounding box center [396, 213] width 670 height 16
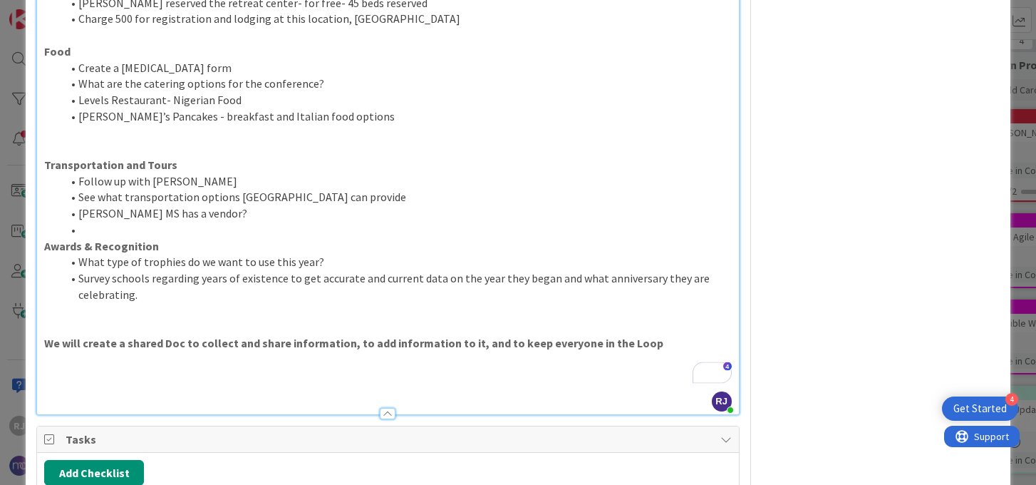
click at [135, 140] on p "To enrich screen reader interactions, please activate Accessibility in Grammarl…" at bounding box center [387, 148] width 687 height 16
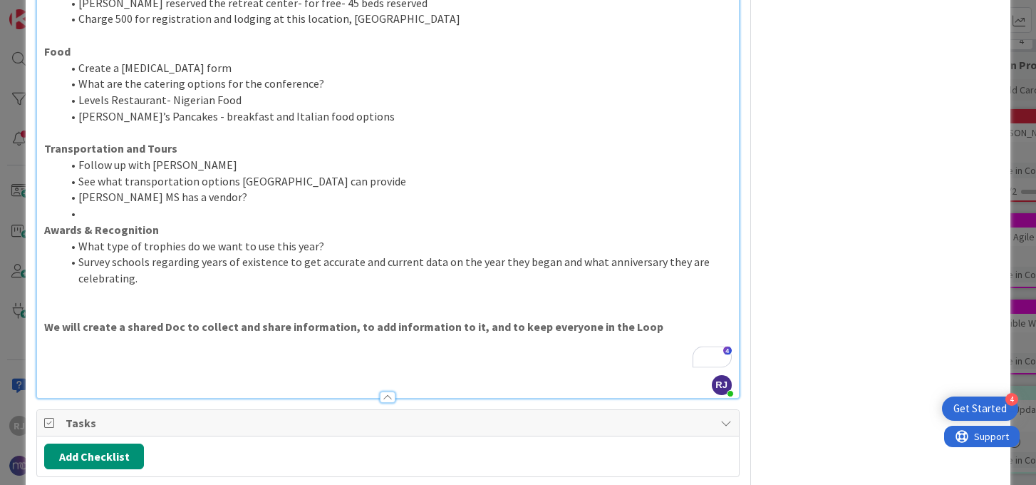
click at [167, 287] on p "To enrich screen reader interactions, please activate Accessibility in Grammarl…" at bounding box center [387, 295] width 687 height 16
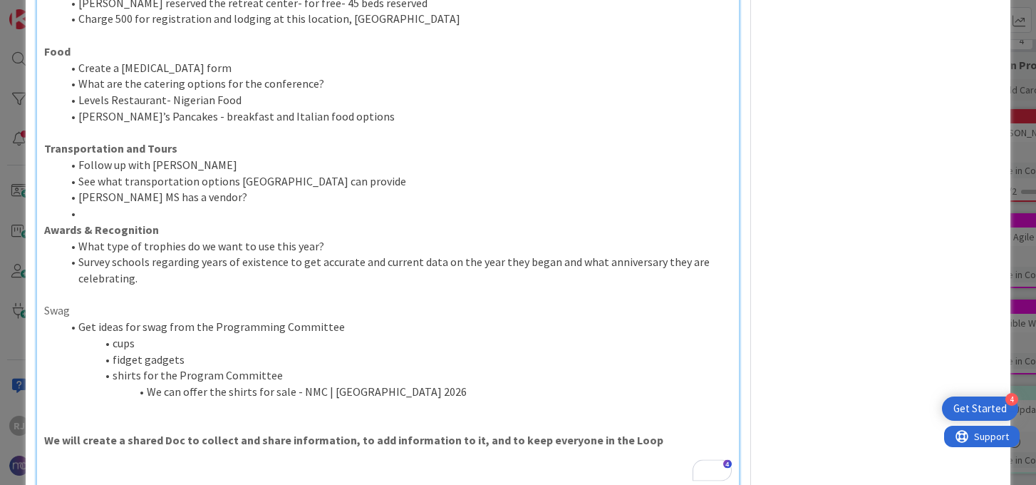
click at [76, 302] on p "Swag" at bounding box center [387, 310] width 687 height 16
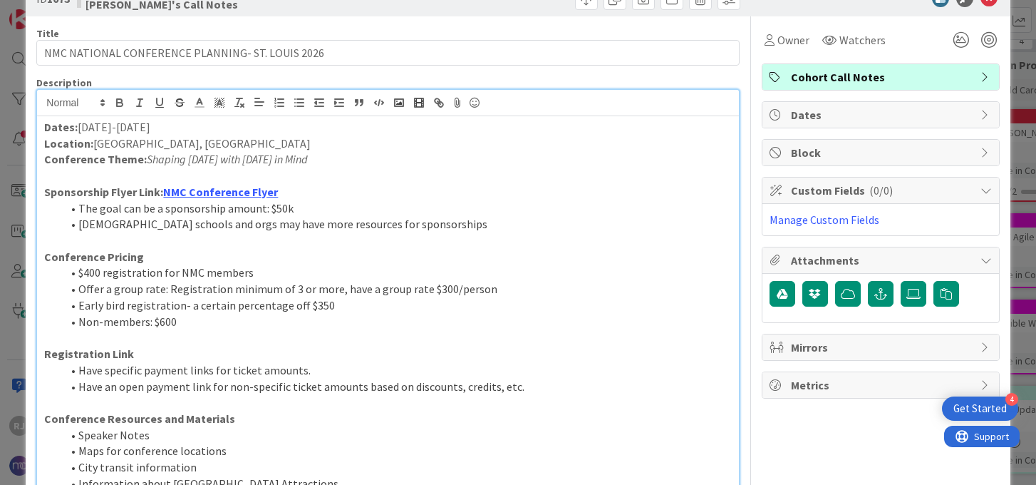
scroll to position [9, 0]
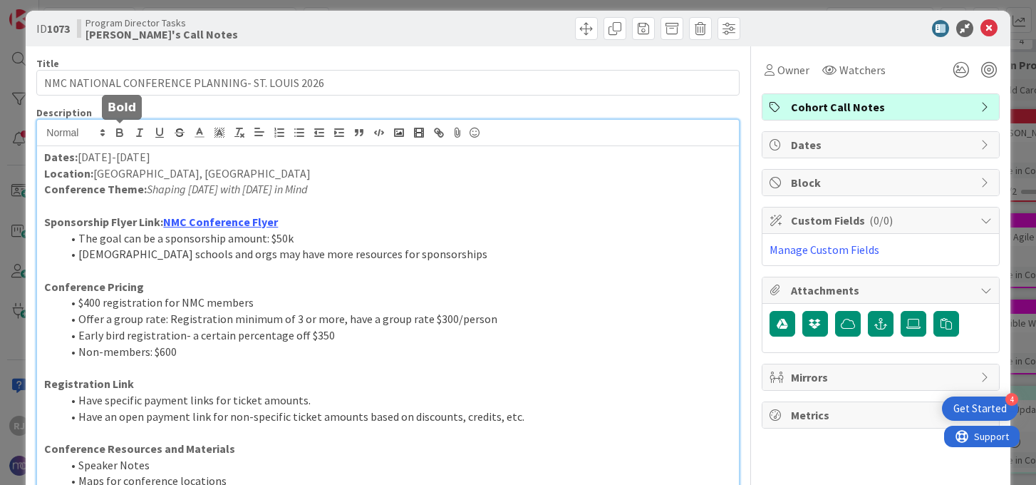
click at [122, 130] on icon "button" at bounding box center [119, 131] width 5 height 4
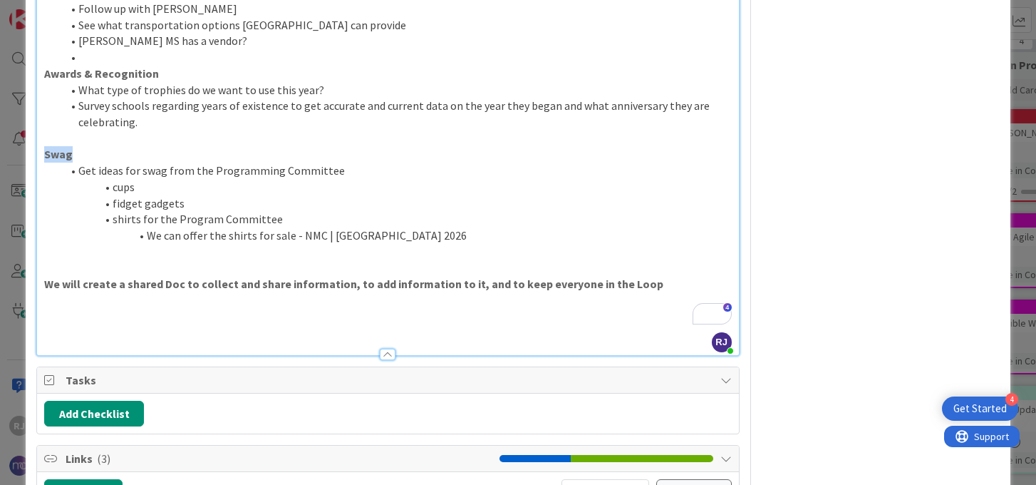
scroll to position [1267, 0]
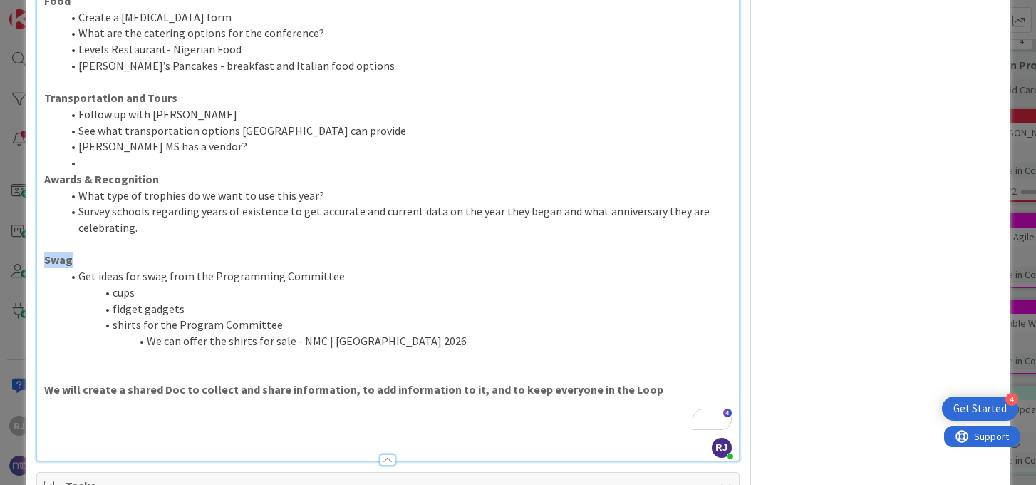
click at [215, 284] on li "cups" at bounding box center [396, 292] width 670 height 16
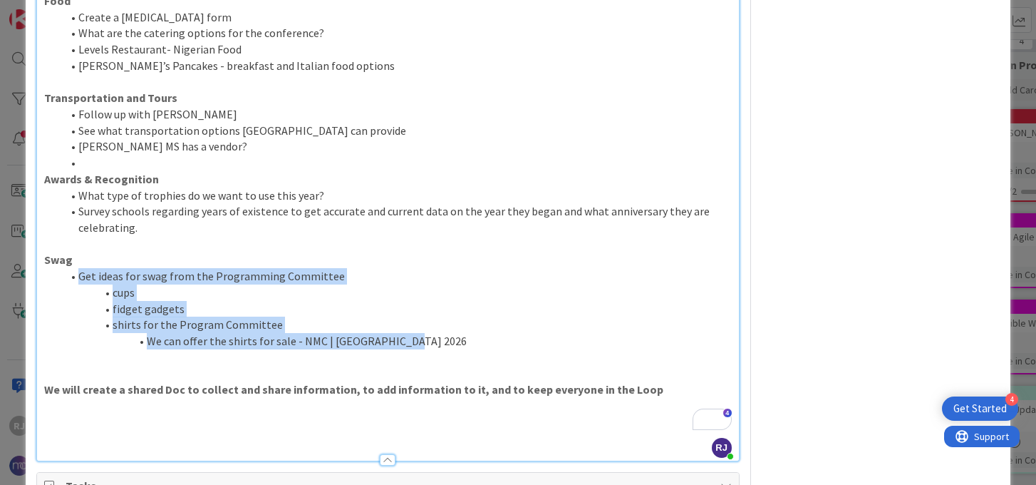
drag, startPoint x: 412, startPoint y: 324, endPoint x: 78, endPoint y: 255, distance: 341.2
click at [78, 268] on ol "Get ideas for swag from the Programming Committee cups fidget gadgets shirts fo…" at bounding box center [387, 308] width 687 height 81
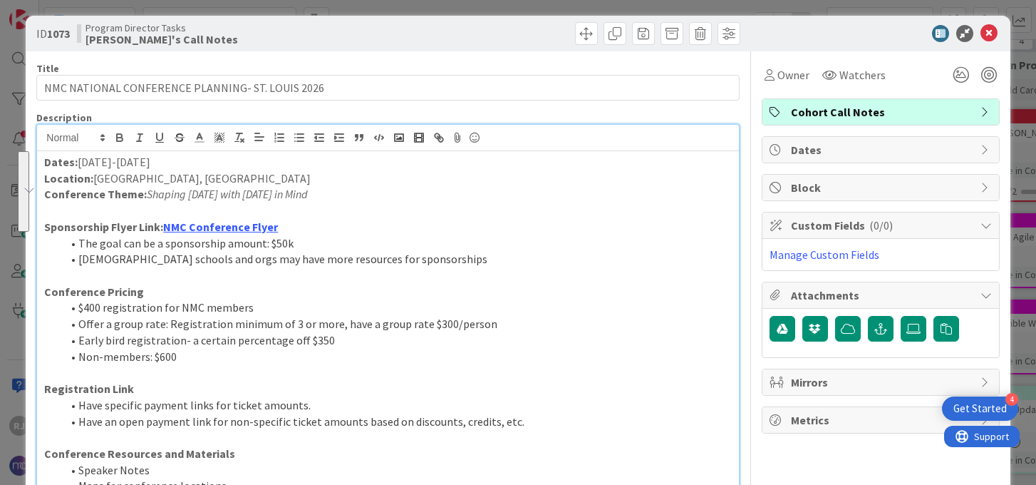
scroll to position [0, 0]
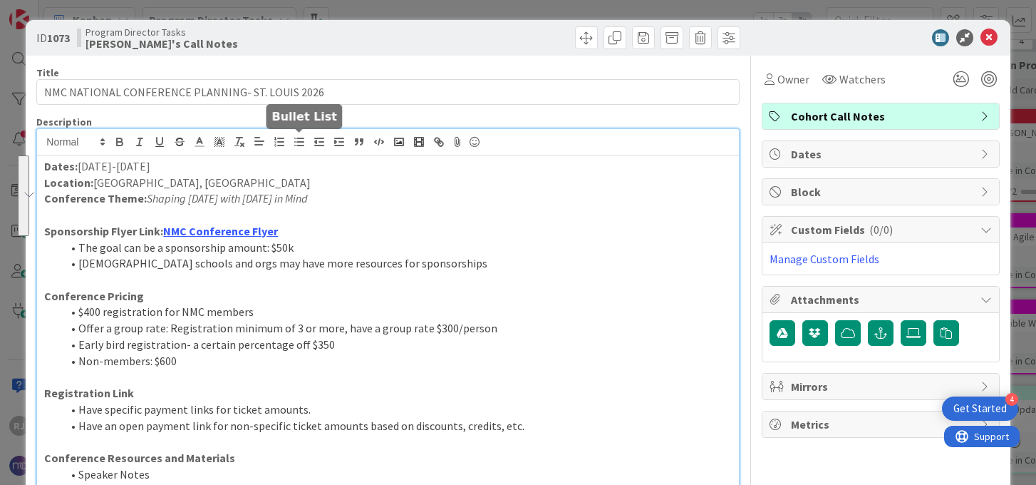
click at [305, 143] on icon "button" at bounding box center [299, 141] width 13 height 13
click at [298, 138] on line "button" at bounding box center [300, 138] width 6 height 0
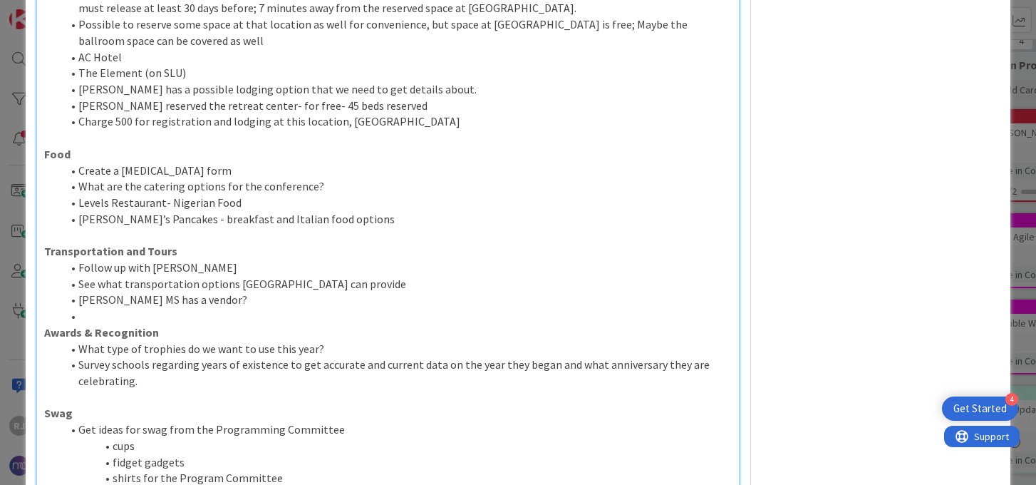
click at [79, 421] on li "Get ideas for swag from the Programming Committee" at bounding box center [396, 429] width 670 height 16
click at [114, 438] on li "cups" at bounding box center [396, 446] width 670 height 16
click at [114, 454] on li "fidget gadgets" at bounding box center [396, 462] width 670 height 16
click at [114, 470] on li "shirts for the Program Committee" at bounding box center [396, 478] width 670 height 16
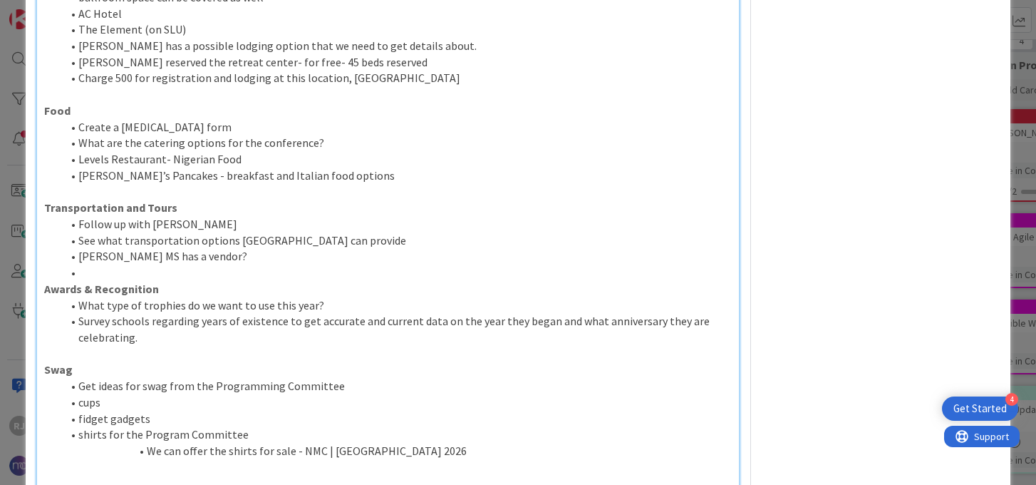
scroll to position [1160, 0]
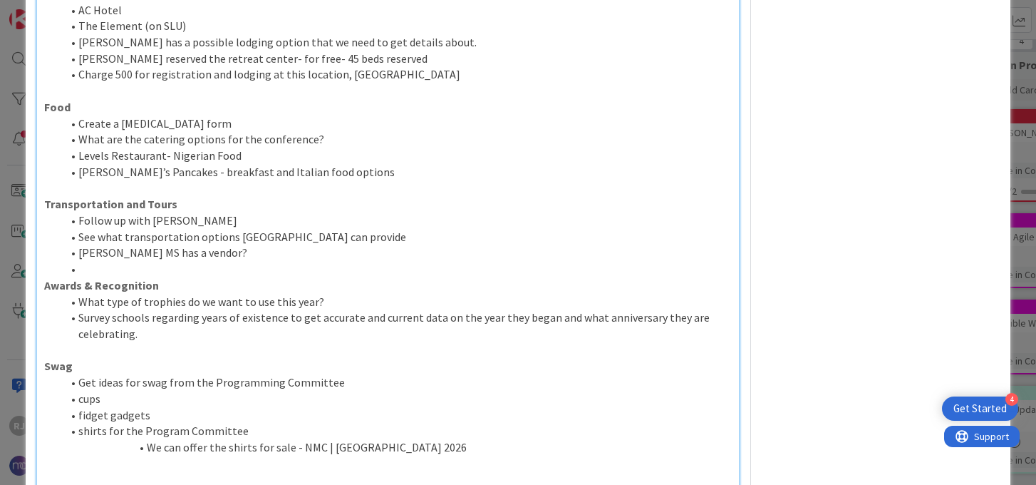
click at [149, 439] on li "We can offer the shirts for sale - NMC | St. Louis 2026" at bounding box center [396, 447] width 670 height 16
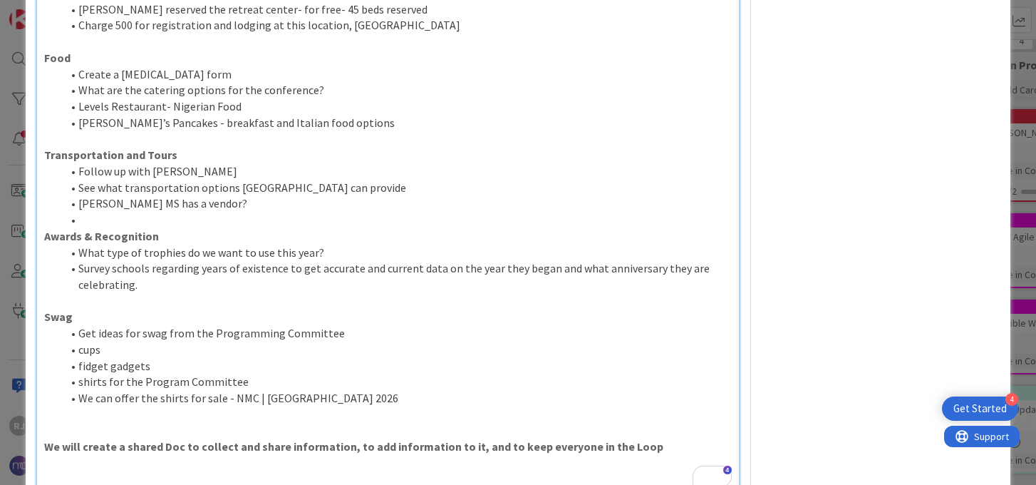
scroll to position [1210, 0]
click at [339, 389] on li "We can offer the shirts for sale - NMC | St. Louis 2026" at bounding box center [396, 397] width 670 height 16
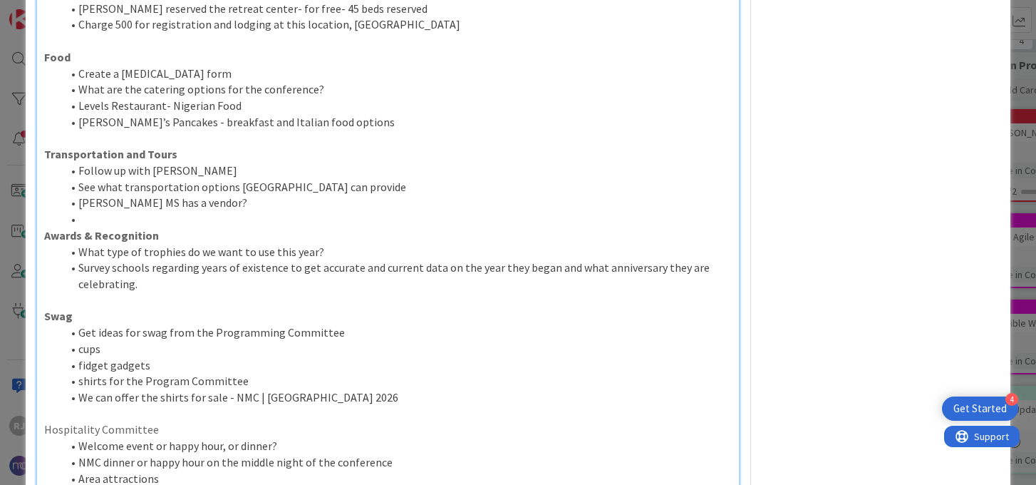
scroll to position [1275, 0]
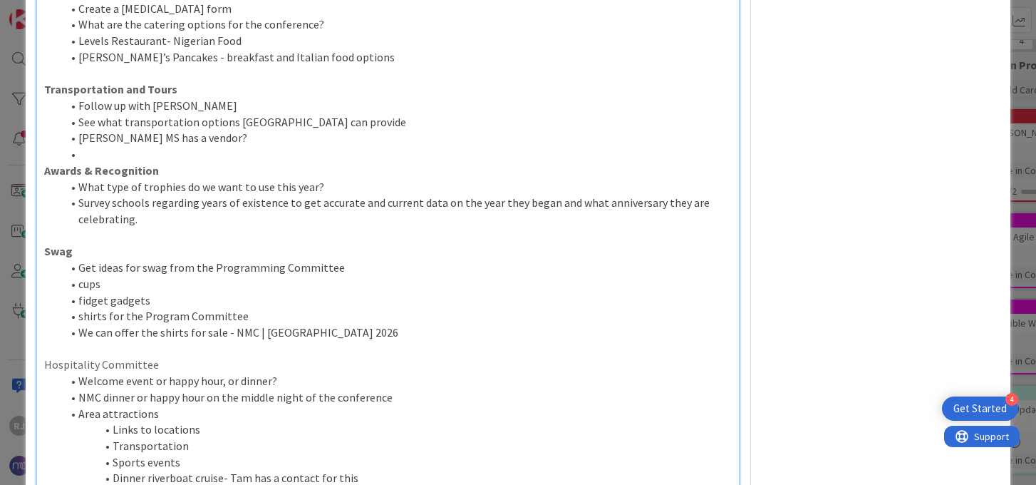
click at [156, 356] on p "Hospitality Committee" at bounding box center [387, 364] width 687 height 16
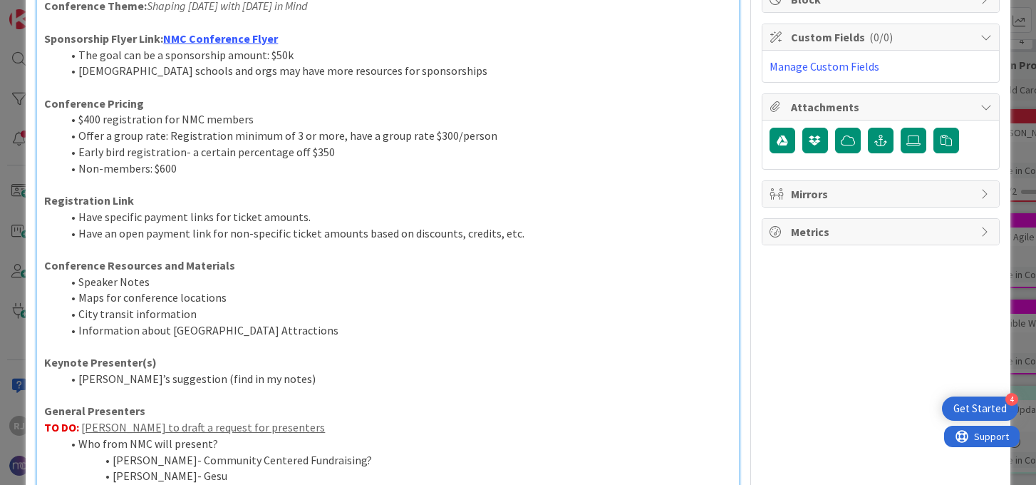
scroll to position [121, 0]
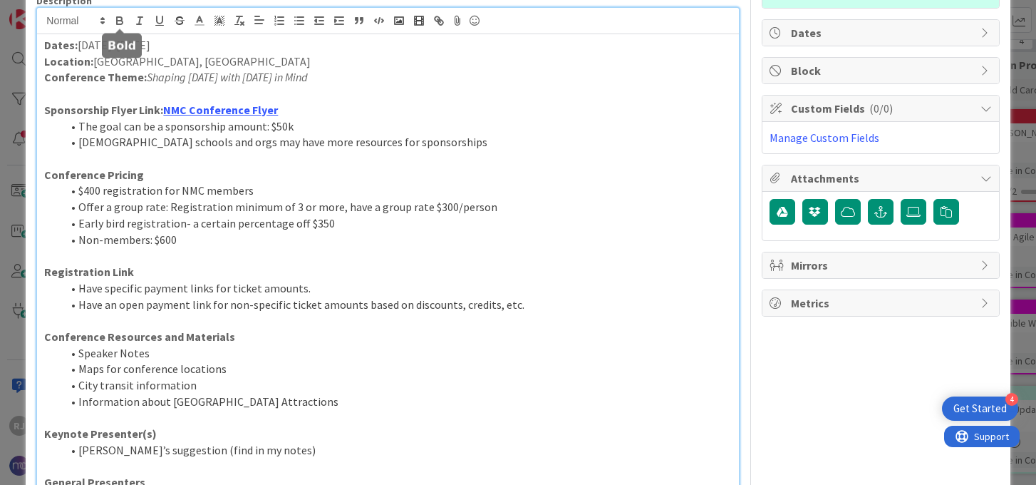
click at [123, 20] on icon "button" at bounding box center [119, 20] width 13 height 13
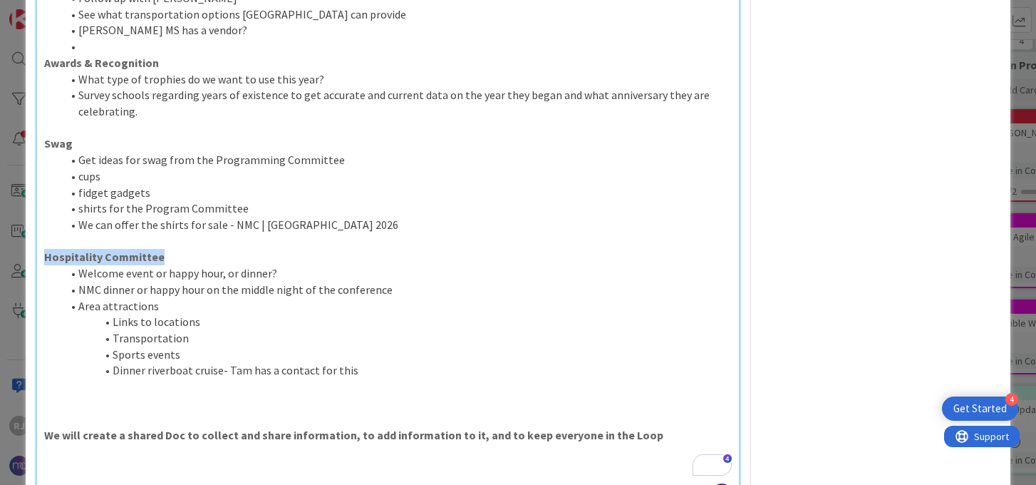
scroll to position [1496, 0]
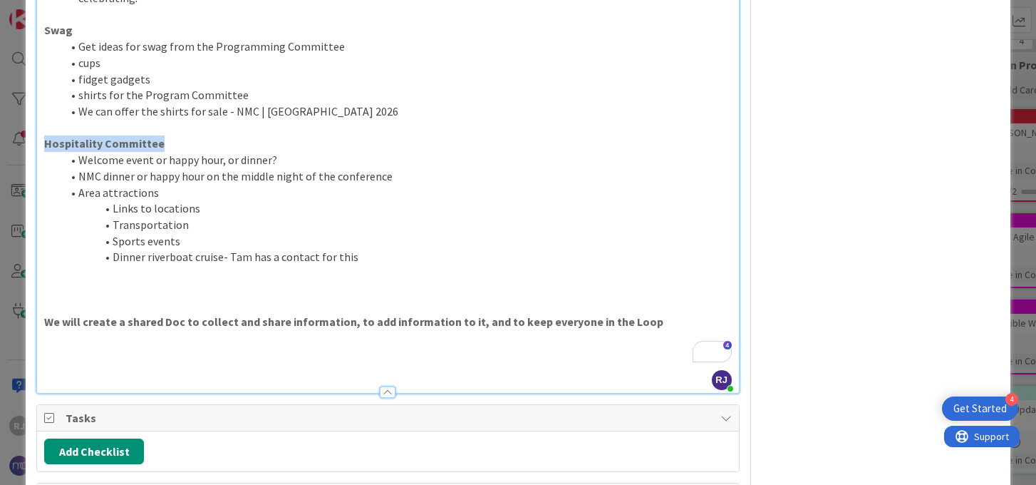
click at [159, 135] on p "Hospitality Committee" at bounding box center [387, 143] width 687 height 16
drag, startPoint x: 163, startPoint y: 126, endPoint x: 105, endPoint y: 128, distance: 58.5
click at [105, 135] on p "Hospitality Committee" at bounding box center [387, 143] width 687 height 16
click at [184, 282] on p "To enrich screen reader interactions, please activate Accessibility in Grammarl…" at bounding box center [387, 290] width 687 height 16
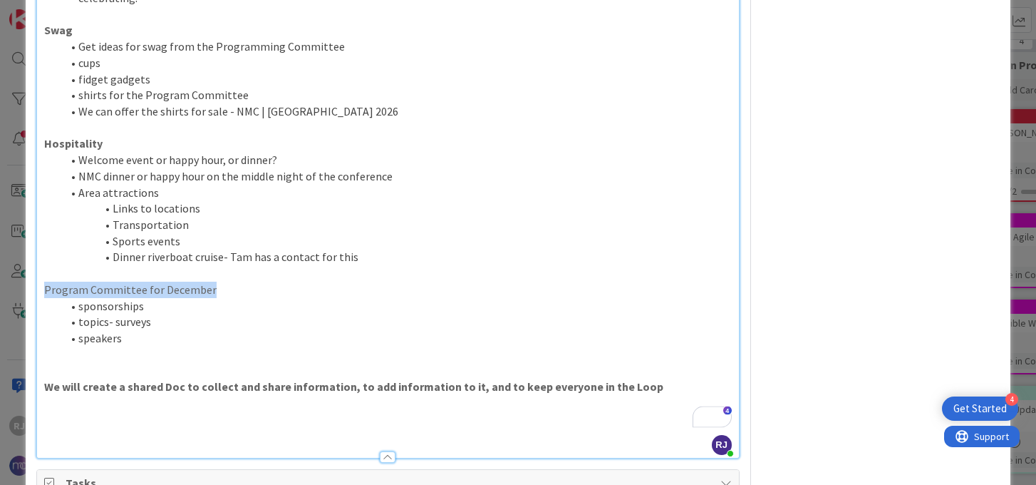
drag, startPoint x: 211, startPoint y: 272, endPoint x: 46, endPoint y: 274, distance: 165.4
click at [46, 282] on p "Program Committee for December" at bounding box center [387, 290] width 687 height 16
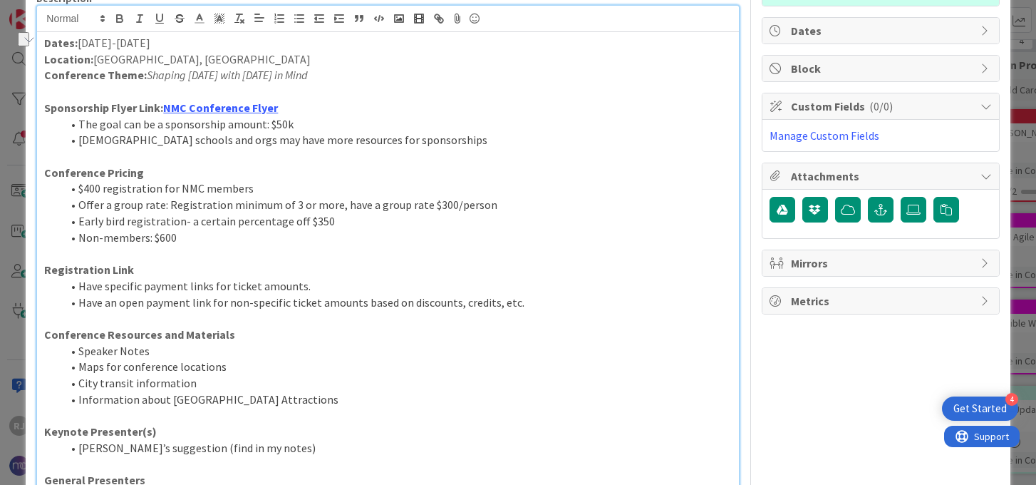
scroll to position [0, 0]
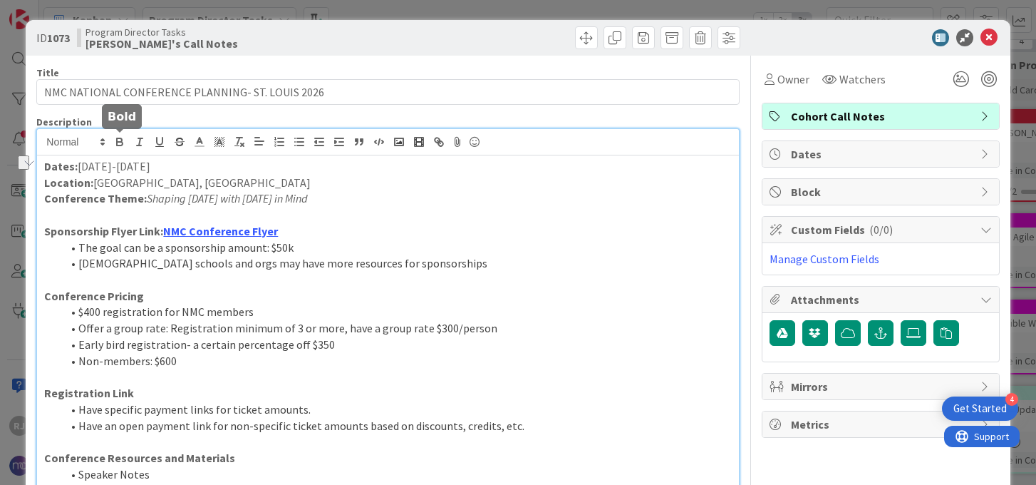
click at [121, 142] on icon "button" at bounding box center [120, 144] width 6 height 4
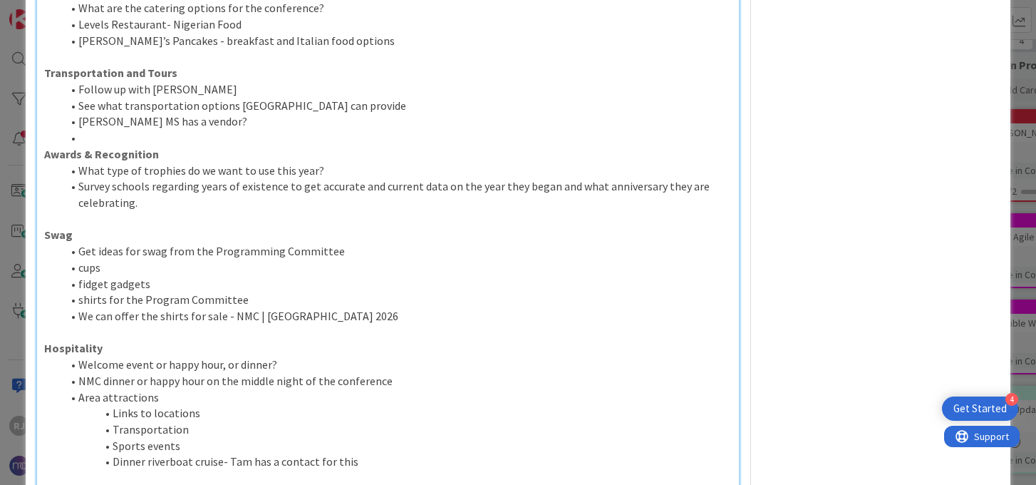
click at [299, 405] on li "Links to locations" at bounding box center [396, 413] width 670 height 16
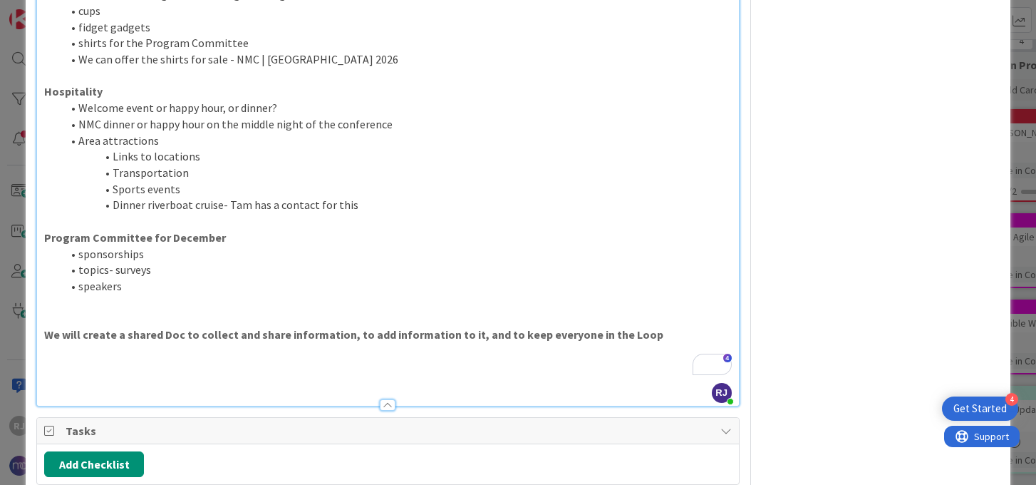
scroll to position [1509, 0]
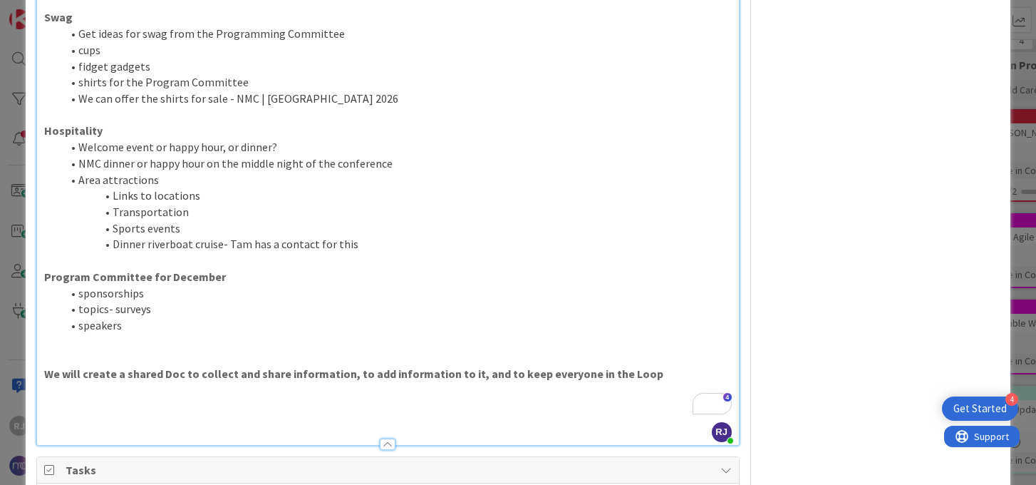
click at [202, 269] on strong "Program Committee for December" at bounding box center [135, 276] width 182 height 14
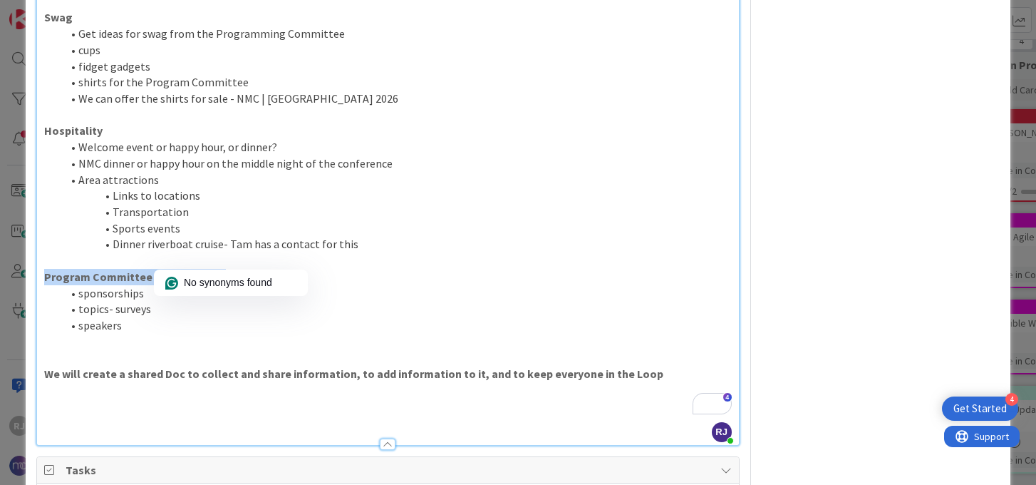
click at [202, 269] on strong "Program Committee for December" at bounding box center [135, 276] width 182 height 14
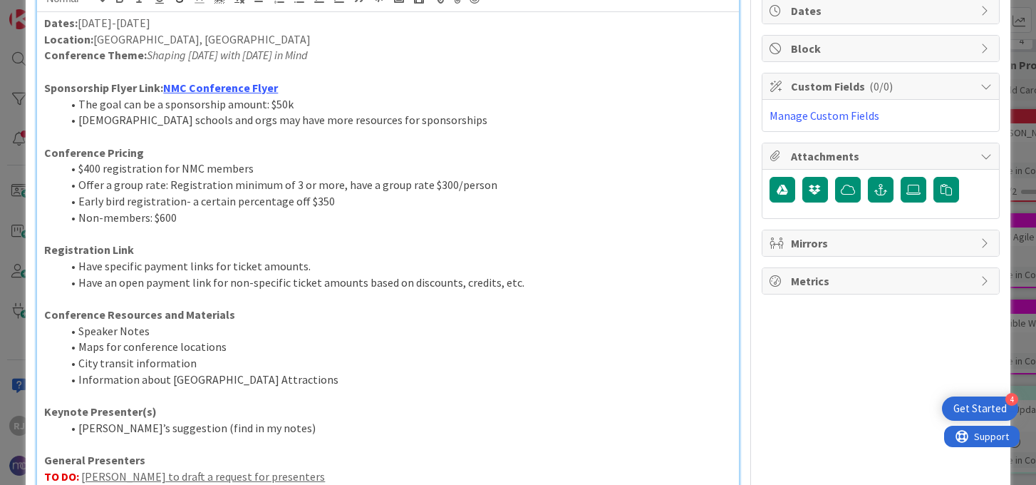
scroll to position [0, 0]
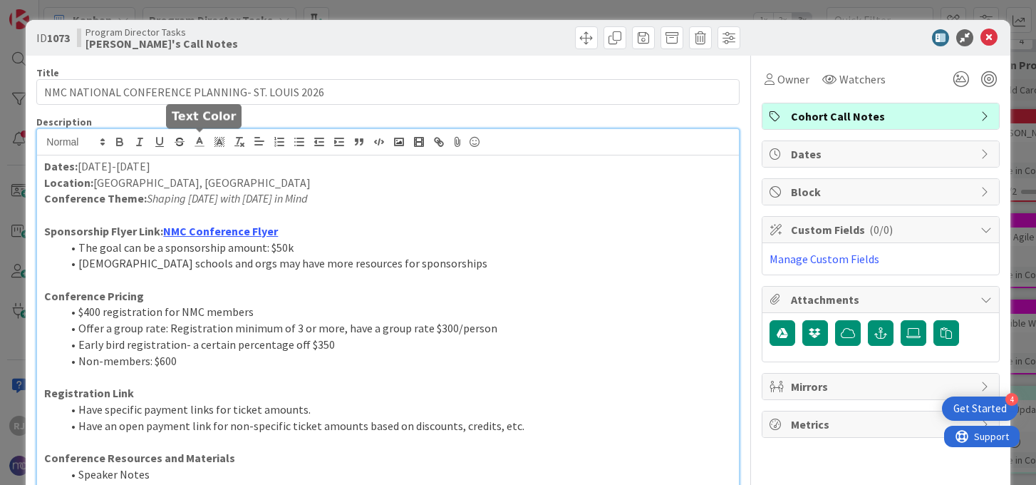
click at [202, 141] on icon at bounding box center [199, 141] width 13 height 13
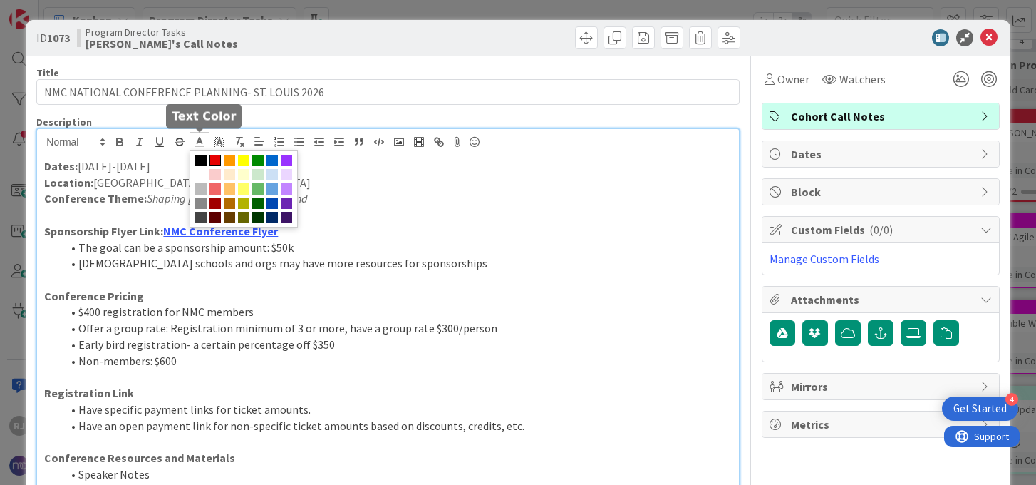
click at [218, 161] on span at bounding box center [215, 160] width 11 height 11
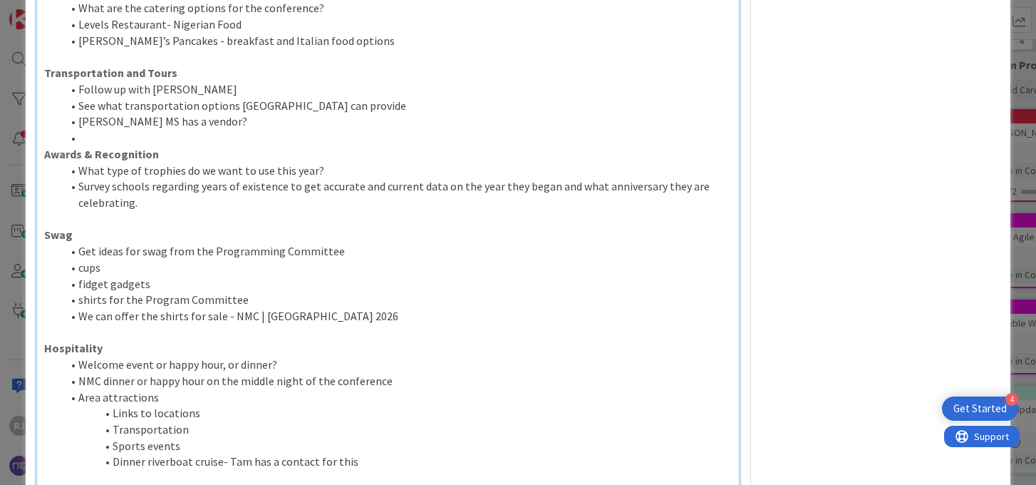
click at [346, 470] on p "To enrich screen reader interactions, please activate Accessibility in Grammarl…" at bounding box center [387, 478] width 687 height 16
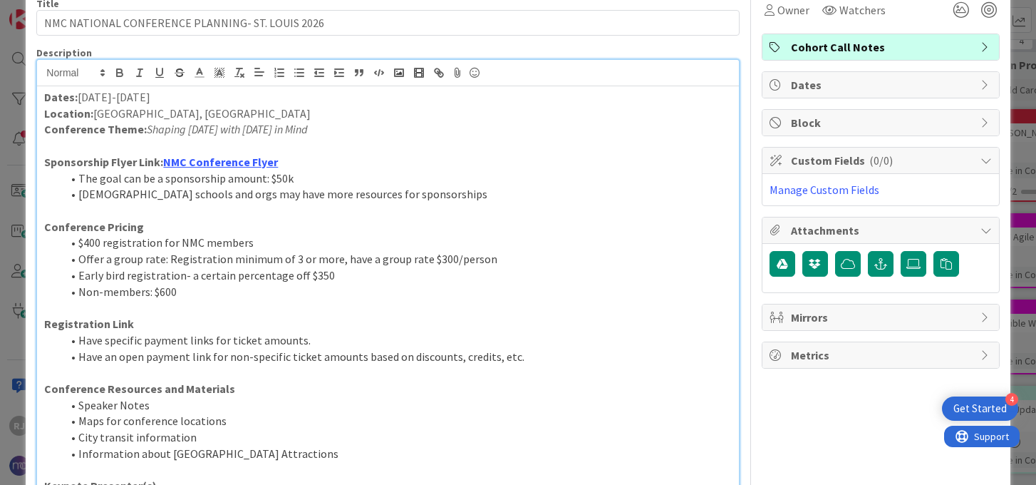
scroll to position [0, 0]
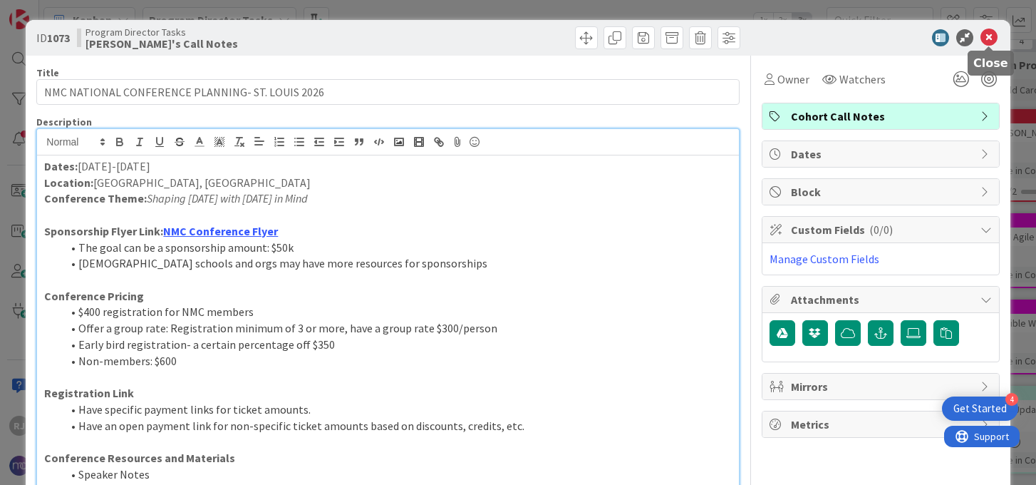
click at [987, 35] on icon at bounding box center [989, 37] width 17 height 17
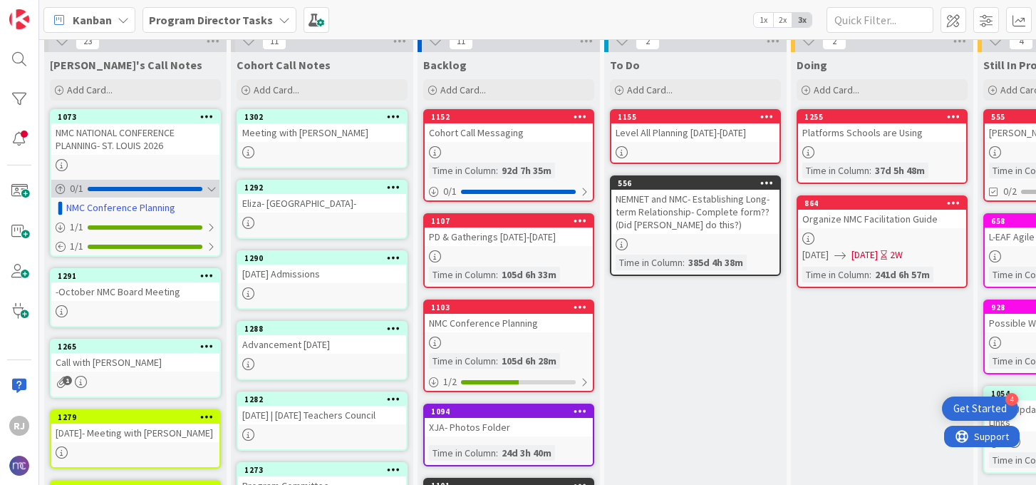
click at [212, 191] on div at bounding box center [211, 188] width 9 height 11
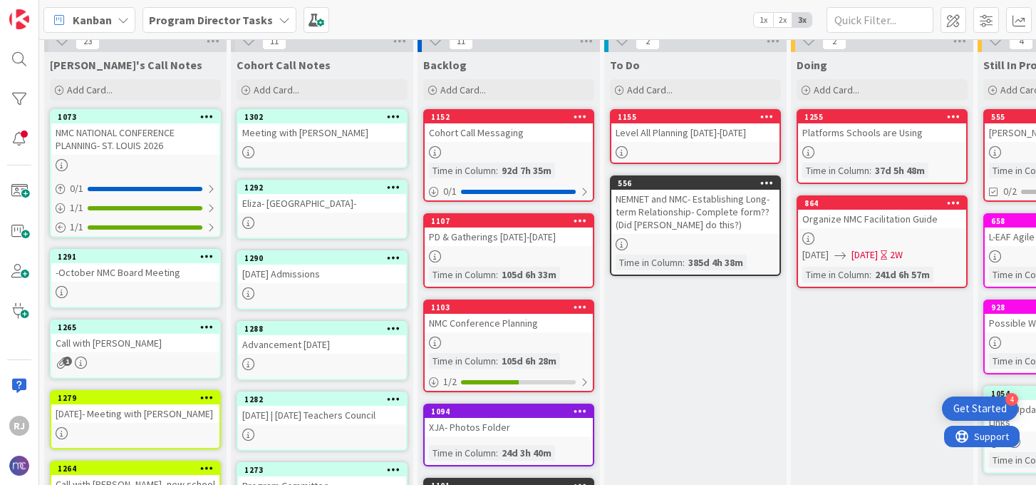
click at [306, 347] on div "Advancement [DATE]" at bounding box center [322, 344] width 168 height 19
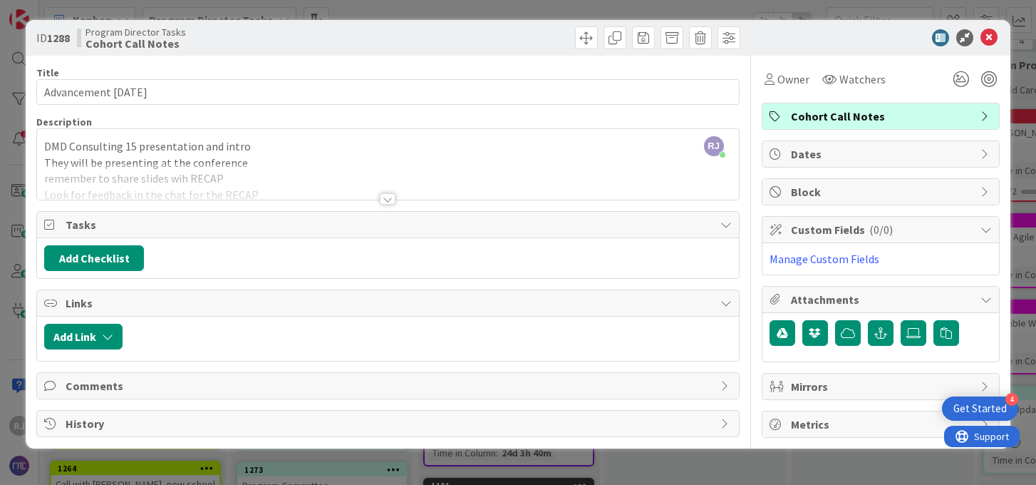
click at [385, 197] on div at bounding box center [388, 198] width 16 height 11
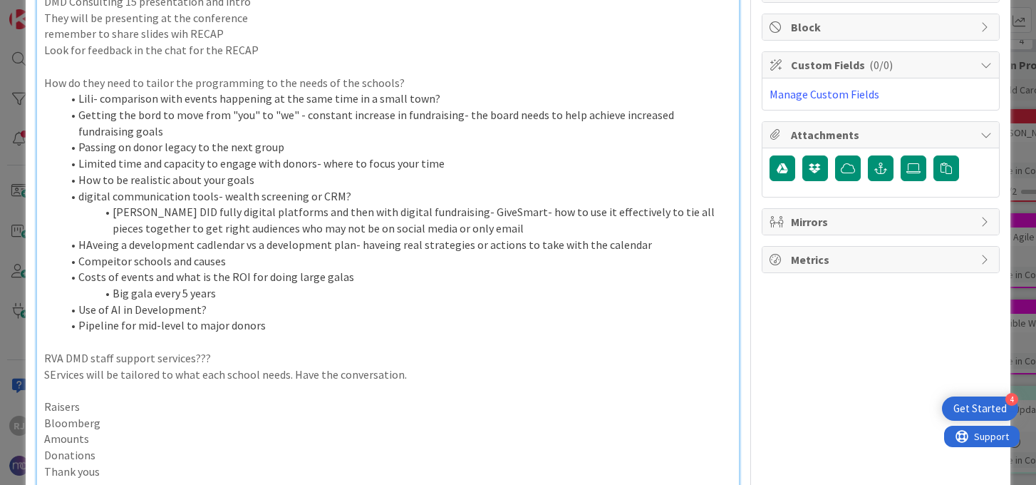
scroll to position [167, 0]
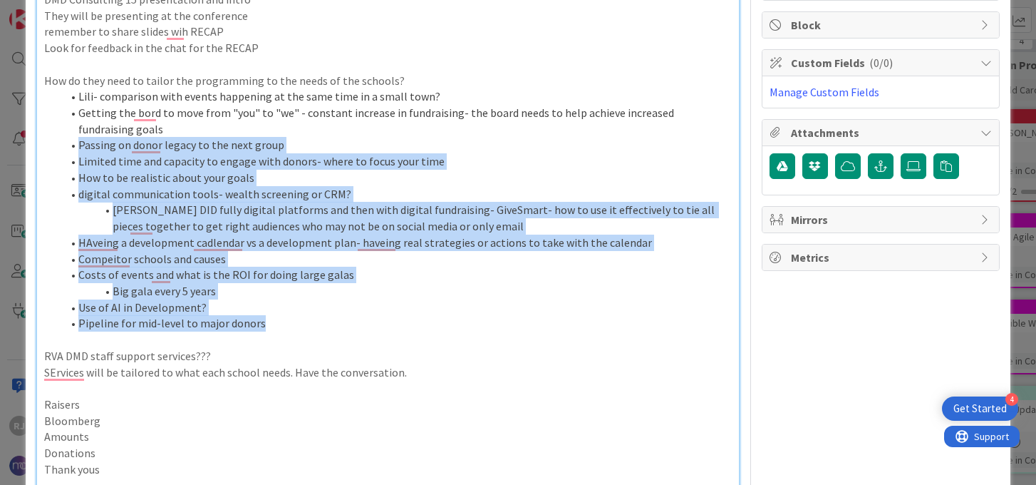
drag, startPoint x: 263, startPoint y: 326, endPoint x: 103, endPoint y: 127, distance: 255.0
click at [103, 127] on ol "Lili- comparison with events happening at the same time in a small town? Gettin…" at bounding box center [387, 209] width 687 height 243
click at [205, 125] on li "Getting the bord to move from "you" to "we" - constant increase in fundraising-…" at bounding box center [396, 121] width 670 height 32
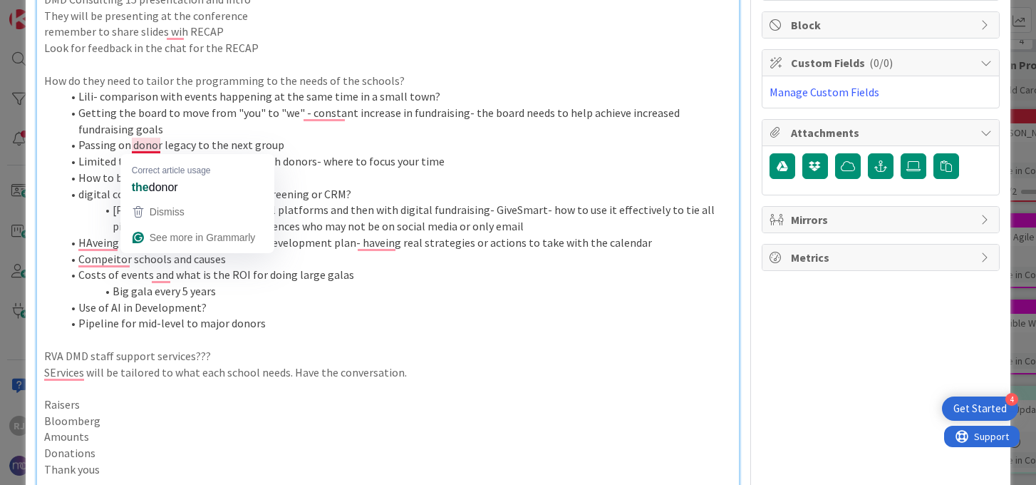
click at [147, 148] on li "Passing on donor legacy to the next group" at bounding box center [396, 145] width 670 height 16
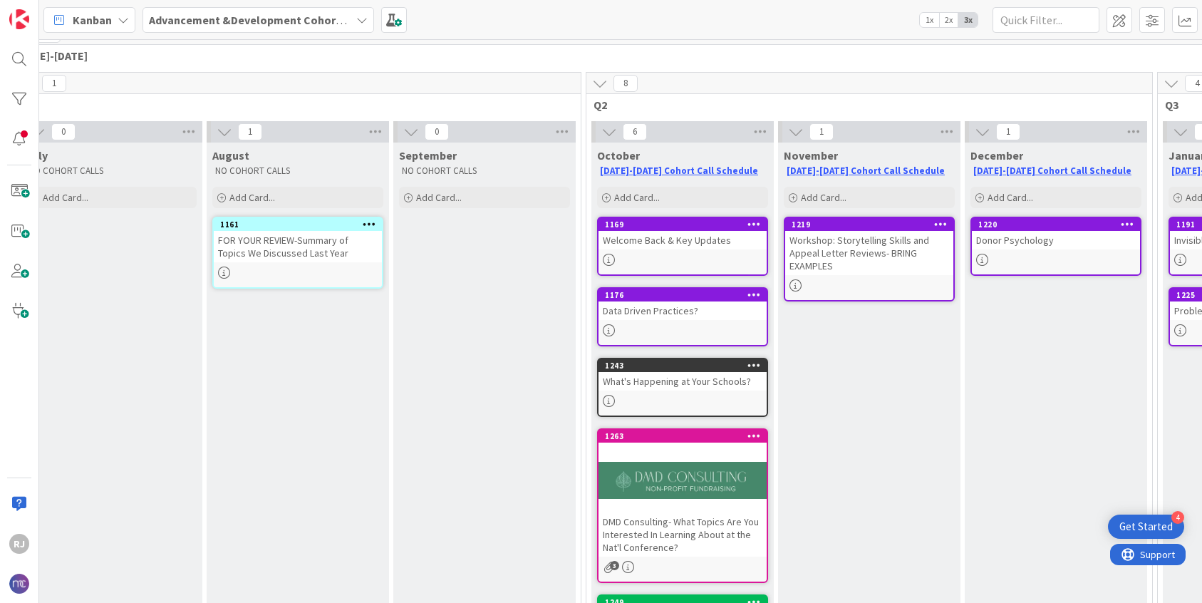
scroll to position [69, 42]
click at [661, 193] on div "Add Card..." at bounding box center [682, 197] width 171 height 21
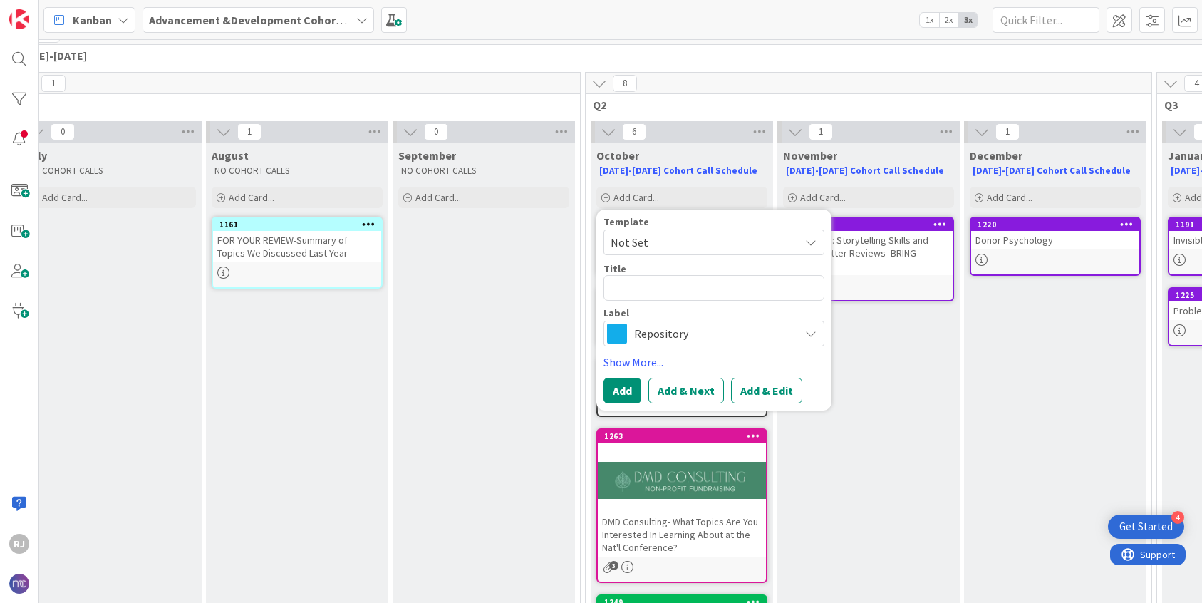
click at [661, 328] on span "Repository" at bounding box center [713, 334] width 158 height 20
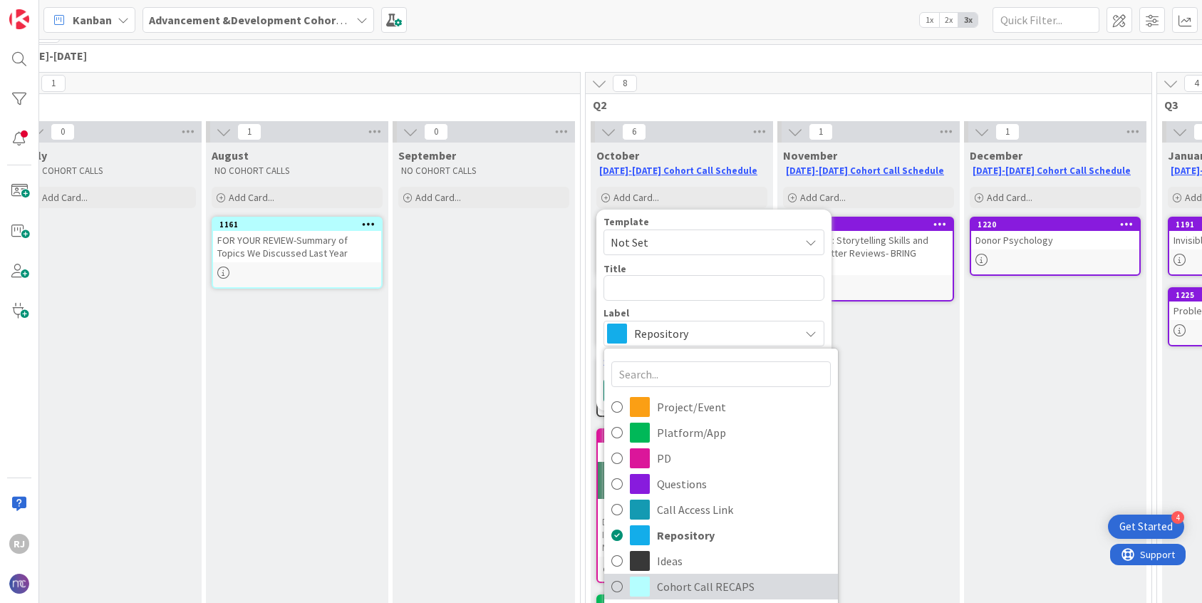
click at [669, 484] on span "Cohort Call RECAPS" at bounding box center [744, 586] width 174 height 21
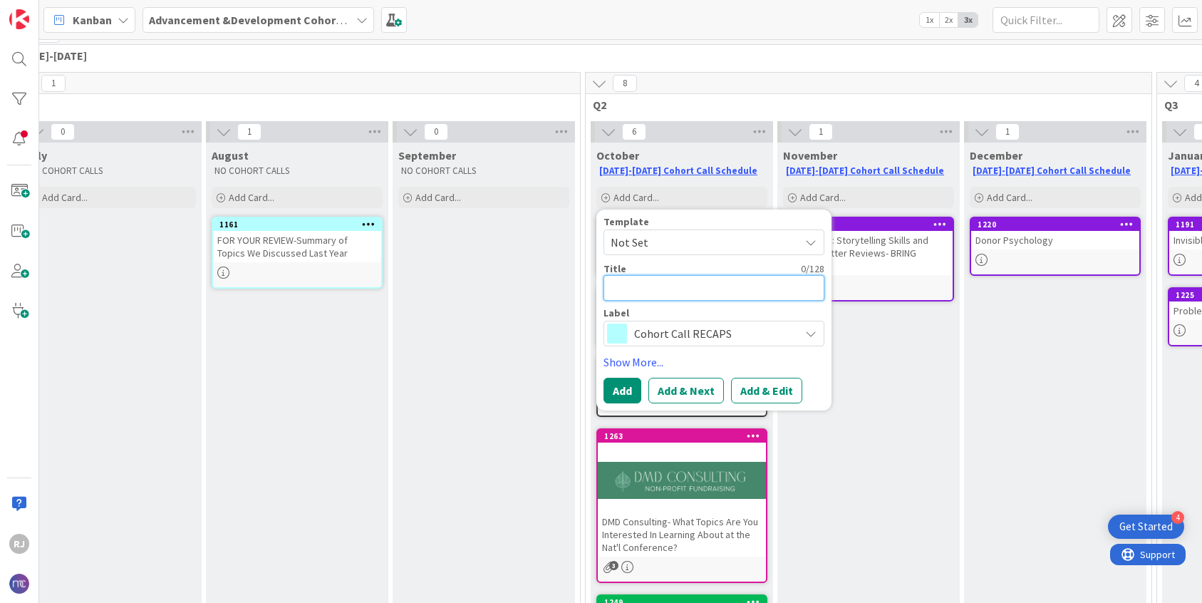
click at [669, 295] on textarea at bounding box center [714, 288] width 221 height 26
type textarea "x"
type textarea "R"
type textarea "x"
type textarea "RE"
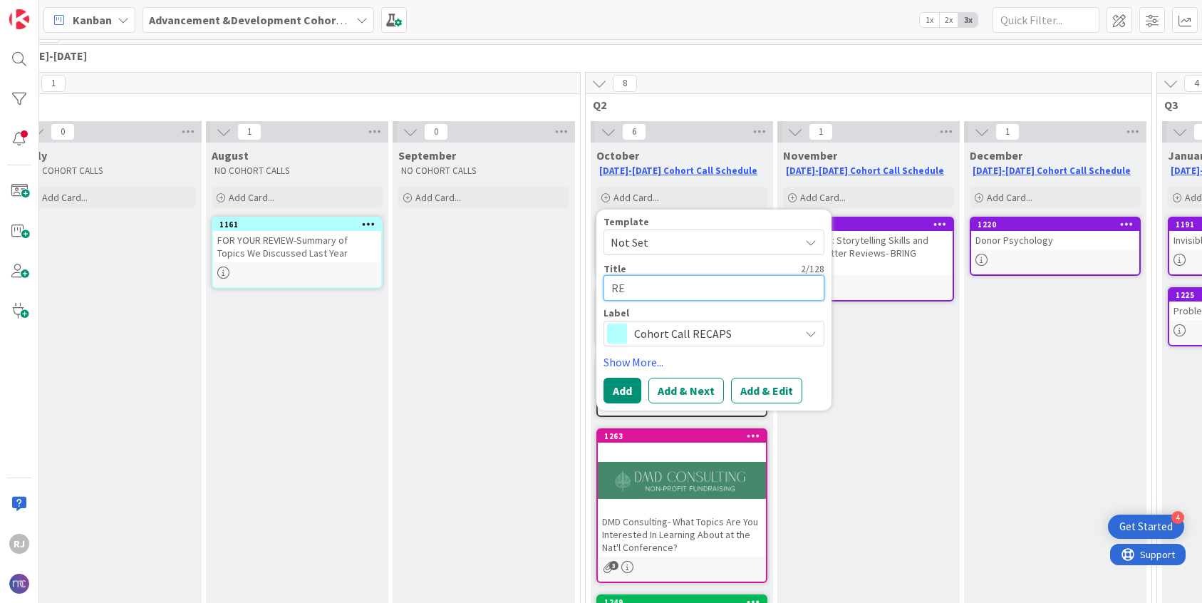
type textarea "x"
type textarea "REC"
type textarea "x"
type textarea "RECA"
type textarea "x"
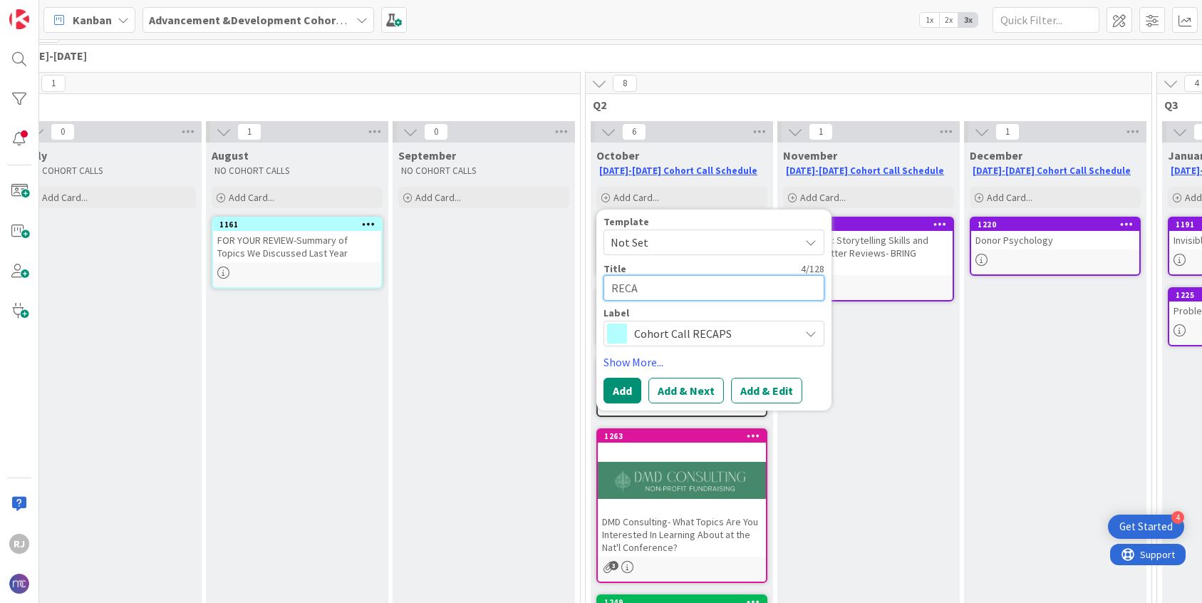
type textarea "RECAP"
type textarea "x"
type textarea "RECAP-"
type textarea "x"
type textarea "RECAP-"
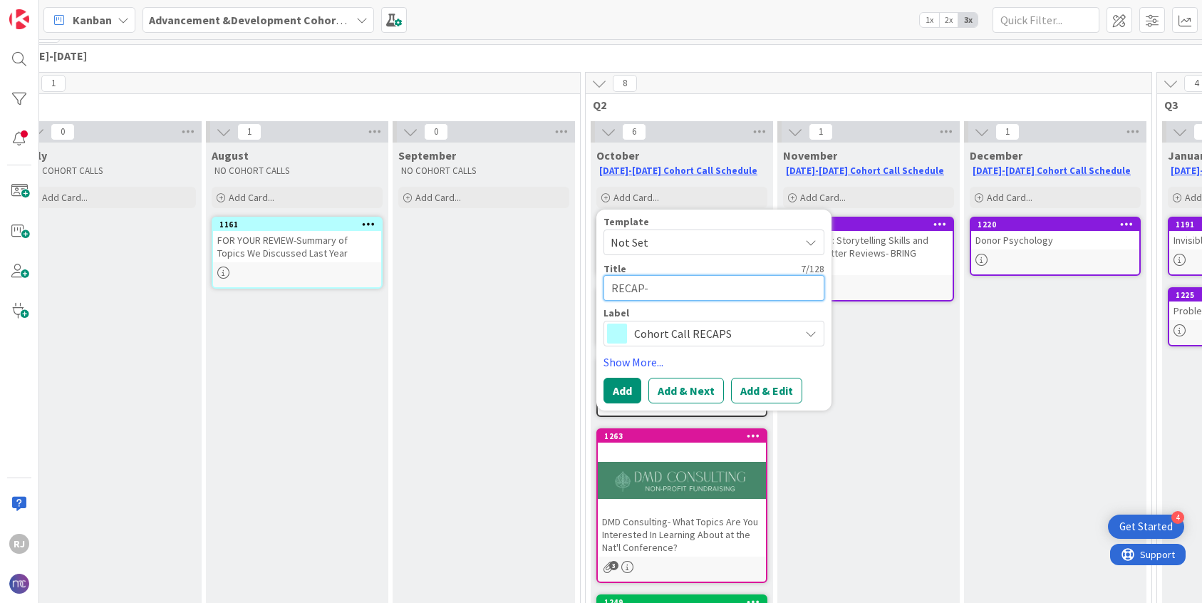
type textarea "x"
type textarea "RECAP- O"
type textarea "x"
type textarea "RECAP- Oc"
type textarea "x"
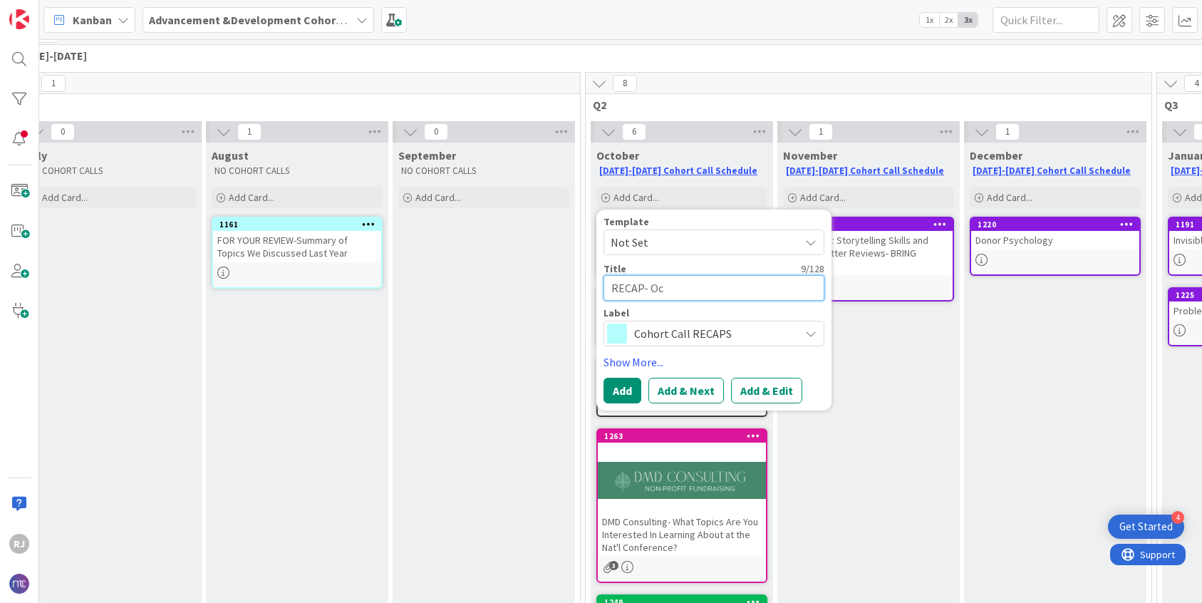
type textarea "RECAP- Oct"
type textarea "x"
type textarea "RECAP- Octob"
type textarea "x"
type textarea "RECAP- Octobe"
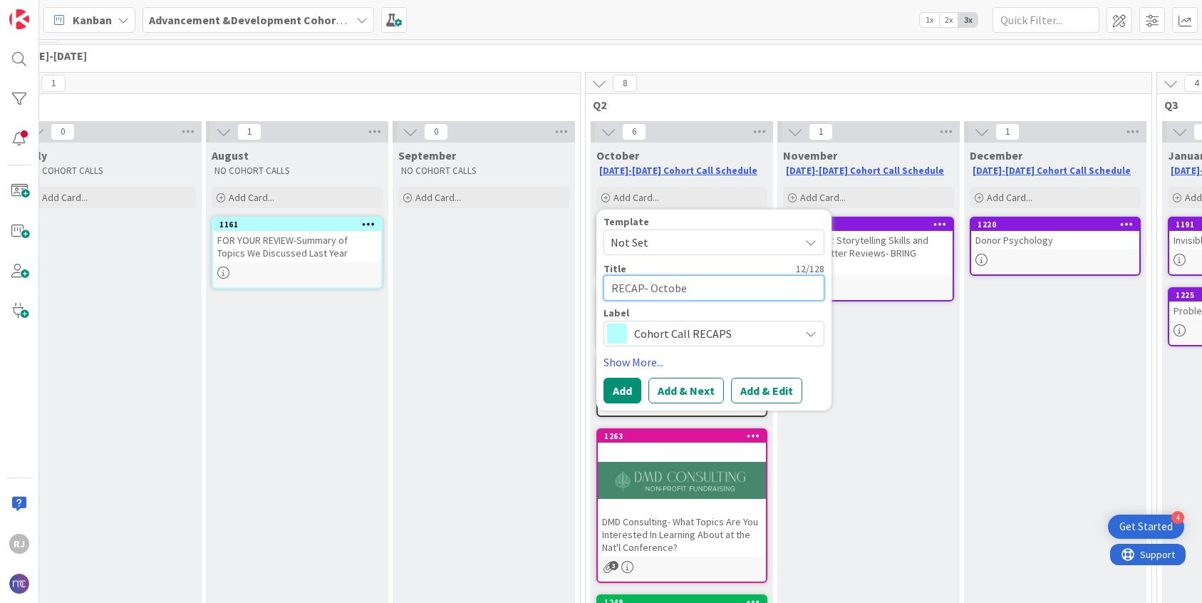
type textarea "x"
type textarea "RECAP- October"
type textarea "x"
type textarea "RECAP- October"
type textarea "x"
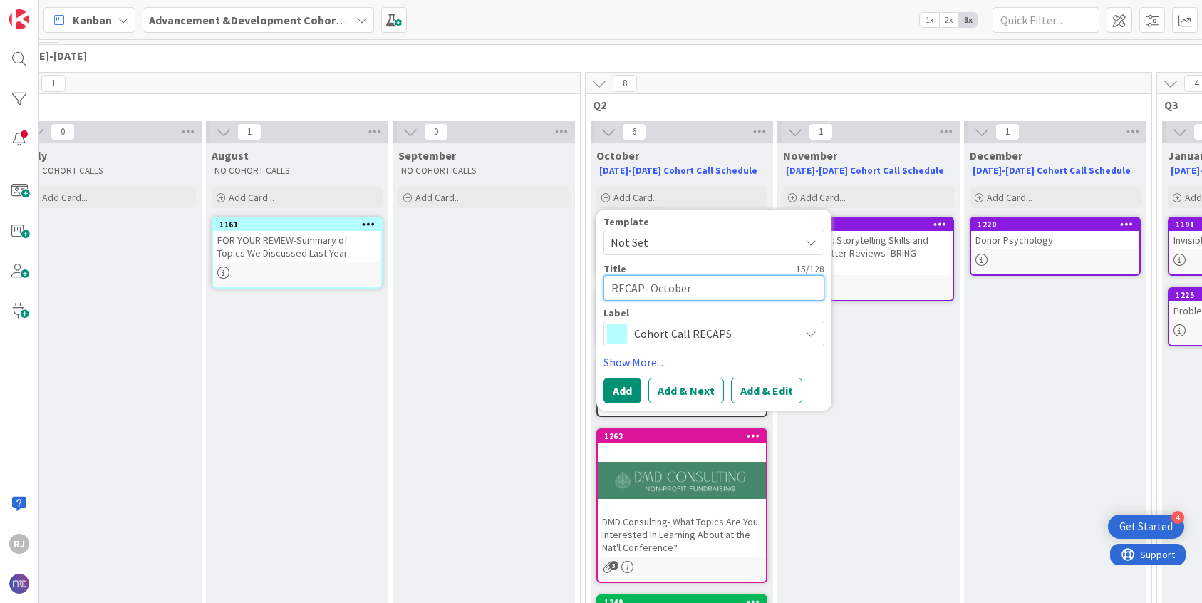
type textarea "RECAP- October 8"
type textarea "x"
type textarea "RECAP- October 8t"
type textarea "x"
type textarea "RECAP- October 8th"
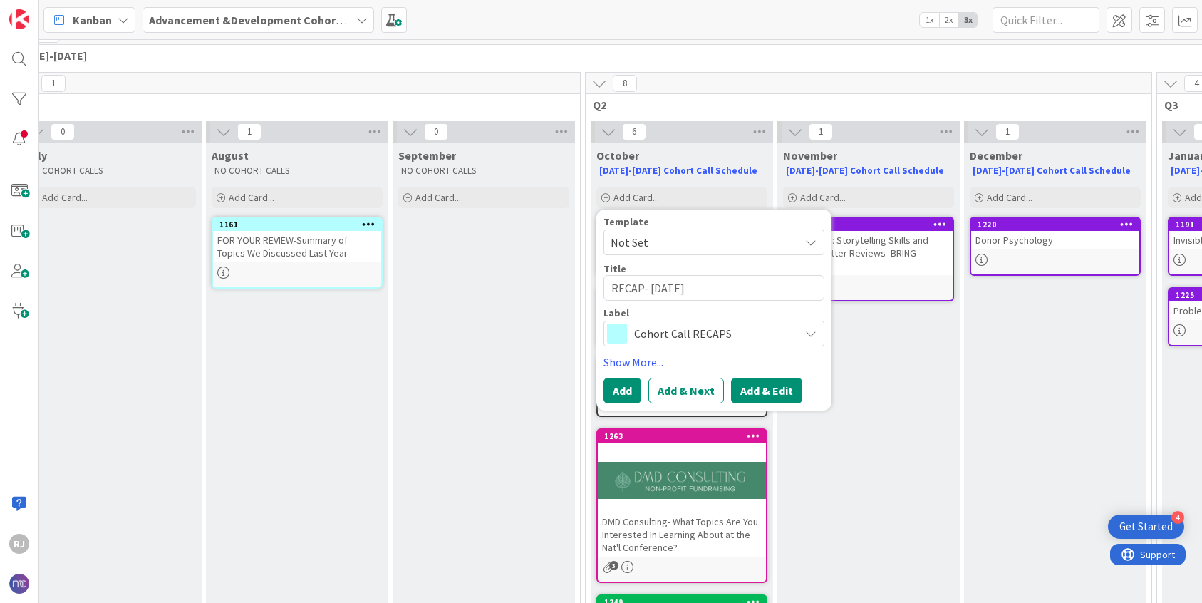
click at [760, 388] on button "Add & Edit" at bounding box center [766, 391] width 71 height 26
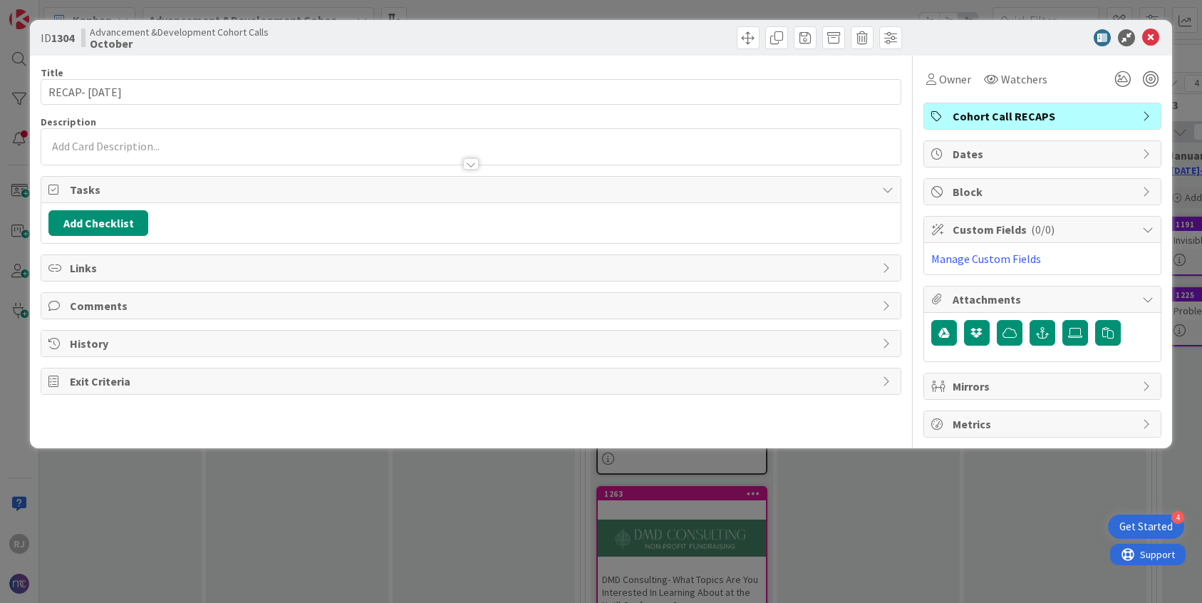
click at [196, 141] on div at bounding box center [471, 147] width 860 height 36
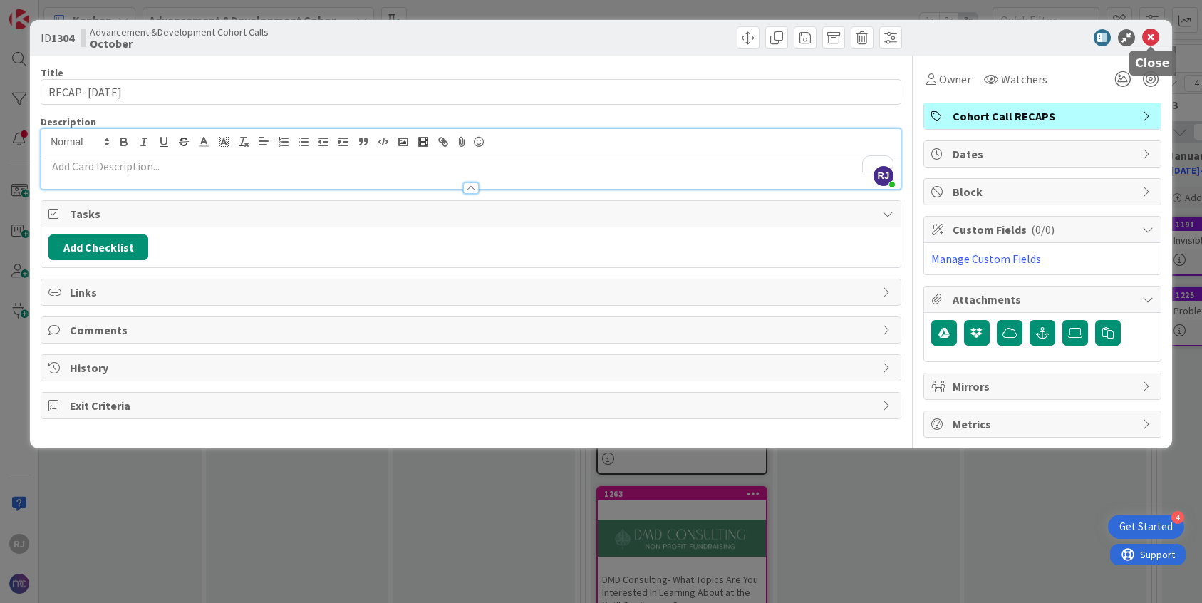
click at [1036, 38] on icon at bounding box center [1151, 37] width 17 height 17
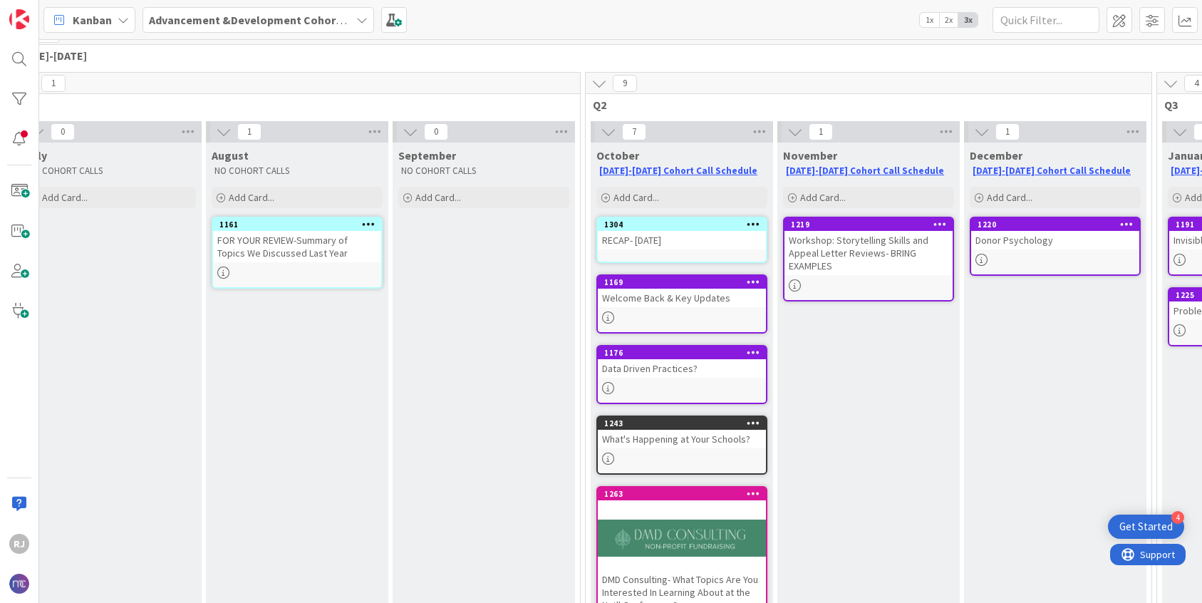
click at [679, 484] on div at bounding box center [682, 538] width 168 height 64
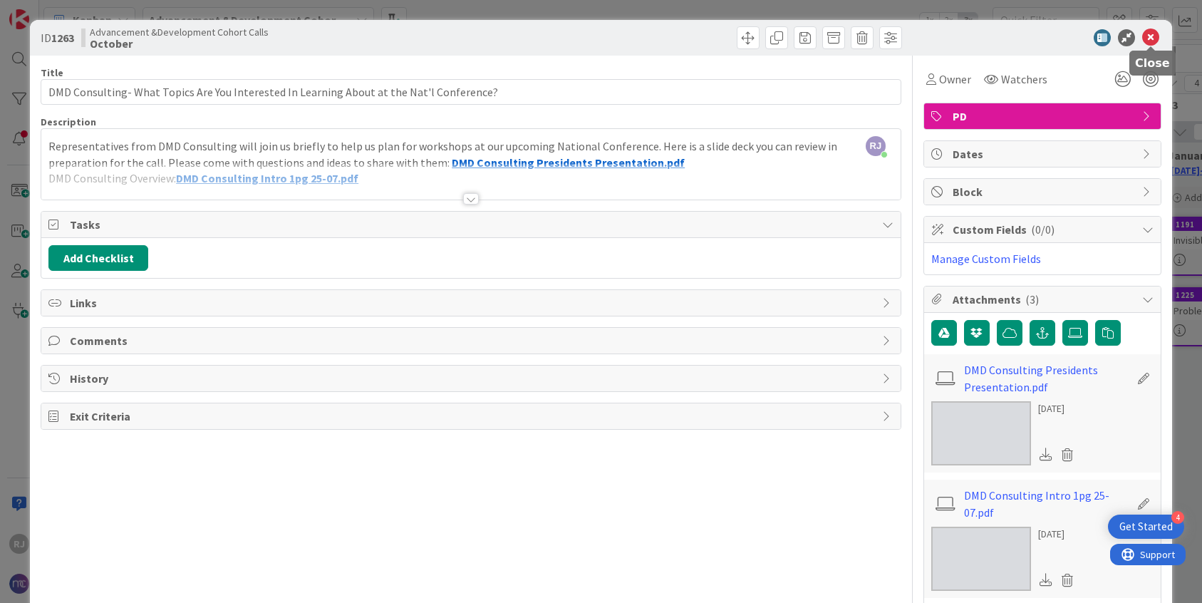
click at [1036, 33] on icon at bounding box center [1151, 37] width 17 height 17
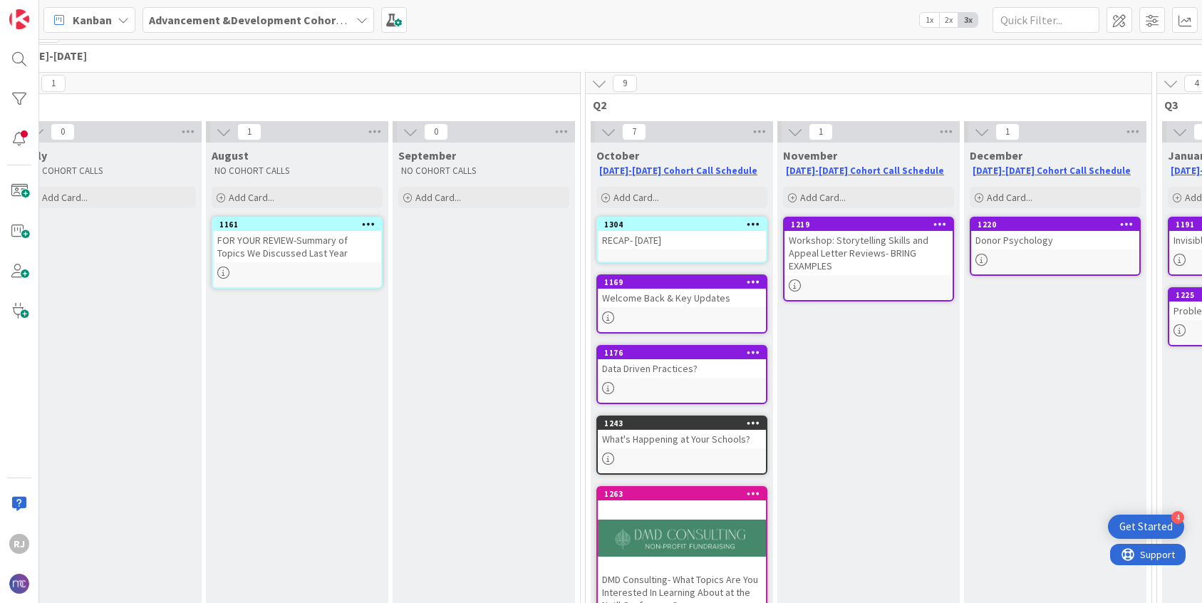
click at [661, 245] on div "RECAP- October 8th" at bounding box center [682, 240] width 168 height 19
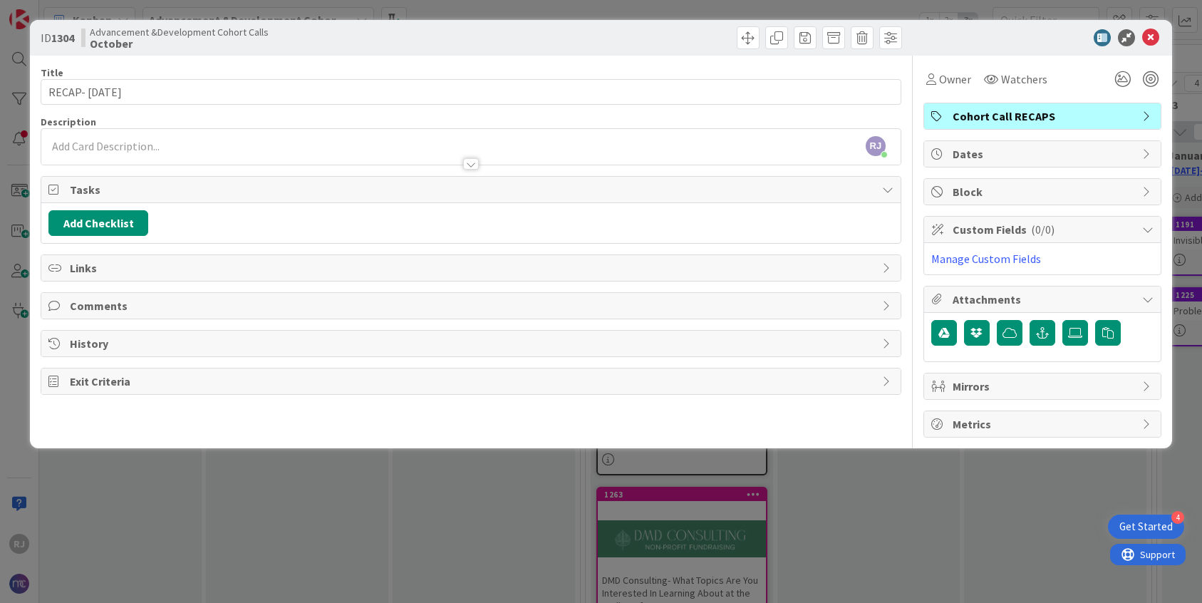
click at [154, 135] on div "RJ Roslynn Jackson just joined" at bounding box center [471, 147] width 860 height 36
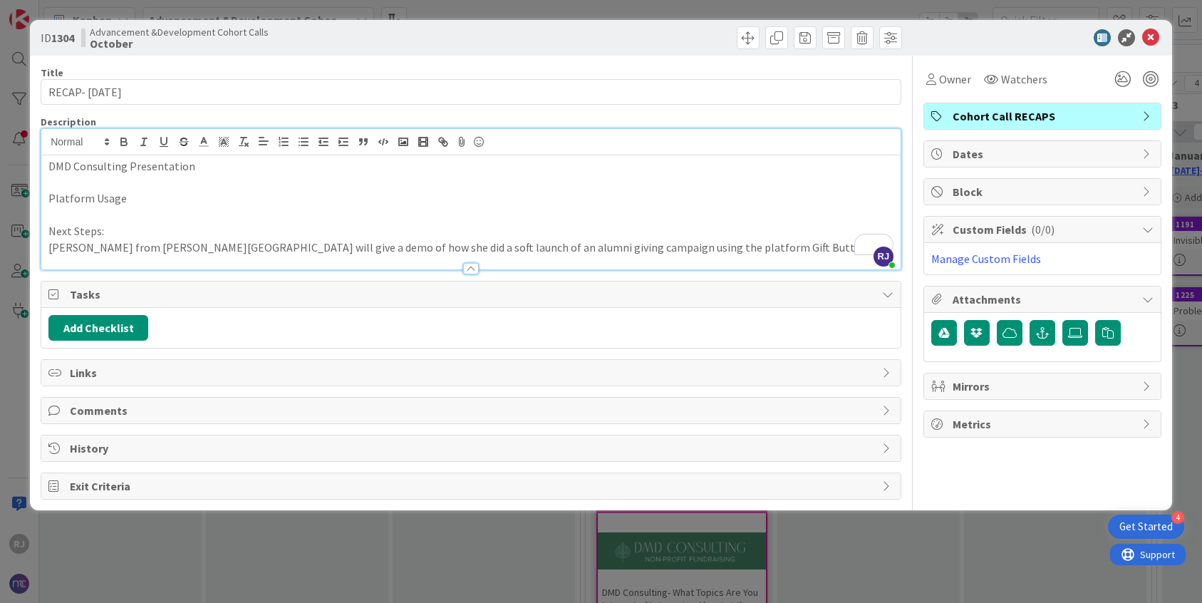
click at [720, 243] on p "Lili from Guadalupe Regional Middle School will give a demo of how she did a so…" at bounding box center [470, 247] width 845 height 16
drag, startPoint x: 757, startPoint y: 244, endPoint x: 703, endPoint y: 246, distance: 53.5
click at [703, 246] on p "Lili from Guadalupe Regional Middle School will give a demo of how she did a so…" at bounding box center [470, 247] width 845 height 16
click at [448, 136] on icon "button" at bounding box center [443, 141] width 13 height 13
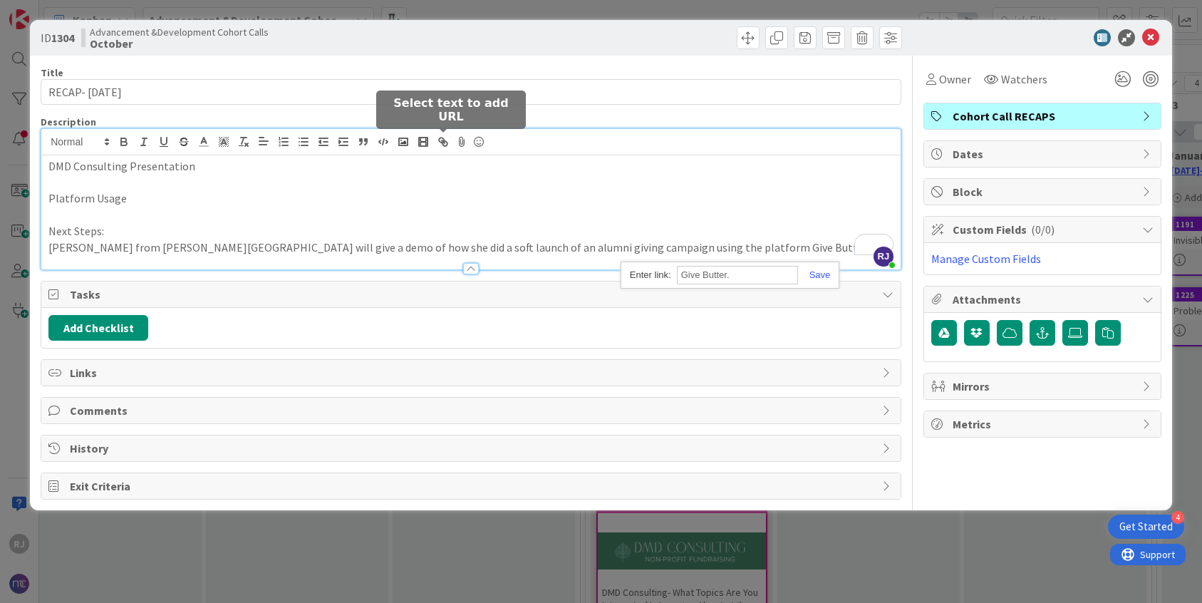
paste input "https://givebutter.com/"
type input "https://givebutter.com/"
click at [820, 277] on link at bounding box center [814, 274] width 33 height 11
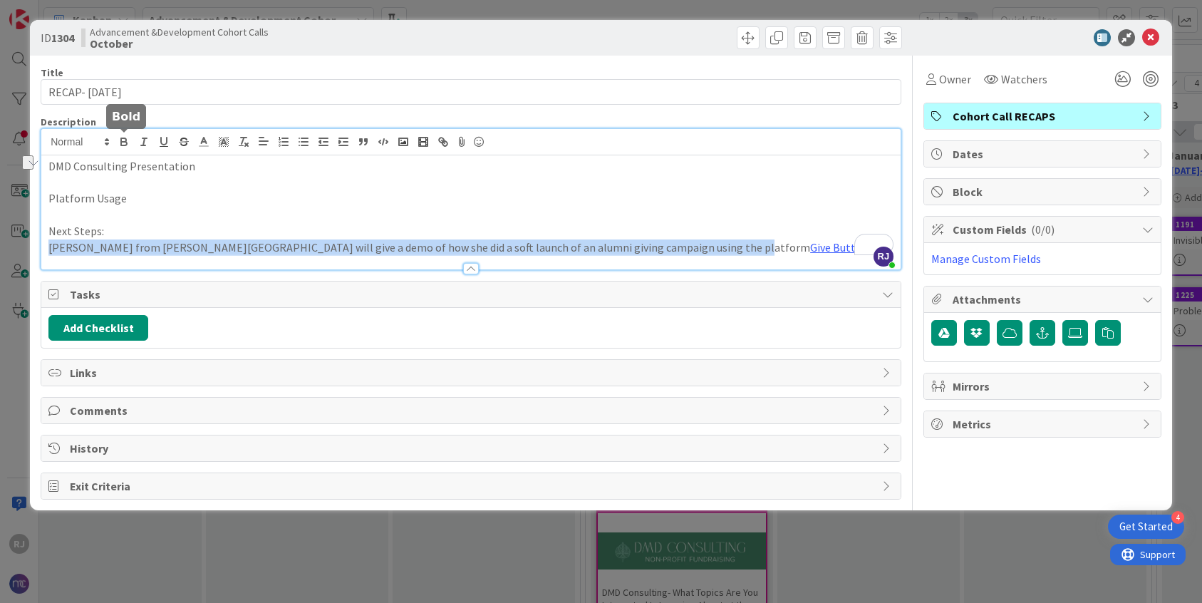
click at [130, 138] on icon "button" at bounding box center [124, 141] width 13 height 13
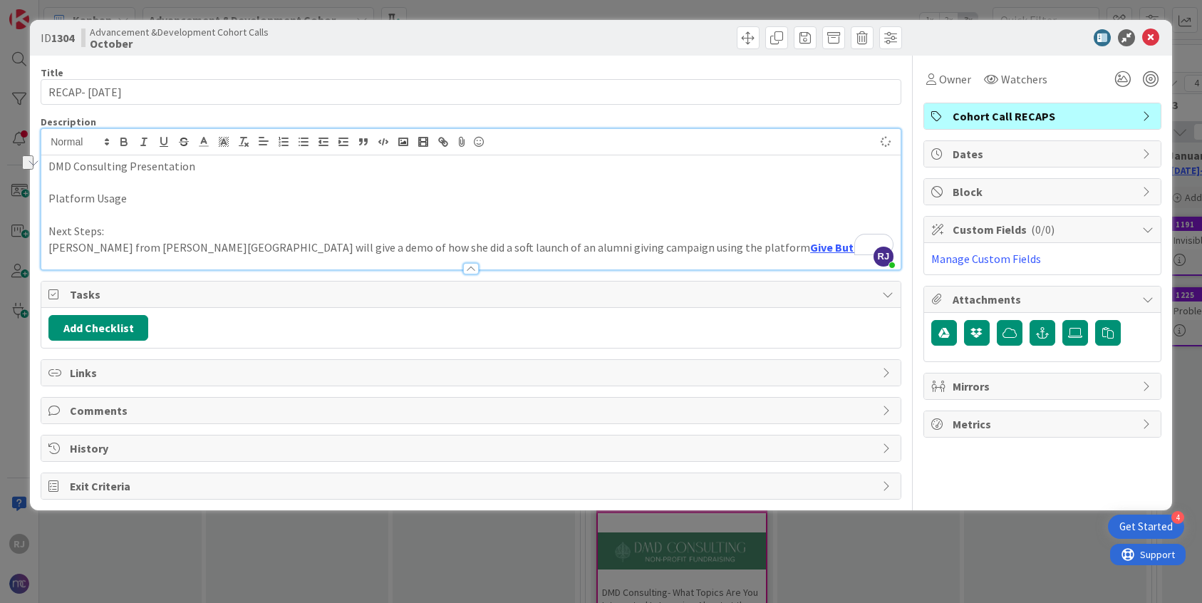
click at [277, 189] on p "To enrich screen reader interactions, please activate Accessibility in Grammarl…" at bounding box center [470, 183] width 845 height 16
click at [105, 233] on p "Next Steps:" at bounding box center [470, 231] width 845 height 16
click at [89, 232] on p "Next Steps" at bounding box center [470, 231] width 845 height 16
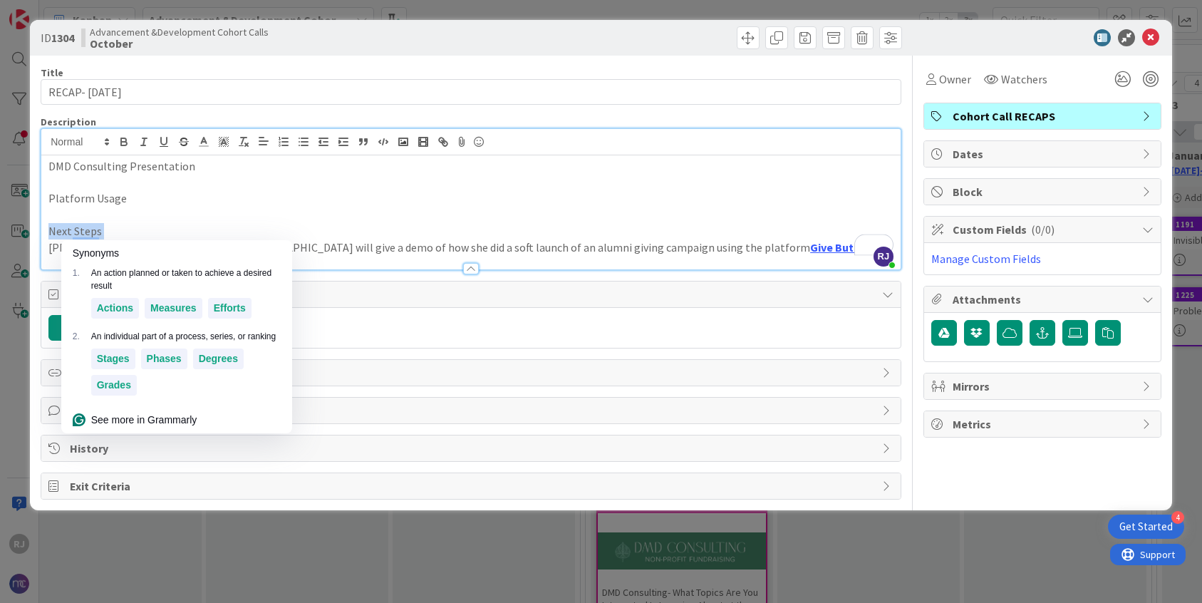
click at [89, 232] on p "Next Steps" at bounding box center [470, 231] width 845 height 16
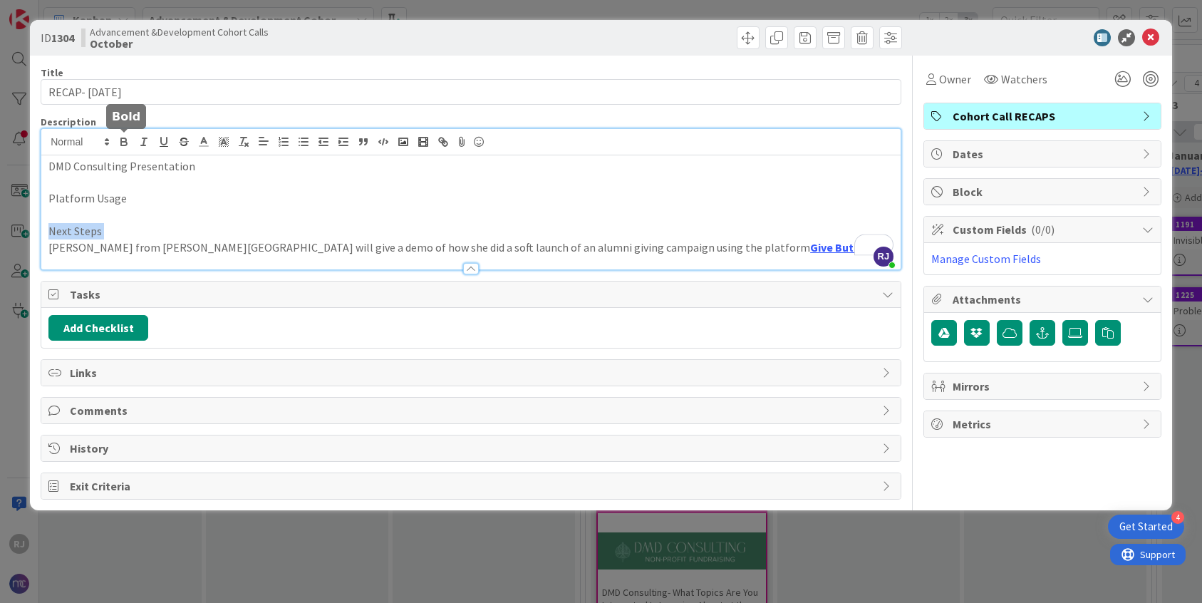
click at [129, 140] on icon "button" at bounding box center [124, 141] width 13 height 13
click at [148, 229] on p "Next Steps" at bounding box center [470, 231] width 845 height 16
click at [113, 204] on p "Platform Usage" at bounding box center [470, 198] width 845 height 16
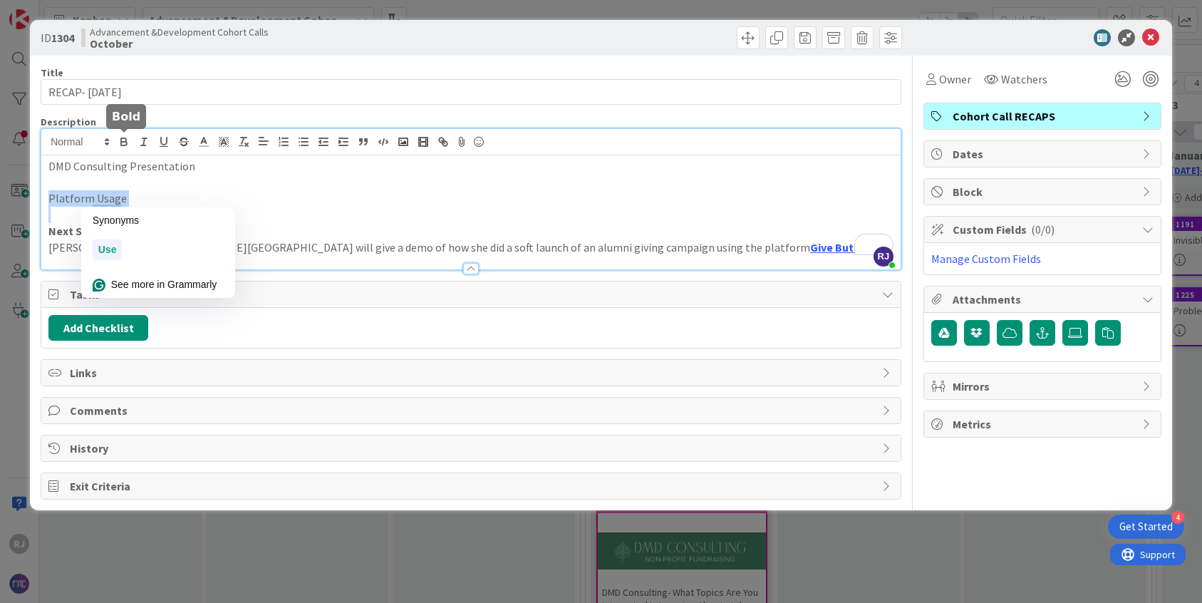
click at [127, 143] on icon "button" at bounding box center [124, 144] width 6 height 4
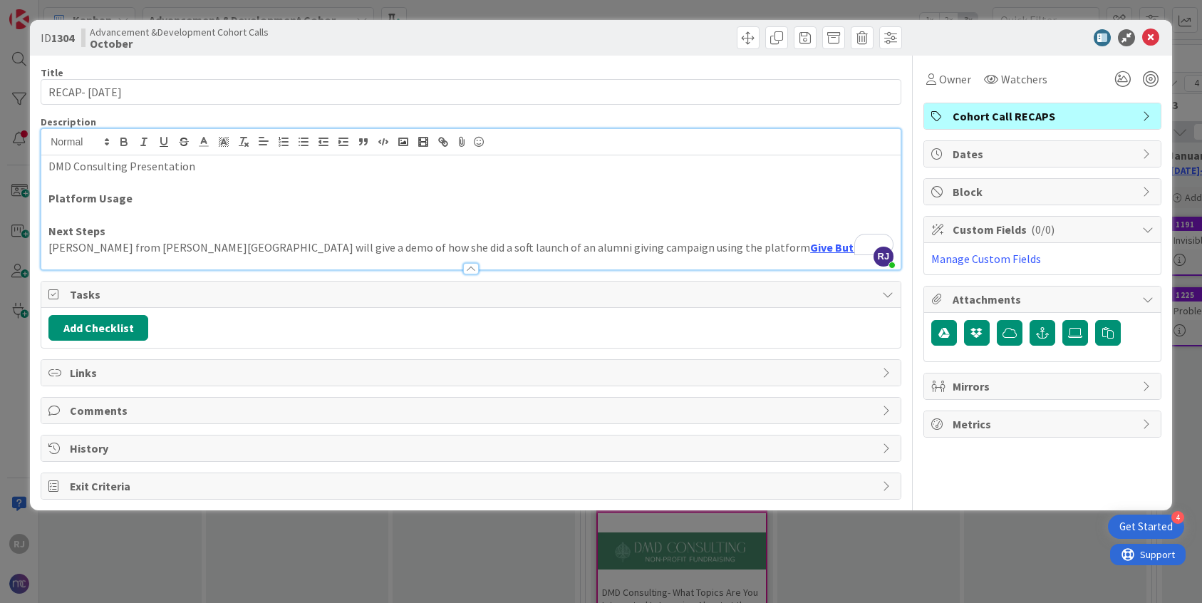
click at [115, 167] on p "DMD Consulting Presentation" at bounding box center [470, 166] width 845 height 16
click at [125, 143] on icon "button" at bounding box center [124, 141] width 13 height 13
click at [164, 212] on p "To enrich screen reader interactions, please activate Accessibility in Grammarl…" at bounding box center [470, 215] width 845 height 16
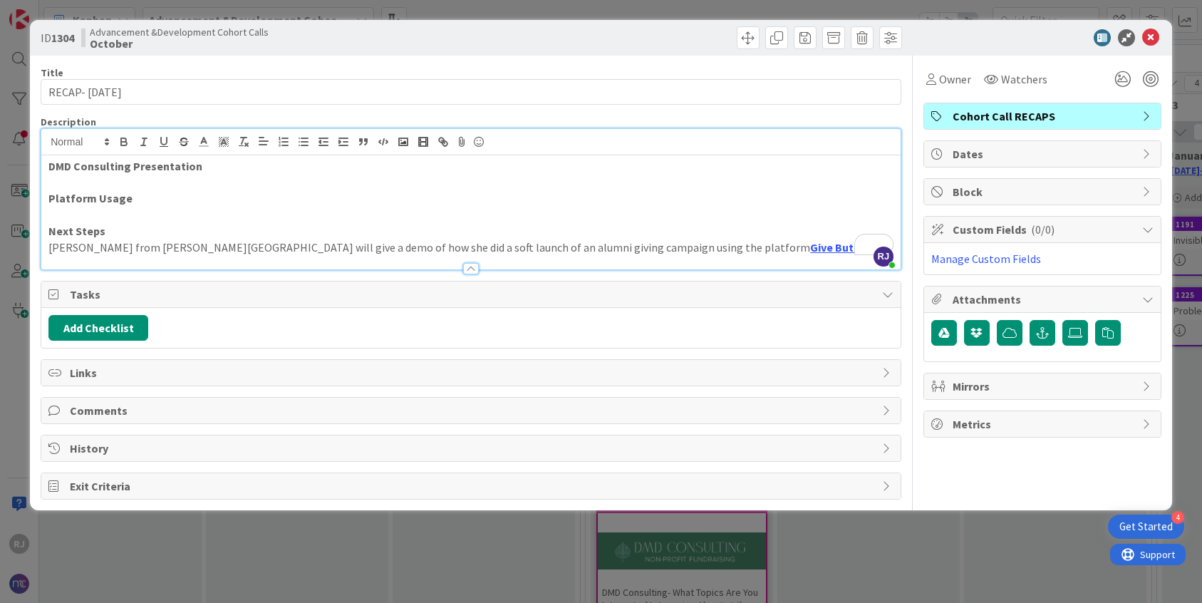
click at [203, 172] on p "DMD Consulting Presentation" at bounding box center [470, 166] width 845 height 16
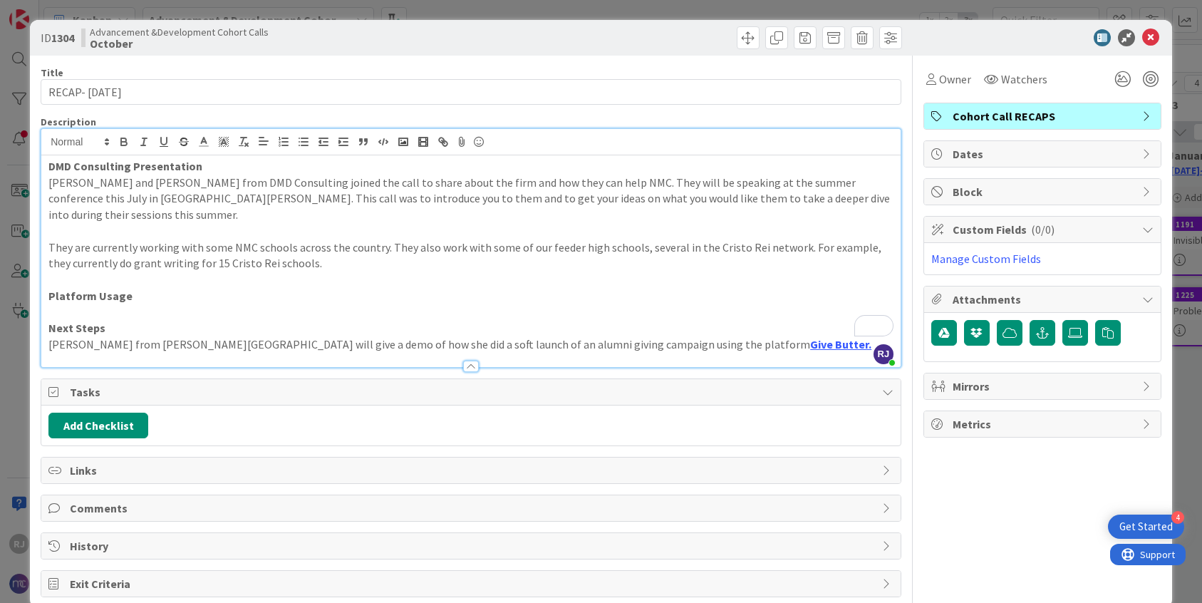
click at [101, 223] on p "To enrich screen reader interactions, please activate Accessibility in Grammarl…" at bounding box center [470, 231] width 845 height 16
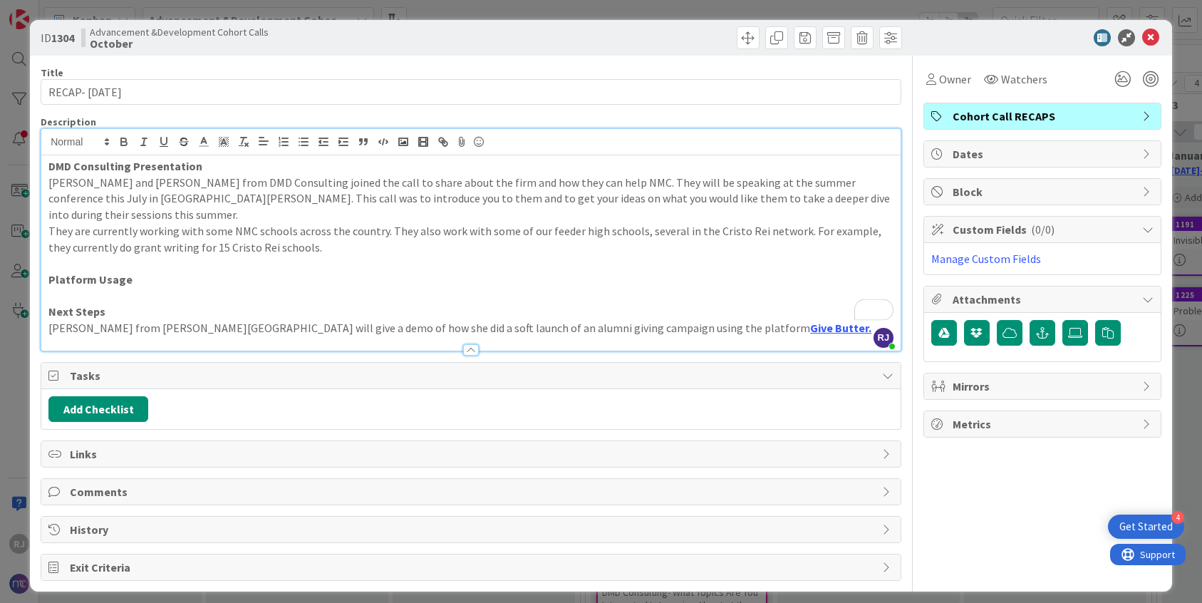
click at [313, 232] on p "They are currently working with some NMC schools across the country. They also …" at bounding box center [470, 239] width 845 height 32
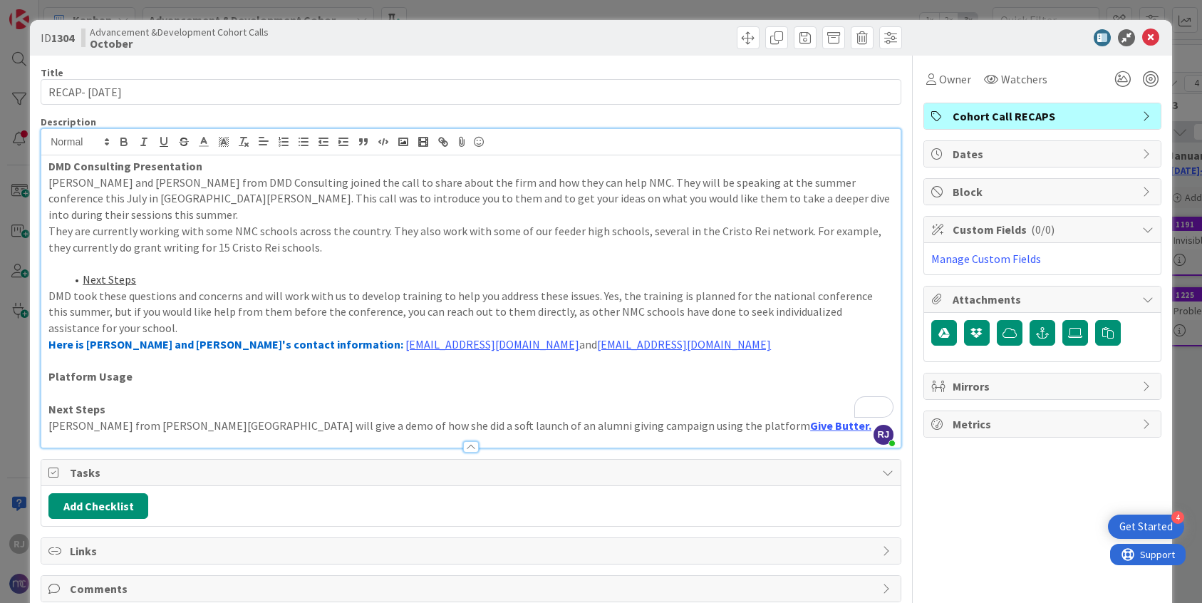
click at [113, 255] on p "To enrich screen reader interactions, please activate Accessibility in Grammarl…" at bounding box center [470, 263] width 845 height 16
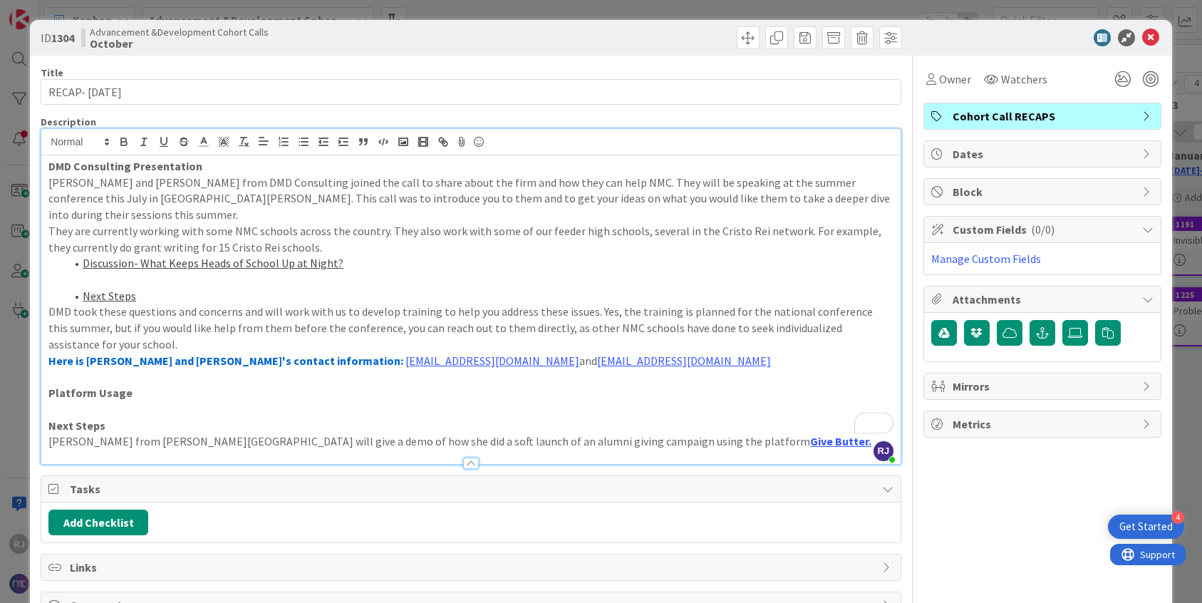
click at [214, 256] on u "Discussion- What Keeps Heads of School Up at Night?" at bounding box center [213, 263] width 261 height 14
drag, startPoint x: 330, startPoint y: 246, endPoint x: 197, endPoint y: 249, distance: 132.6
click at [197, 256] on u "Discussion- What Keeps Heads of School Up at Night?" at bounding box center [213, 263] width 261 height 14
click at [132, 272] on p "To enrich screen reader interactions, please activate Accessibility in Grammarl…" at bounding box center [470, 280] width 845 height 16
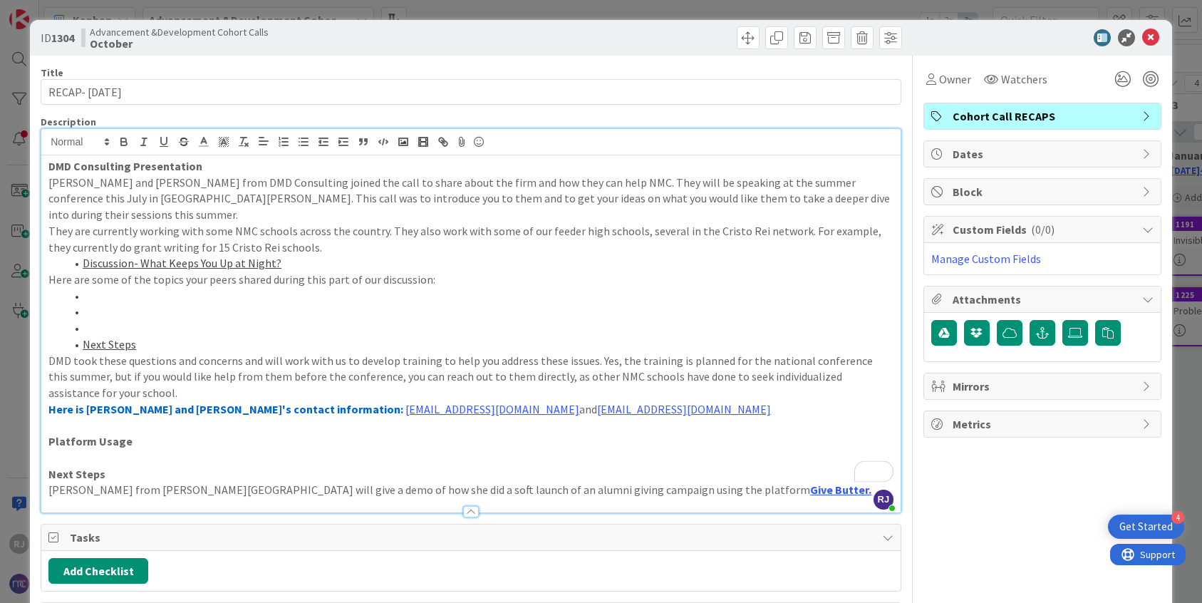
click at [93, 304] on li "To enrich screen reader interactions, please activate Accessibility in Grammarl…" at bounding box center [480, 312] width 828 height 16
click at [93, 320] on li "To enrich screen reader interactions, please activate Accessibility in Grammarl…" at bounding box center [480, 328] width 828 height 16
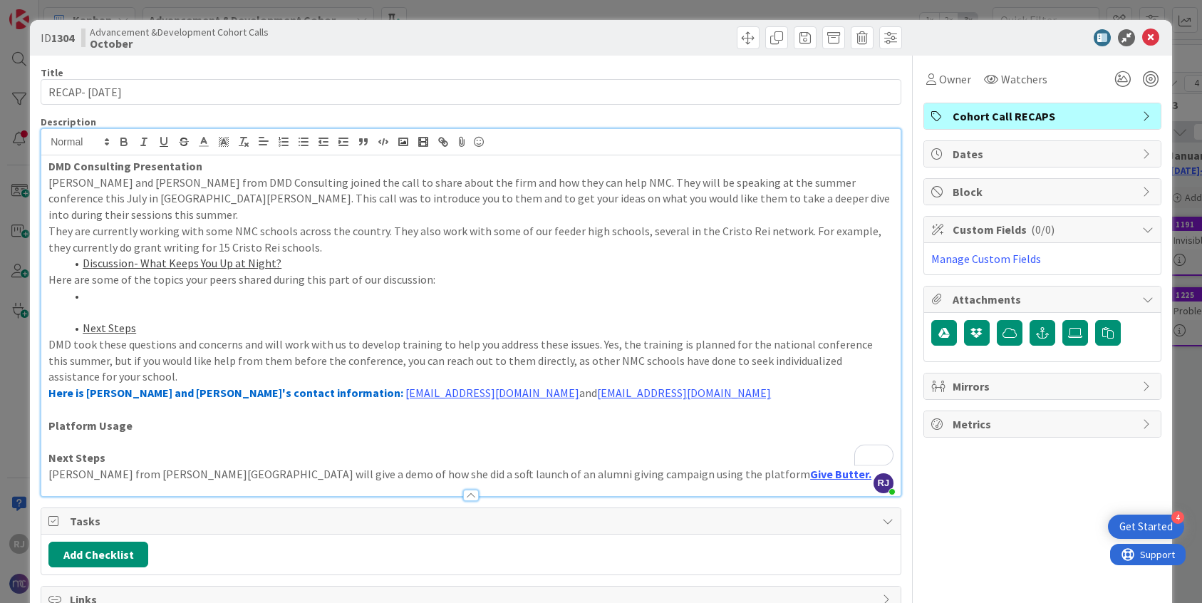
click at [101, 288] on li "To enrich screen reader interactions, please activate Accessibility in Grammarl…" at bounding box center [480, 296] width 828 height 16
click at [1036, 337] on icon at bounding box center [1075, 332] width 14 height 11
click at [1036, 320] on input "file" at bounding box center [1063, 320] width 0 height 0
click at [1036, 337] on icon at bounding box center [1075, 332] width 14 height 11
click at [1036, 320] on input "file" at bounding box center [1063, 320] width 0 height 0
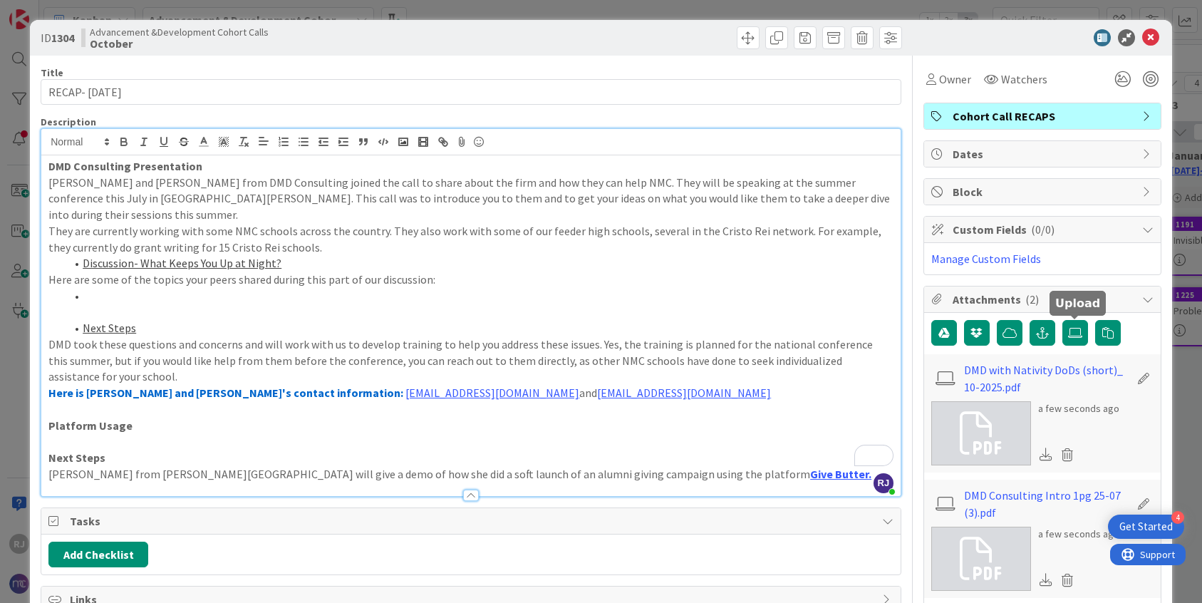
click at [306, 231] on p "They are currently working with some NMC schools across the country. They also …" at bounding box center [470, 239] width 845 height 32
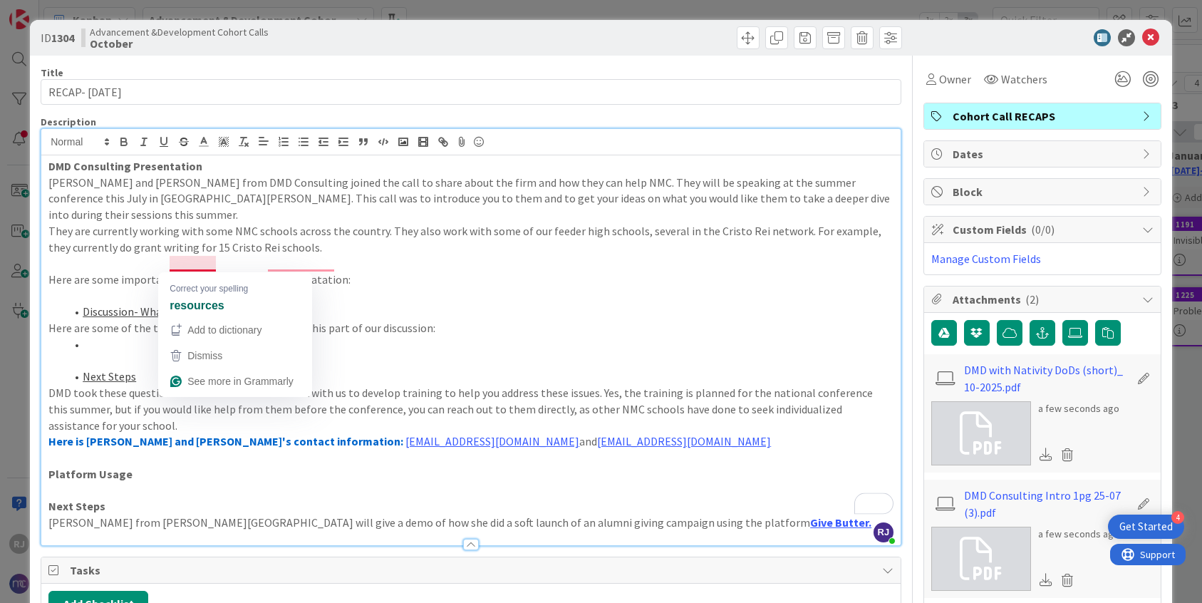
click at [193, 272] on p "Here are some important resoruces from their presenatation:" at bounding box center [470, 280] width 845 height 16
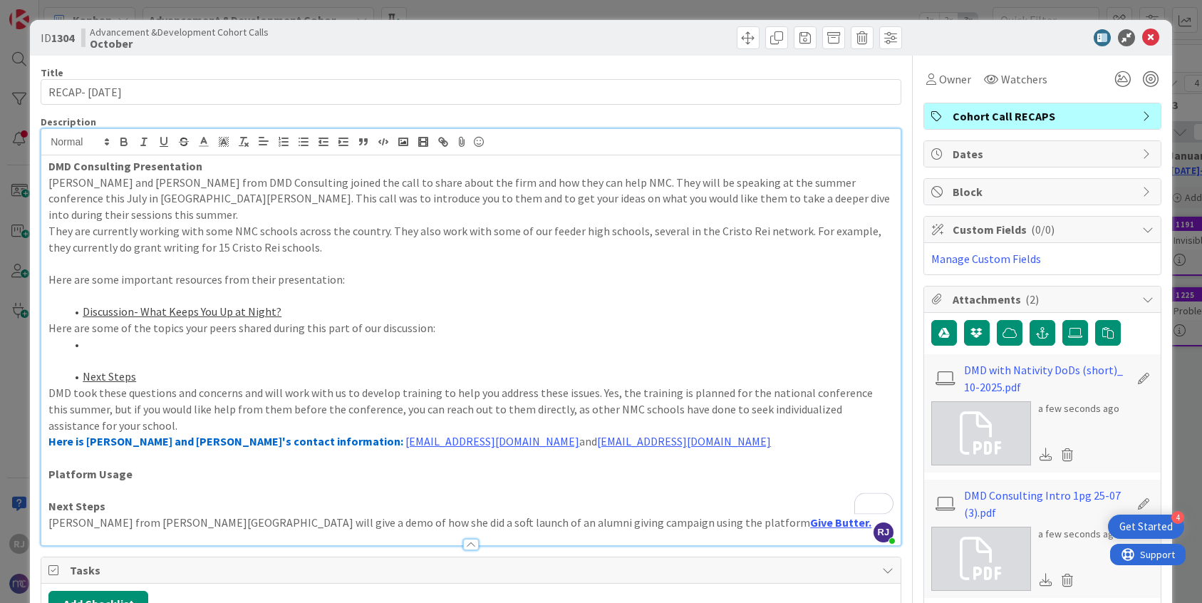
click at [343, 272] on p "Here are some important resources from their presentation:" at bounding box center [470, 280] width 845 height 16
click at [463, 143] on icon at bounding box center [461, 142] width 17 height 20
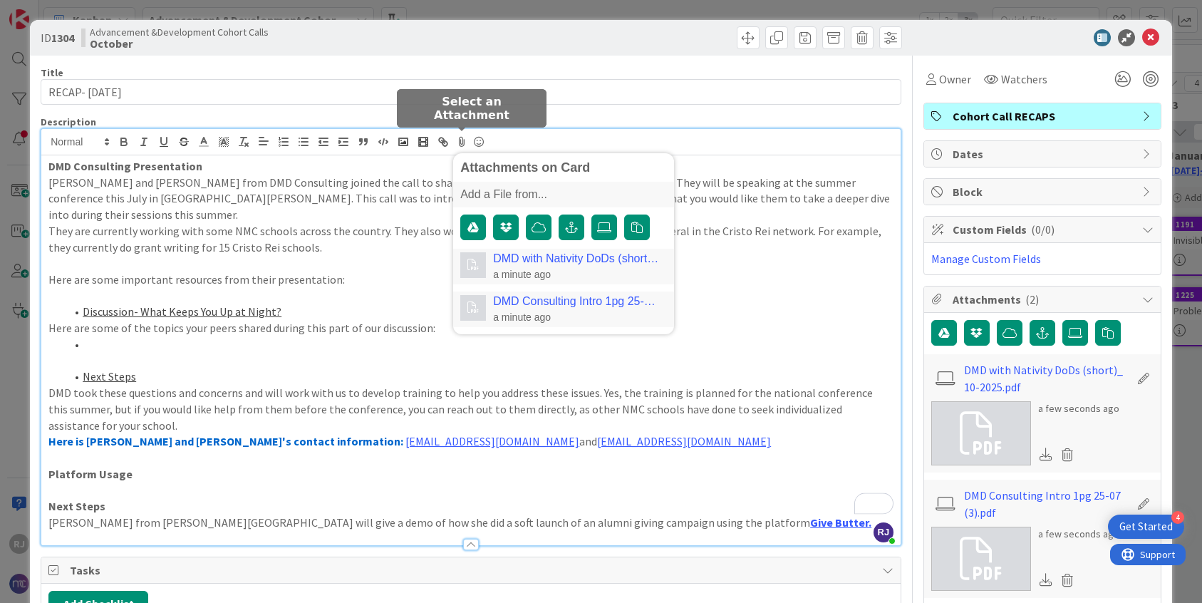
click at [534, 263] on link "DMD with Nativity DoDs (short)_ 10-2025.pdf" at bounding box center [576, 258] width 167 height 13
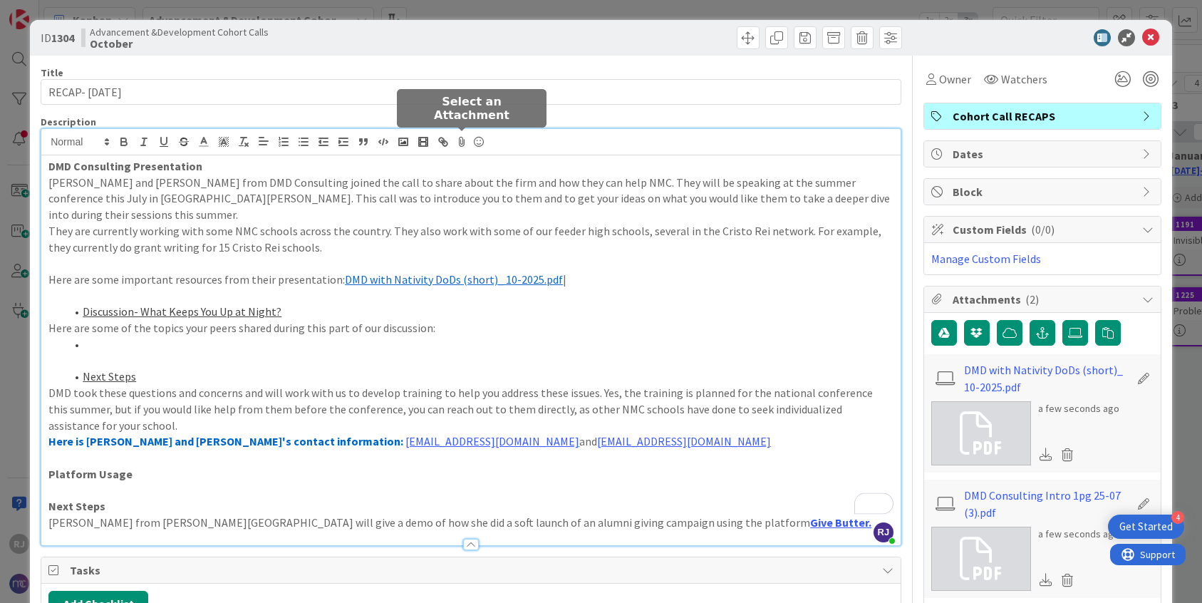
click at [465, 140] on icon at bounding box center [461, 142] width 17 height 20
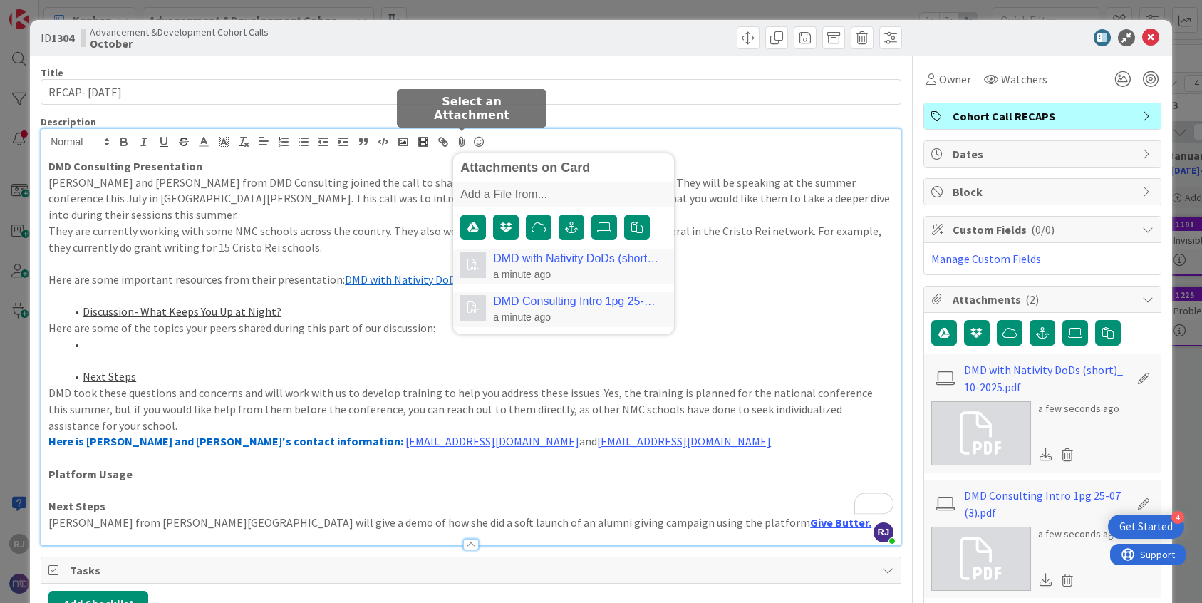
click at [552, 307] on div "DMD Consulting Intro 1pg 25-07 (3).pdf a minute ago" at bounding box center [576, 309] width 167 height 29
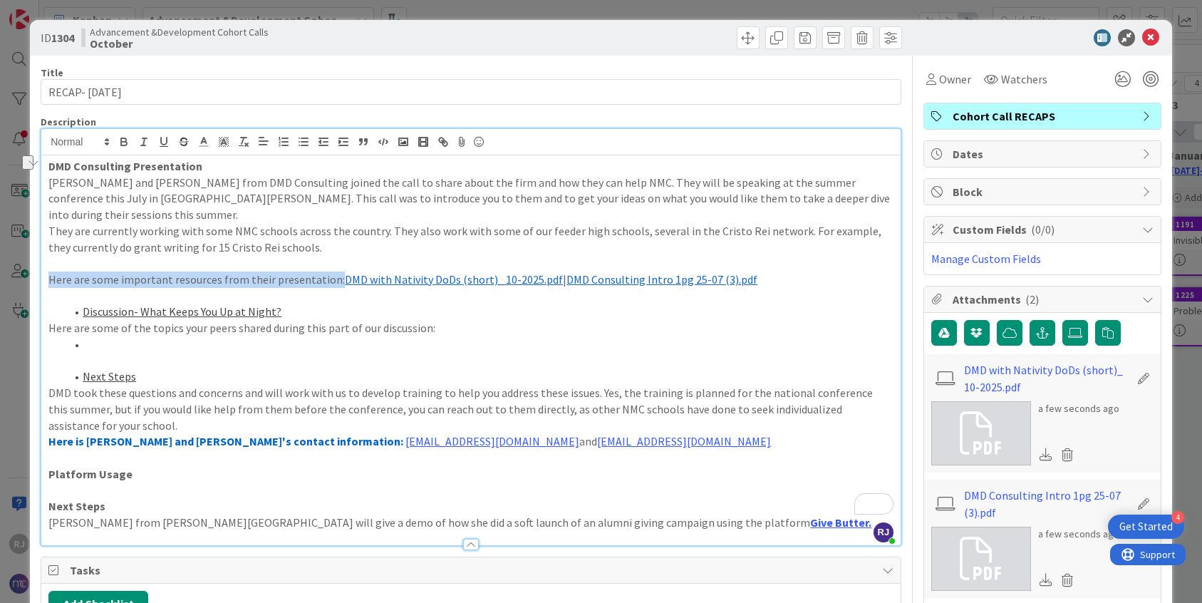
drag, startPoint x: 331, startPoint y: 263, endPoint x: 48, endPoint y: 267, distance: 282.3
click at [48, 272] on p "Here are some important resources from their presentation: ﻿ DMD with Nativity …" at bounding box center [470, 280] width 845 height 16
click at [126, 138] on icon "button" at bounding box center [124, 141] width 13 height 13
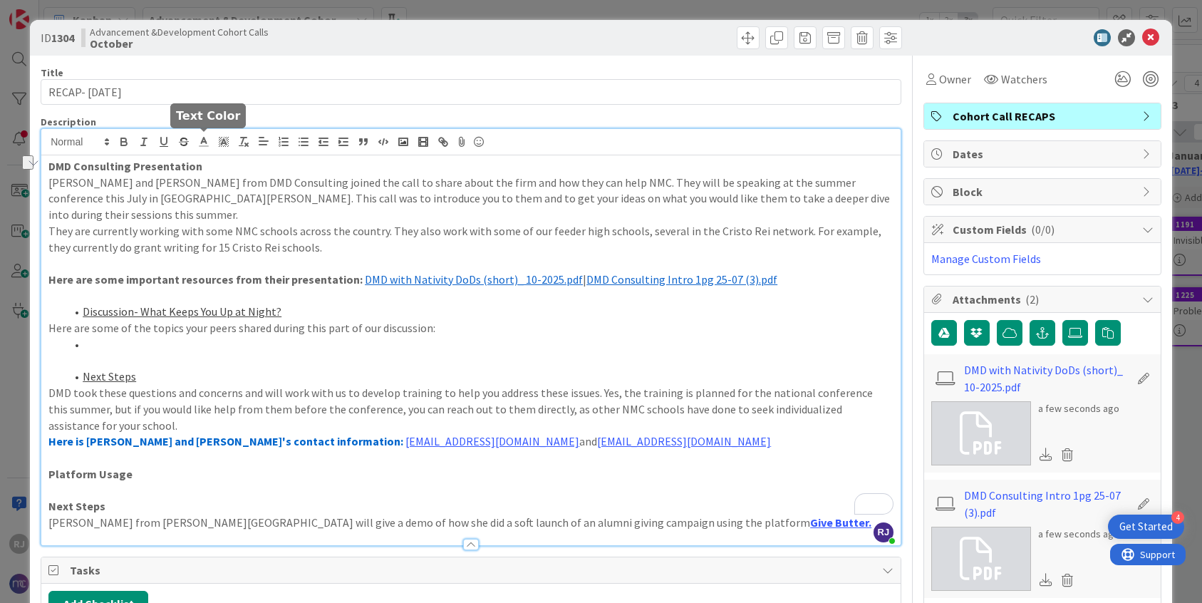
click at [207, 140] on icon at bounding box center [203, 141] width 13 height 13
click at [277, 158] on span at bounding box center [276, 160] width 11 height 11
click at [480, 320] on p "Here are some of the topics your peers shared during this part of our discussio…" at bounding box center [470, 328] width 845 height 16
click at [83, 304] on u "Discussion- What Keeps You Up at Night?" at bounding box center [182, 311] width 199 height 14
click at [83, 369] on u "Next Steps" at bounding box center [109, 376] width 53 height 14
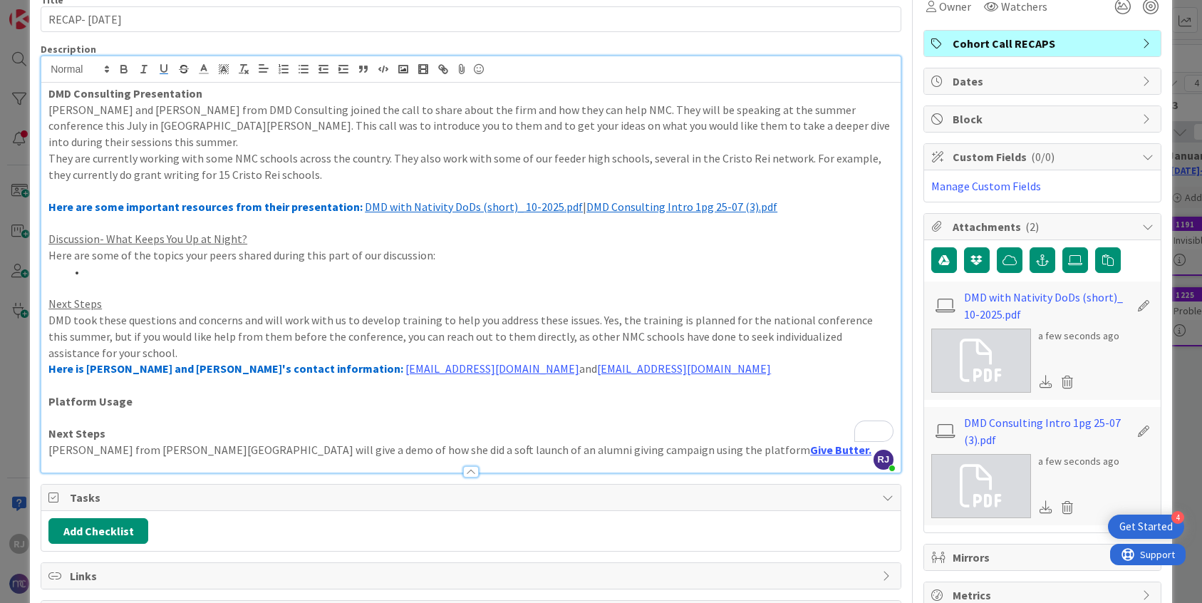
scroll to position [75, 0]
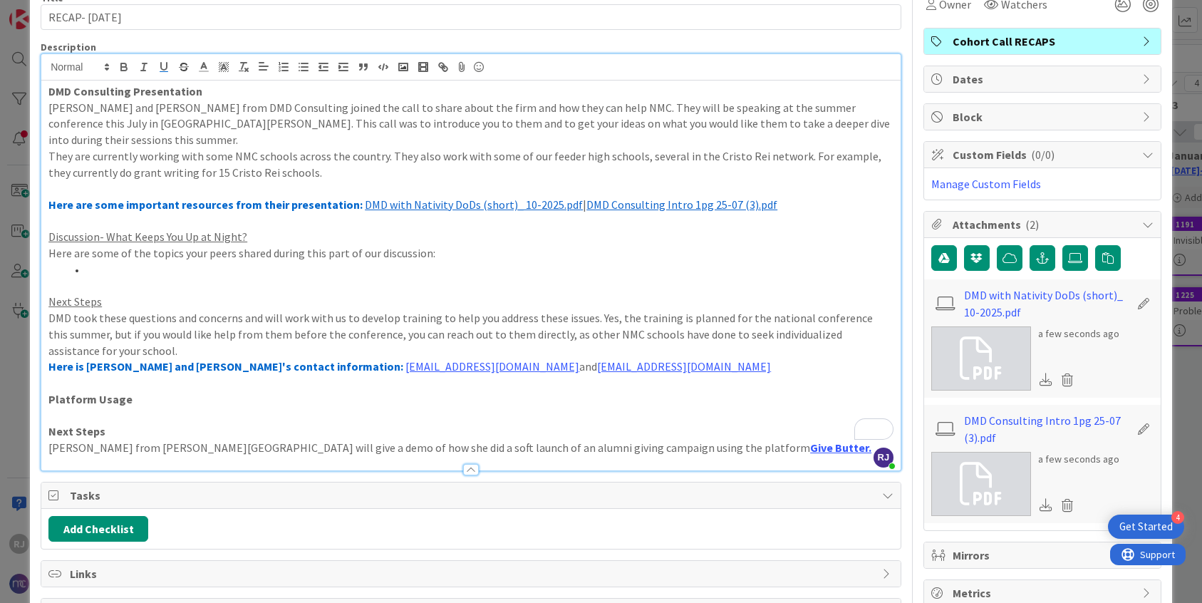
click at [98, 375] on p "To enrich screen reader interactions, please activate Accessibility in Grammarl…" at bounding box center [470, 383] width 845 height 16
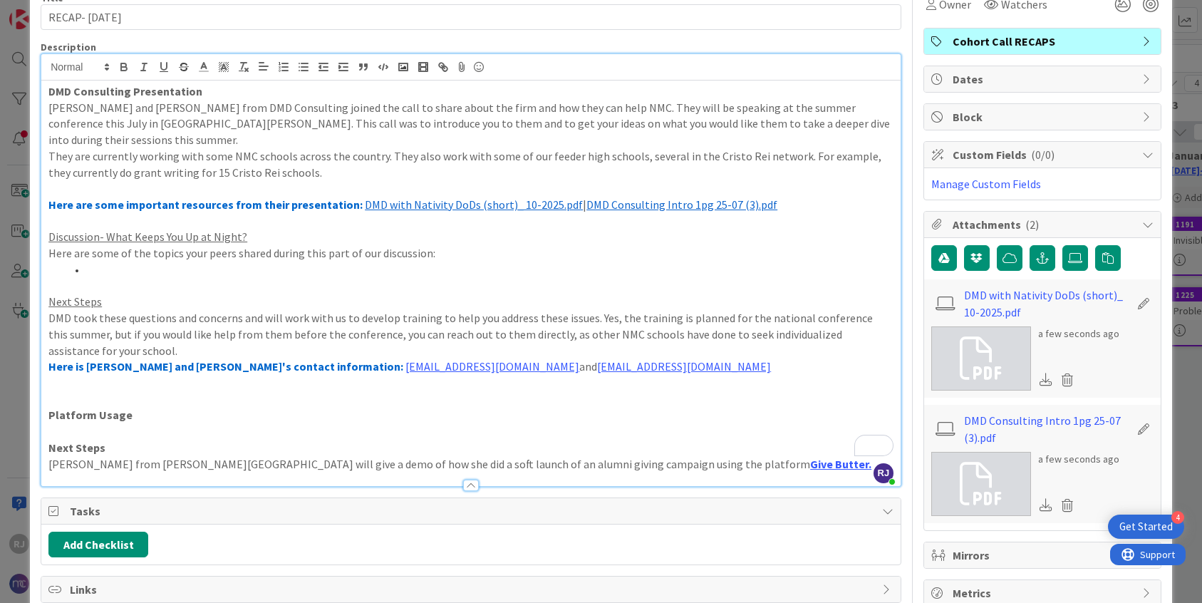
click at [110, 180] on p "To enrich screen reader interactions, please activate Accessibility in Grammarl…" at bounding box center [470, 188] width 845 height 16
click at [50, 197] on strong "Here are some important resources from their presentation:" at bounding box center [205, 204] width 314 height 14
click at [98, 180] on p "To enrich screen reader interactions, please activate Accessibility in Grammarl…" at bounding box center [470, 188] width 845 height 16
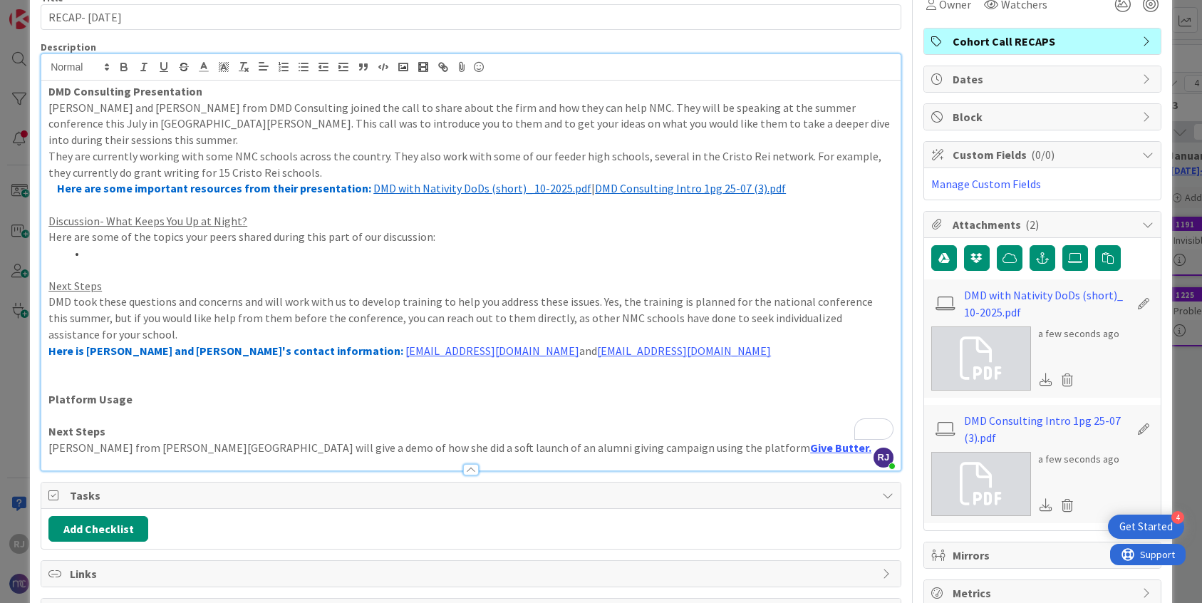
click at [93, 262] on p "To enrich screen reader interactions, please activate Accessibility in Grammarl…" at bounding box center [470, 270] width 845 height 16
click at [103, 245] on li "To enrich screen reader interactions, please activate Accessibility in Grammarl…" at bounding box center [480, 253] width 828 height 16
drag, startPoint x: 254, startPoint y: 205, endPoint x: 51, endPoint y: 204, distance: 202.4
click at [51, 213] on p "Discussion- What Keeps You Up at Night?" at bounding box center [470, 221] width 845 height 16
drag, startPoint x: 169, startPoint y: 205, endPoint x: 48, endPoint y: 204, distance: 120.5
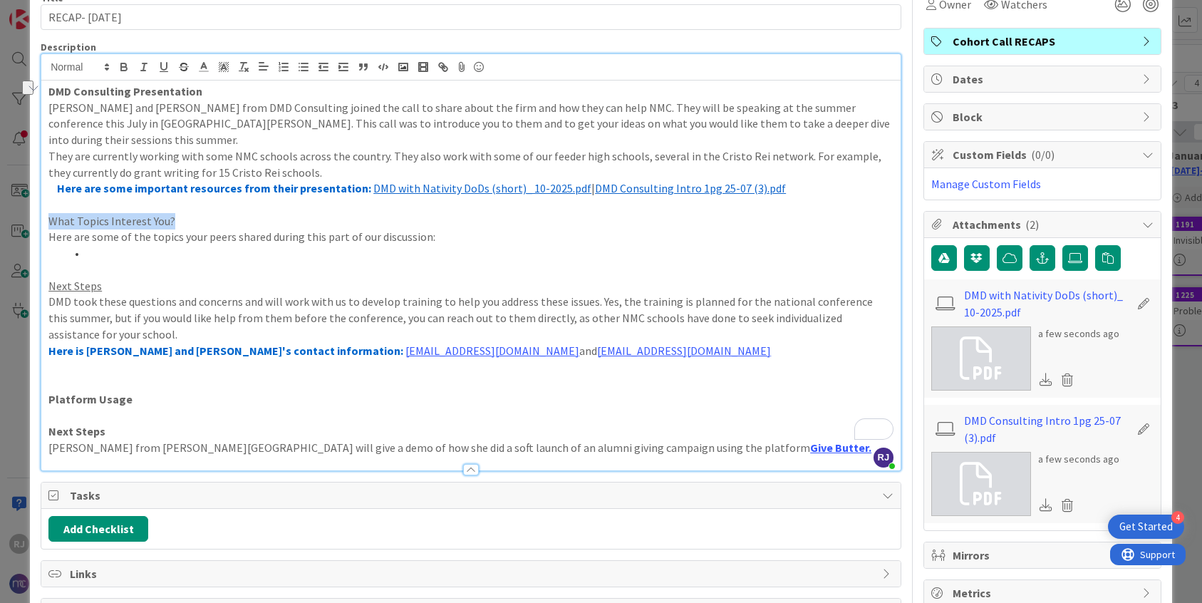
click at [48, 213] on p "What Topics Interest You?" at bounding box center [470, 221] width 845 height 16
click at [162, 64] on icon "button" at bounding box center [164, 66] width 6 height 7
click at [96, 262] on p "To enrich screen reader interactions, please activate Accessibility in Grammarl…" at bounding box center [470, 270] width 845 height 16
click at [93, 245] on li "To enrich screen reader interactions, please activate Accessibility in Grammarl…" at bounding box center [480, 253] width 828 height 16
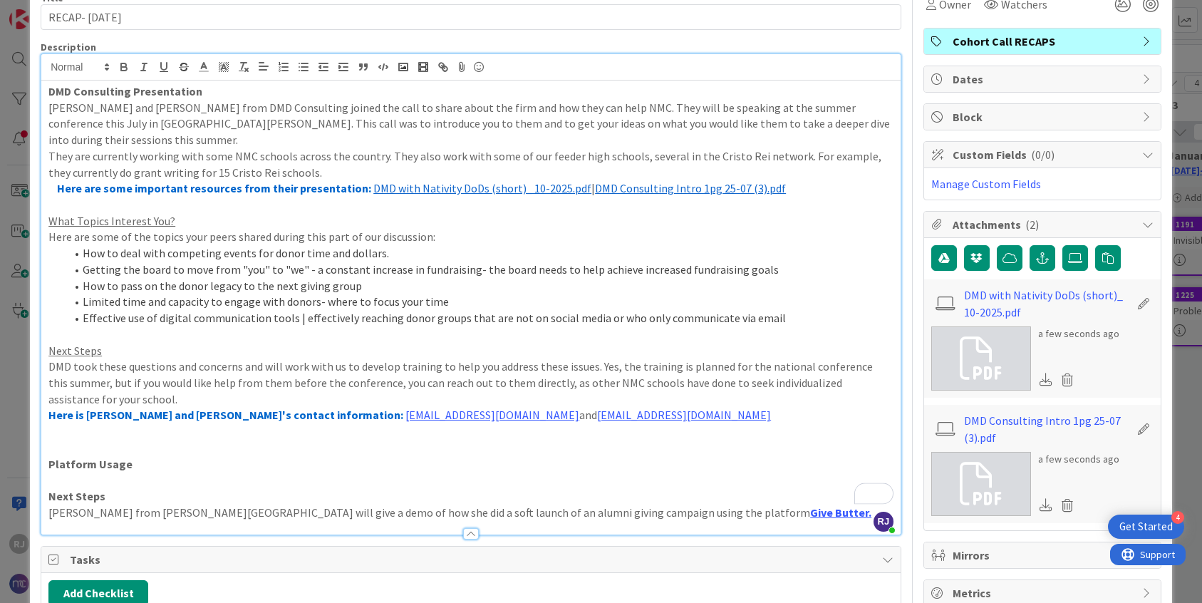
click at [768, 310] on li "Effective use of digital communication tools | effectively reaching donor group…" at bounding box center [480, 318] width 828 height 16
click at [396, 245] on li "How to deal with competing events for donor time and dollars." at bounding box center [480, 253] width 828 height 16
click at [801, 310] on li "Effective use of digital communication tools | effectively reaching donor group…" at bounding box center [480, 318] width 828 height 16
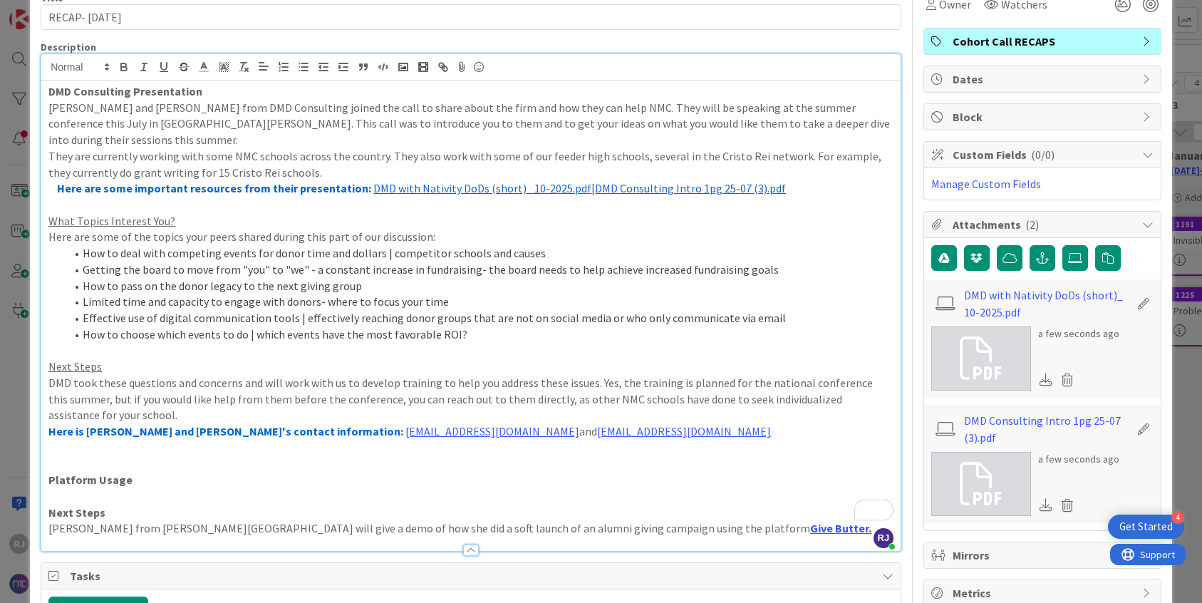
click at [257, 326] on li "How to choose which events to do | which events have the most favorable ROI?" at bounding box center [480, 334] width 828 height 16
click at [301, 310] on li "Effective use of digital communication tools | effectively reaching donor group…" at bounding box center [480, 318] width 828 height 16
click at [387, 245] on li "How to deal with competing events for donor time and dollars | competitor schoo…" at bounding box center [480, 253] width 828 height 16
click at [480, 326] on li "How to choose which events to do | Which events have the most favorable ROI?" at bounding box center [480, 334] width 828 height 16
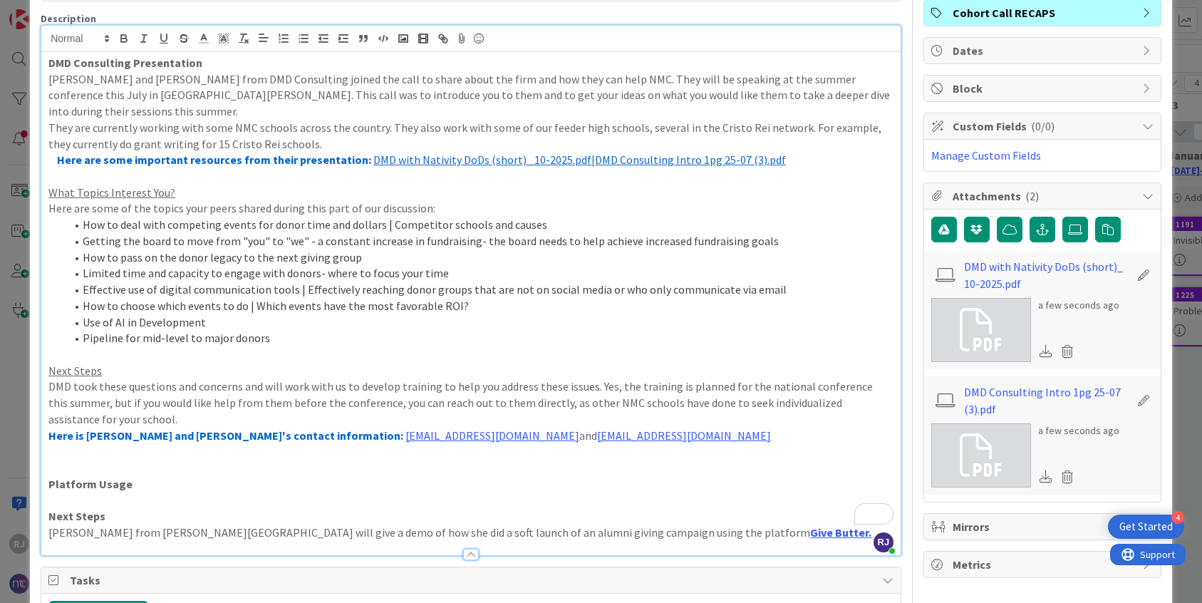
scroll to position [92, 0]
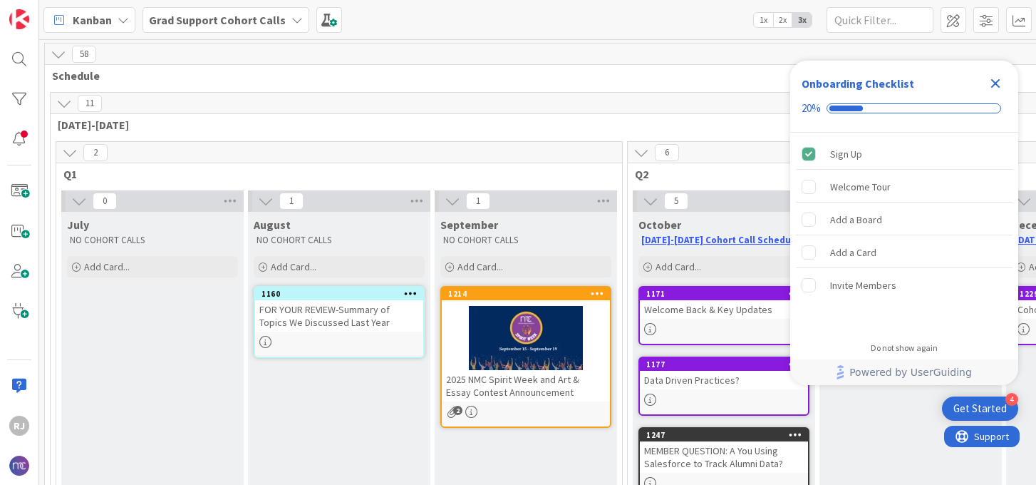
click at [260, 21] on b "Grad Support Cohort Calls" at bounding box center [217, 20] width 137 height 14
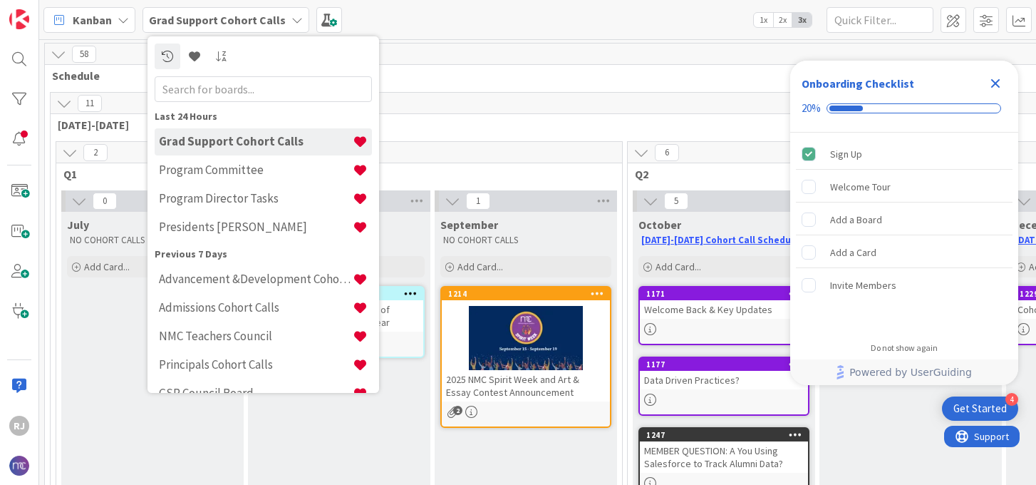
click at [218, 226] on h4 "Presidents [PERSON_NAME]" at bounding box center [256, 227] width 194 height 14
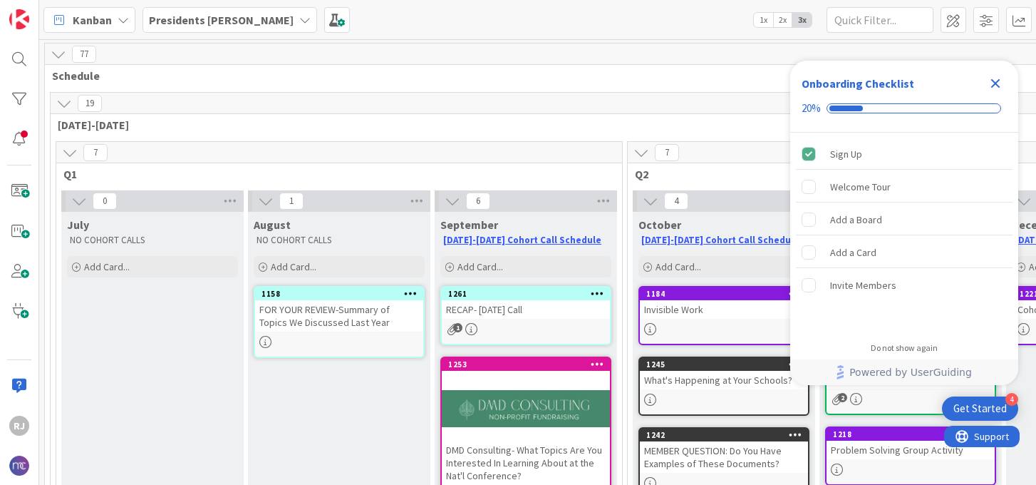
click at [489, 306] on div "RECAP- [DATE] Call" at bounding box center [526, 309] width 168 height 19
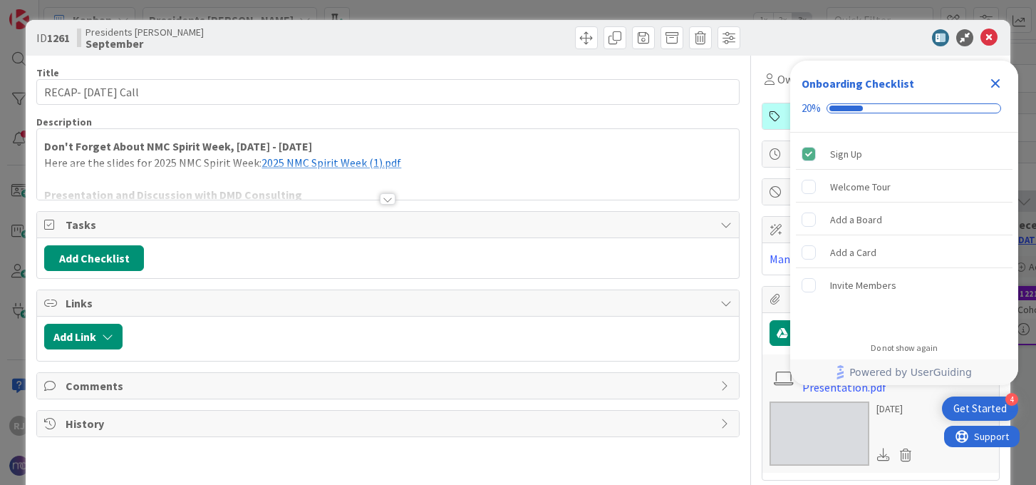
click at [383, 197] on div at bounding box center [388, 198] width 16 height 11
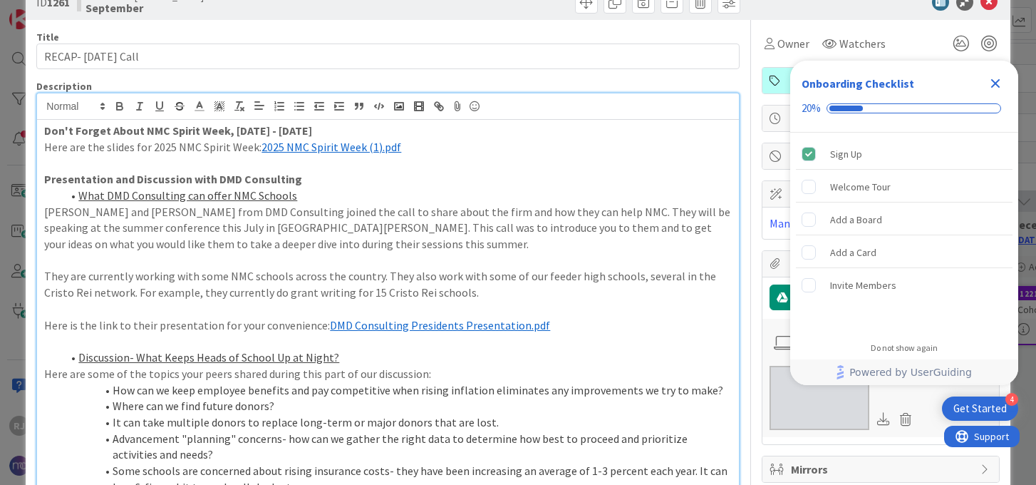
scroll to position [43, 0]
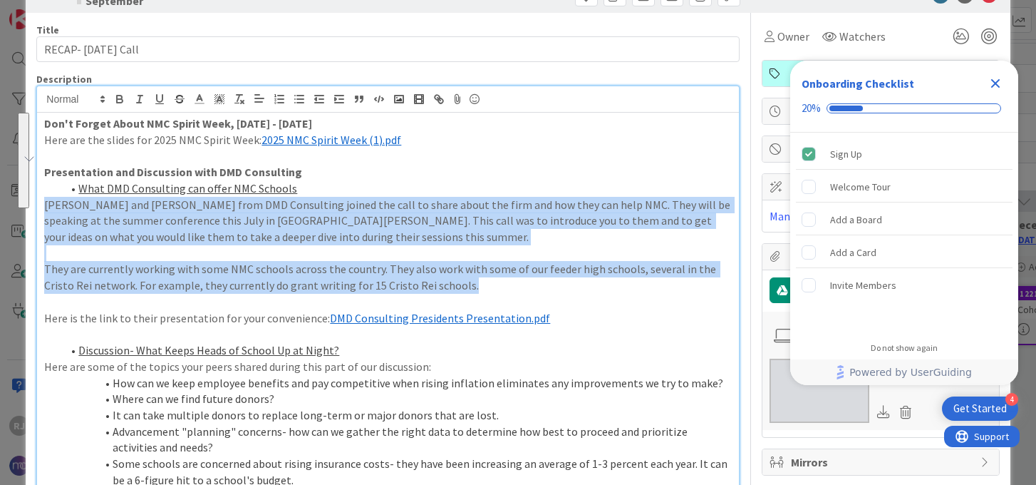
drag, startPoint x: 441, startPoint y: 282, endPoint x: 45, endPoint y: 207, distance: 403.2
copy div "[PERSON_NAME] and [PERSON_NAME] from DMD Consulting joined the call to share ab…"
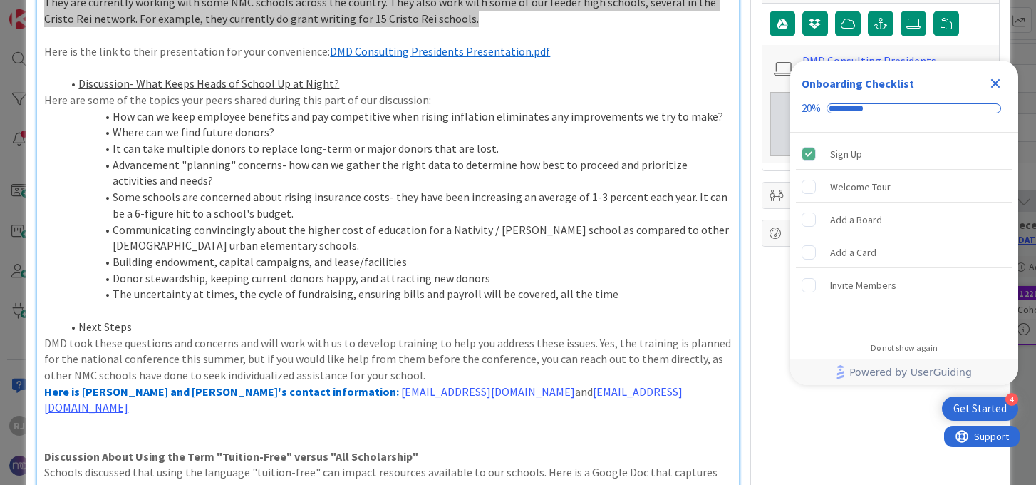
scroll to position [364, 0]
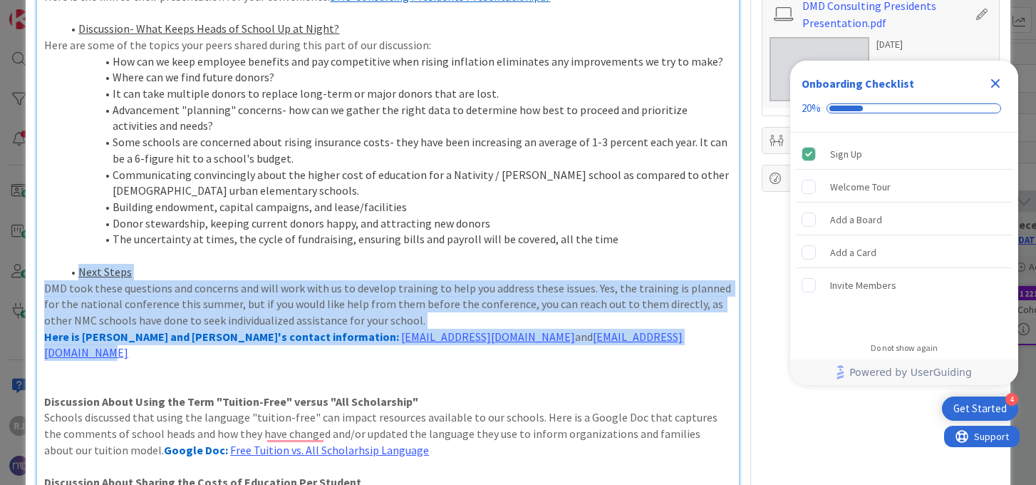
drag, startPoint x: 624, startPoint y: 335, endPoint x: 50, endPoint y: 278, distance: 576.6
click at [50, 278] on div "Don't Forget About NMC Spirit Week, [DATE] - [DATE] Here are the slides for 202…" at bounding box center [387, 374] width 701 height 1167
copy div "Next Steps DMD took these questions and concerns and will work with us to devel…"
click at [343, 33] on li "Discussion- What Keeps Heads of School Up at Night?" at bounding box center [396, 29] width 670 height 16
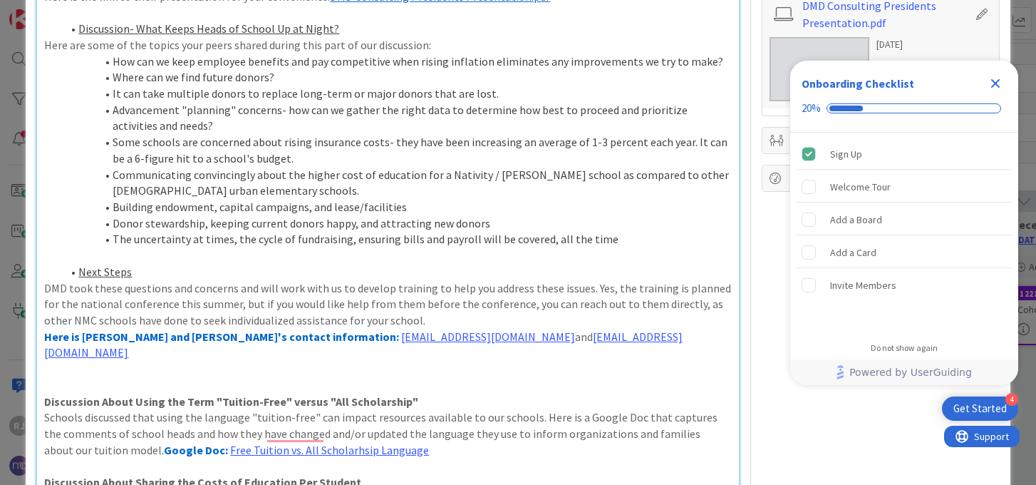
click at [343, 33] on li "Discussion- What Keeps Heads of School Up at Night?" at bounding box center [396, 29] width 670 height 16
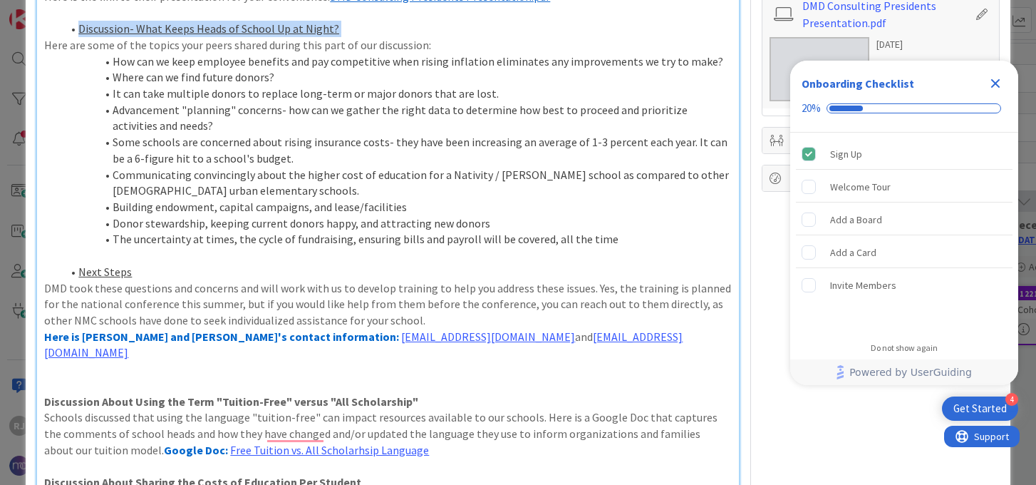
click at [343, 33] on li "Discussion- What Keeps Heads of School Up at Night?" at bounding box center [396, 29] width 670 height 16
copy u "Discussion- What Keeps Heads of School Up at Night?"
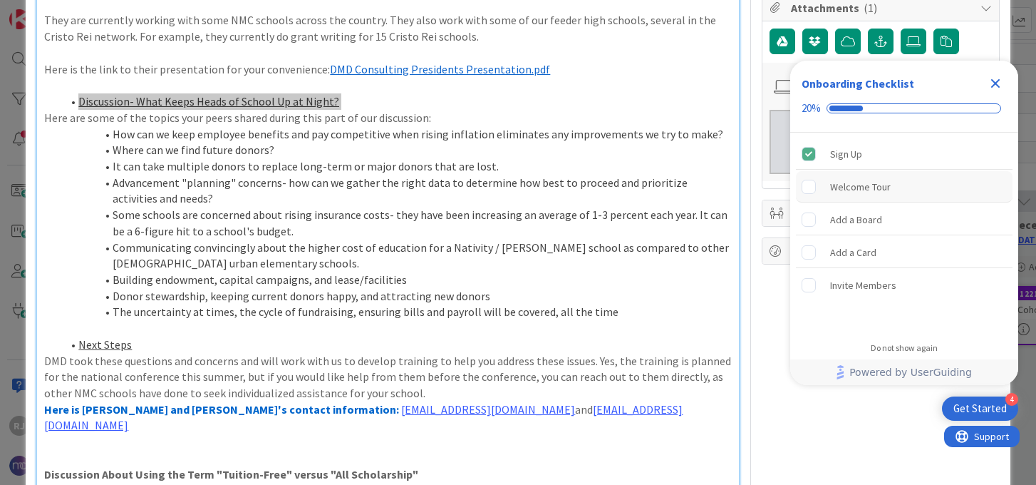
scroll to position [284, 0]
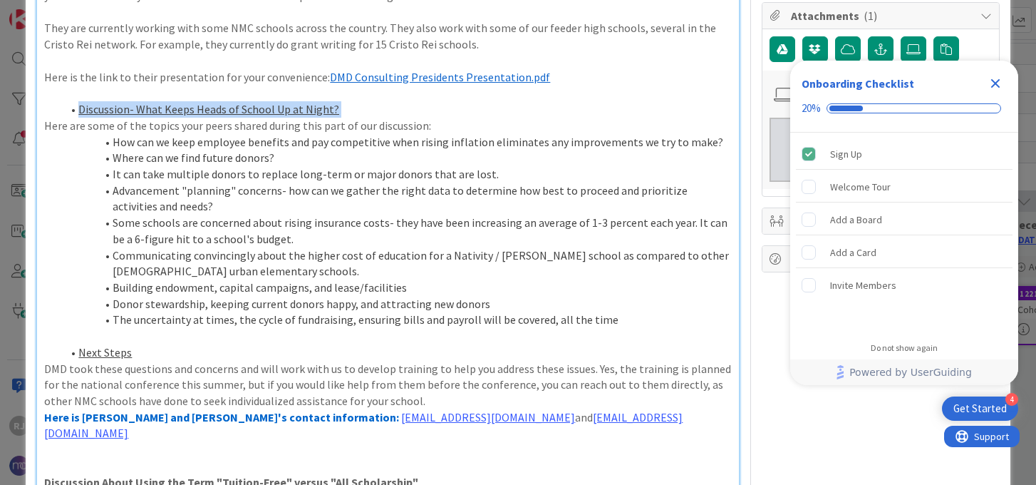
click at [342, 124] on p "Here are some of the topics your peers shared during this part of our discussio…" at bounding box center [387, 126] width 687 height 16
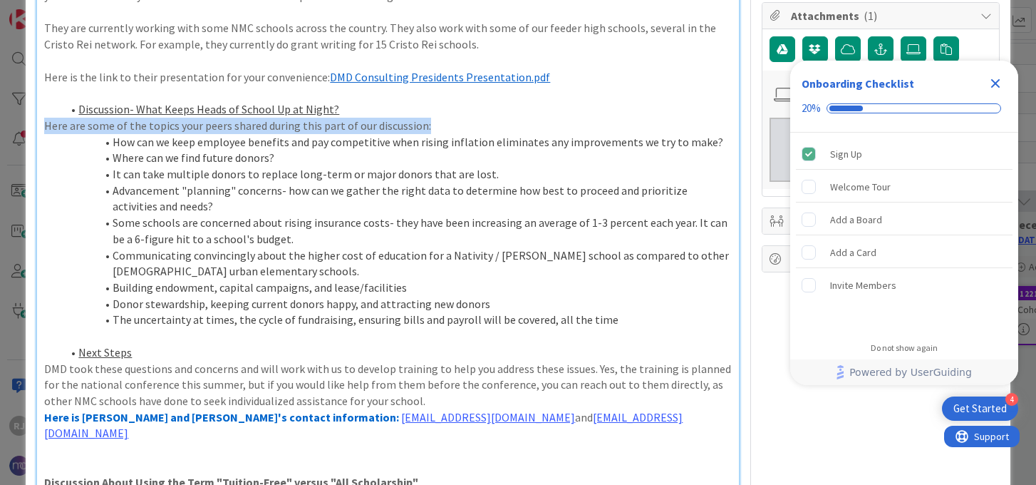
click at [342, 124] on p "Here are some of the topics your peers shared during this part of our discussio…" at bounding box center [387, 126] width 687 height 16
copy p "Here are some of the topics your peers shared during this part of our discussio…"
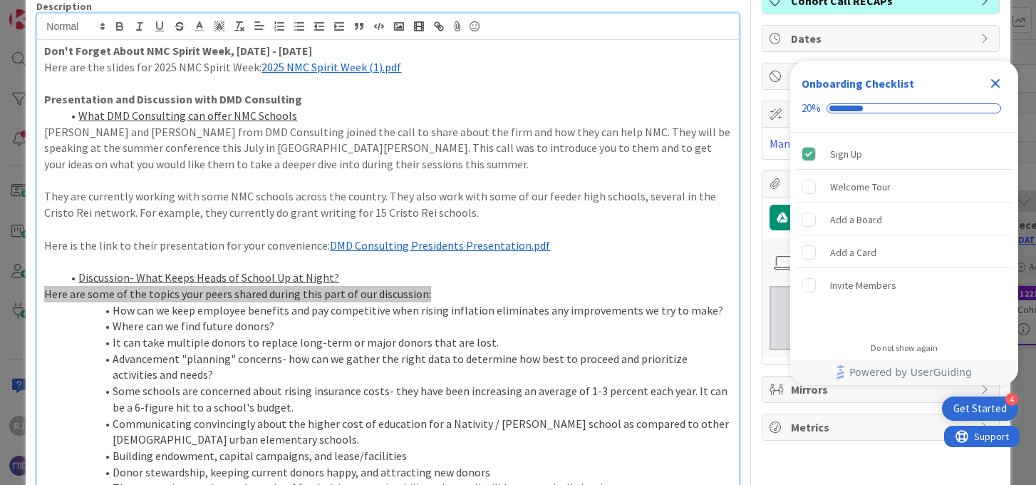
scroll to position [0, 0]
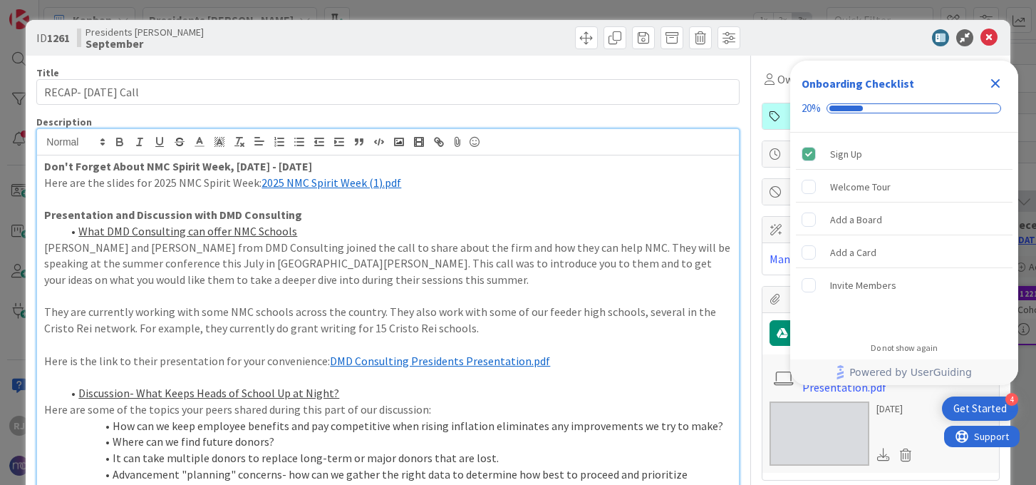
click at [997, 86] on icon "Close Checklist" at bounding box center [995, 83] width 9 height 9
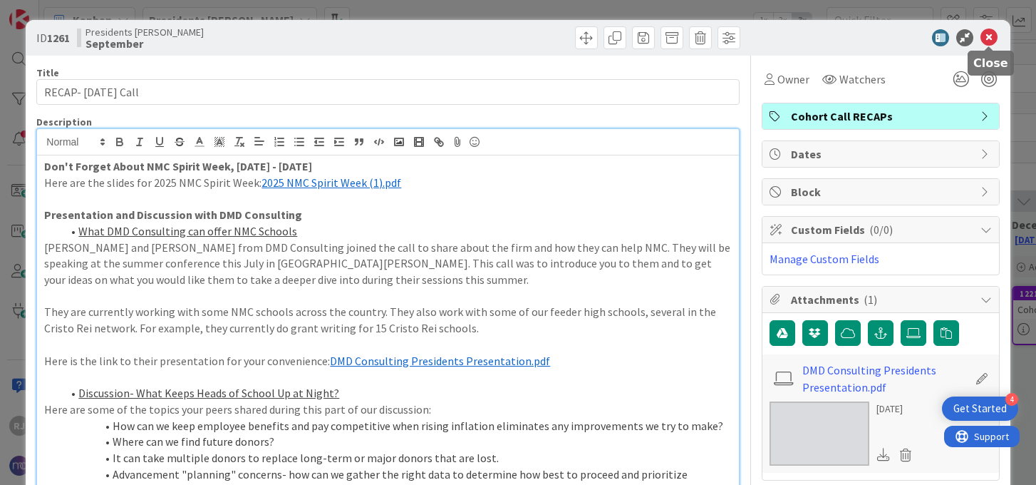
click at [989, 31] on icon at bounding box center [989, 37] width 17 height 17
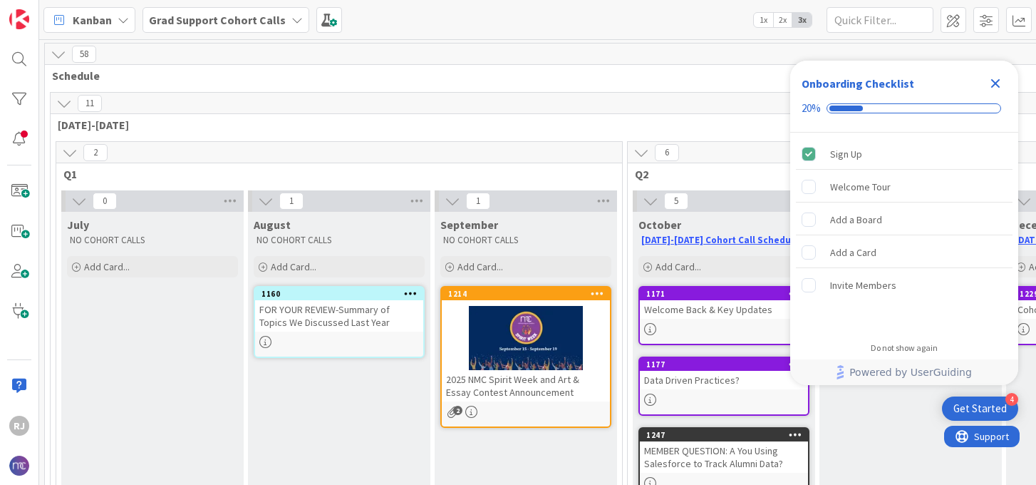
click at [298, 22] on div "Grad Support Cohort Calls" at bounding box center [226, 20] width 167 height 26
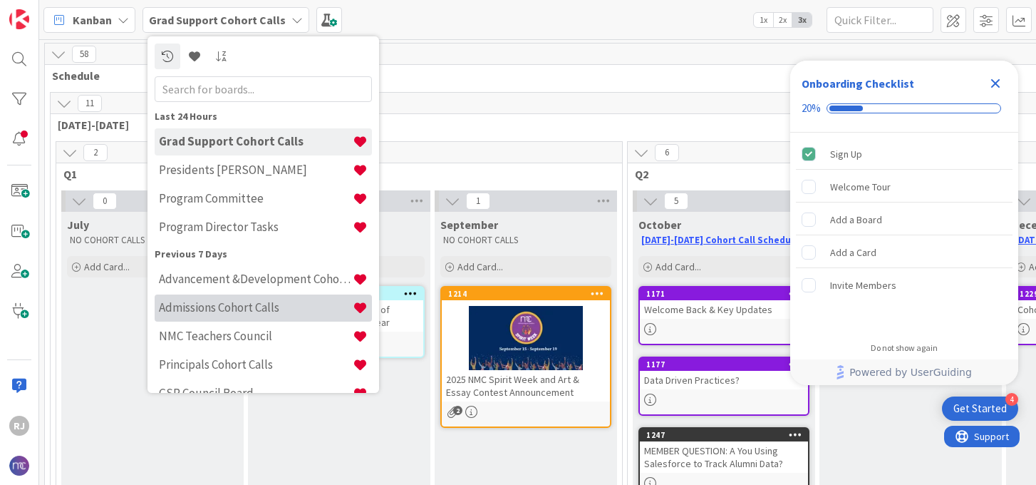
click at [220, 308] on h4 "Admissions Cohort Calls" at bounding box center [256, 307] width 194 height 14
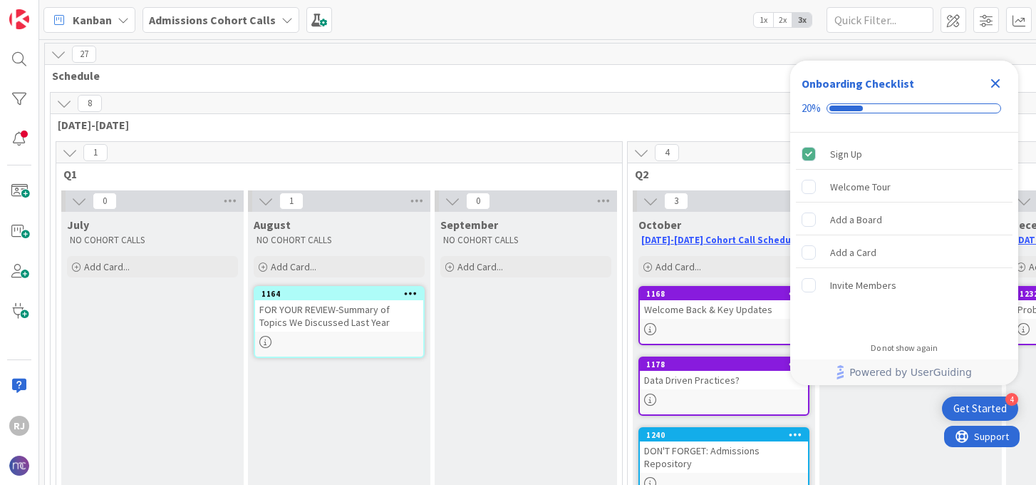
click at [996, 78] on icon "Close Checklist" at bounding box center [995, 83] width 17 height 17
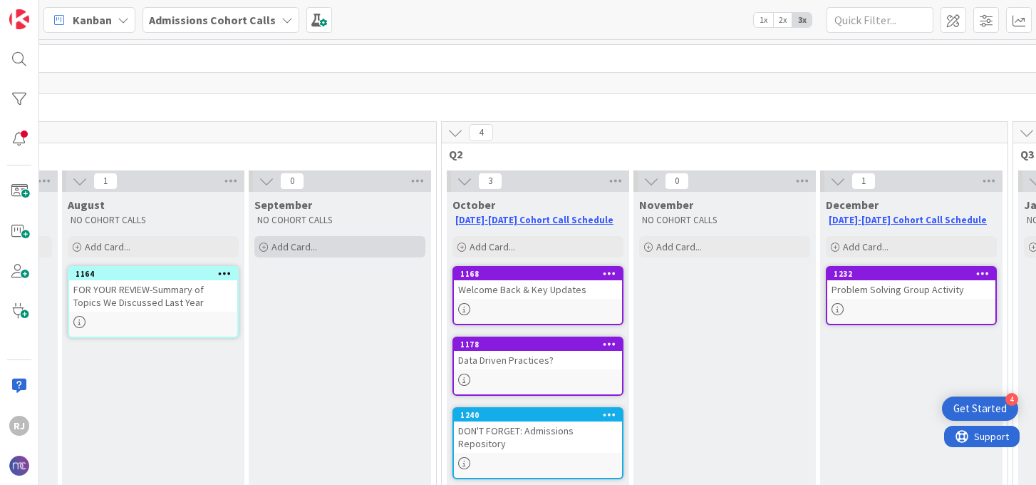
scroll to position [0, 186]
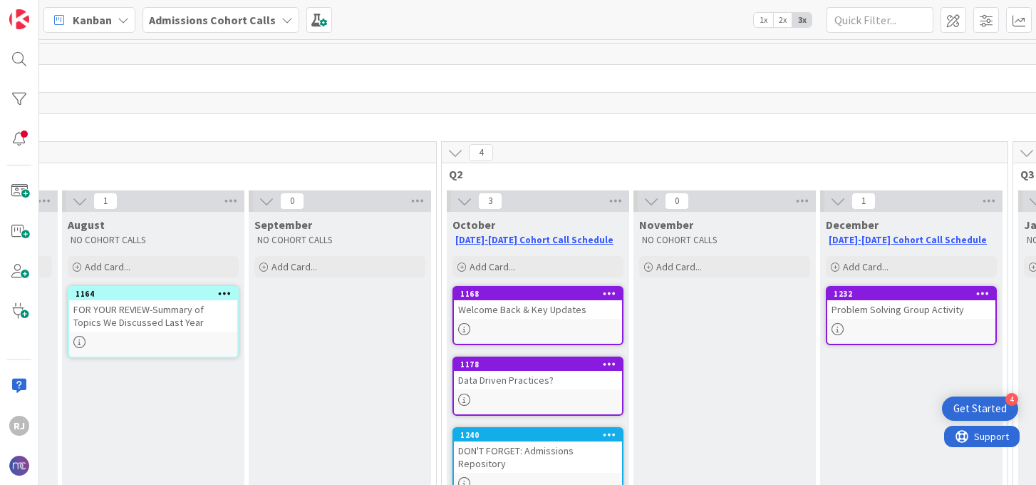
click at [254, 14] on b "Admissions Cohort Calls" at bounding box center [212, 20] width 127 height 14
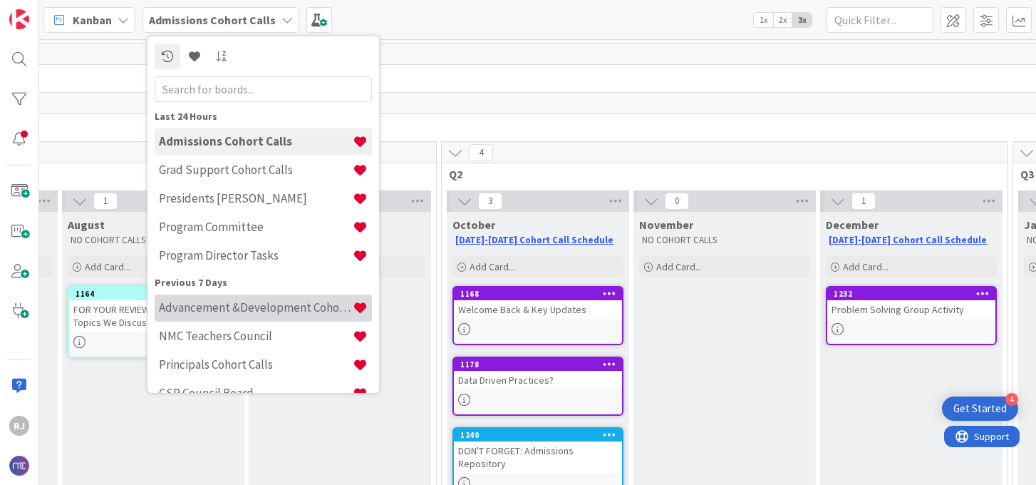
click at [221, 311] on h4 "Advancement &Development Cohort Calls" at bounding box center [256, 307] width 194 height 14
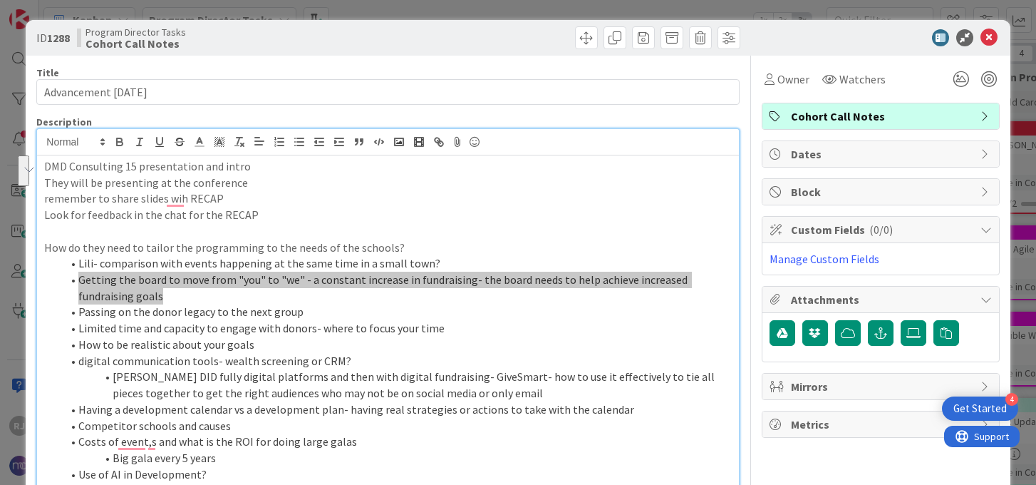
scroll to position [167, 0]
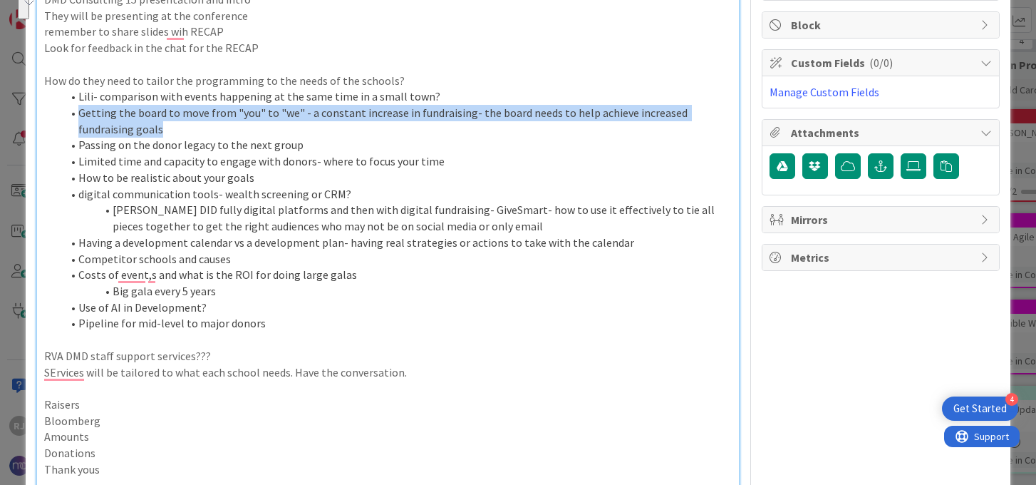
click at [384, 163] on li "Limited time and capacity to engage with donors- where to focus your time" at bounding box center [396, 161] width 670 height 16
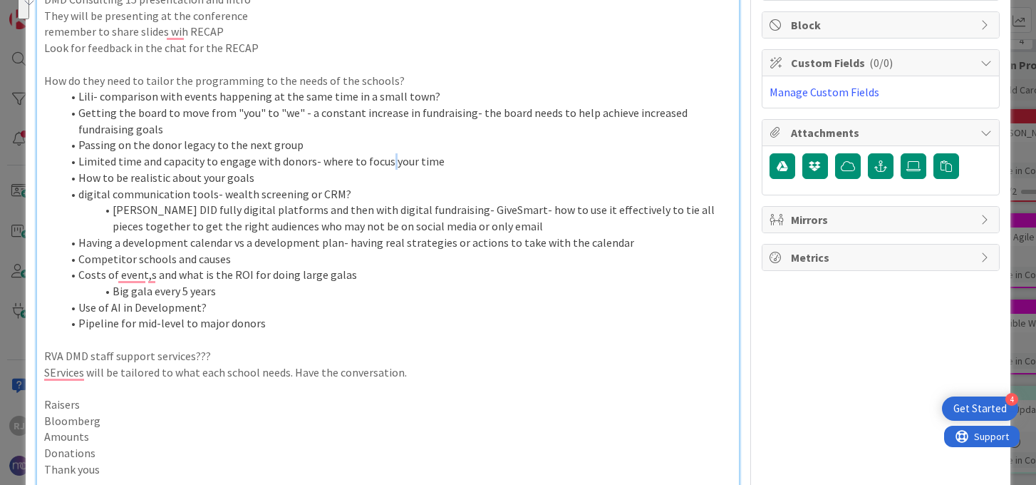
click at [384, 163] on li "Limited time and capacity to engage with donors- where to focus your time" at bounding box center [396, 161] width 670 height 16
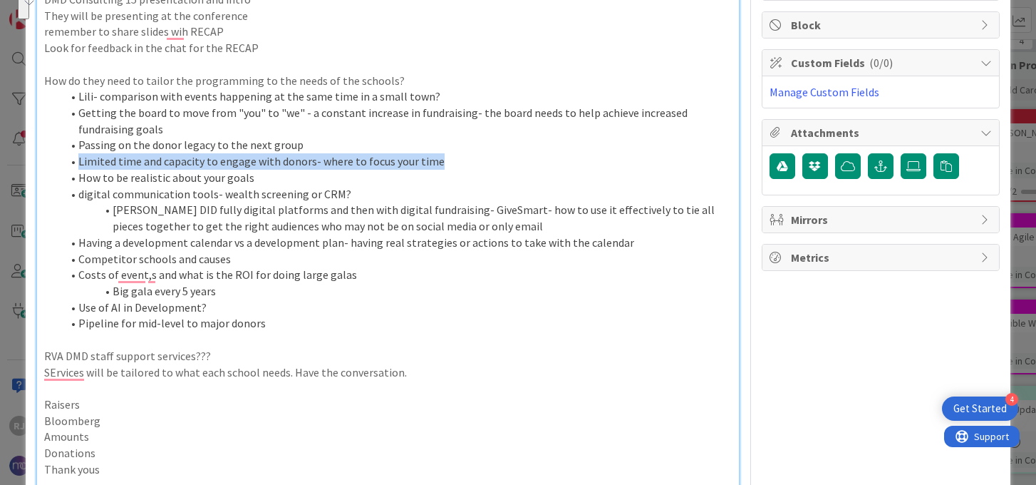
click at [384, 163] on li "Limited time and capacity to engage with donors- where to focus your time" at bounding box center [396, 161] width 670 height 16
